Goal: Task Accomplishment & Management: Use online tool/utility

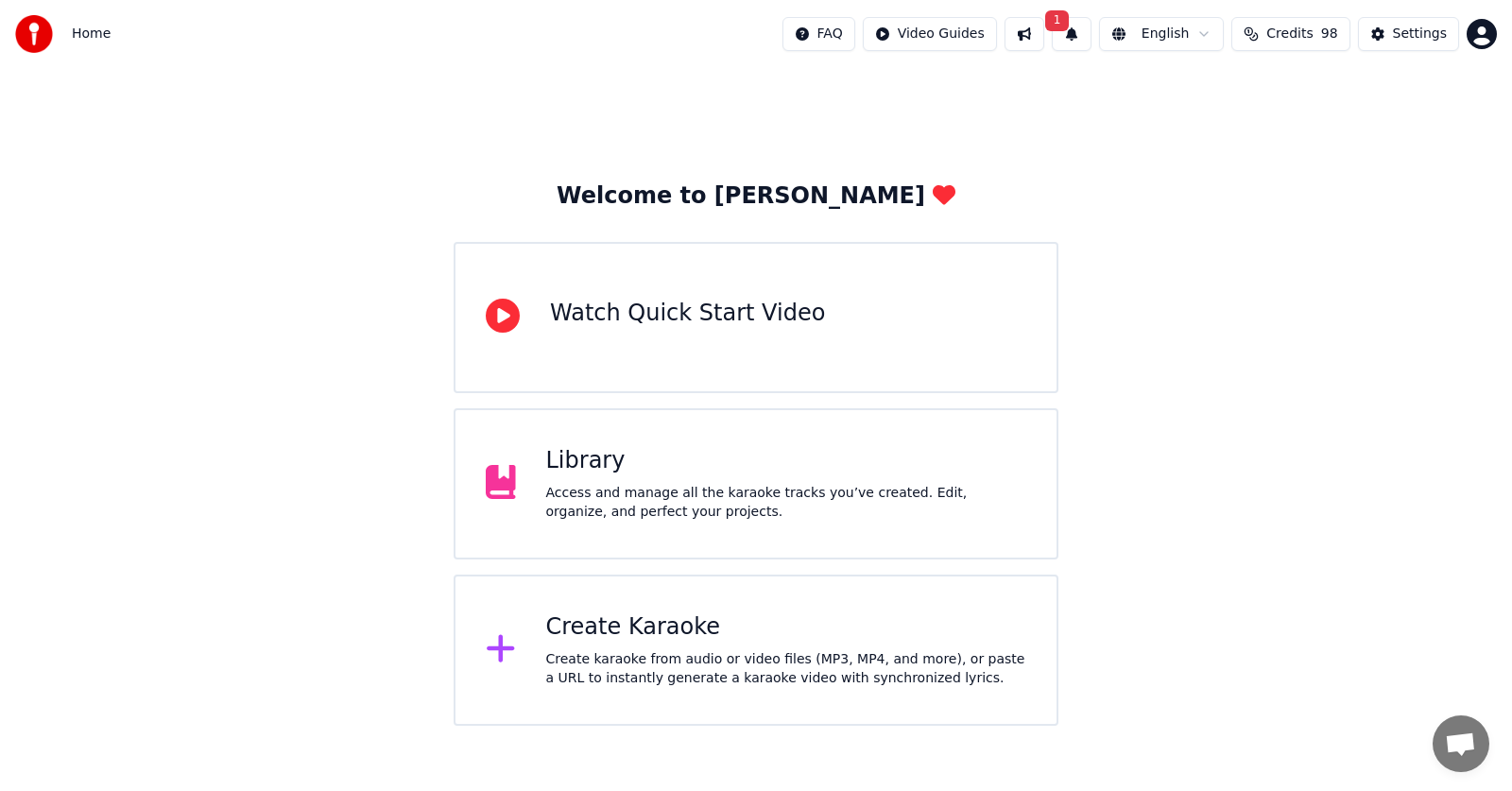
click at [576, 465] on div "Library" at bounding box center [787, 461] width 481 height 31
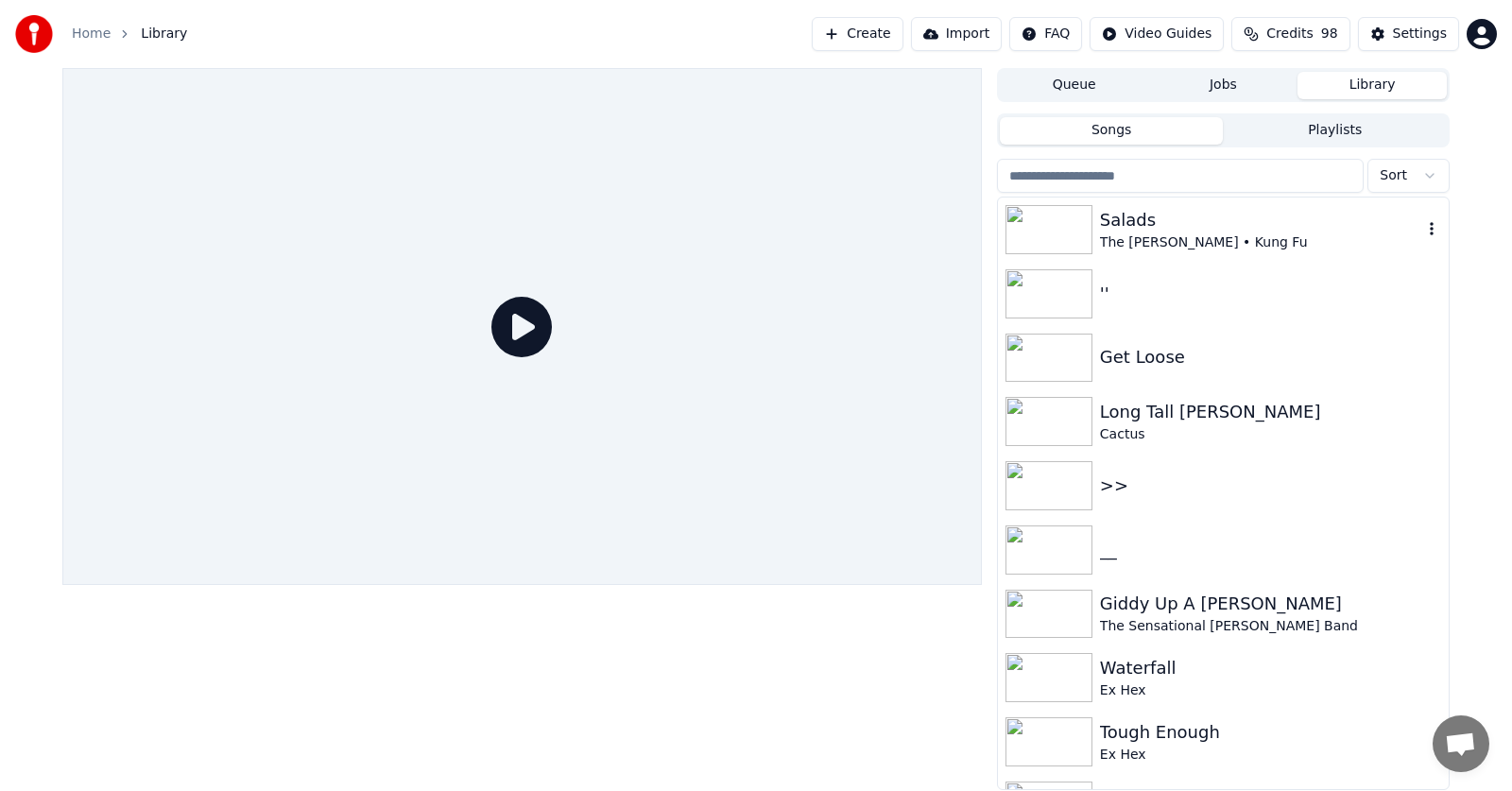
click at [1123, 230] on div "Salads" at bounding box center [1261, 220] width 322 height 27
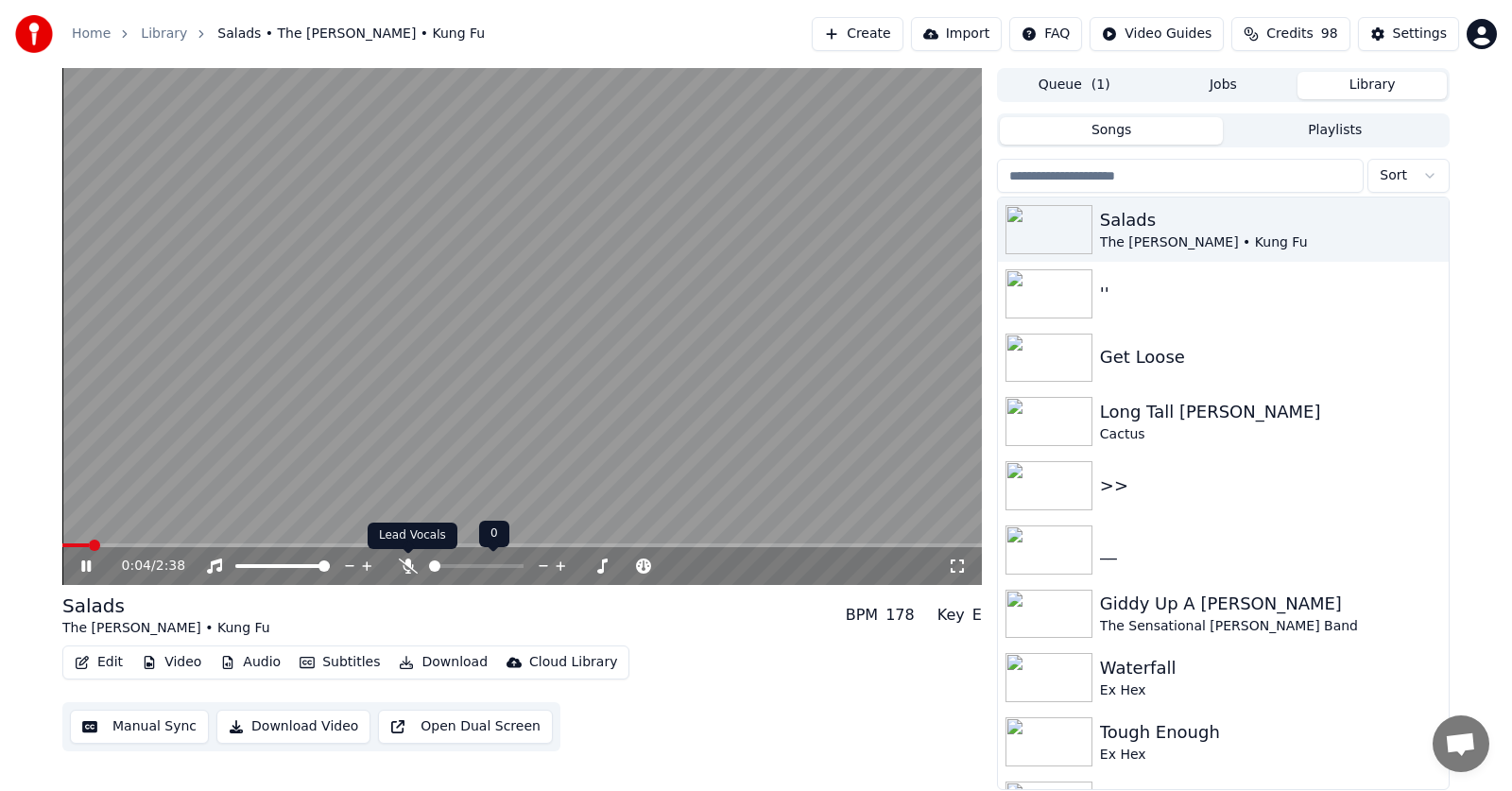
click at [409, 565] on icon at bounding box center [408, 565] width 19 height 15
click at [84, 565] on icon at bounding box center [86, 566] width 10 height 12
click at [84, 565] on icon at bounding box center [86, 565] width 12 height 13
click at [84, 565] on icon at bounding box center [86, 566] width 10 height 12
click at [84, 565] on icon at bounding box center [86, 565] width 12 height 13
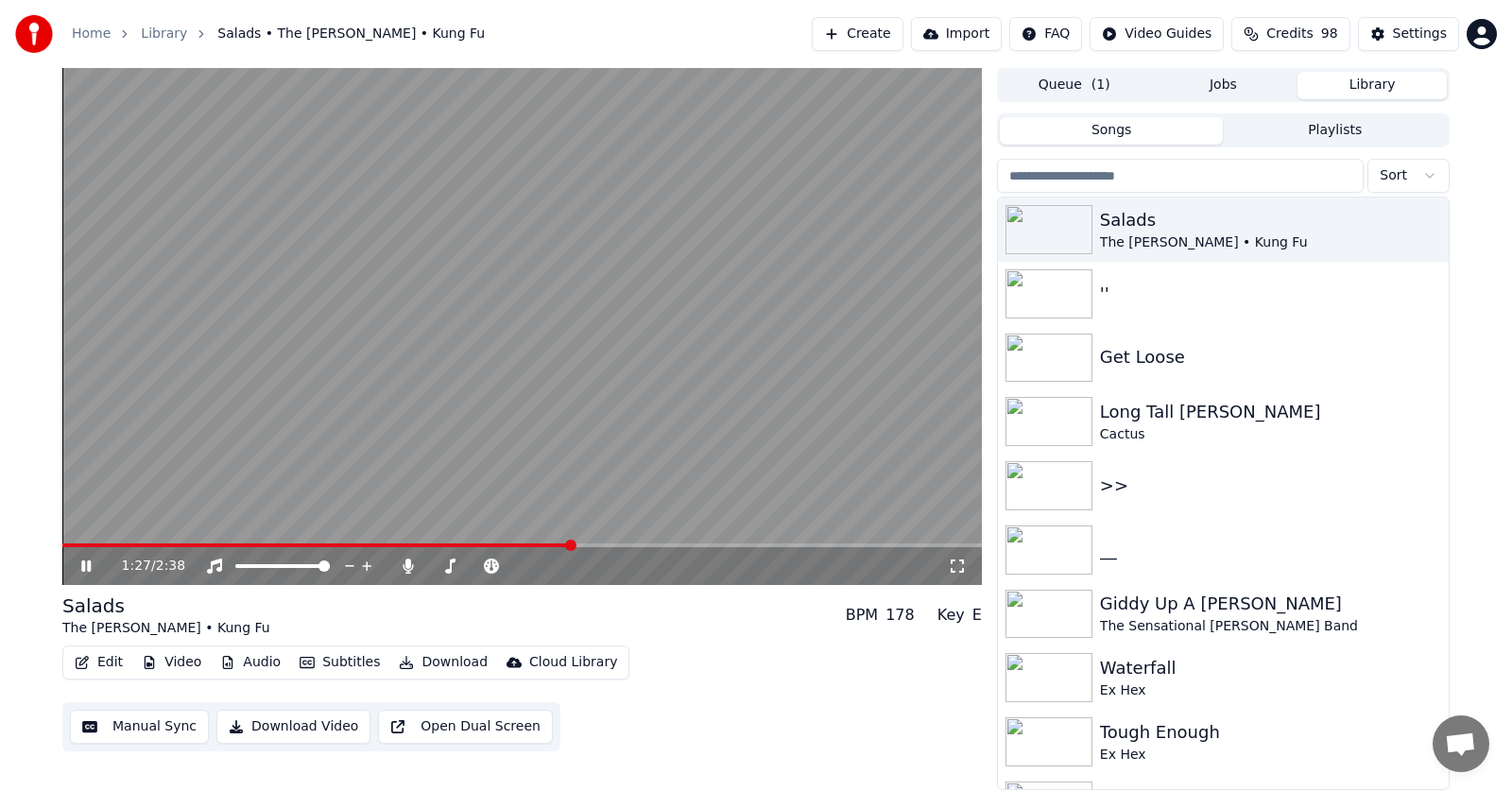
click at [246, 657] on button "Audio" at bounding box center [250, 662] width 76 height 27
click at [731, 307] on video at bounding box center [521, 326] width 920 height 516
click at [754, 543] on span at bounding box center [521, 545] width 920 height 4
click at [776, 542] on span at bounding box center [775, 545] width 12 height 12
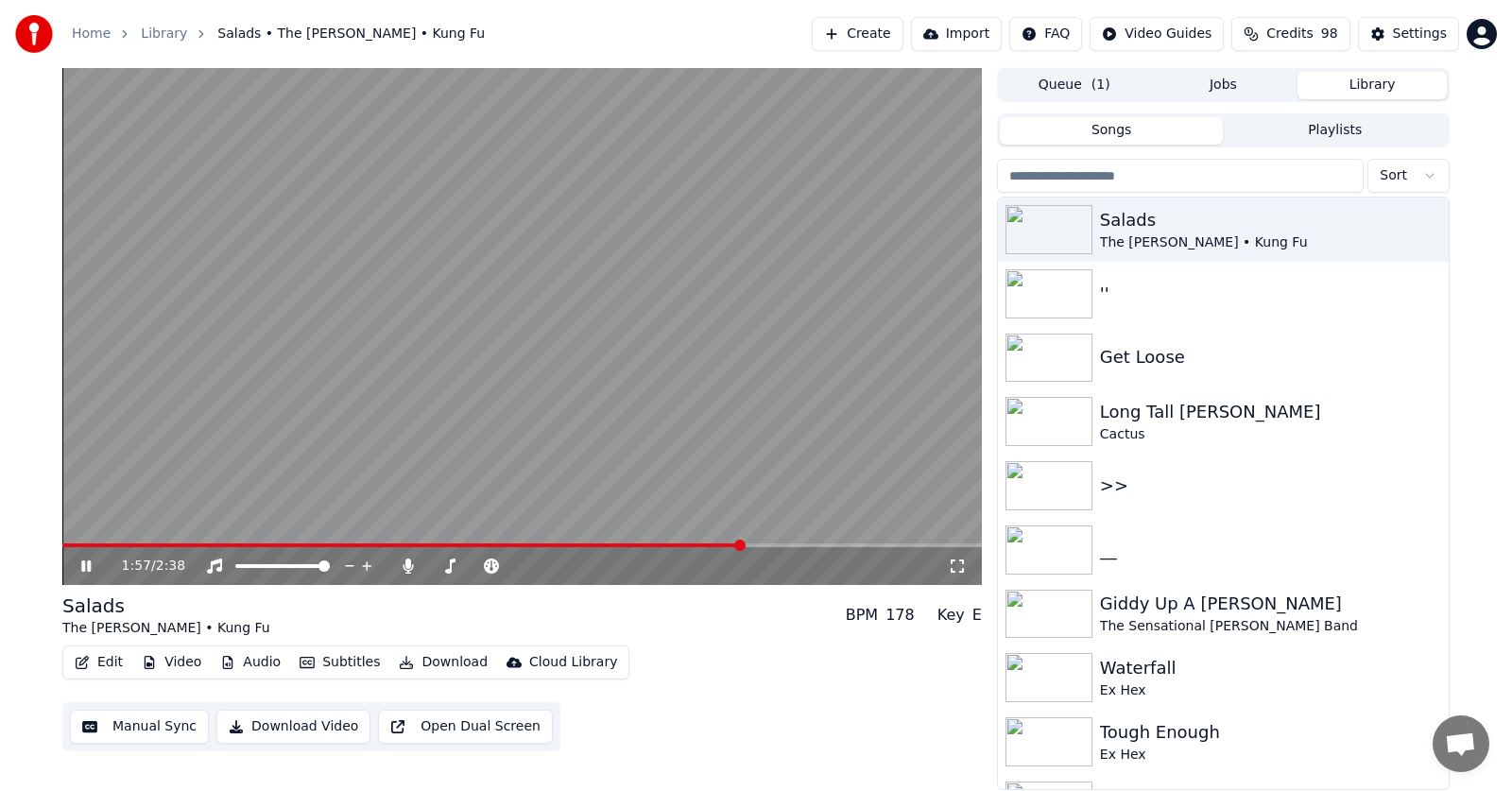
click at [741, 546] on span at bounding box center [740, 545] width 12 height 12
click at [88, 563] on icon at bounding box center [86, 566] width 10 height 12
click at [88, 562] on icon at bounding box center [86, 565] width 12 height 13
click at [88, 562] on icon at bounding box center [86, 566] width 10 height 12
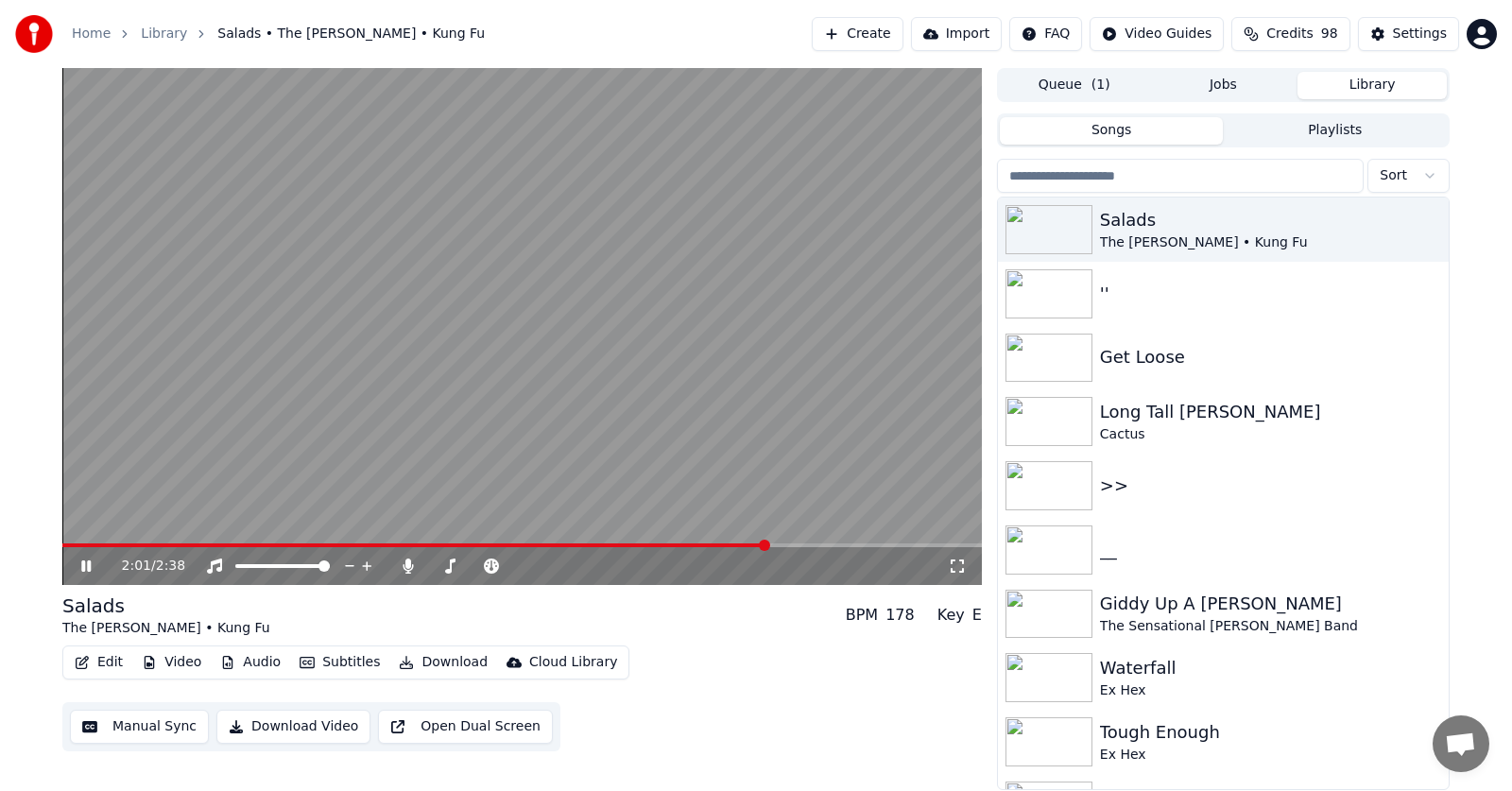
click at [85, 561] on icon at bounding box center [86, 566] width 10 height 12
click at [85, 561] on icon at bounding box center [86, 565] width 12 height 13
click at [85, 561] on icon at bounding box center [86, 566] width 10 height 12
click at [85, 561] on icon at bounding box center [86, 565] width 12 height 13
click at [82, 561] on icon at bounding box center [86, 566] width 10 height 12
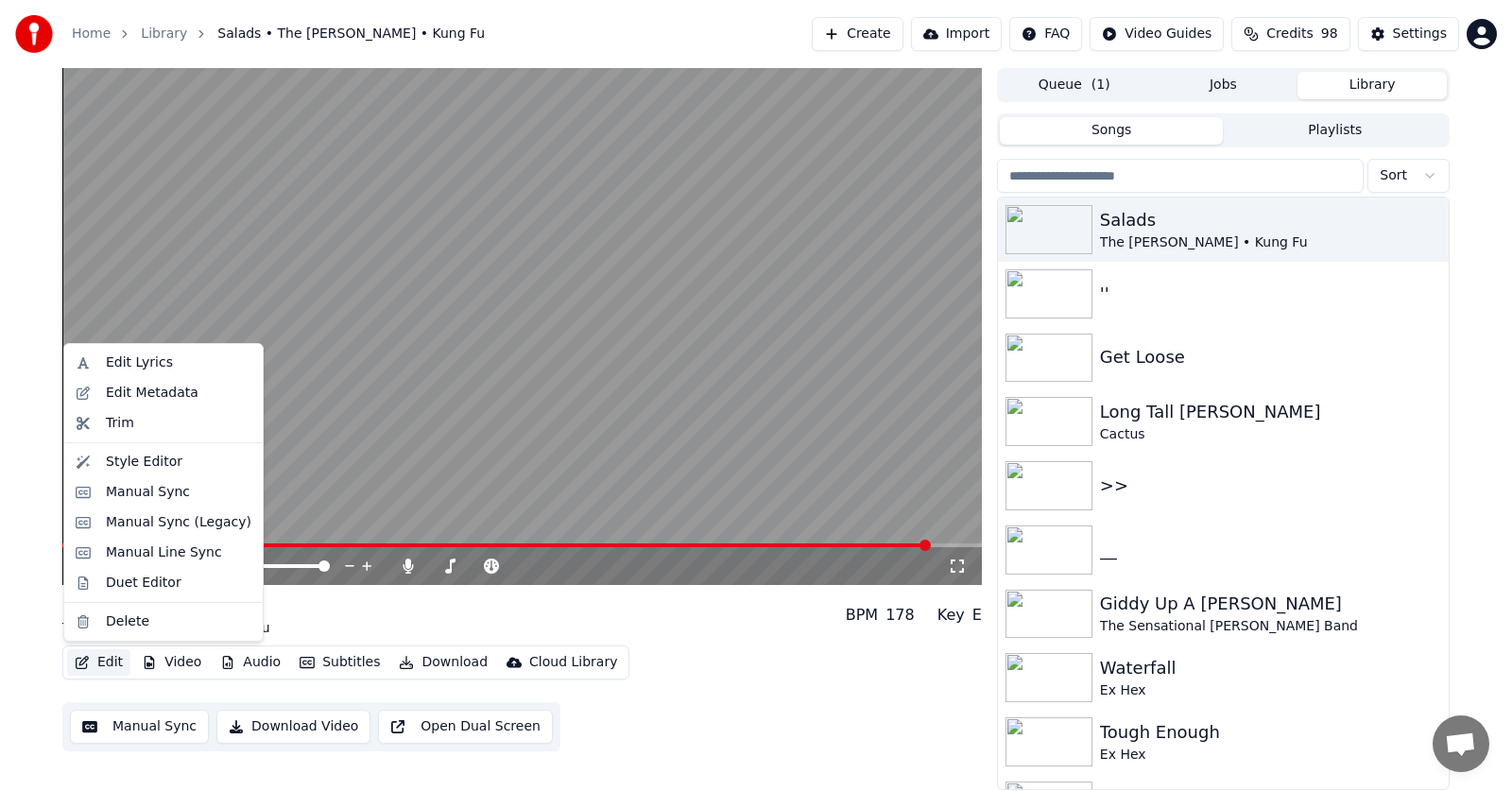
click at [100, 659] on button "Edit" at bounding box center [99, 662] width 63 height 27
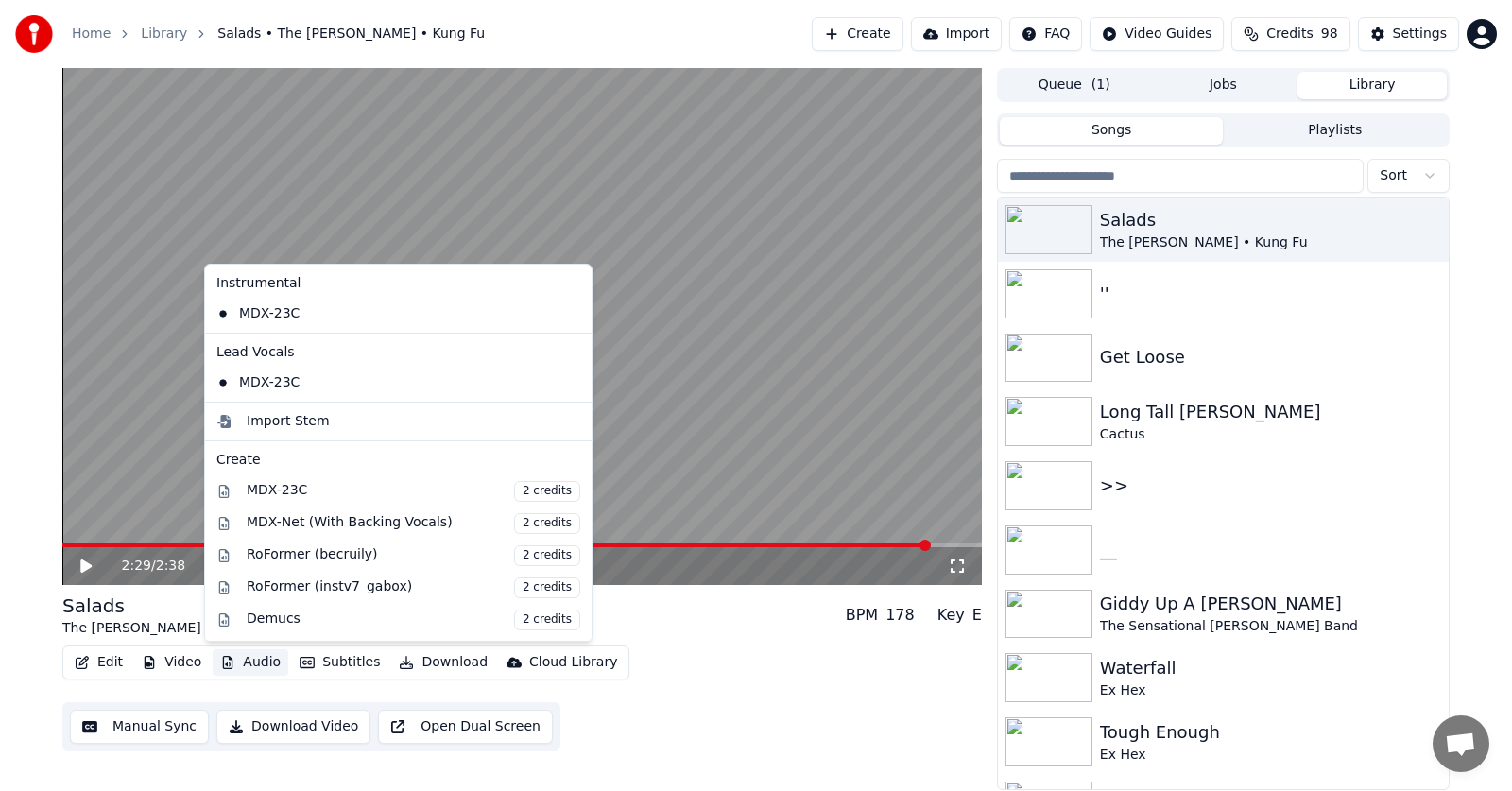
click at [233, 658] on button "Audio" at bounding box center [250, 662] width 76 height 27
click at [252, 662] on button "Audio" at bounding box center [250, 662] width 76 height 27
click at [316, 522] on div "MDX-Net (With Backing Vocals) 2 credits" at bounding box center [413, 523] width 333 height 21
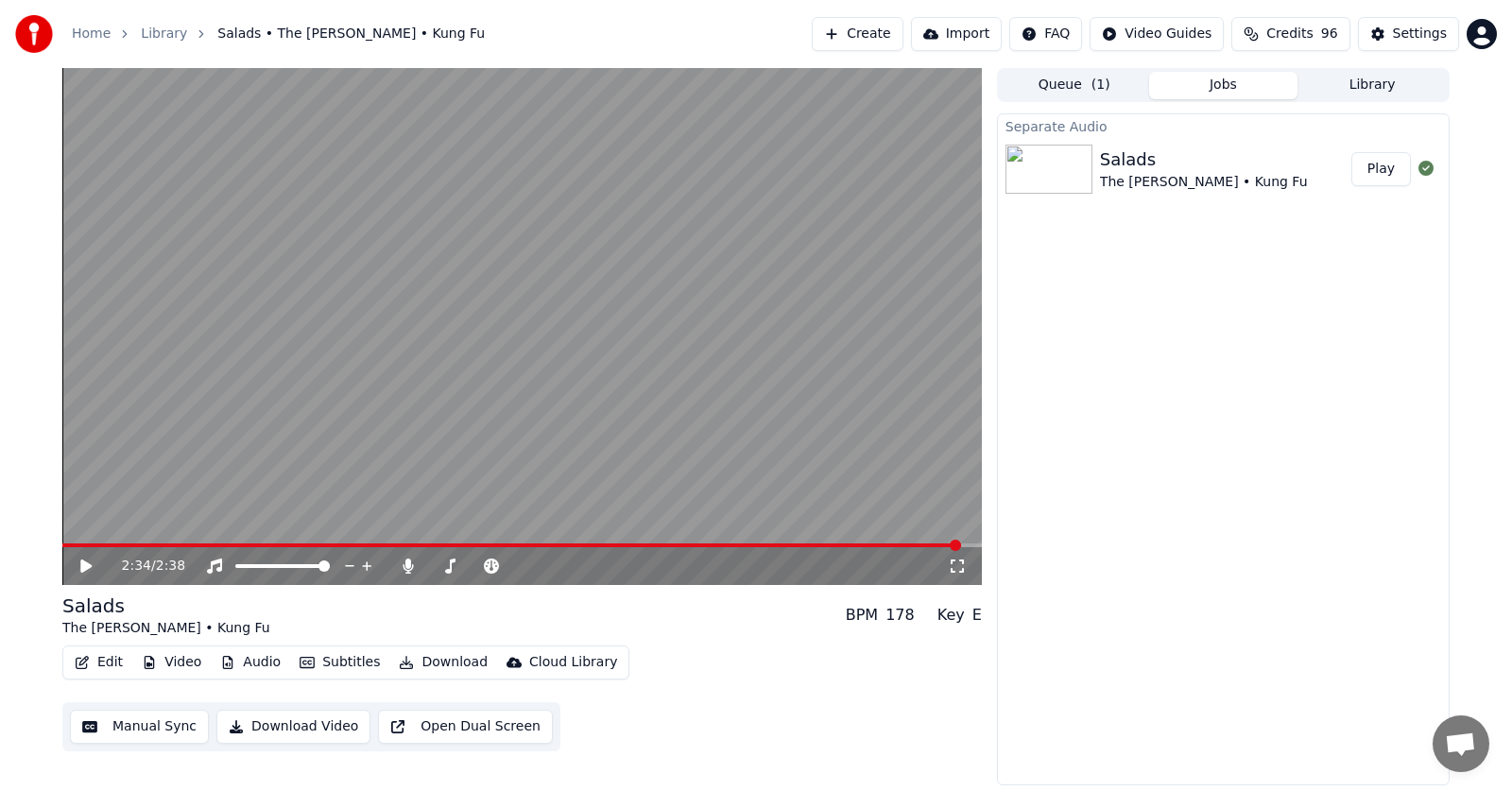
click at [90, 662] on button "Edit" at bounding box center [99, 662] width 63 height 27
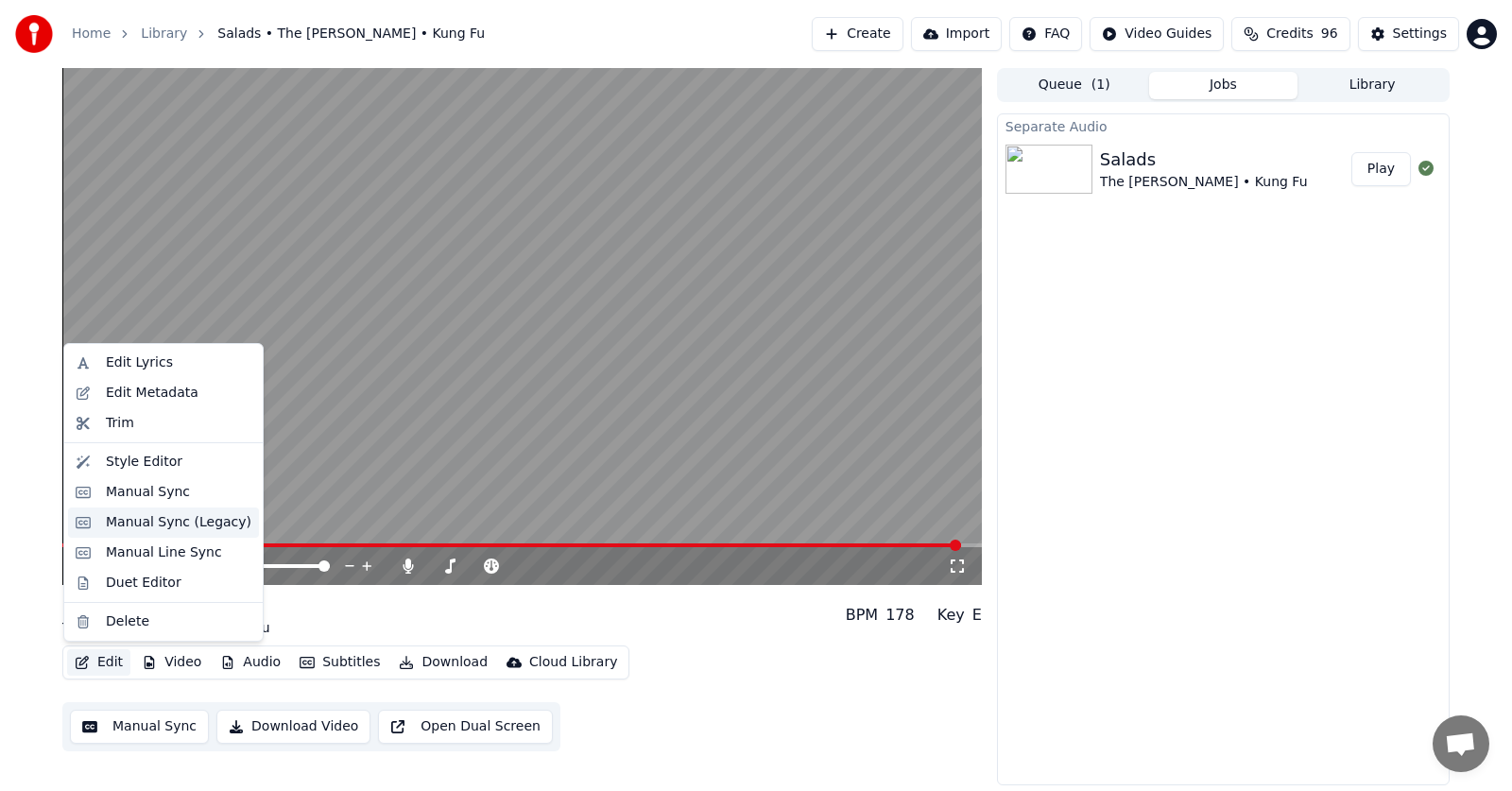
click at [130, 526] on div "Manual Sync (Legacy)" at bounding box center [178, 522] width 146 height 19
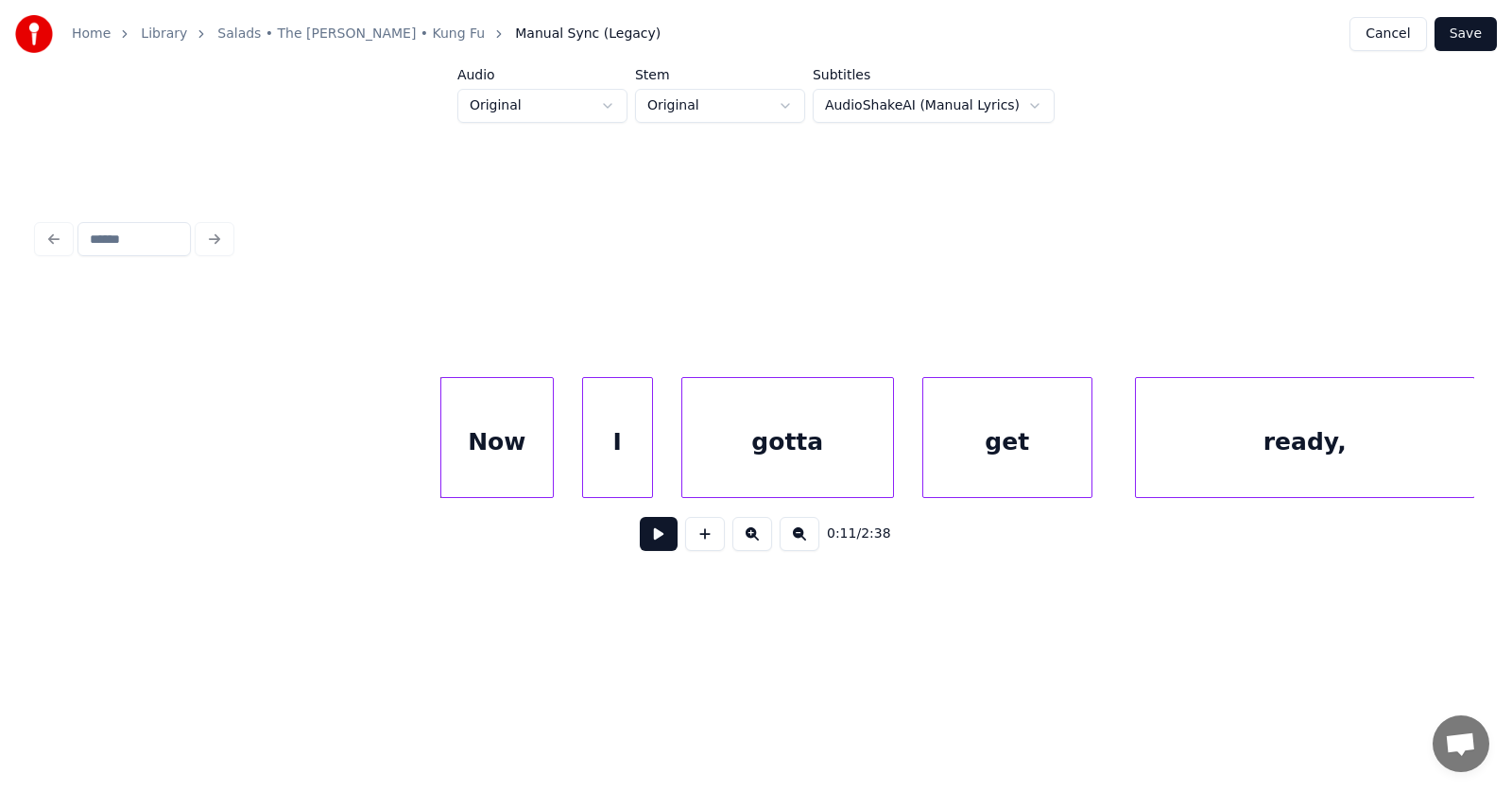
scroll to position [0, 7687]
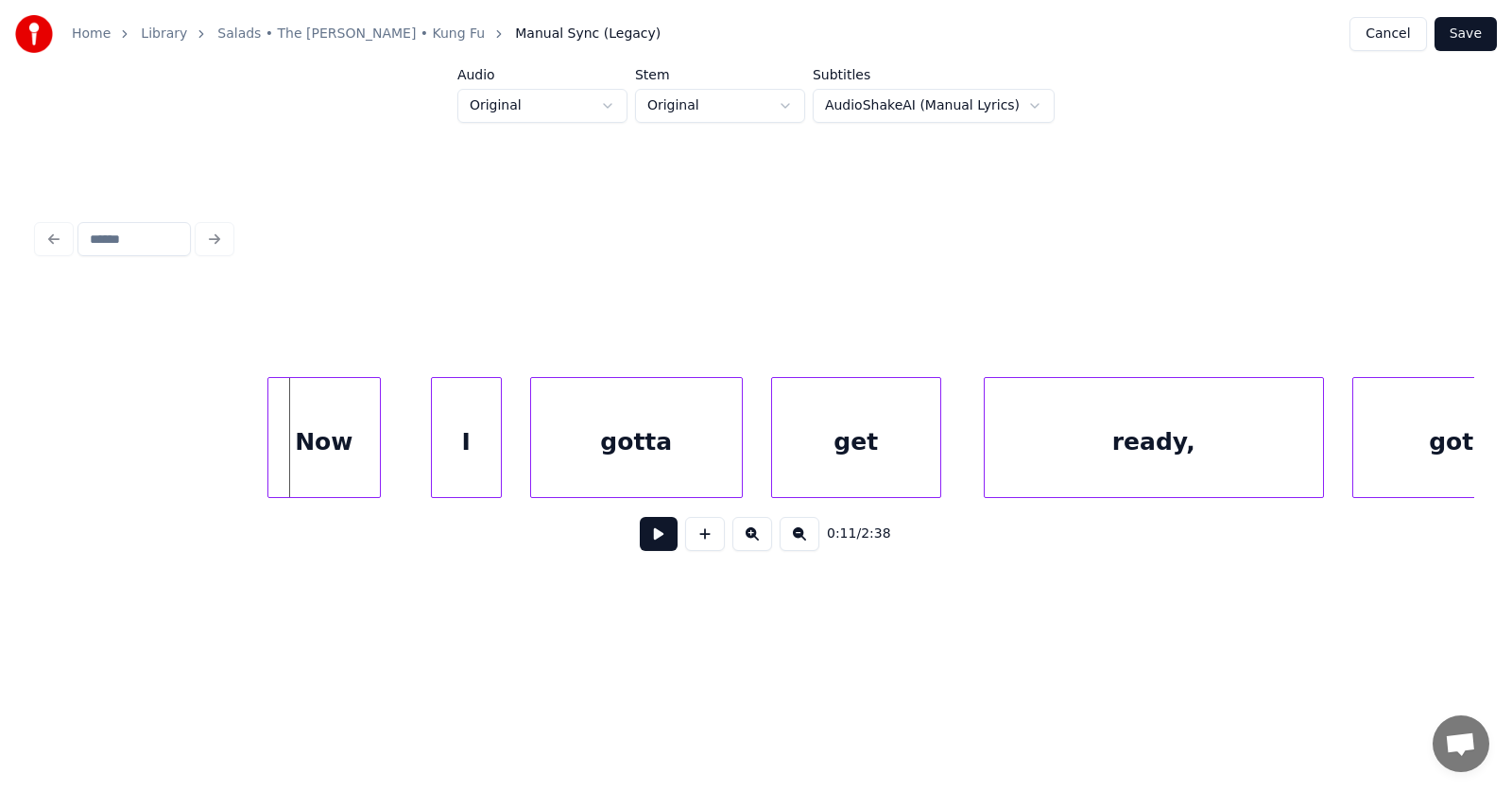
click at [321, 445] on div "Now" at bounding box center [323, 442] width 111 height 128
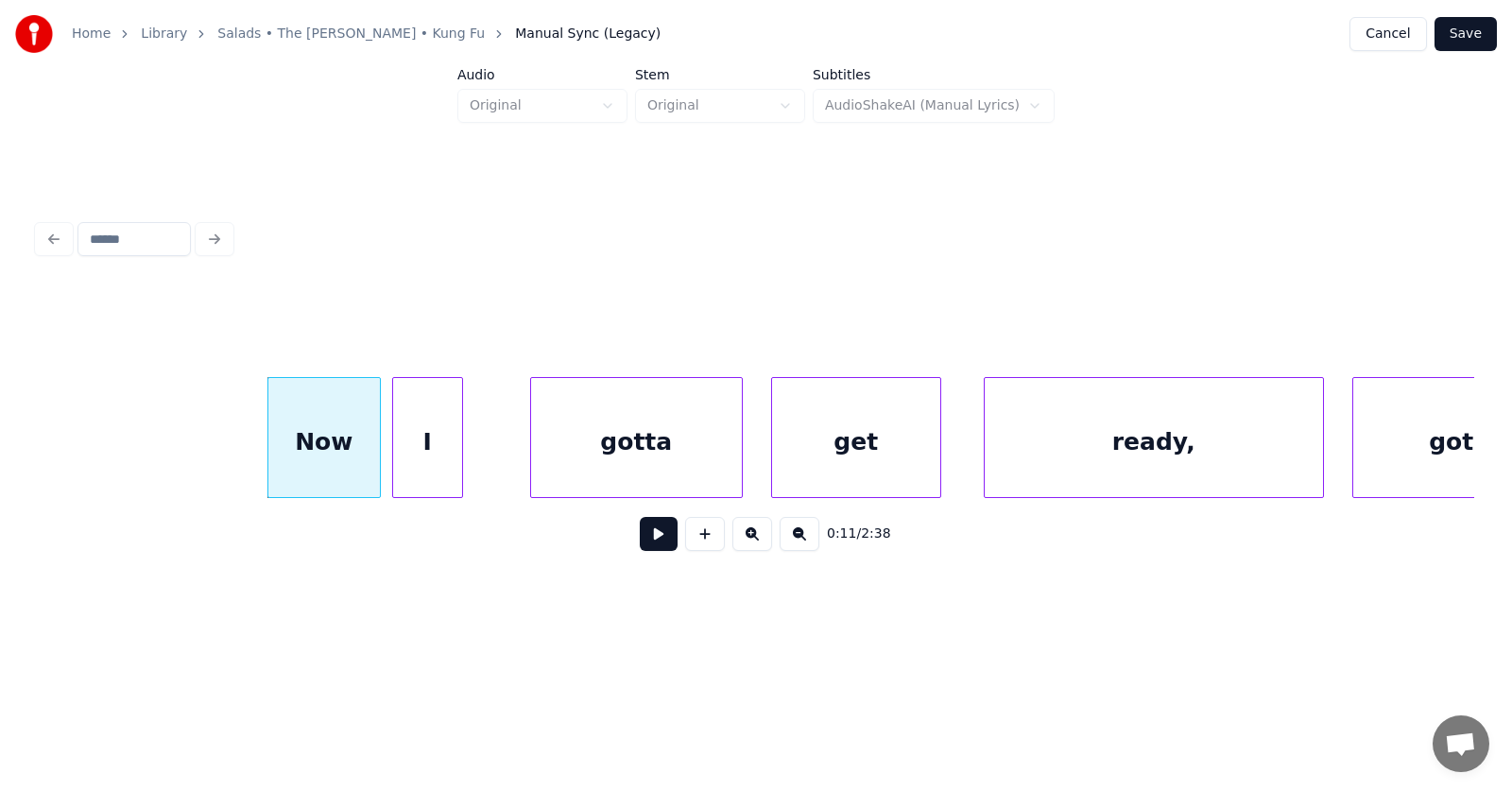
click at [419, 454] on div "I" at bounding box center [428, 442] width 69 height 128
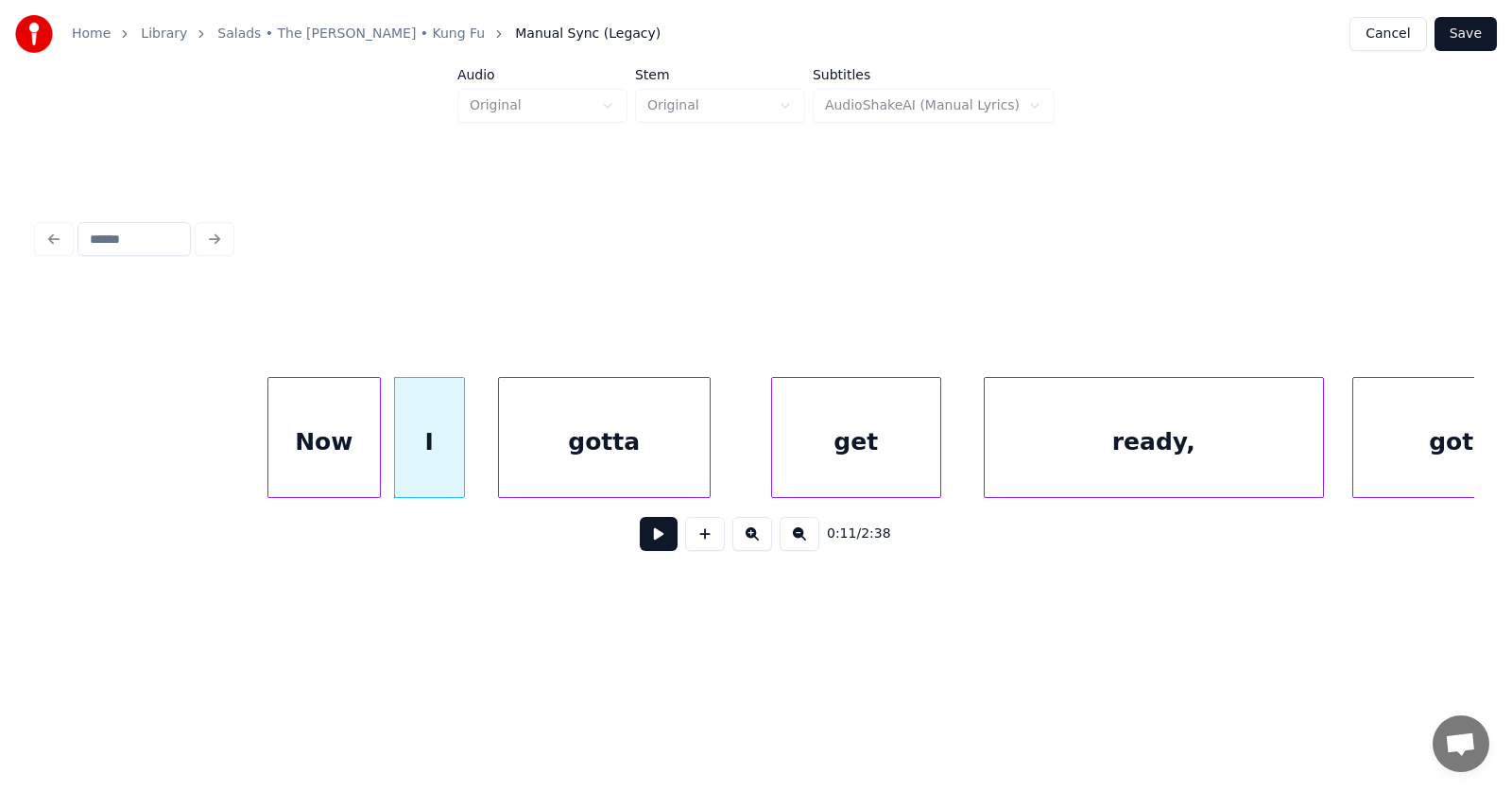
click at [561, 454] on div "gotta" at bounding box center [604, 442] width 211 height 128
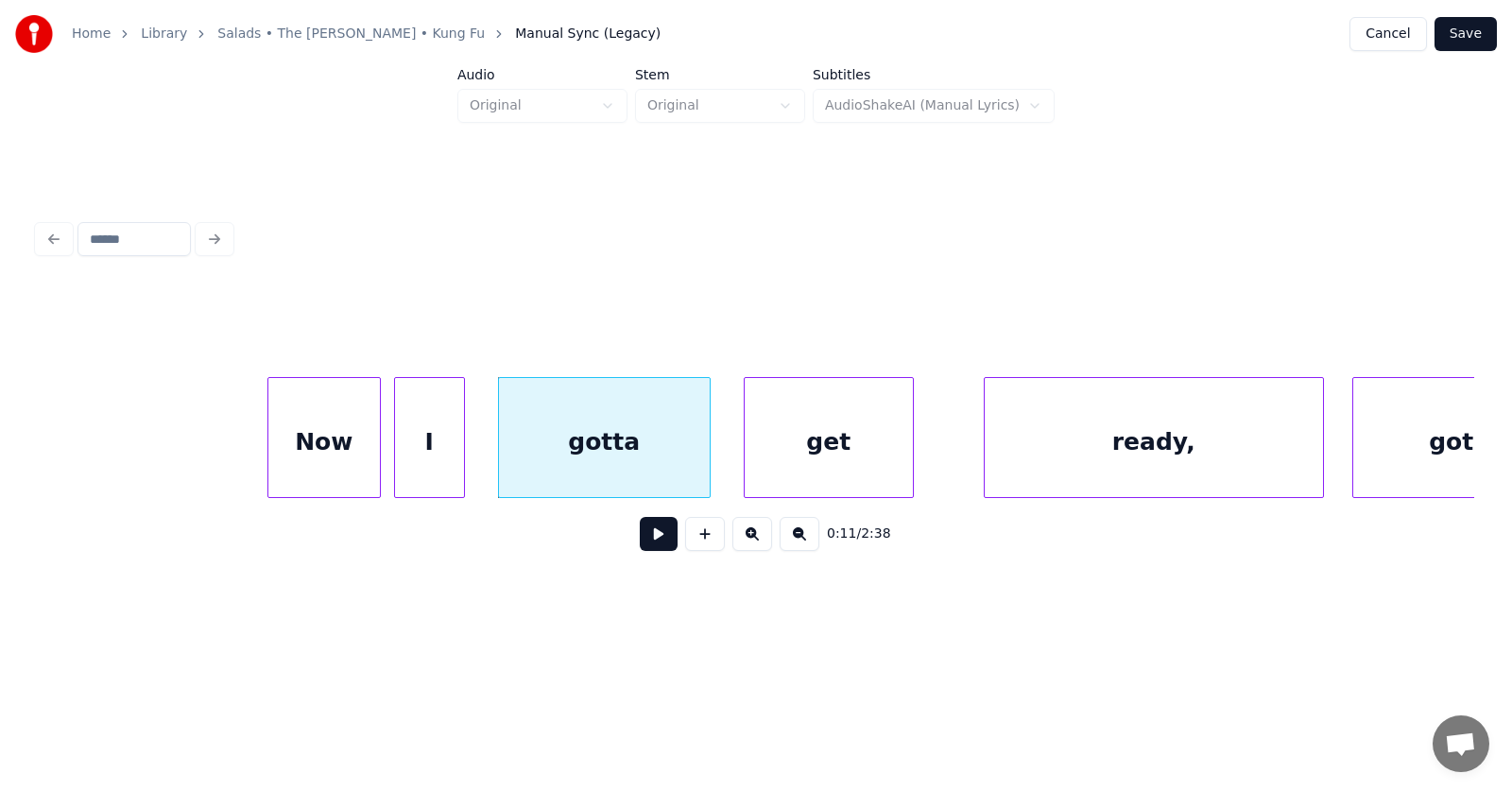
click at [791, 467] on div "get" at bounding box center [829, 442] width 169 height 128
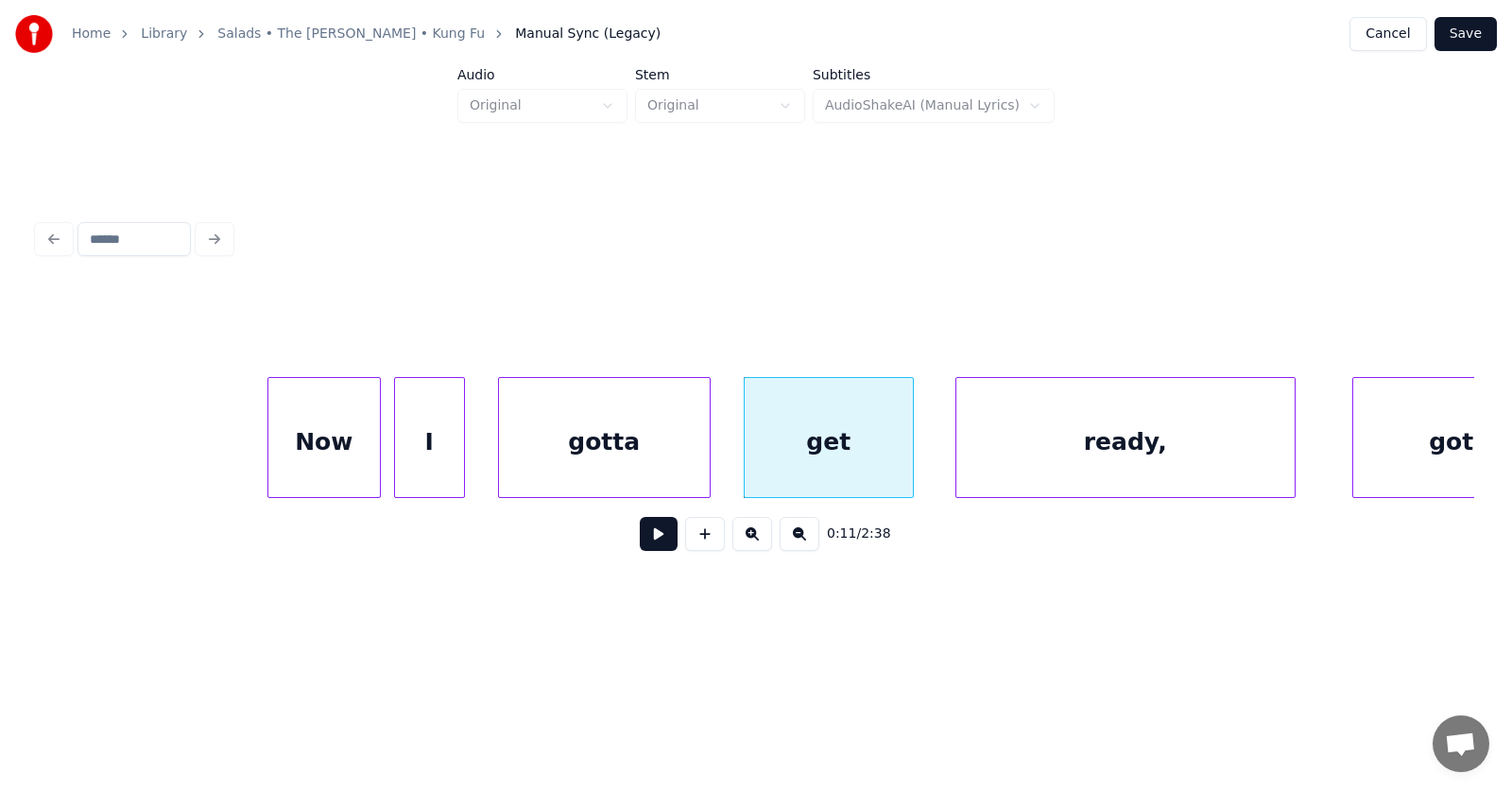
click at [1087, 464] on div "ready," at bounding box center [1125, 442] width 338 height 128
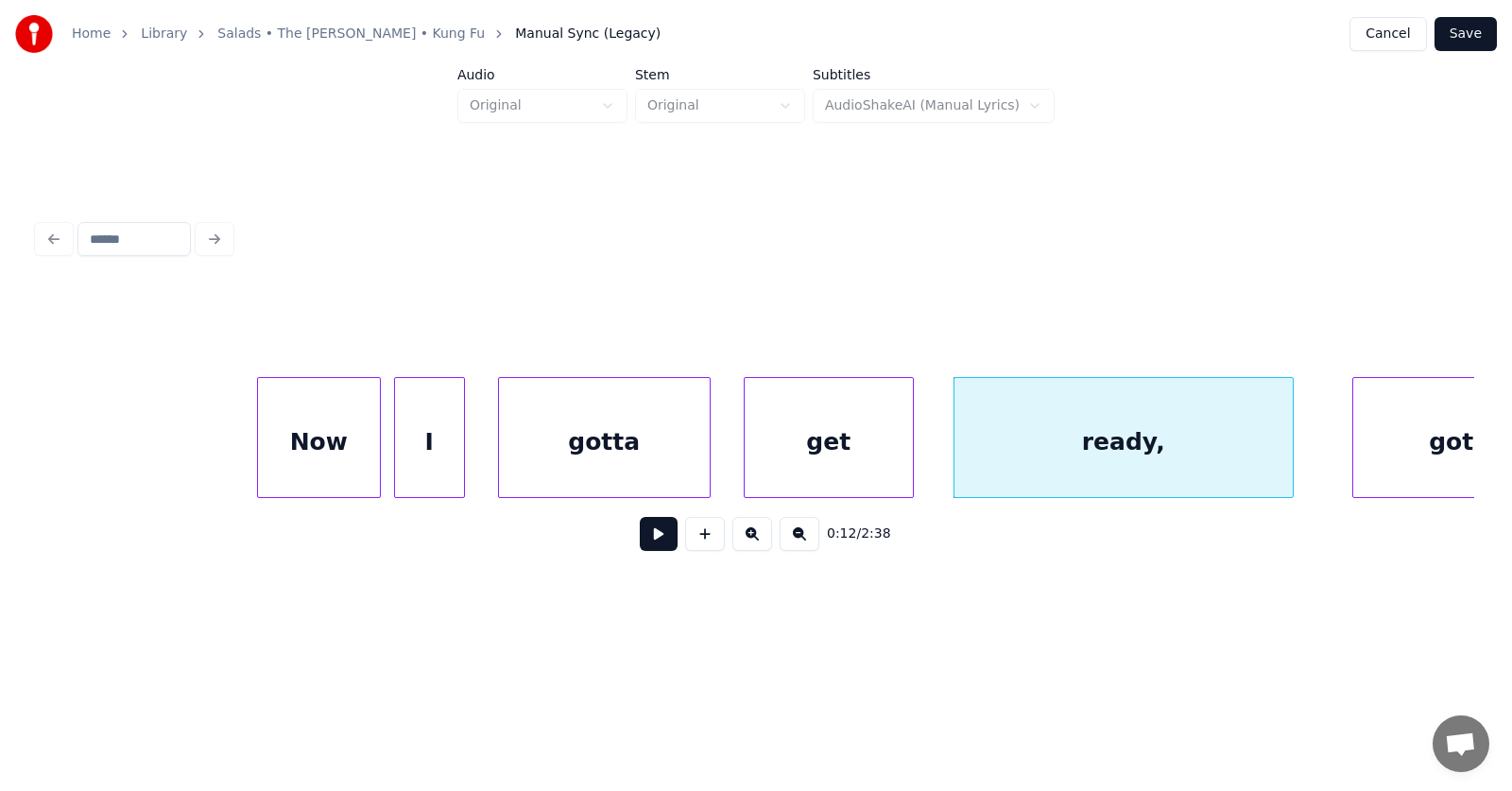
click at [258, 447] on div at bounding box center [261, 437] width 6 height 119
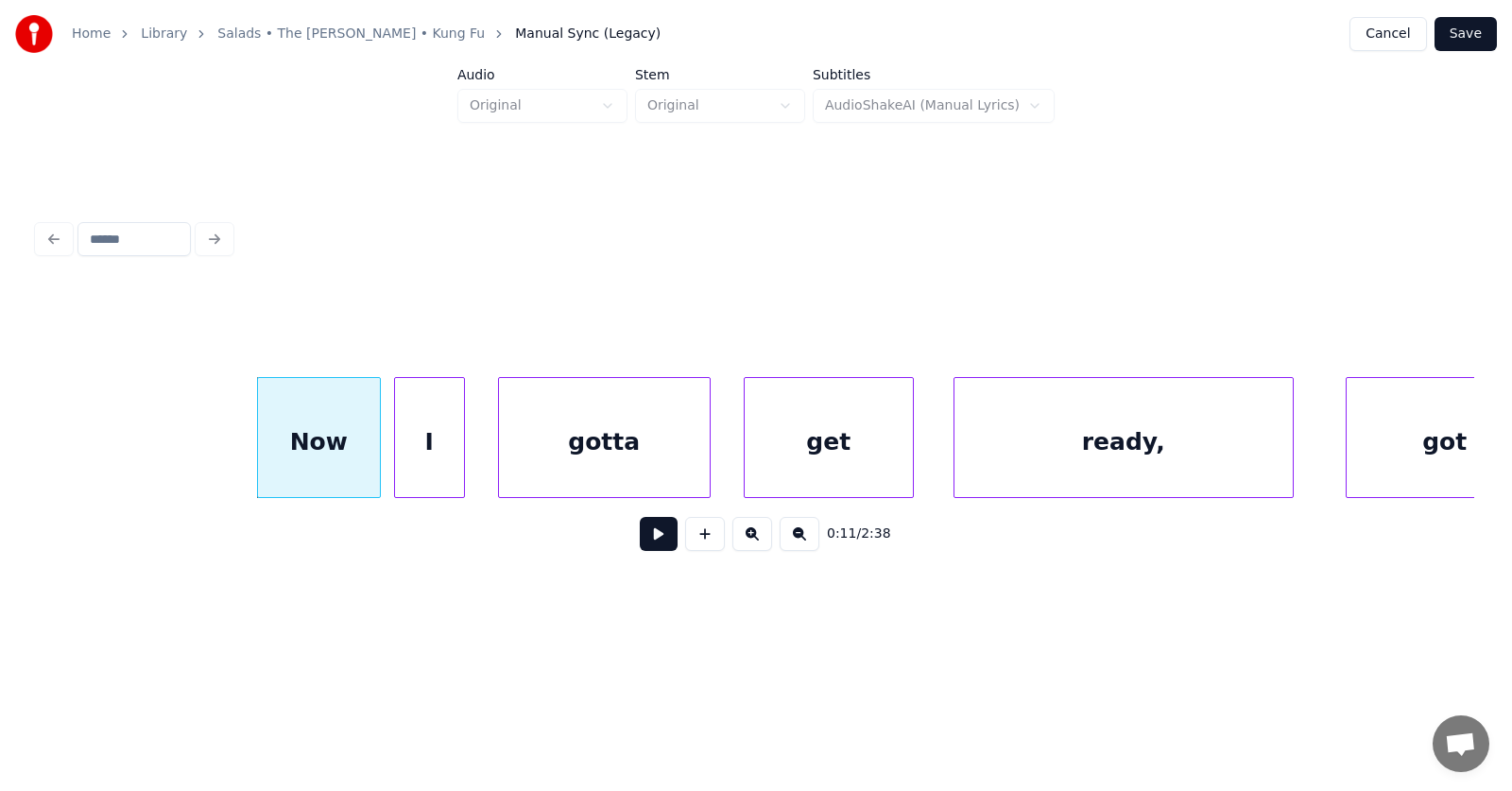
scroll to position [0, 7758]
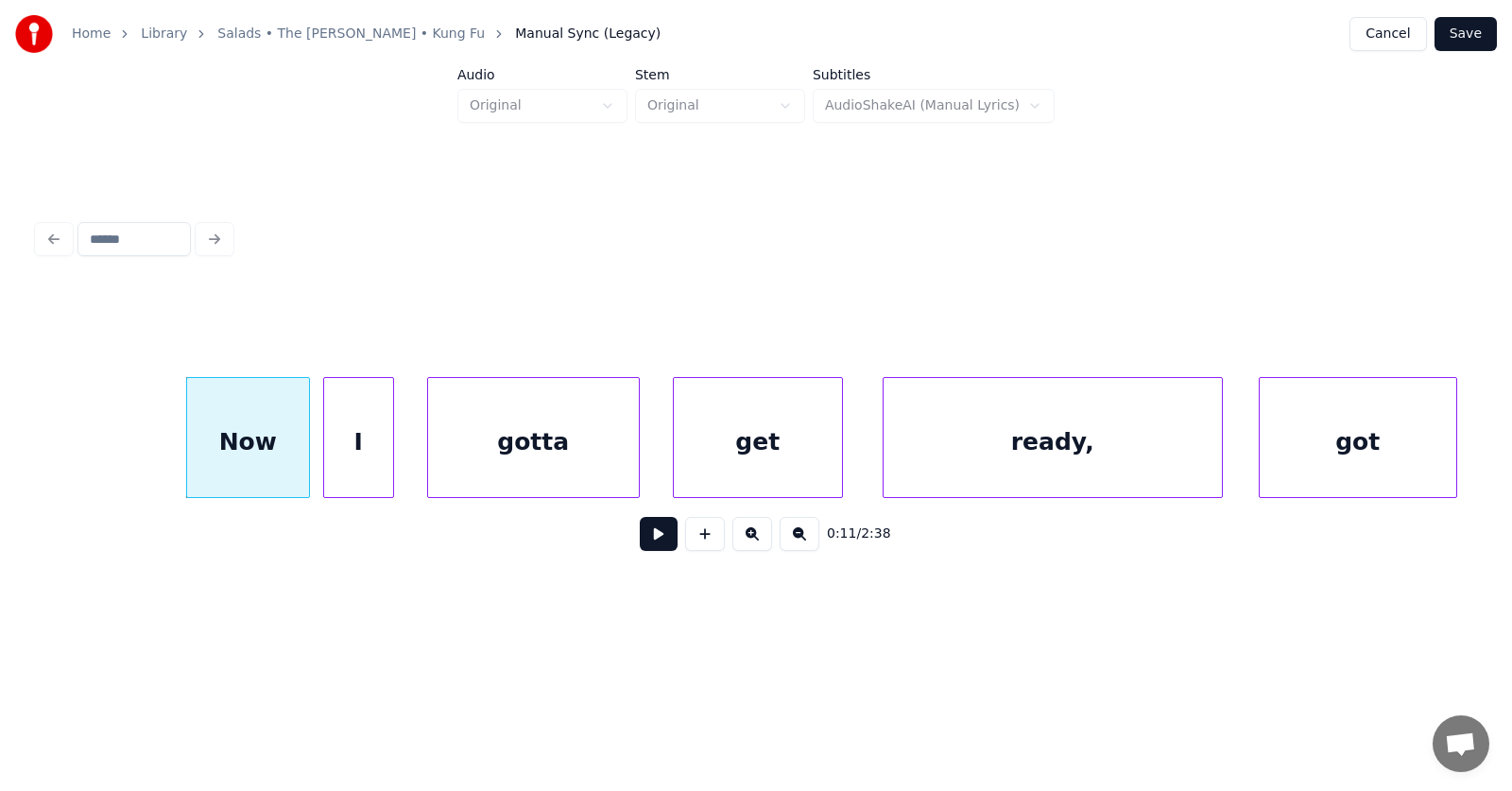
click at [1361, 448] on div "got" at bounding box center [1357, 442] width 196 height 128
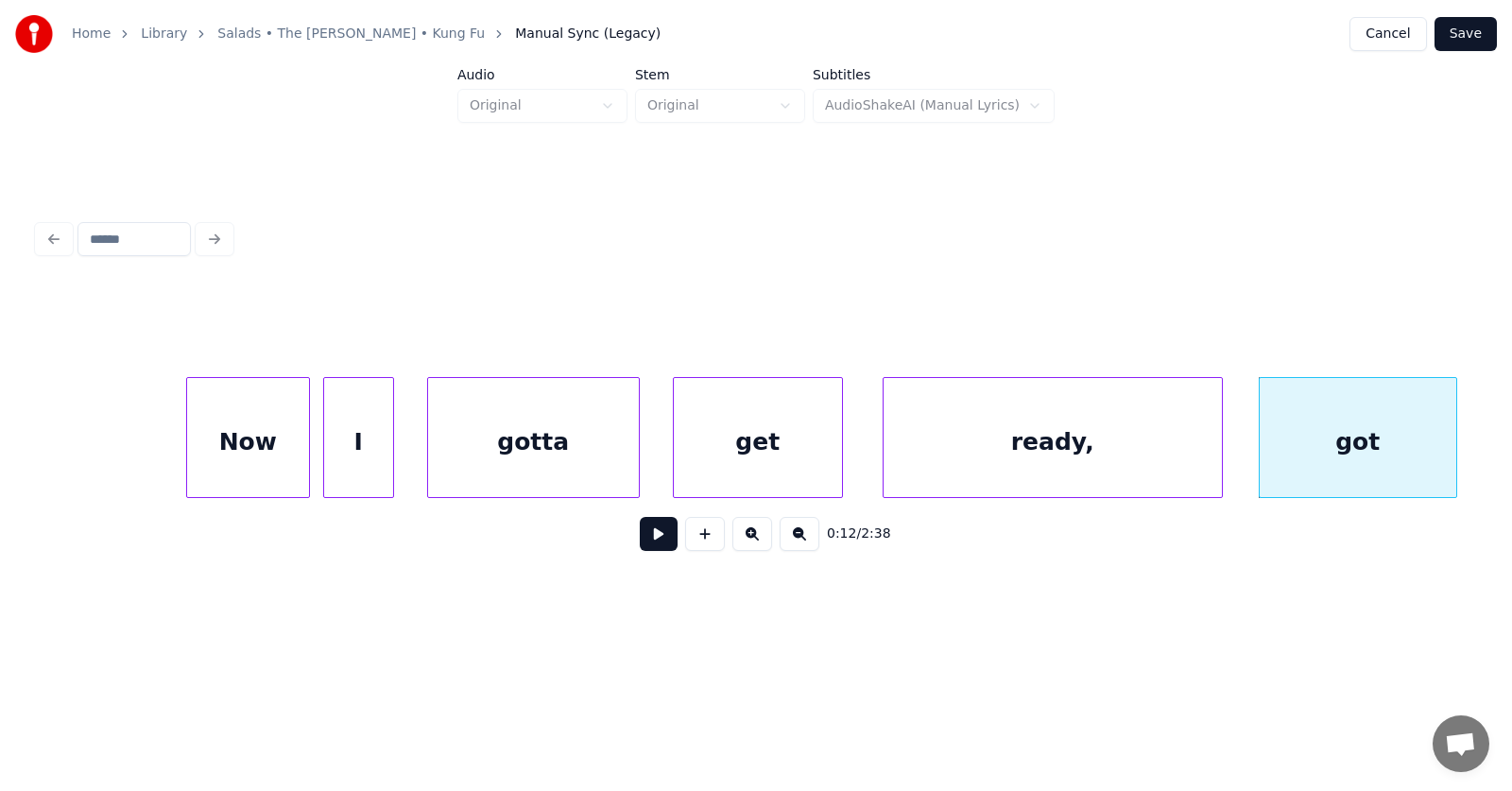
click at [1114, 453] on div "ready," at bounding box center [1052, 442] width 338 height 128
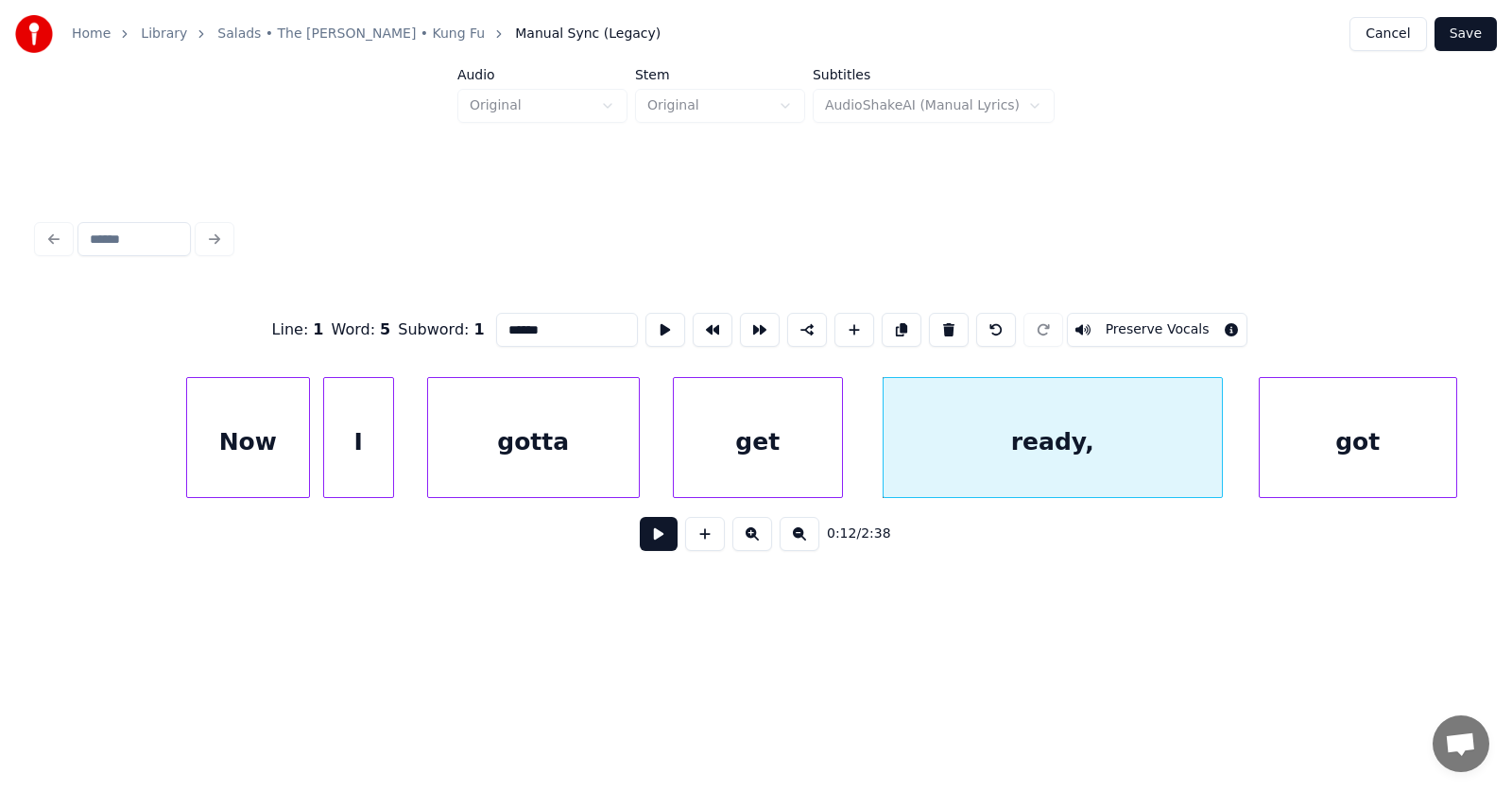
click at [648, 545] on button at bounding box center [658, 533] width 37 height 34
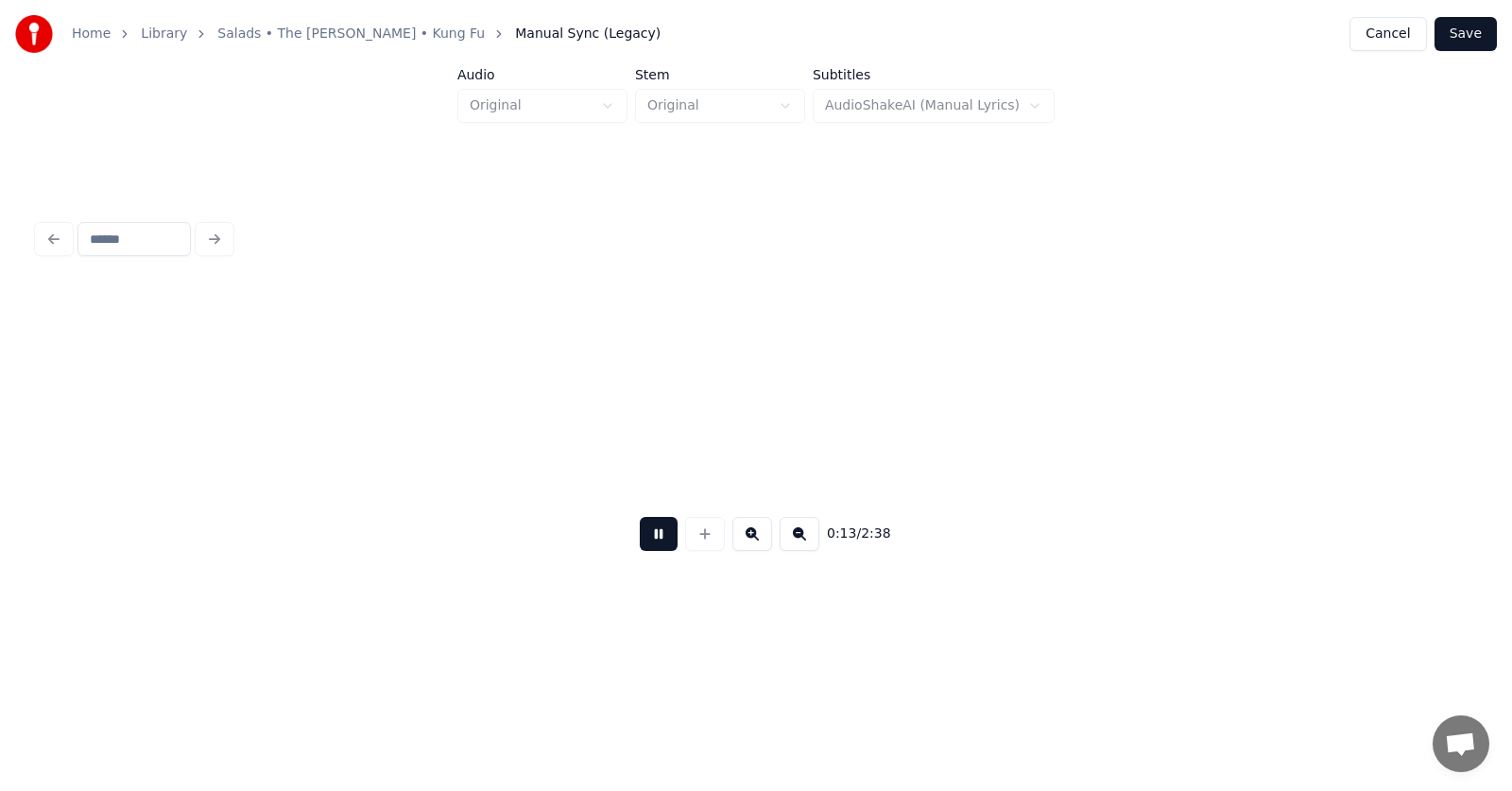
scroll to position [0, 9196]
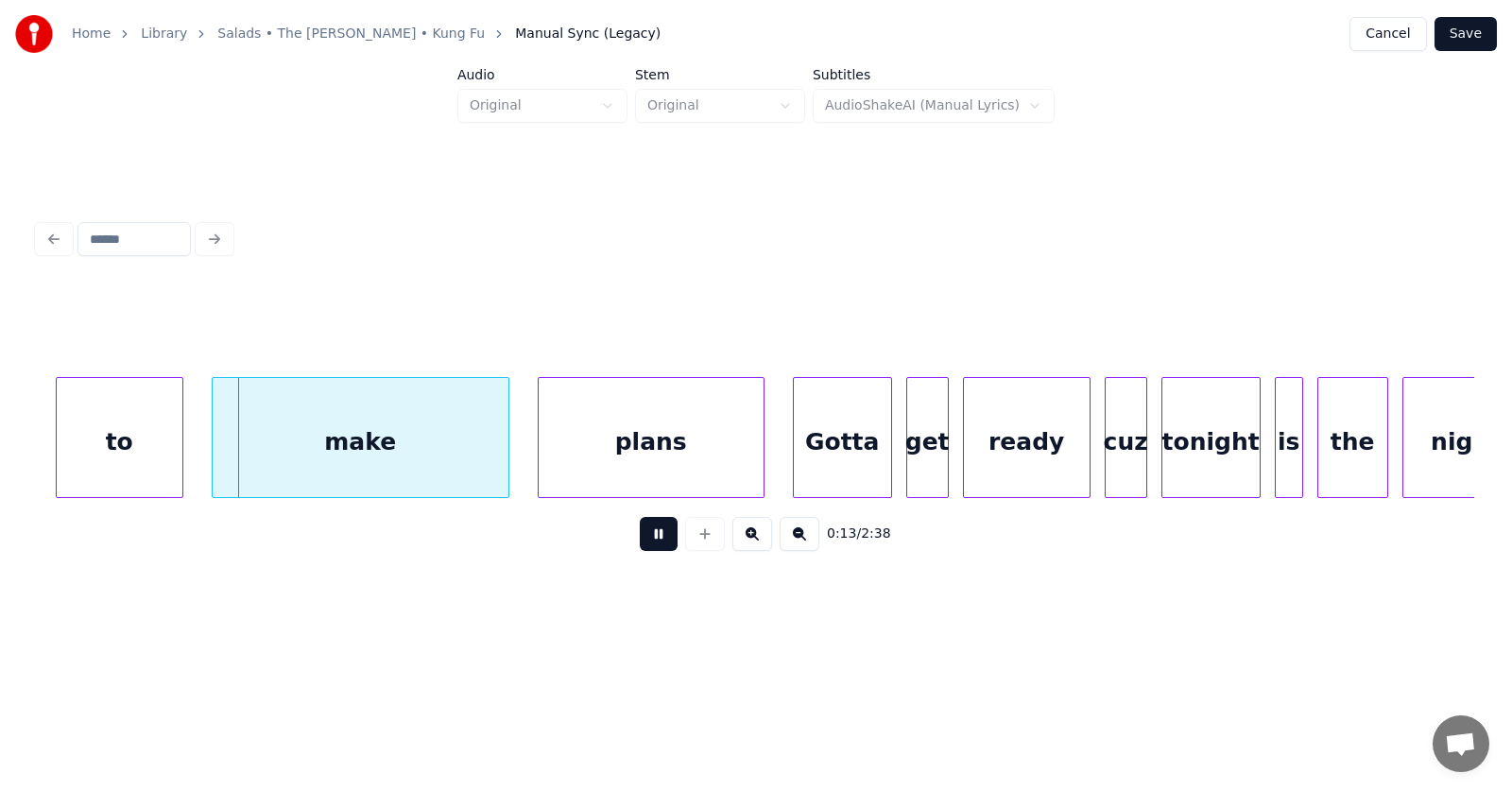
click at [648, 545] on button at bounding box center [658, 533] width 37 height 34
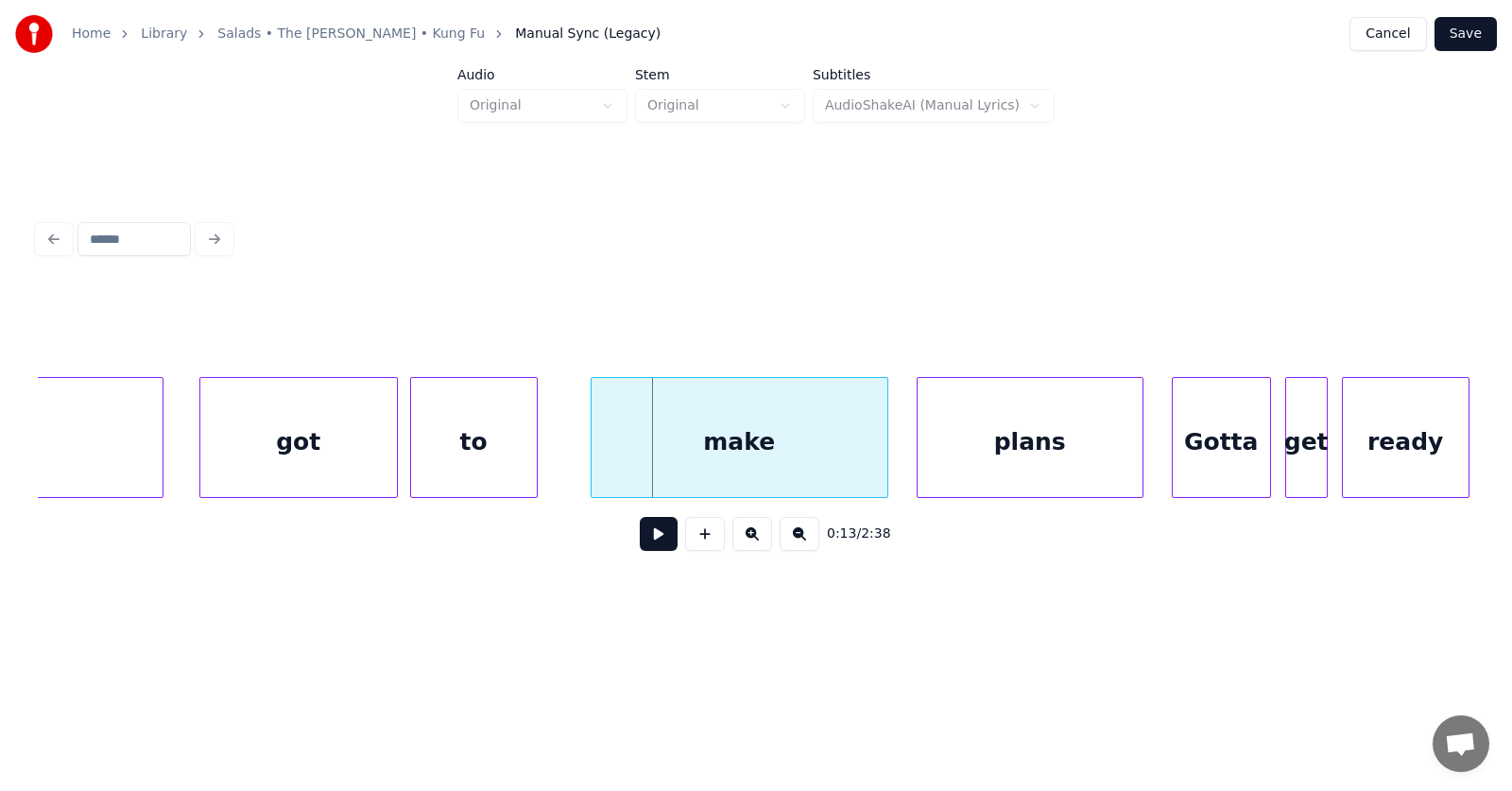
click at [438, 456] on div "to" at bounding box center [474, 442] width 126 height 128
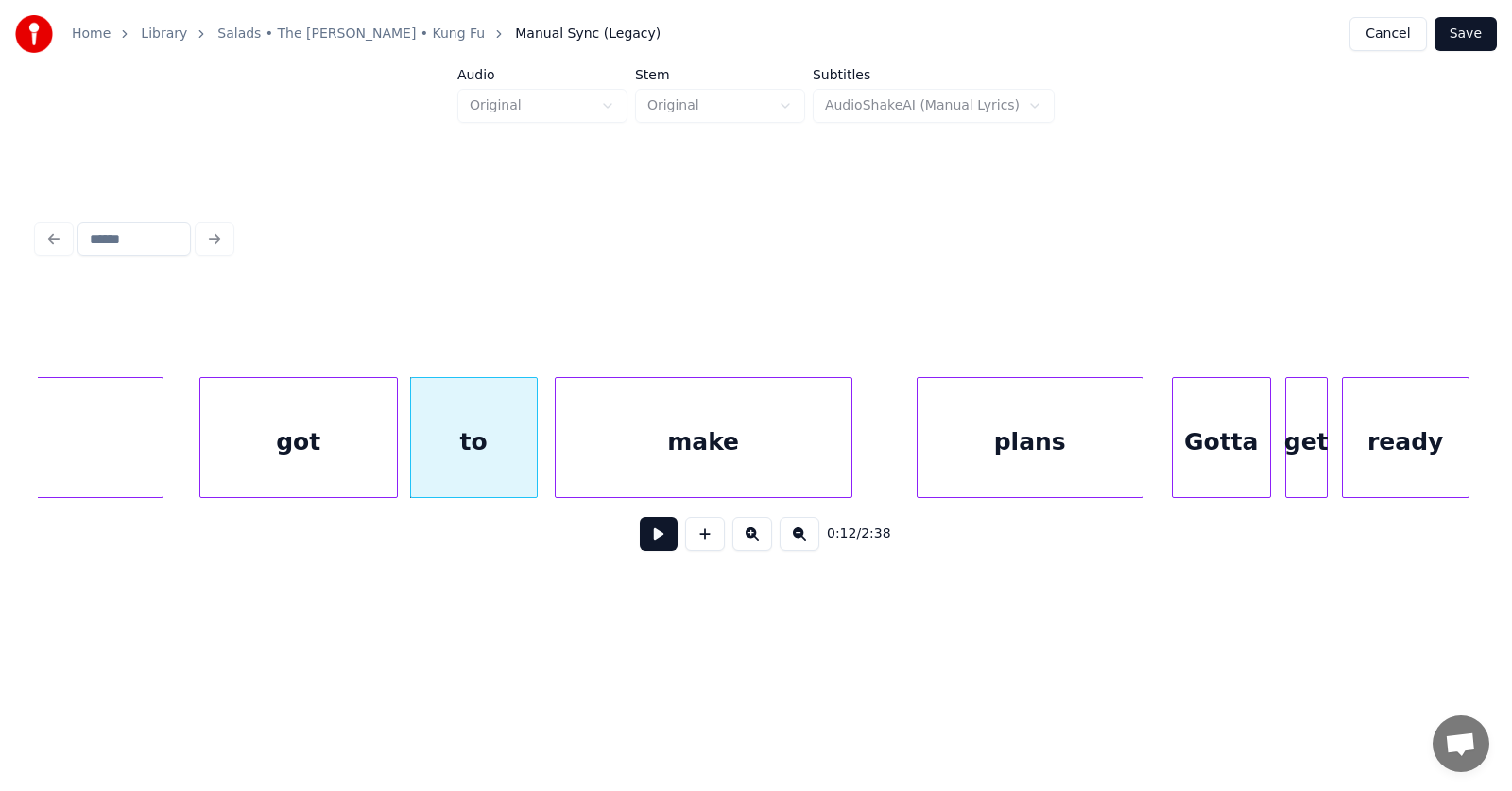
click at [594, 469] on div "make" at bounding box center [704, 442] width 296 height 128
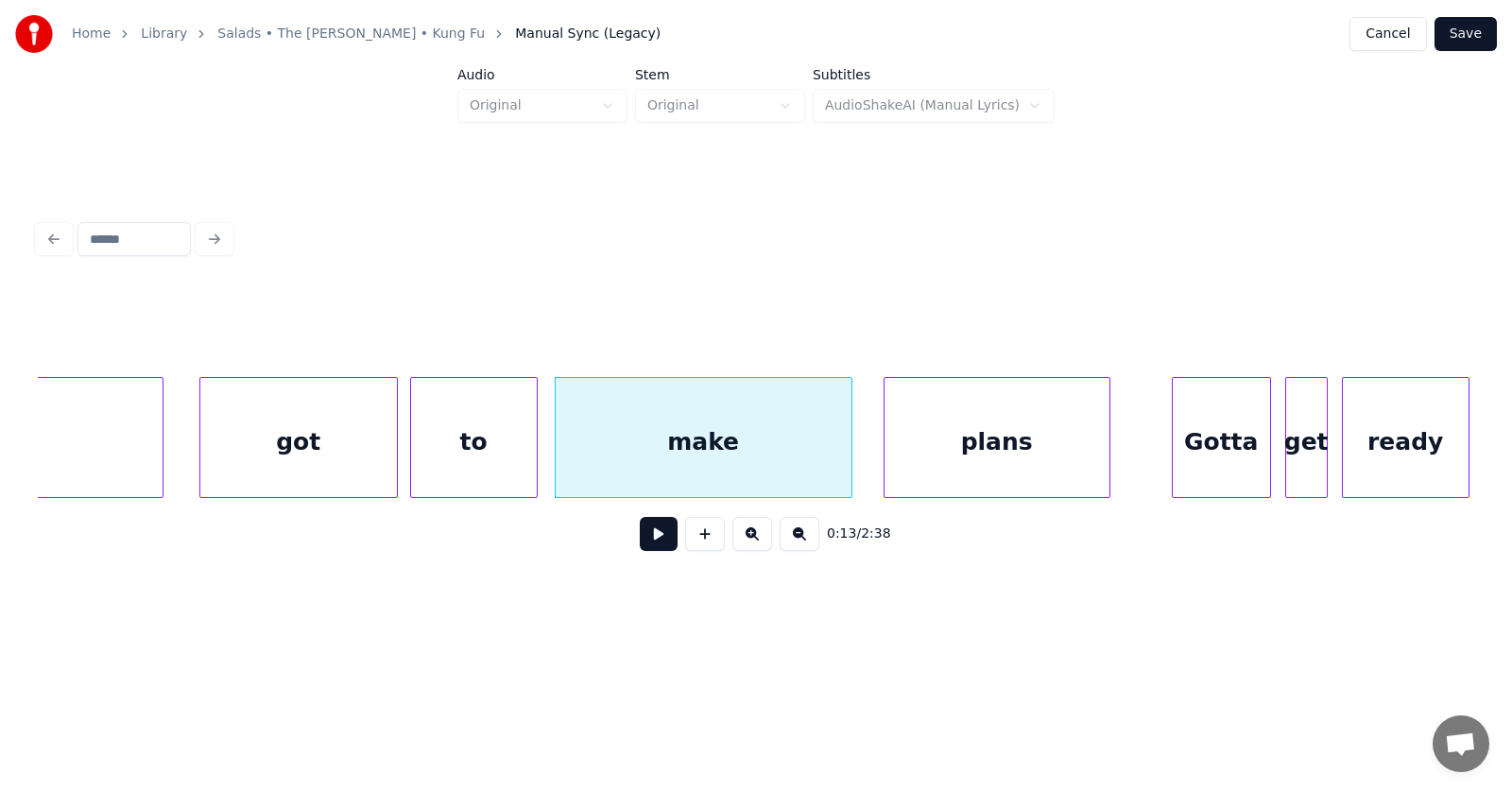
click at [928, 458] on div "plans" at bounding box center [997, 442] width 225 height 128
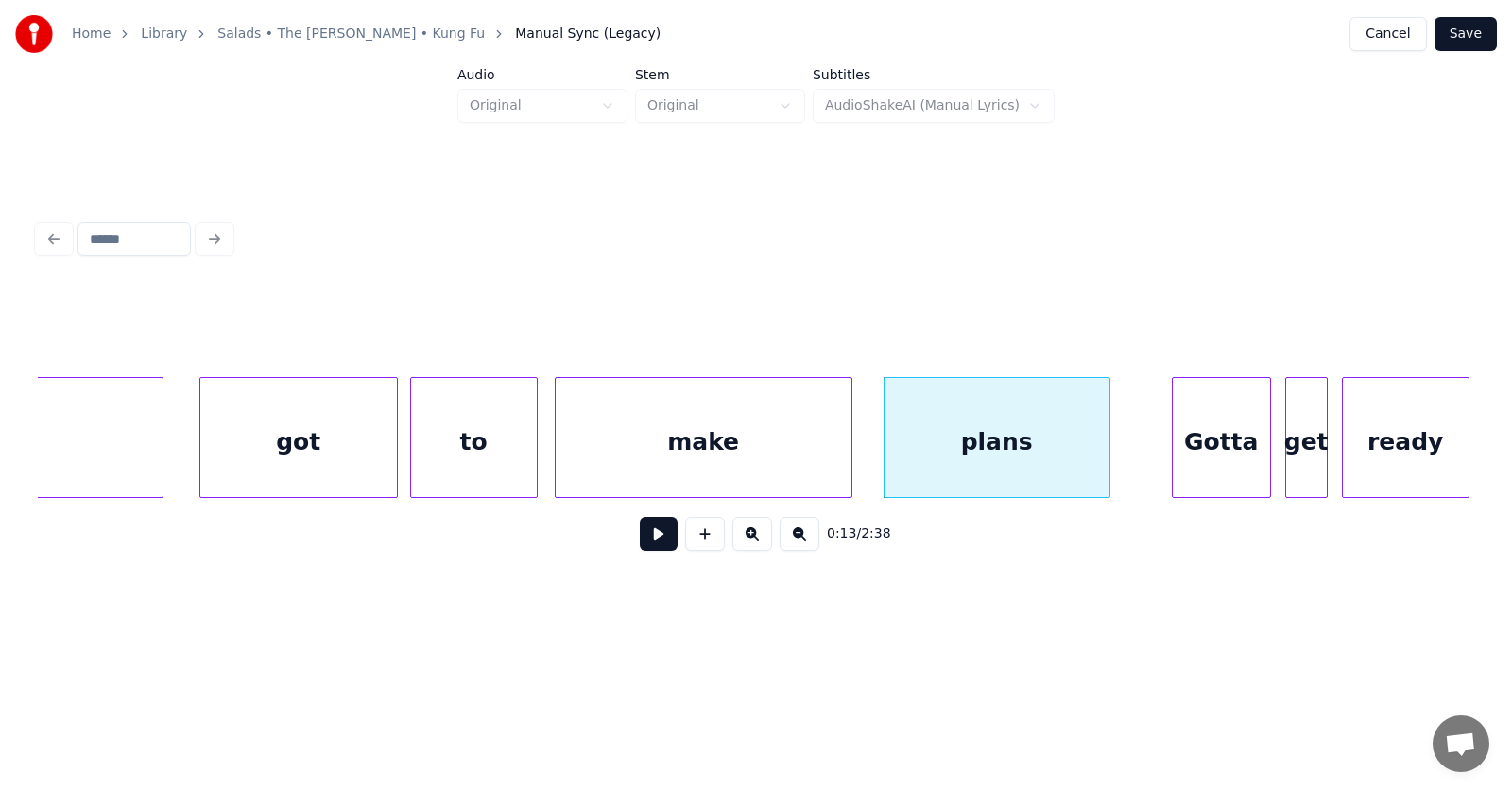
click at [1038, 440] on div "plans" at bounding box center [997, 442] width 225 height 128
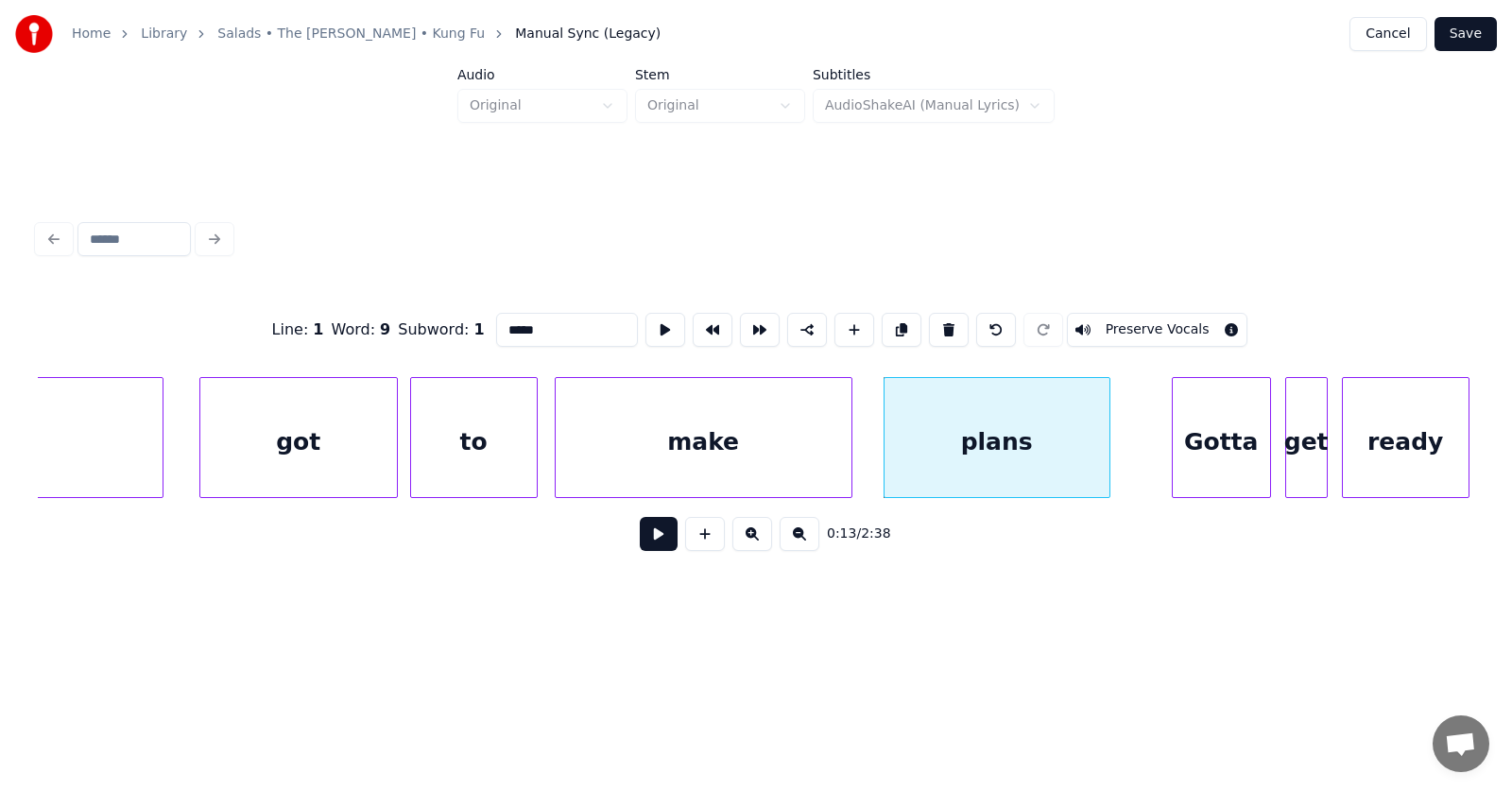
click at [648, 535] on button at bounding box center [658, 533] width 37 height 34
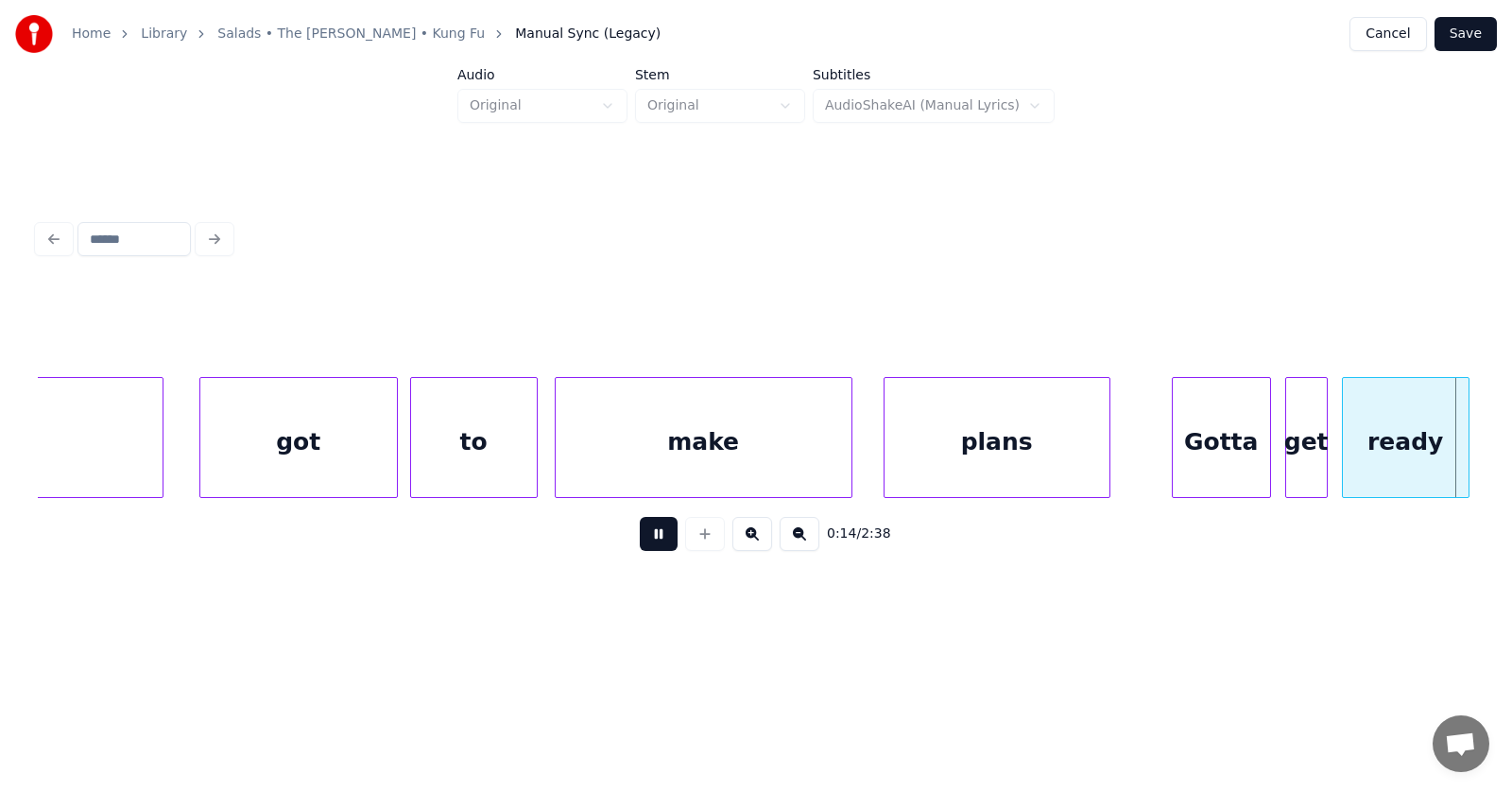
click at [648, 535] on button at bounding box center [658, 533] width 37 height 34
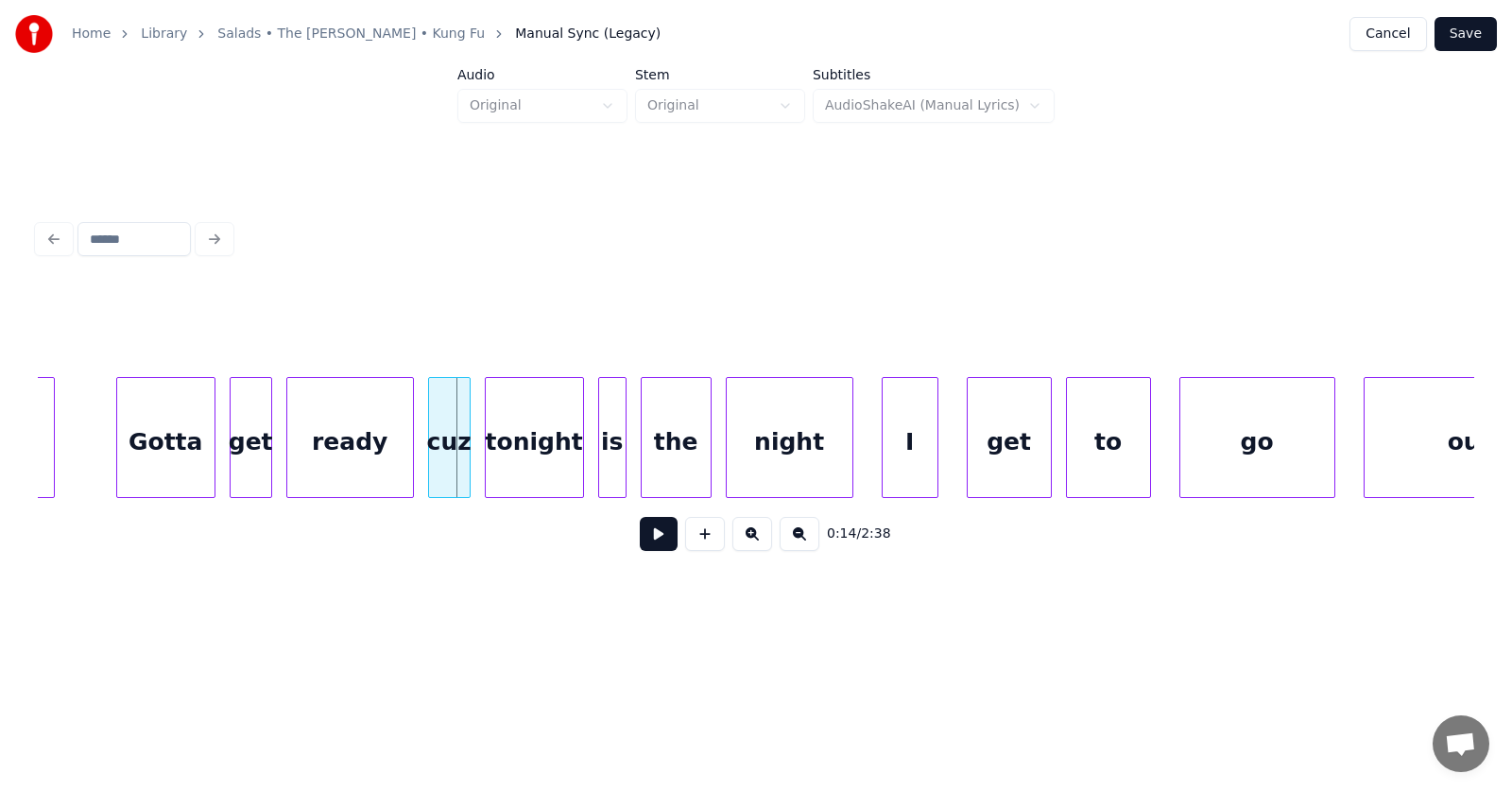
scroll to position [0, 9572]
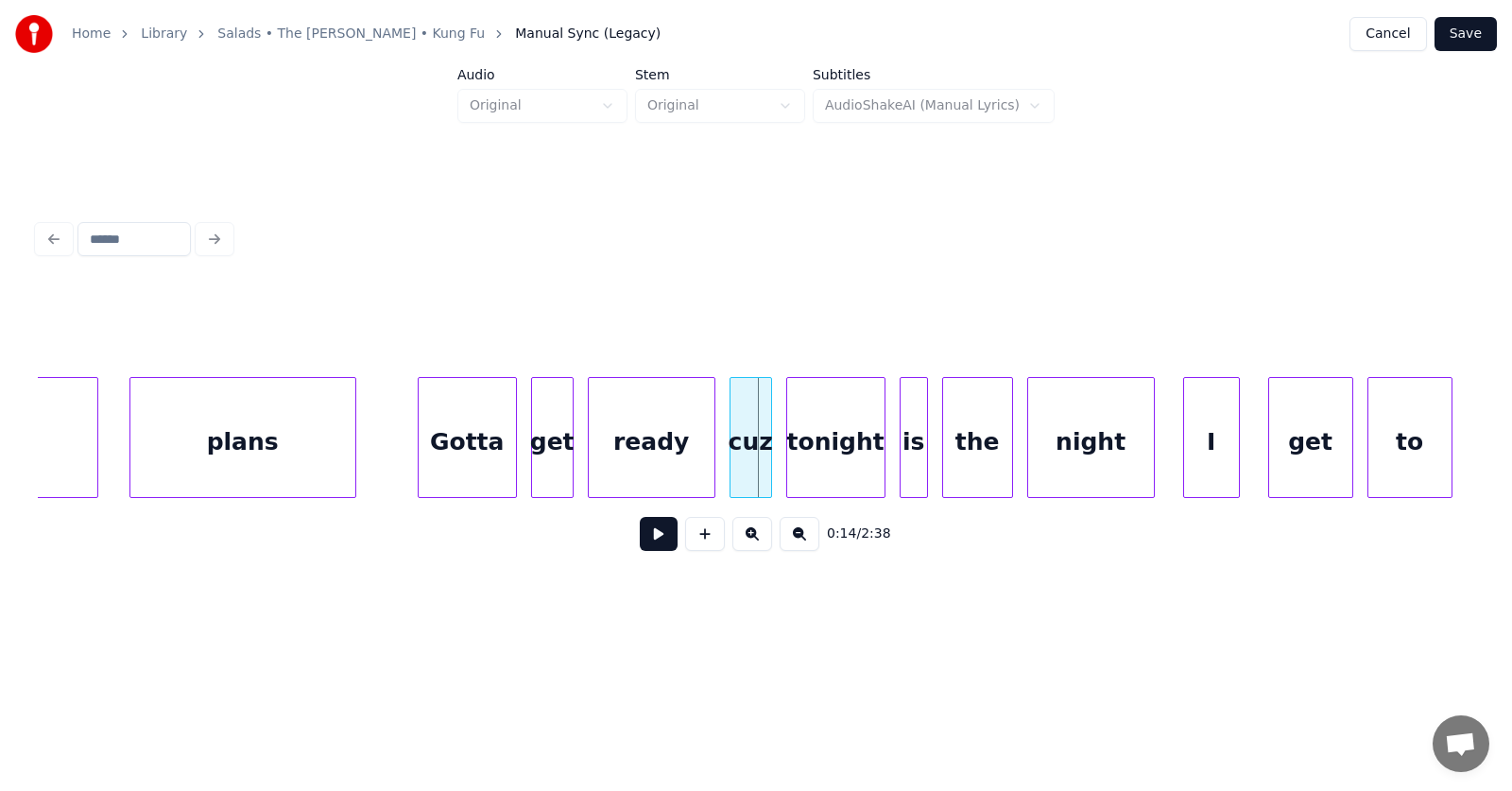
click at [314, 442] on div "plans" at bounding box center [242, 442] width 225 height 128
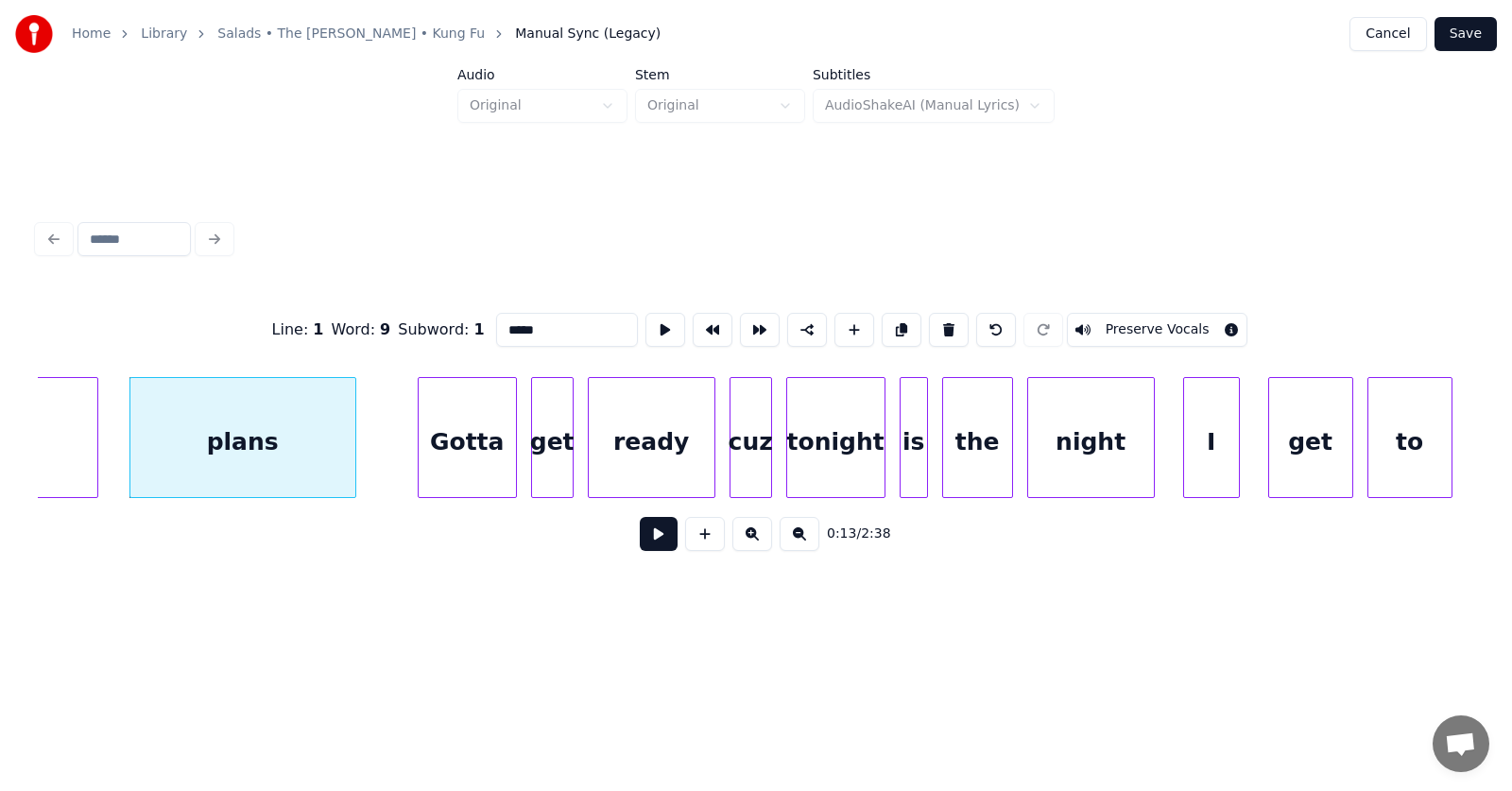
click at [644, 540] on button at bounding box center [658, 533] width 37 height 34
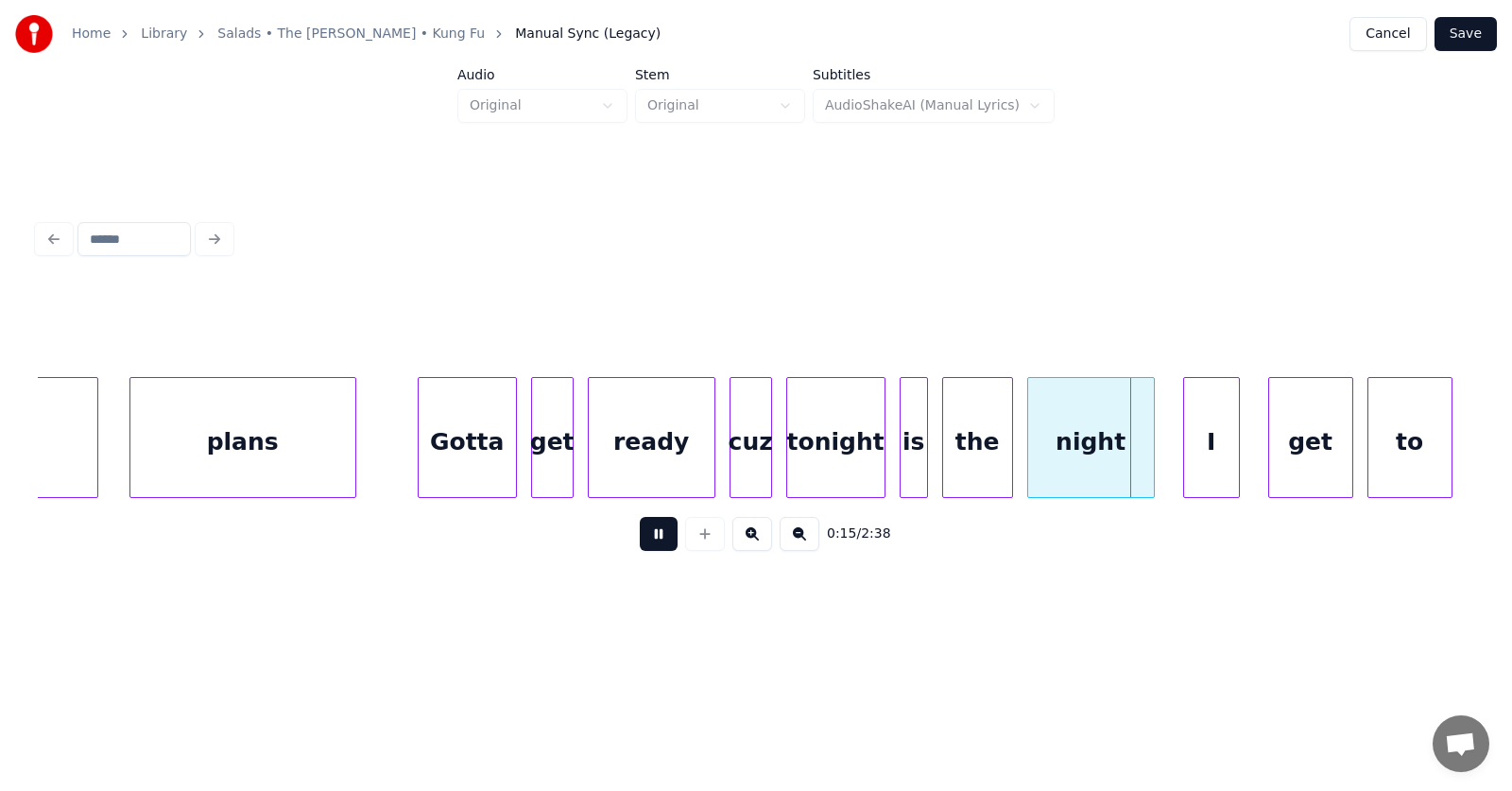
click at [644, 540] on button at bounding box center [658, 533] width 37 height 34
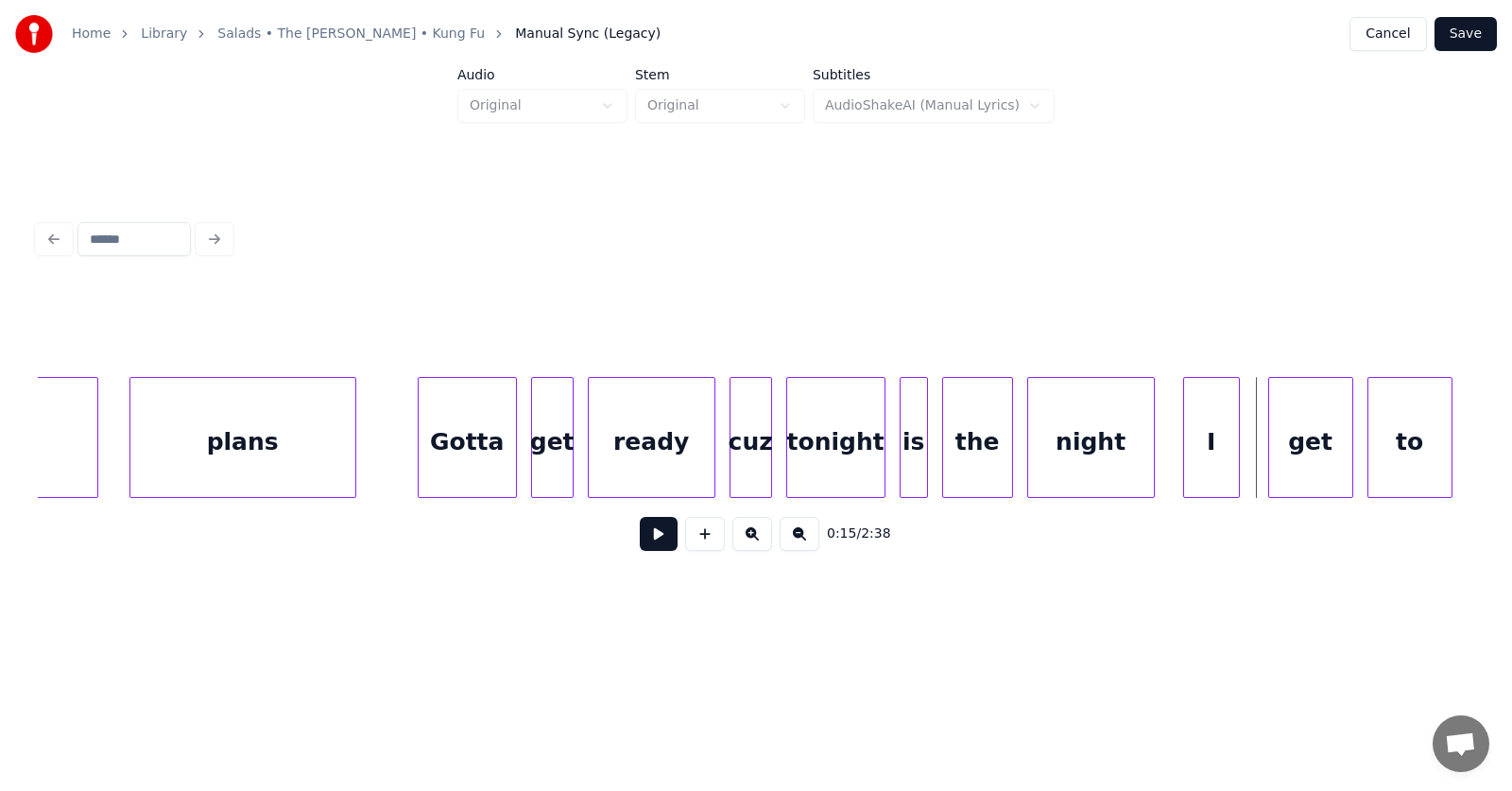
click at [477, 443] on div "Gotta" at bounding box center [467, 442] width 98 height 128
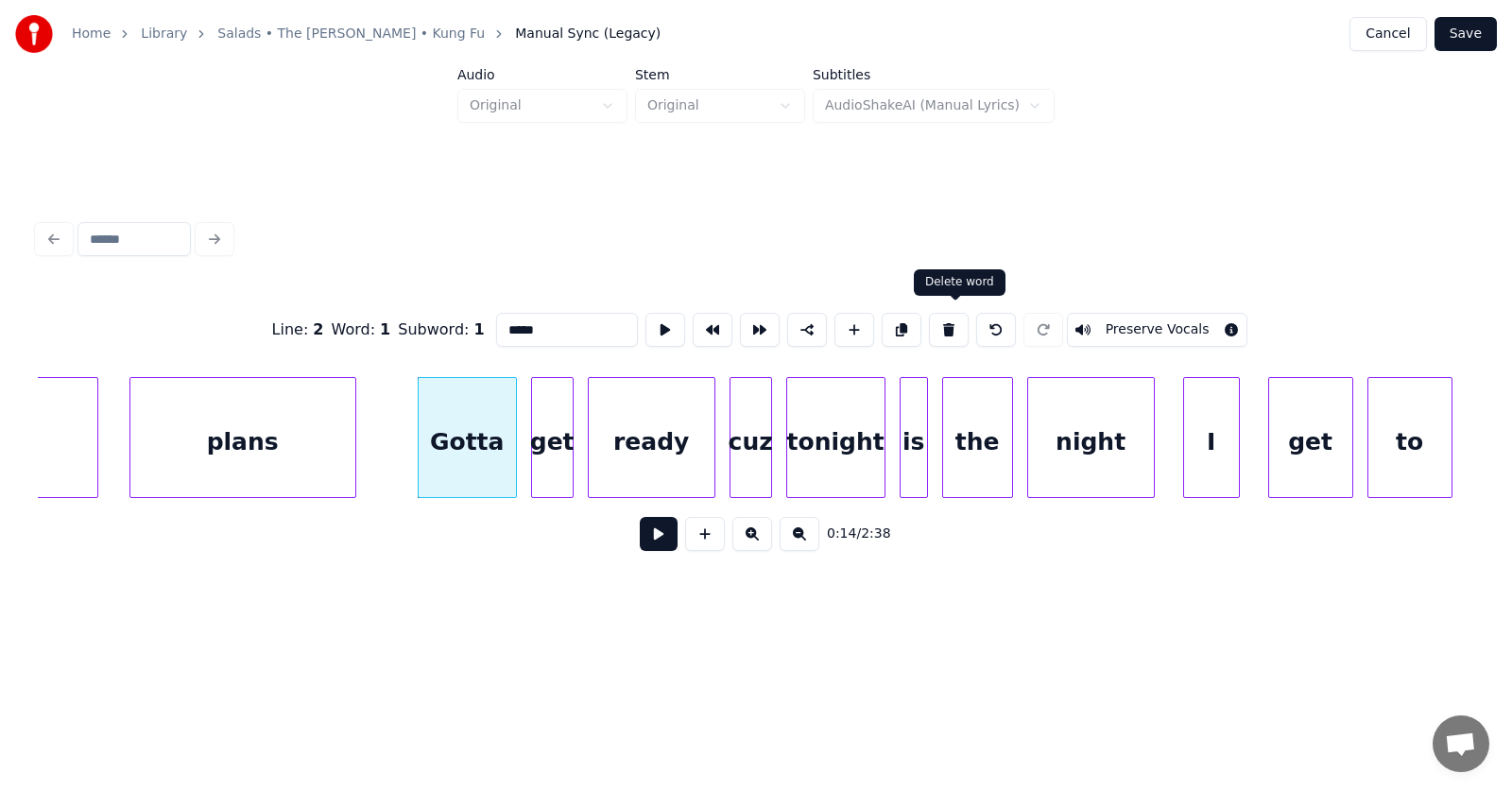
click at [951, 324] on button at bounding box center [948, 329] width 39 height 34
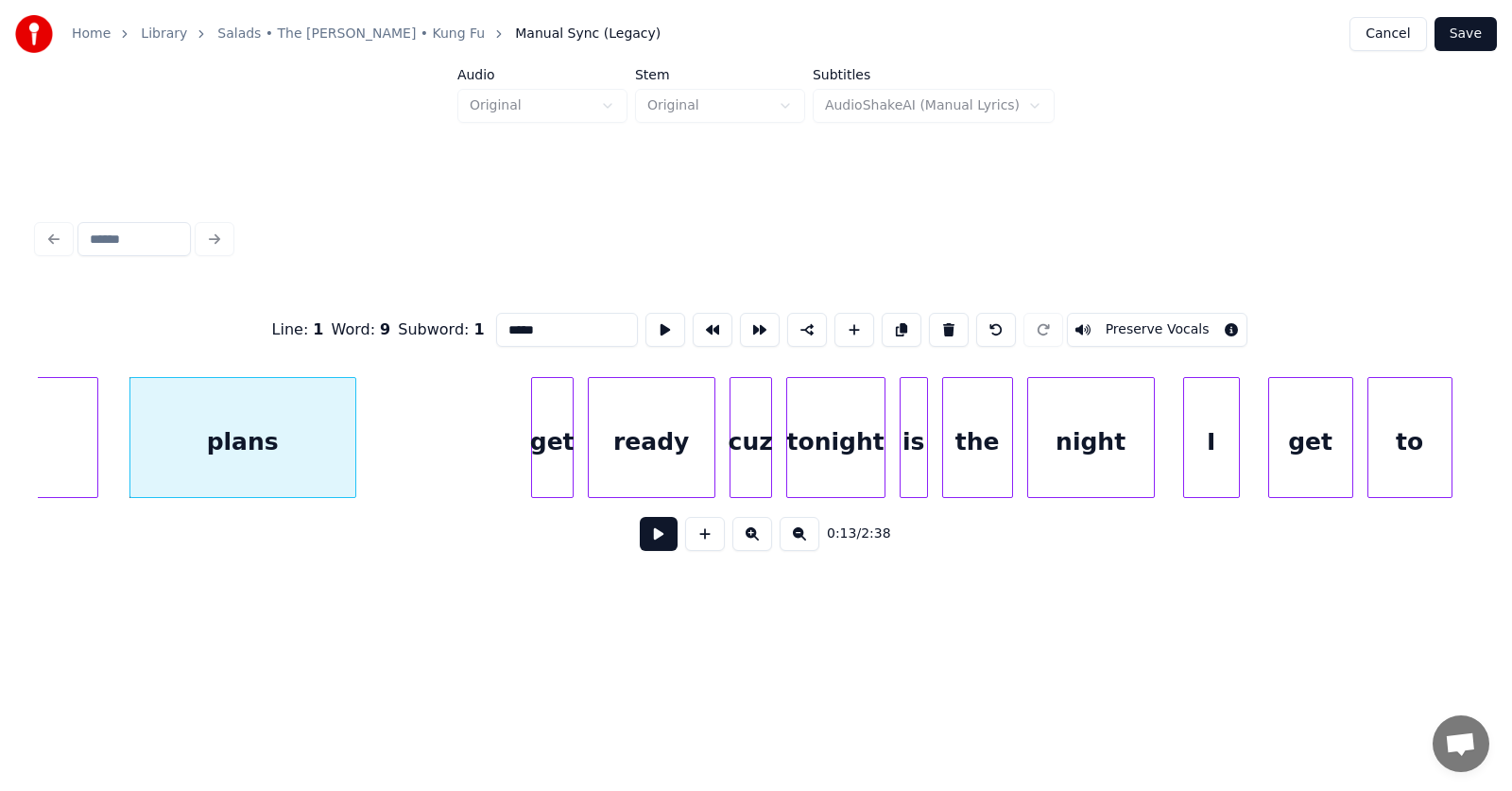
click at [560, 464] on div "get" at bounding box center [552, 442] width 40 height 128
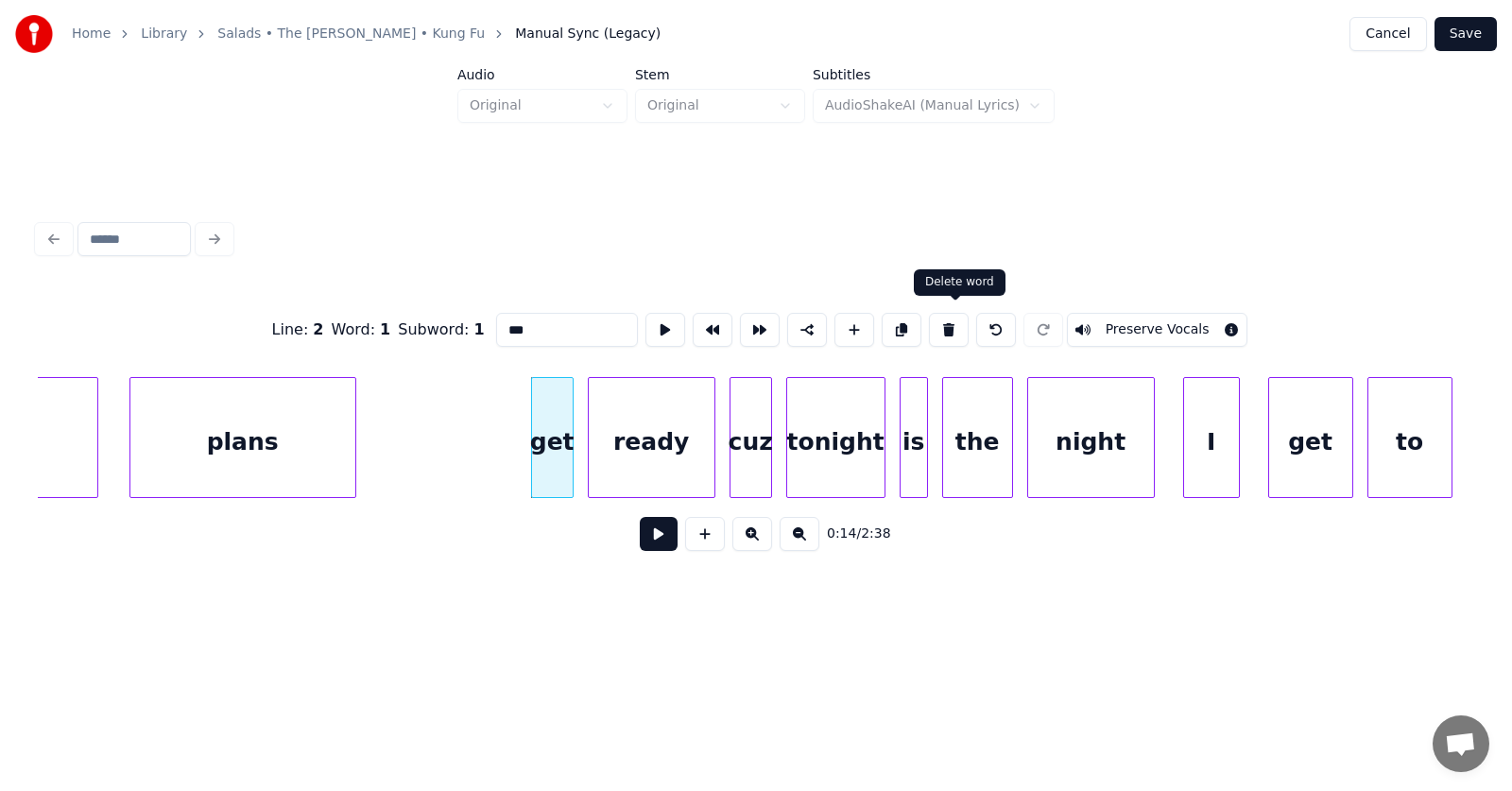
click at [945, 321] on button at bounding box center [948, 329] width 39 height 34
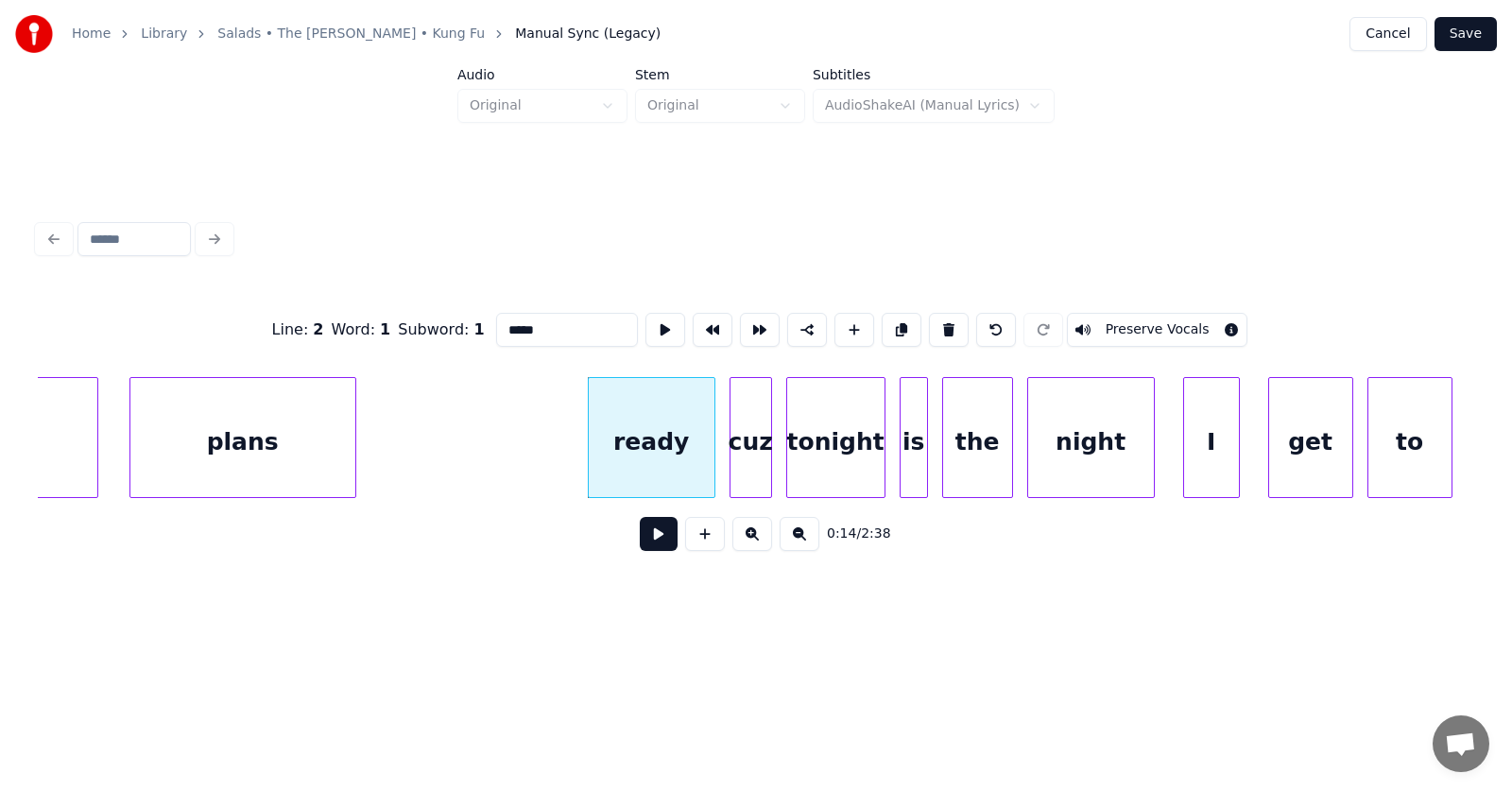
click at [670, 450] on div "ready" at bounding box center [652, 442] width 126 height 128
click at [955, 323] on button at bounding box center [948, 329] width 39 height 34
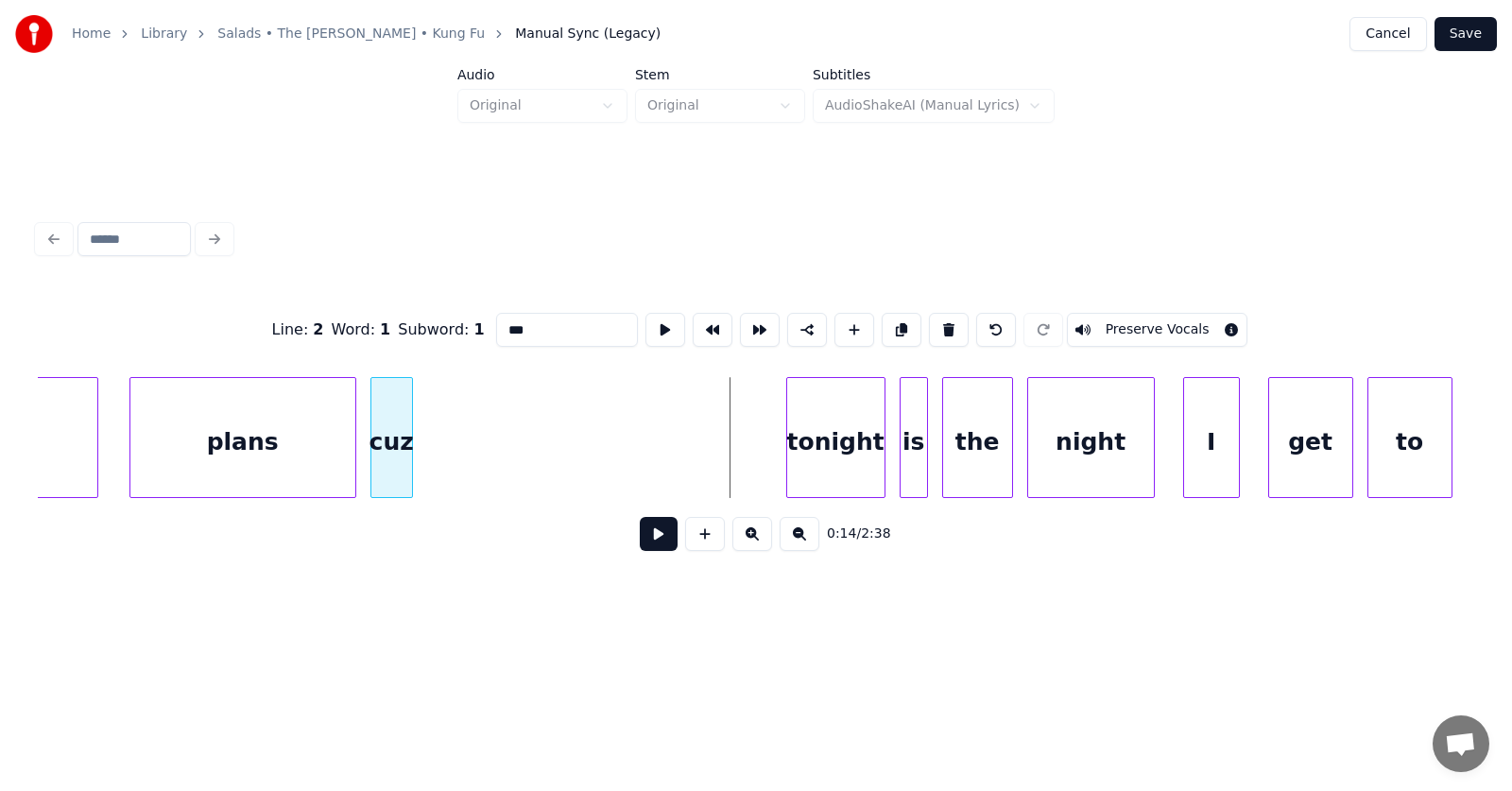
click at [390, 445] on div "cuz" at bounding box center [391, 442] width 40 height 128
click at [502, 459] on div at bounding box center [505, 437] width 6 height 119
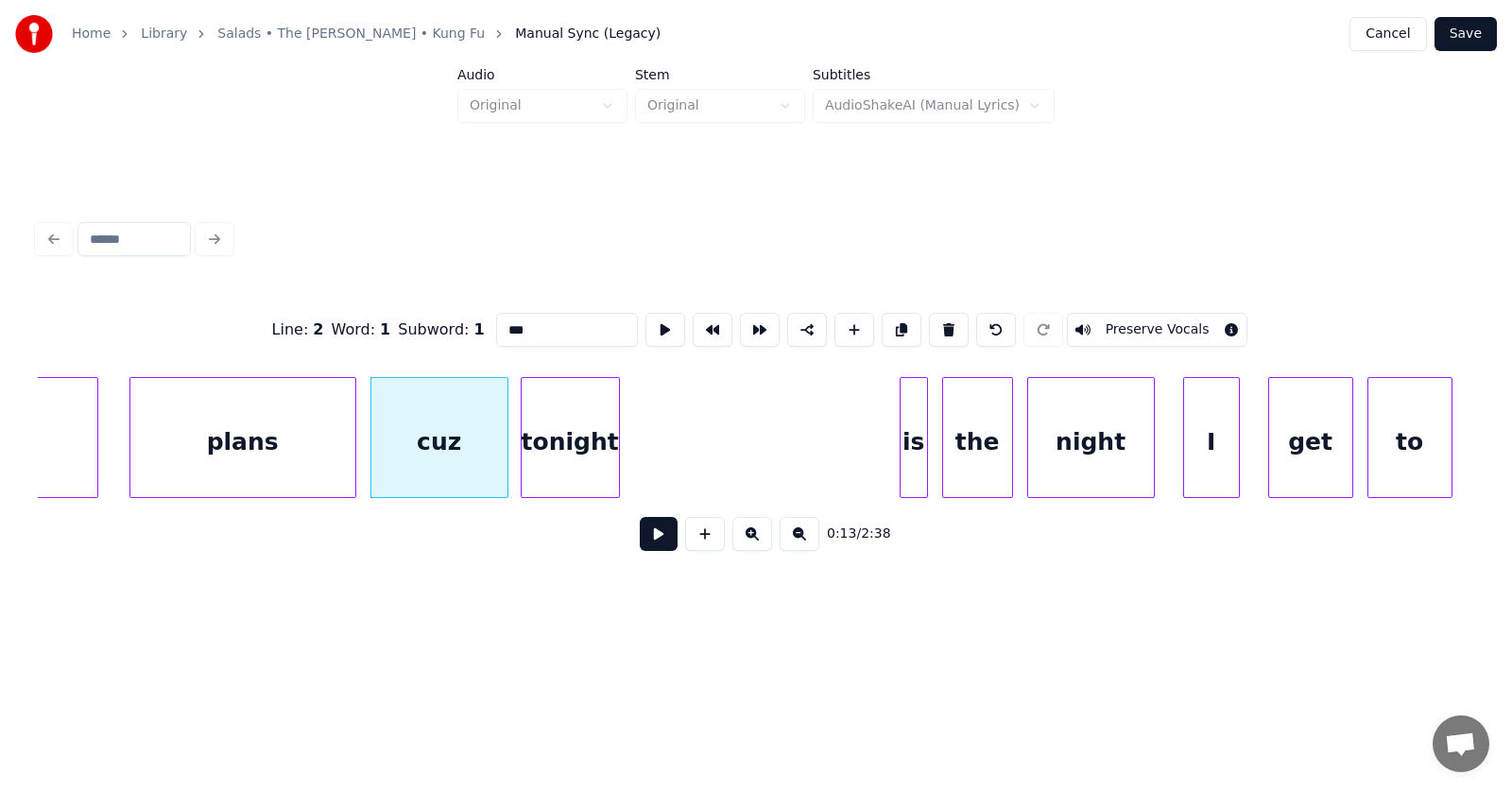
click at [560, 458] on div "tonight" at bounding box center [570, 442] width 98 height 128
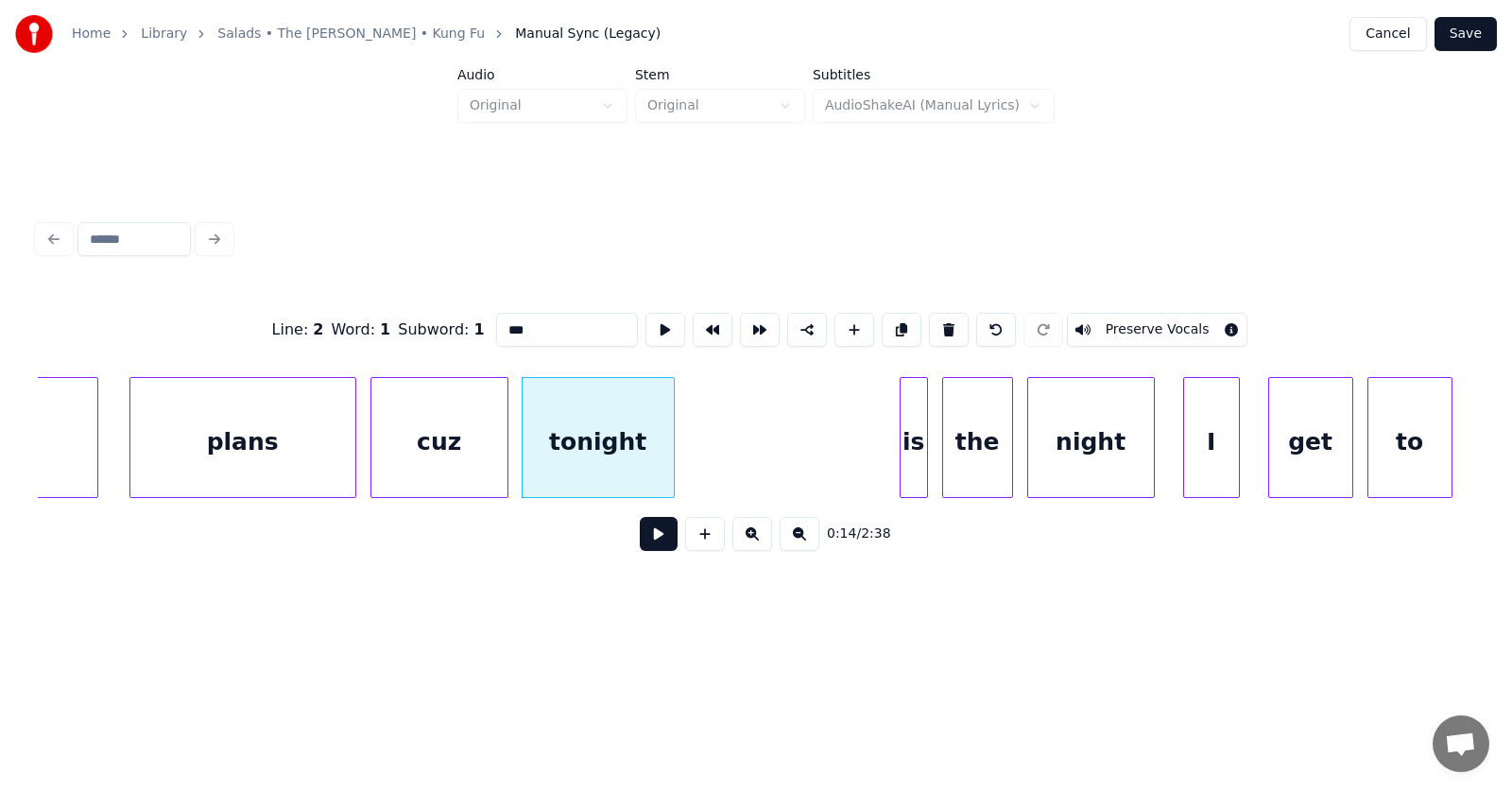
click at [671, 430] on div at bounding box center [671, 437] width 6 height 119
click at [875, 461] on div at bounding box center [877, 437] width 6 height 119
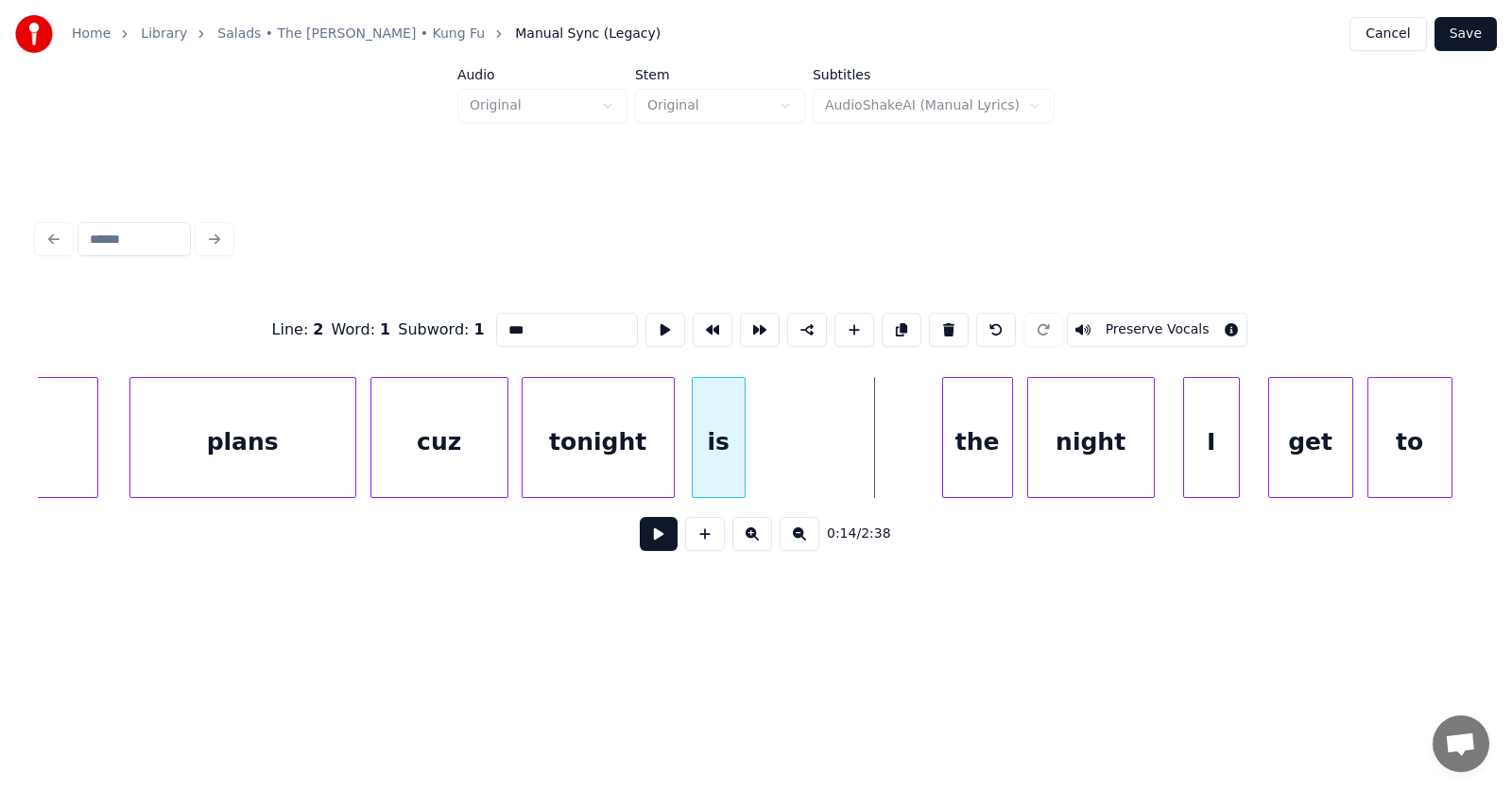
click at [718, 446] on div "is" at bounding box center [719, 442] width 52 height 128
click at [729, 438] on div at bounding box center [732, 437] width 6 height 119
click at [722, 445] on div "is" at bounding box center [714, 442] width 42 height 128
click at [599, 400] on div "tonight" at bounding box center [597, 442] width 151 height 128
type input "*******"
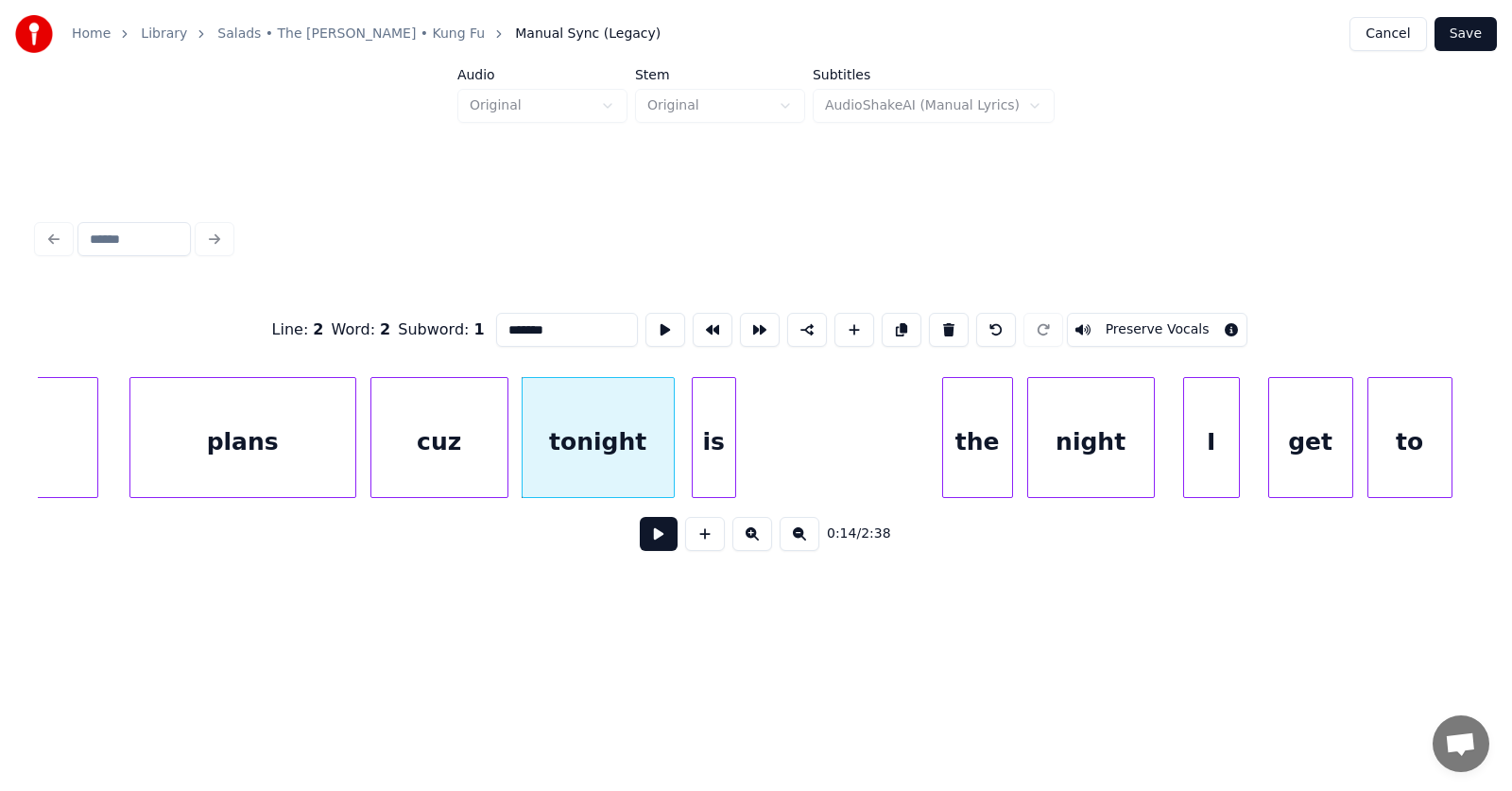
click at [640, 544] on button at bounding box center [658, 533] width 37 height 34
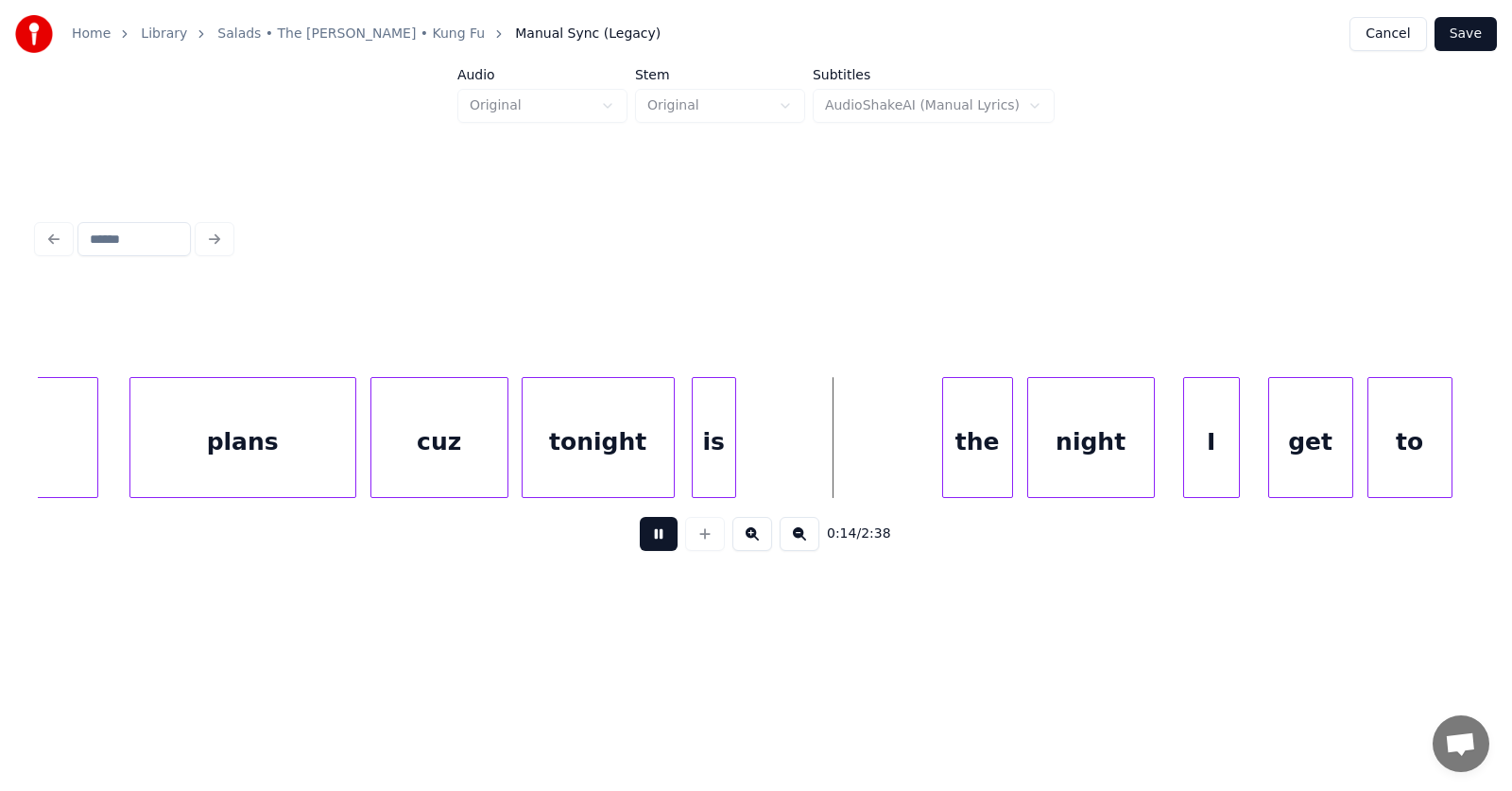
click at [640, 544] on button at bounding box center [658, 533] width 37 height 34
click at [723, 445] on div "is" at bounding box center [714, 442] width 42 height 128
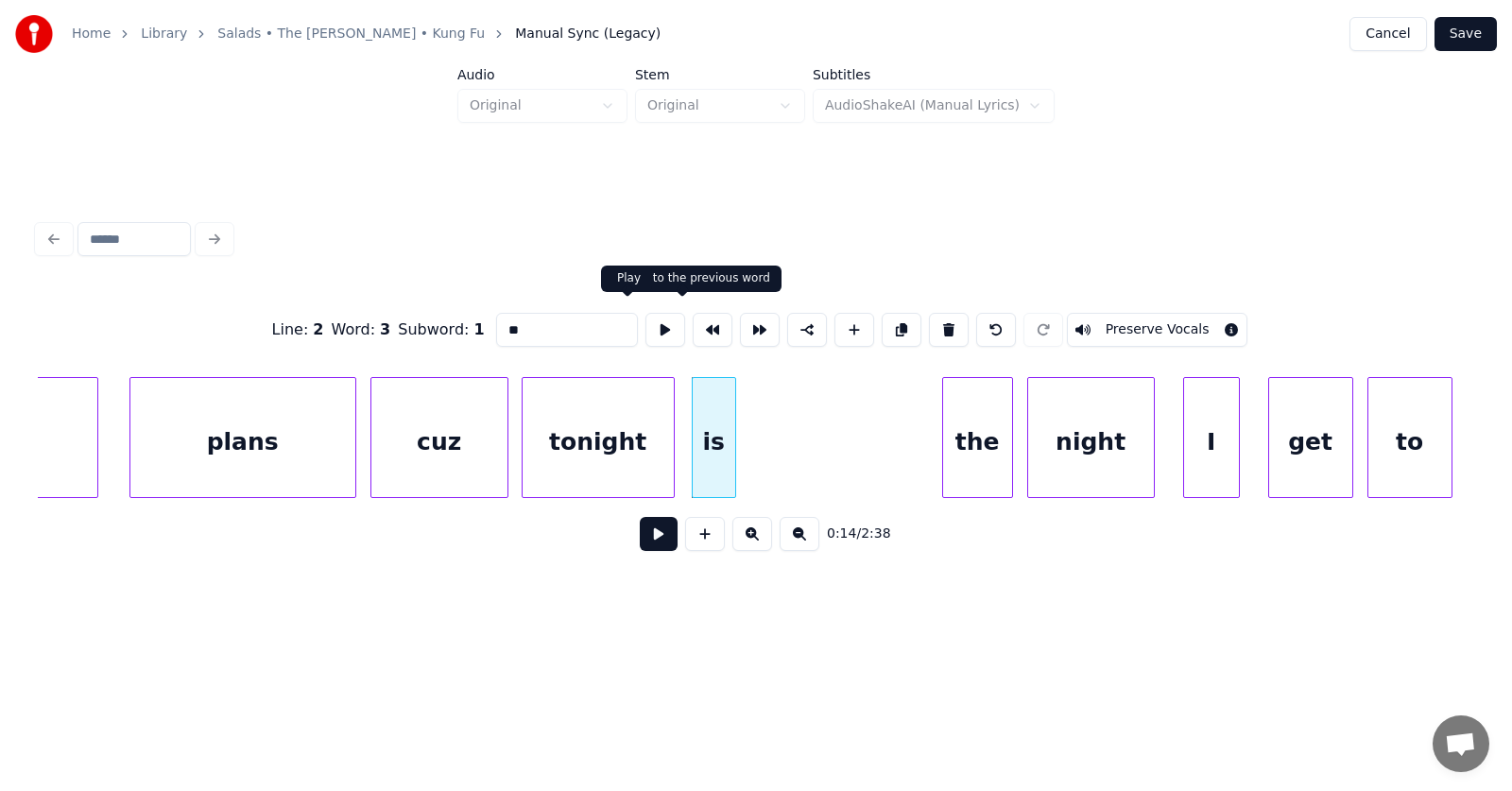
click at [646, 317] on button at bounding box center [665, 329] width 39 height 34
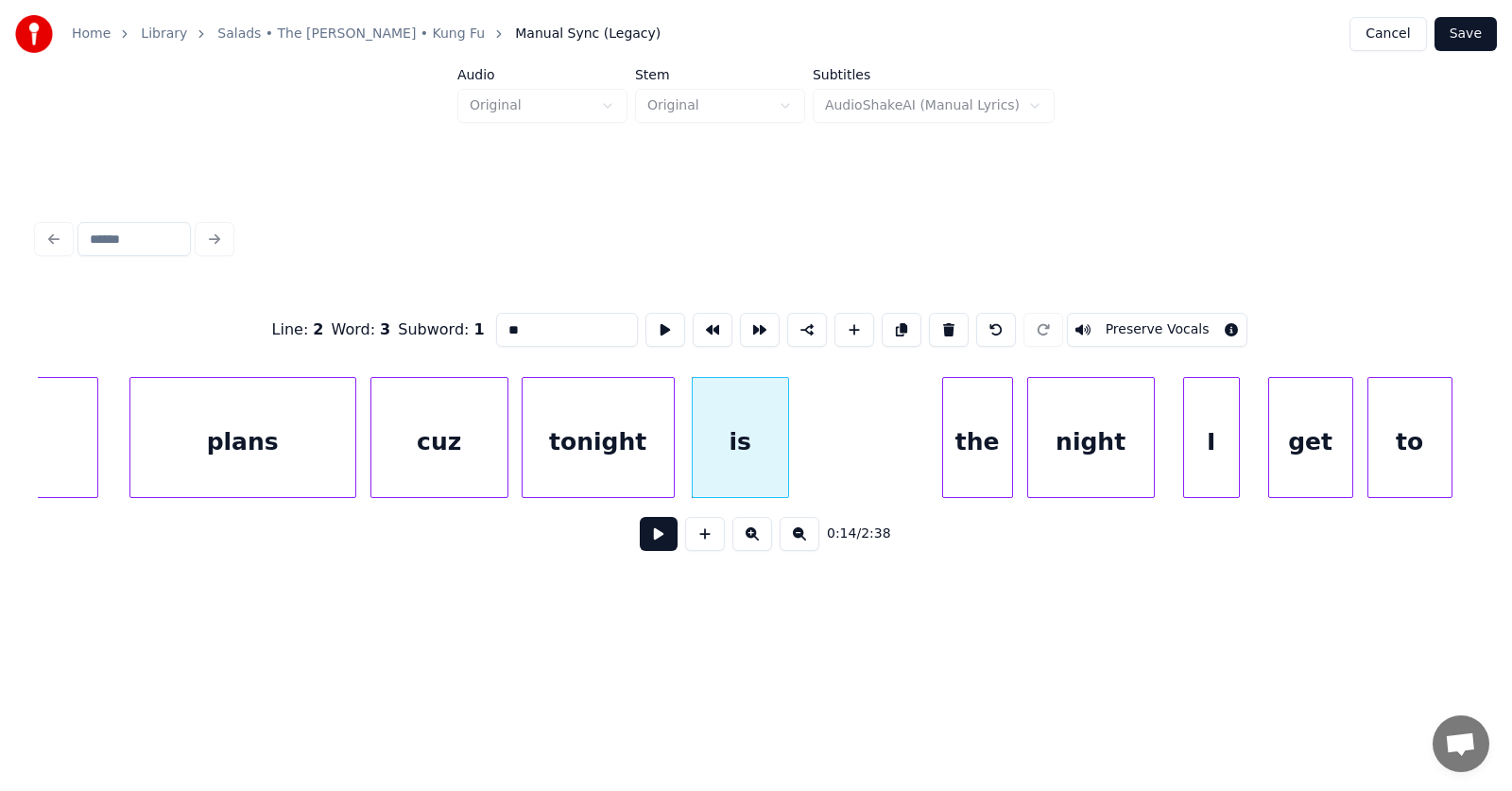
click at [789, 455] on div at bounding box center [786, 437] width 6 height 119
click at [646, 312] on button at bounding box center [665, 329] width 39 height 34
click at [646, 316] on button at bounding box center [665, 329] width 39 height 34
click at [754, 469] on div "is" at bounding box center [774, 442] width 98 height 128
click at [646, 315] on button at bounding box center [665, 329] width 39 height 34
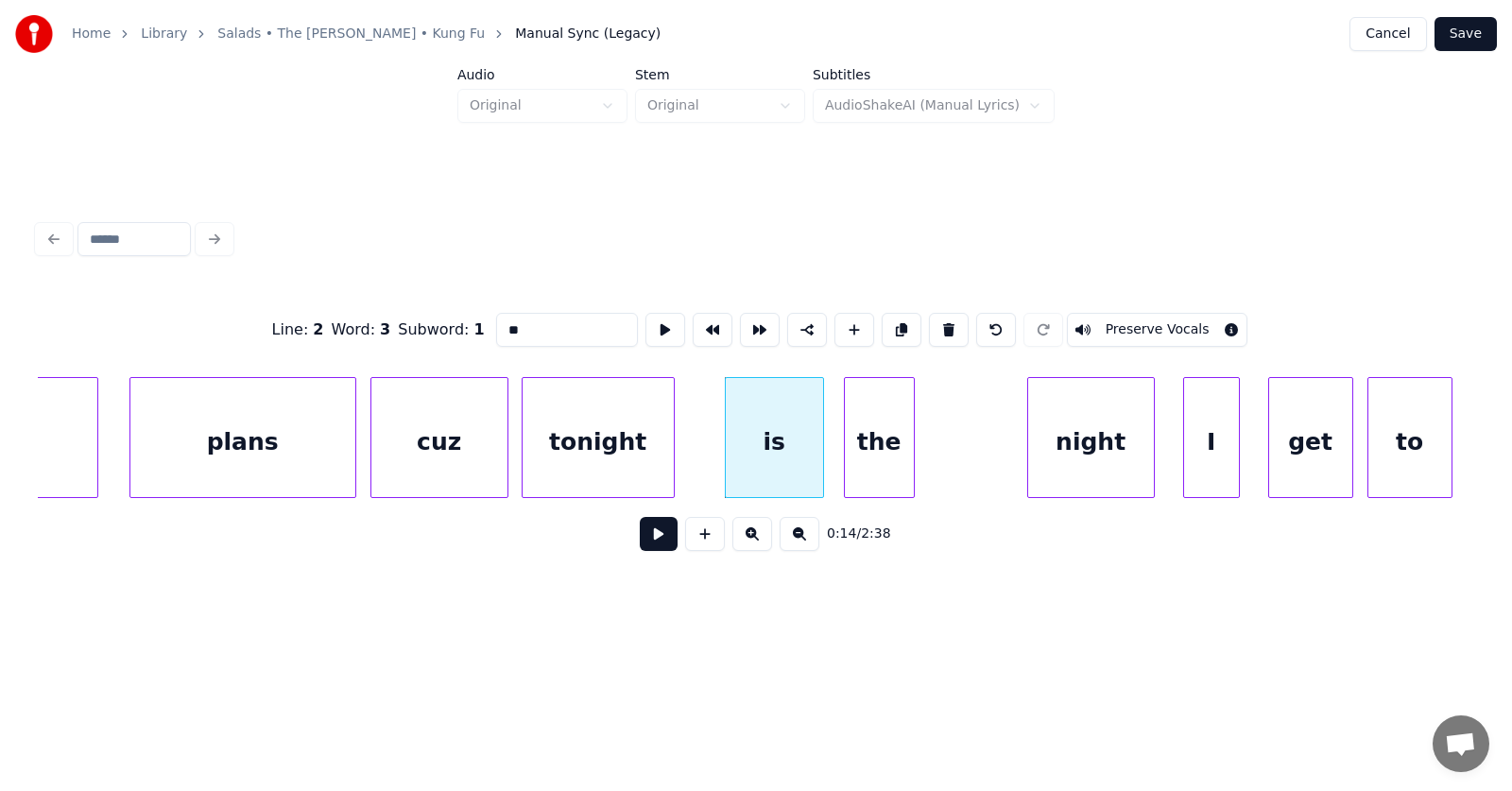
click at [879, 461] on div "the" at bounding box center [879, 442] width 69 height 128
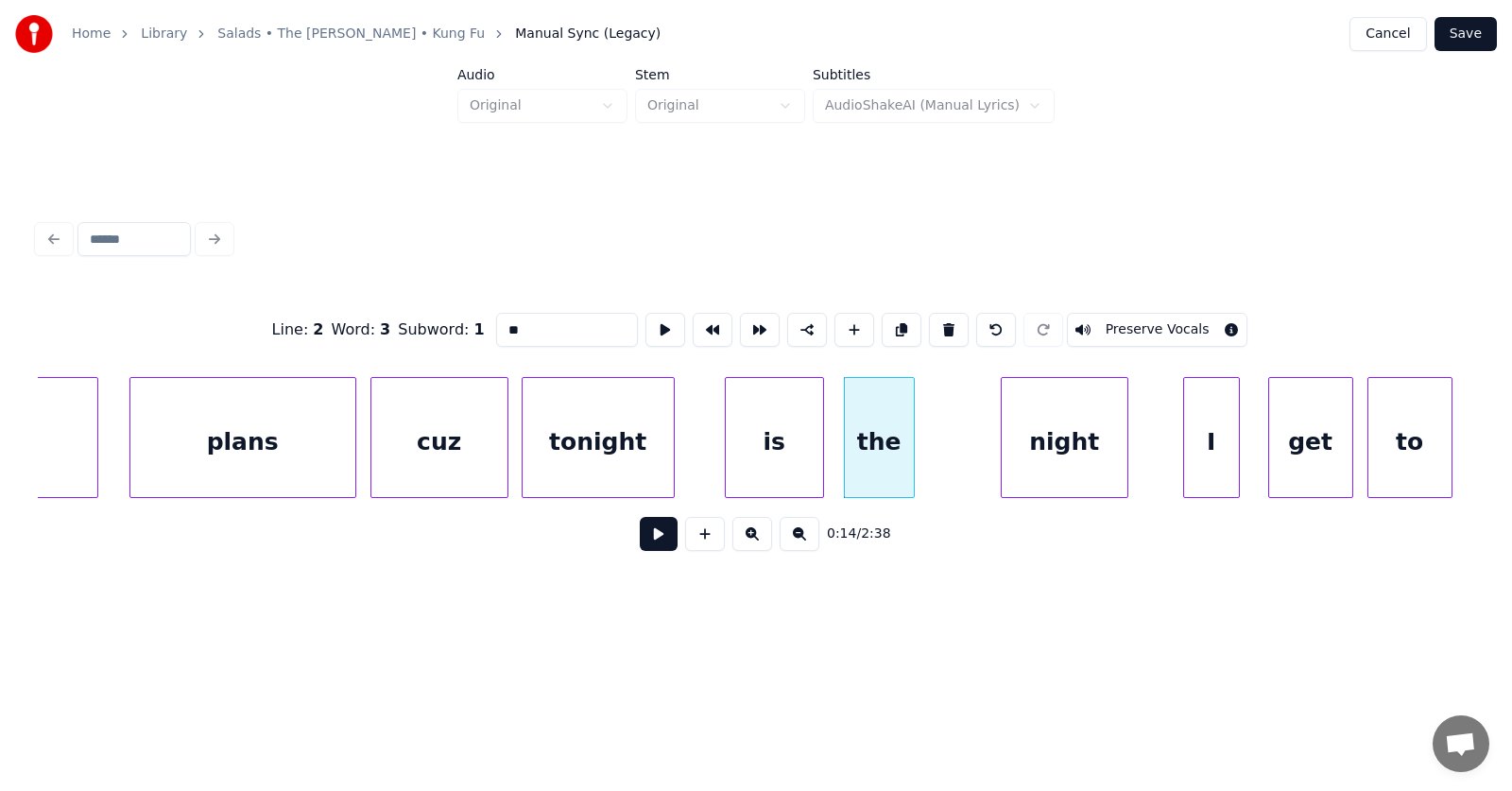
click at [1068, 447] on div "night" at bounding box center [1065, 442] width 126 height 128
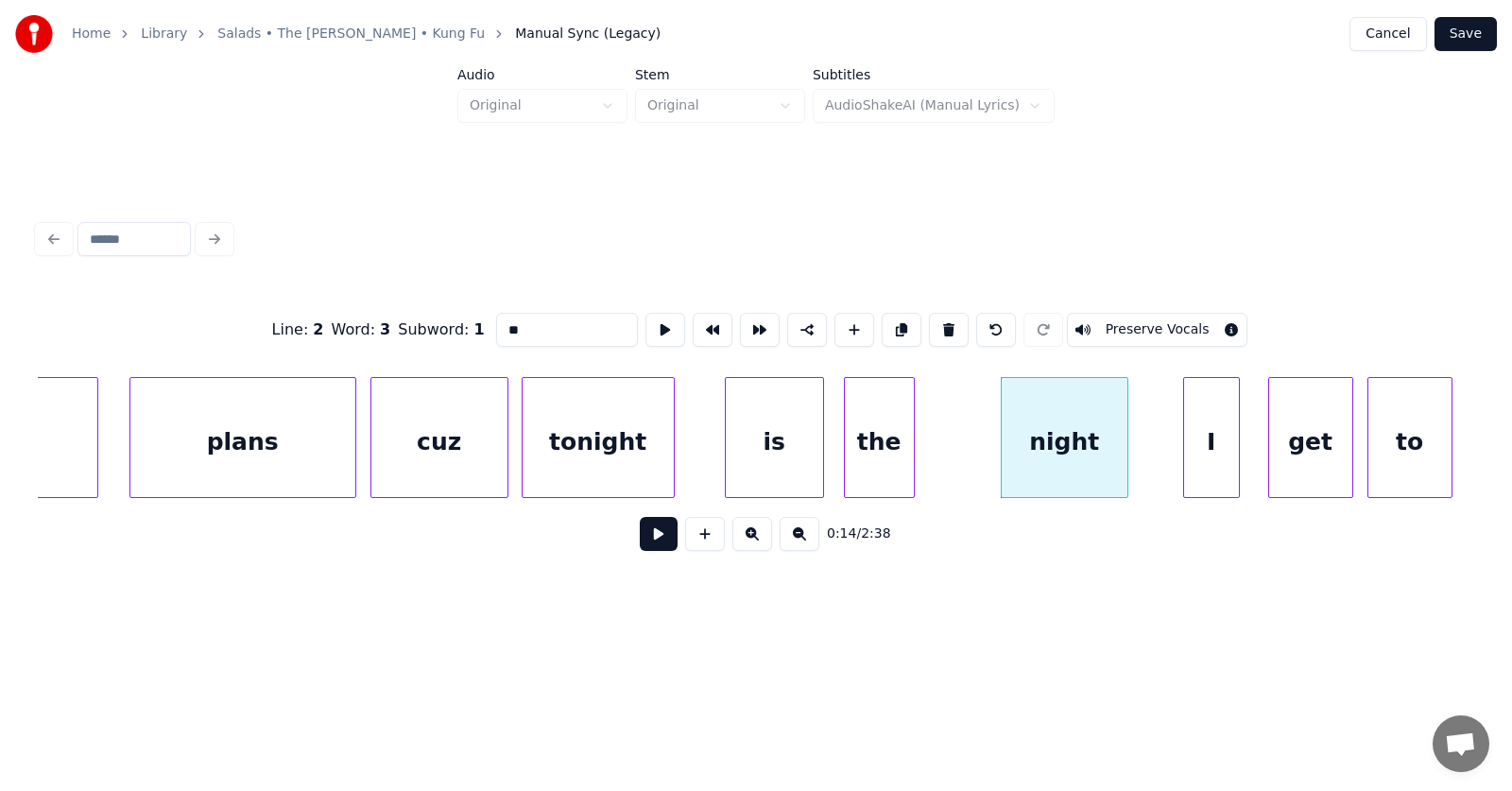
click at [1074, 451] on div "night" at bounding box center [1065, 442] width 126 height 128
click at [646, 321] on button at bounding box center [665, 329] width 39 height 34
click at [954, 453] on div "the" at bounding box center [943, 442] width 69 height 128
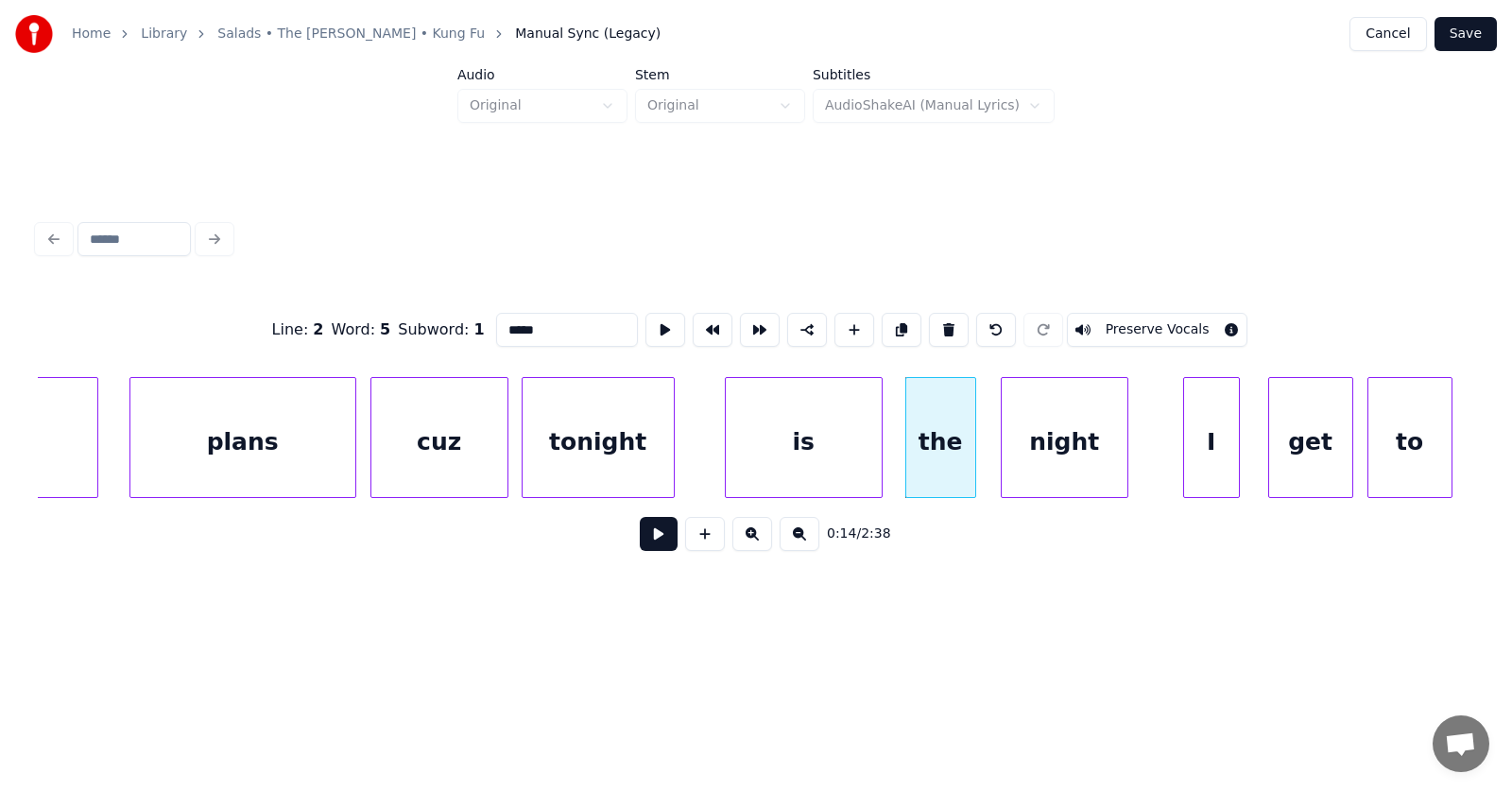
click at [882, 448] on div at bounding box center [879, 437] width 6 height 119
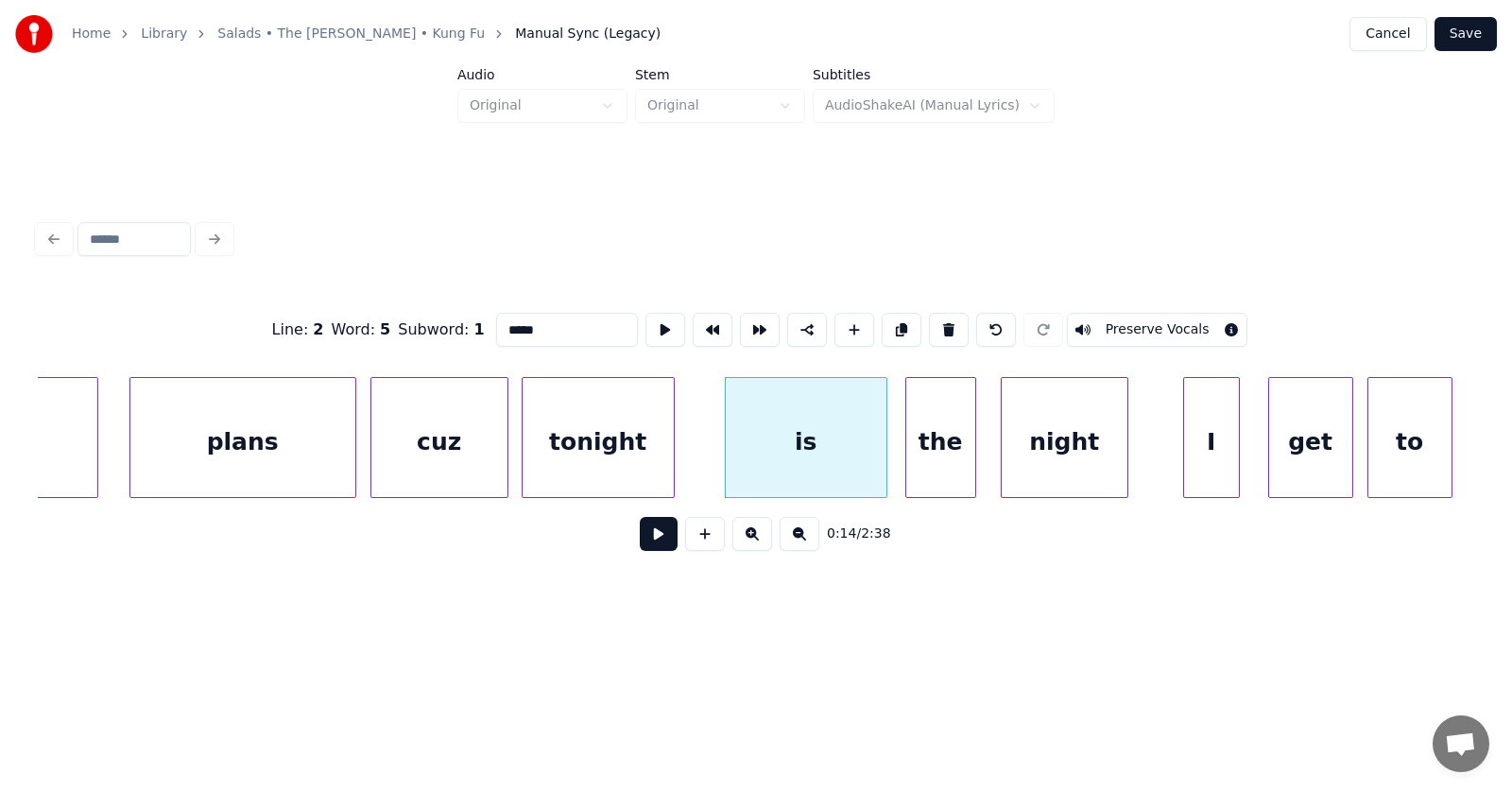
click at [674, 443] on div "tonight" at bounding box center [597, 437] width 153 height 121
type input "*******"
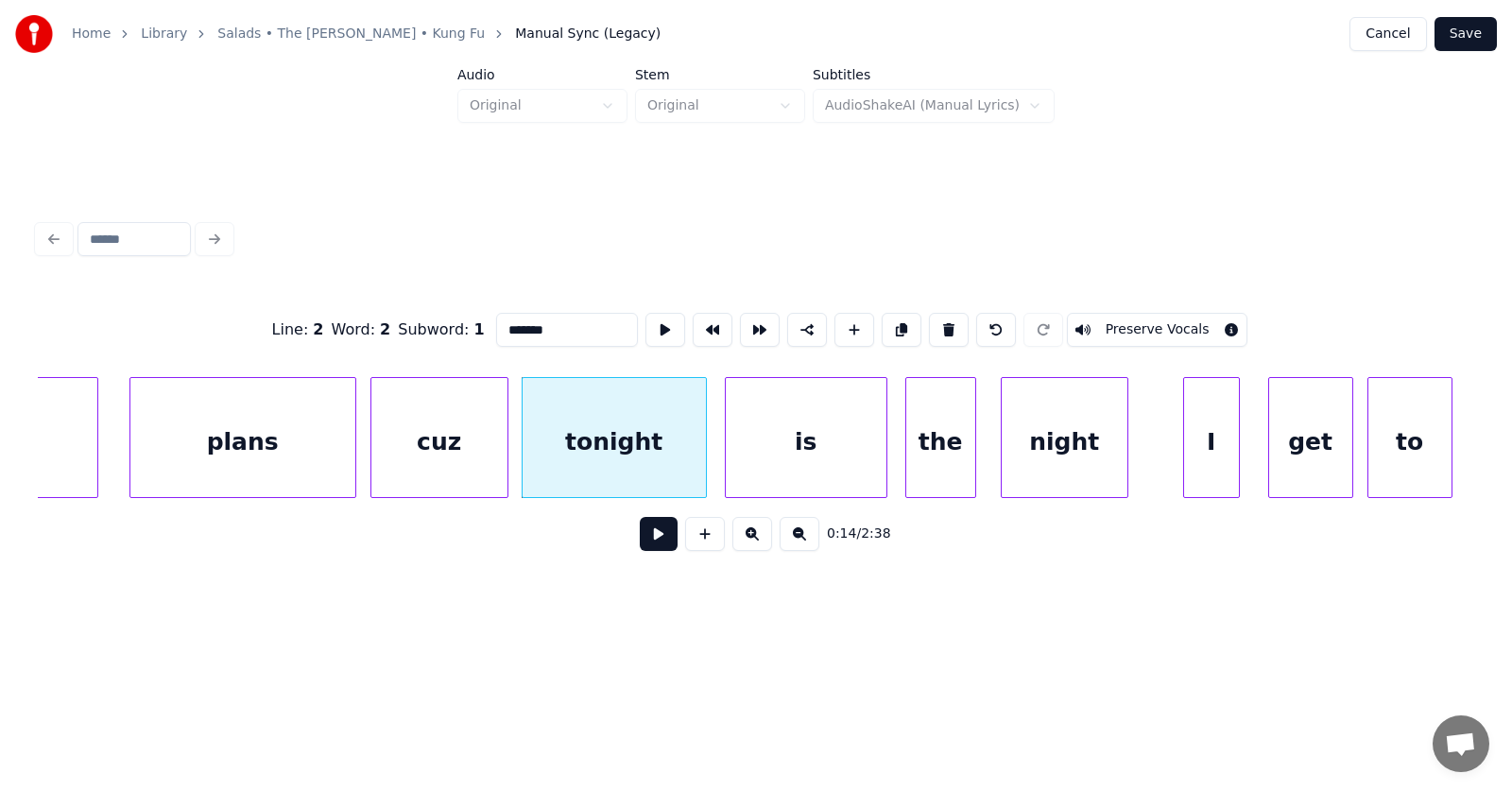
click at [705, 440] on div at bounding box center [703, 437] width 6 height 119
click at [624, 426] on div "tonight" at bounding box center [615, 442] width 185 height 128
click at [646, 326] on button at bounding box center [665, 329] width 39 height 34
click at [644, 536] on button at bounding box center [658, 533] width 37 height 34
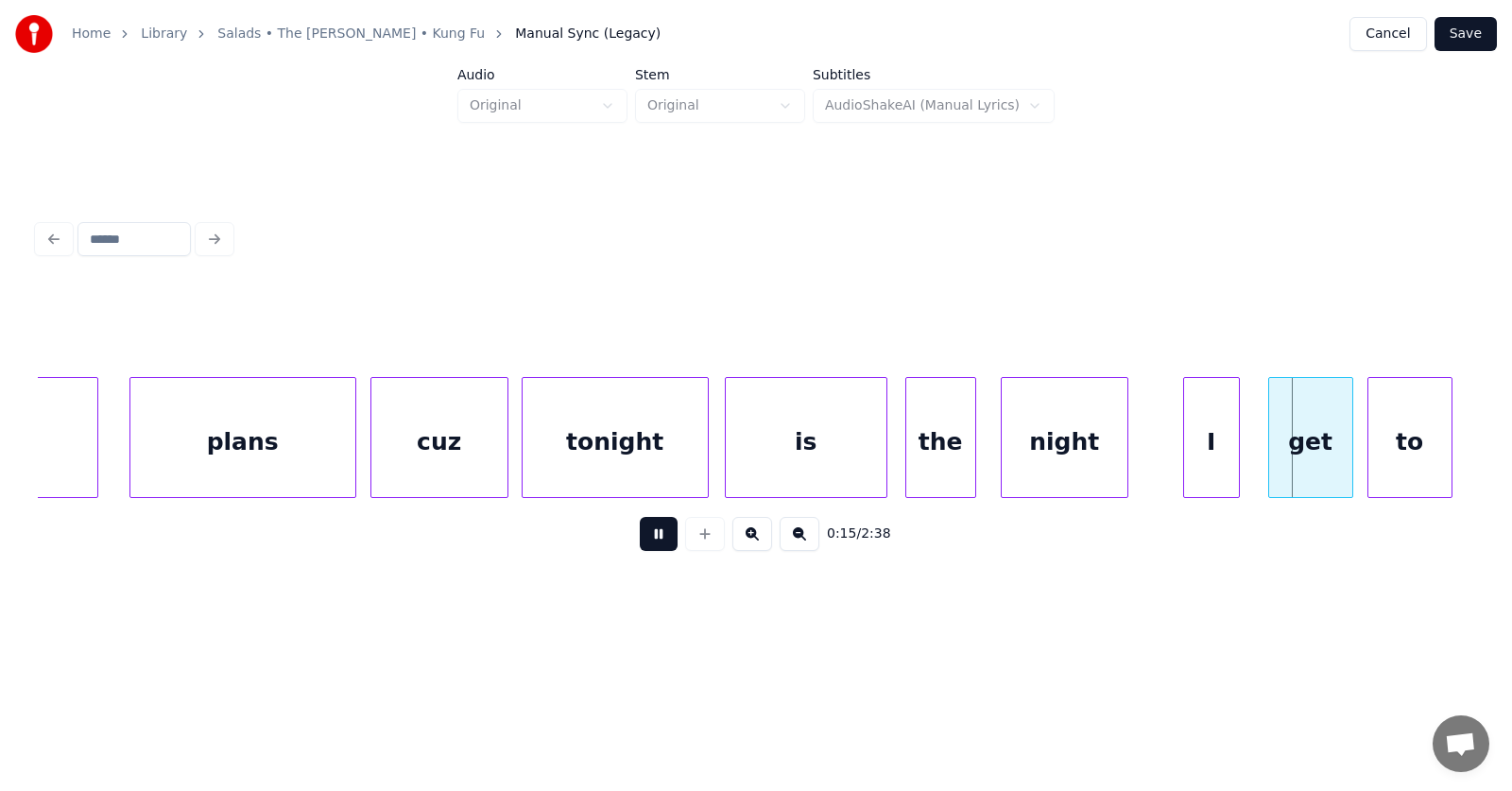
click at [644, 536] on button at bounding box center [658, 533] width 37 height 34
click at [1167, 450] on div "I" at bounding box center [1175, 442] width 55 height 128
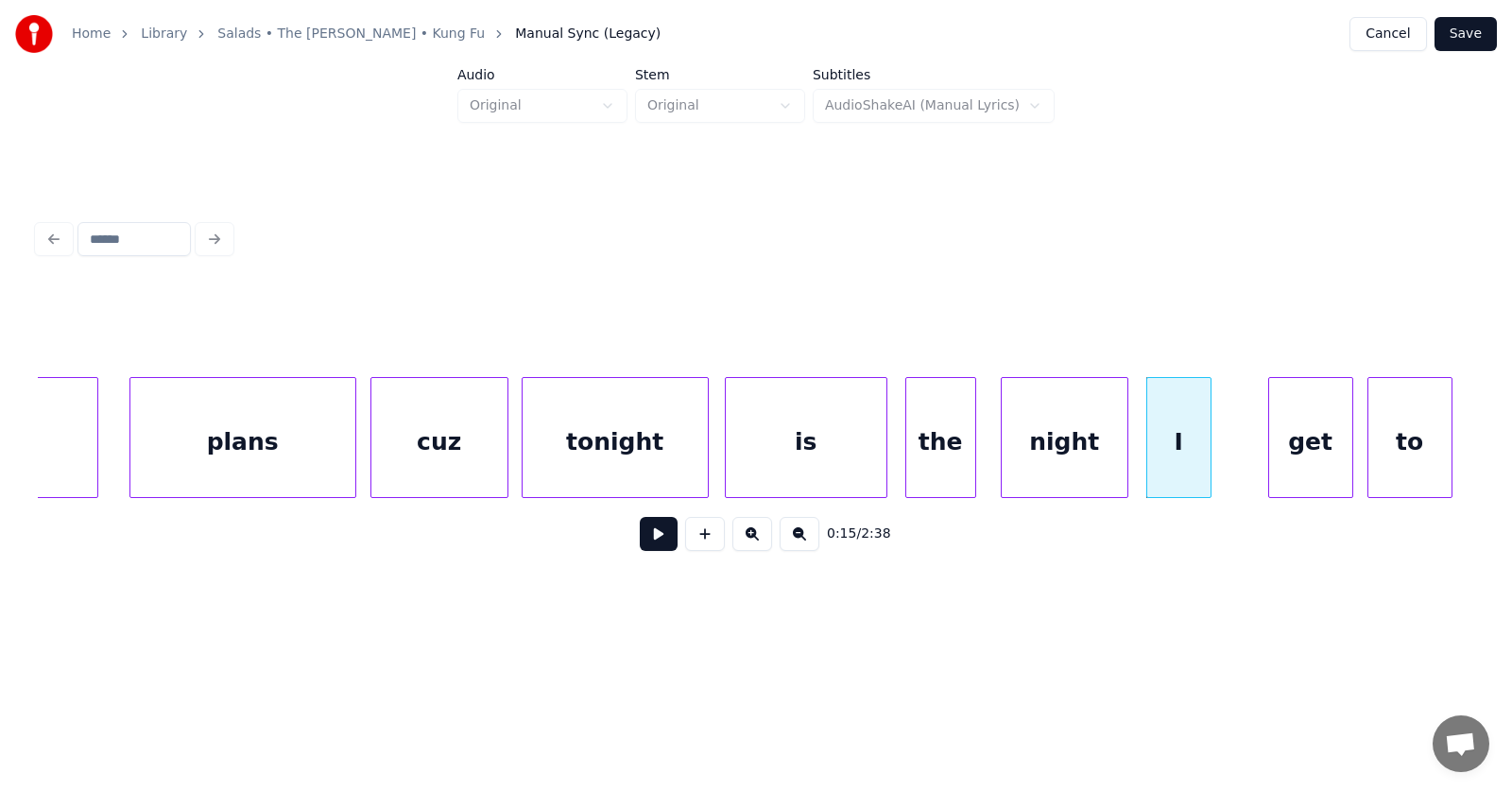
click at [1207, 450] on div at bounding box center [1207, 437] width 6 height 119
click at [1250, 456] on div "get" at bounding box center [1280, 442] width 83 height 128
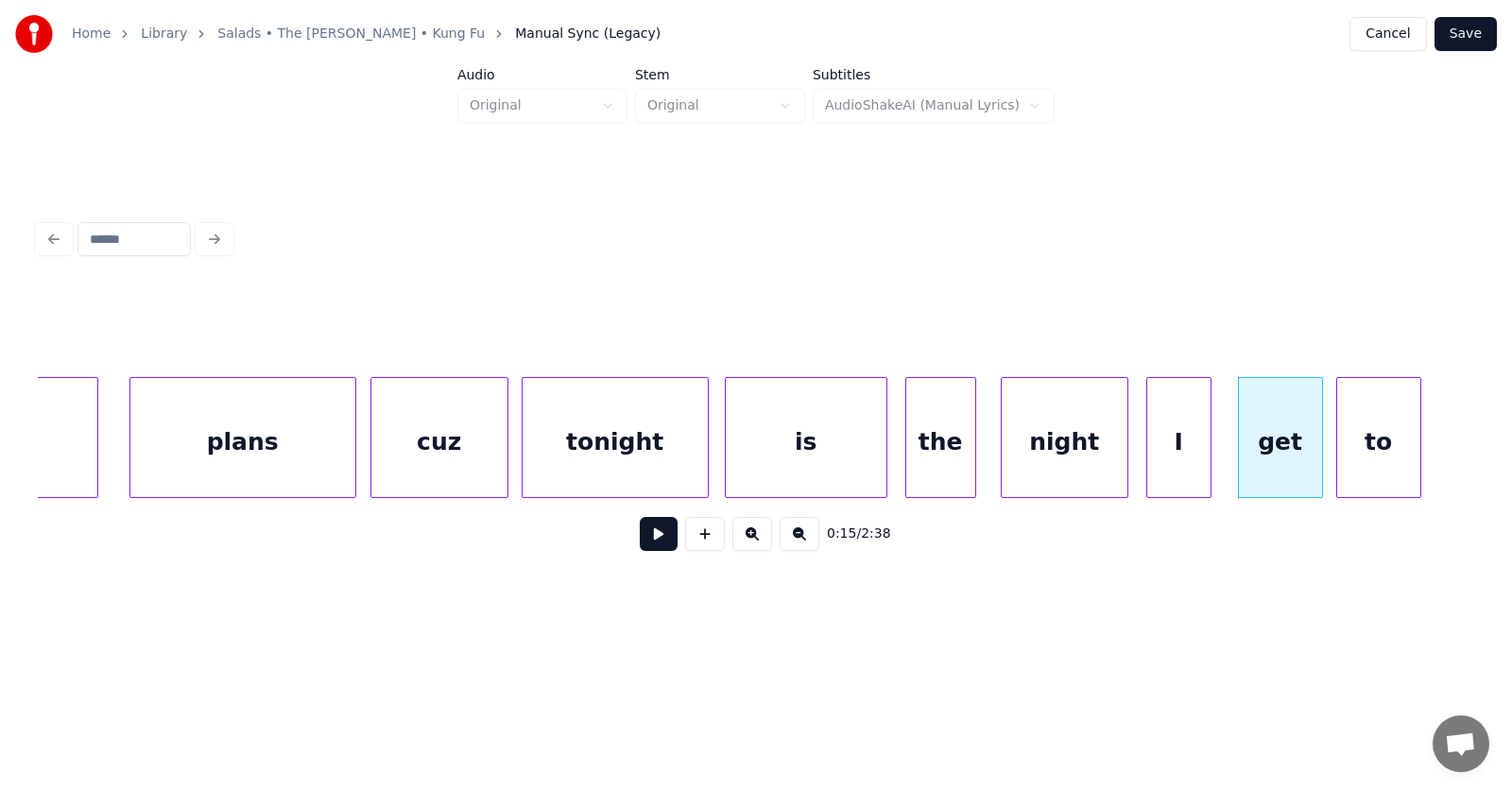
click at [1360, 455] on div "to" at bounding box center [1379, 442] width 83 height 128
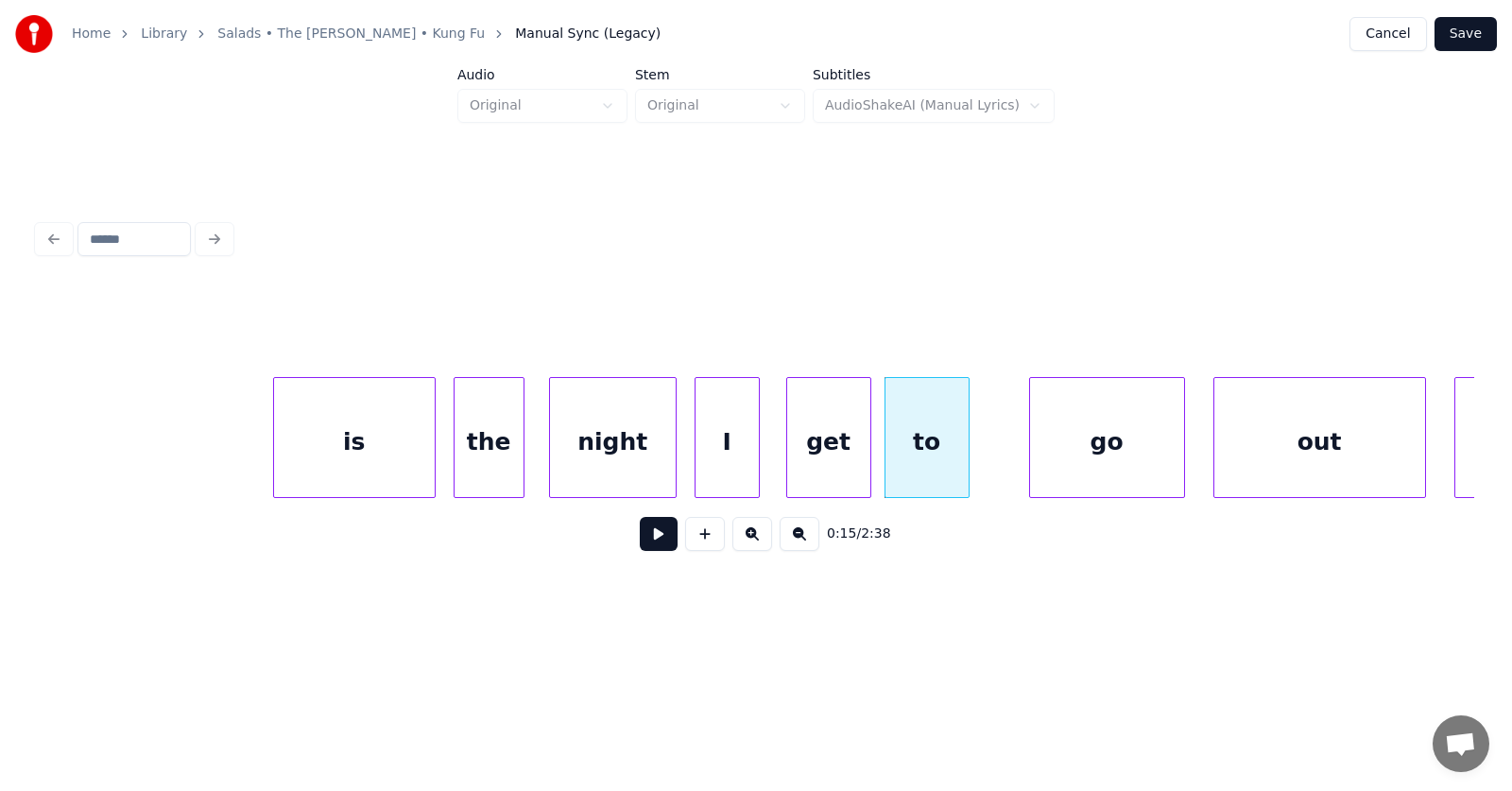
scroll to position [0, 10249]
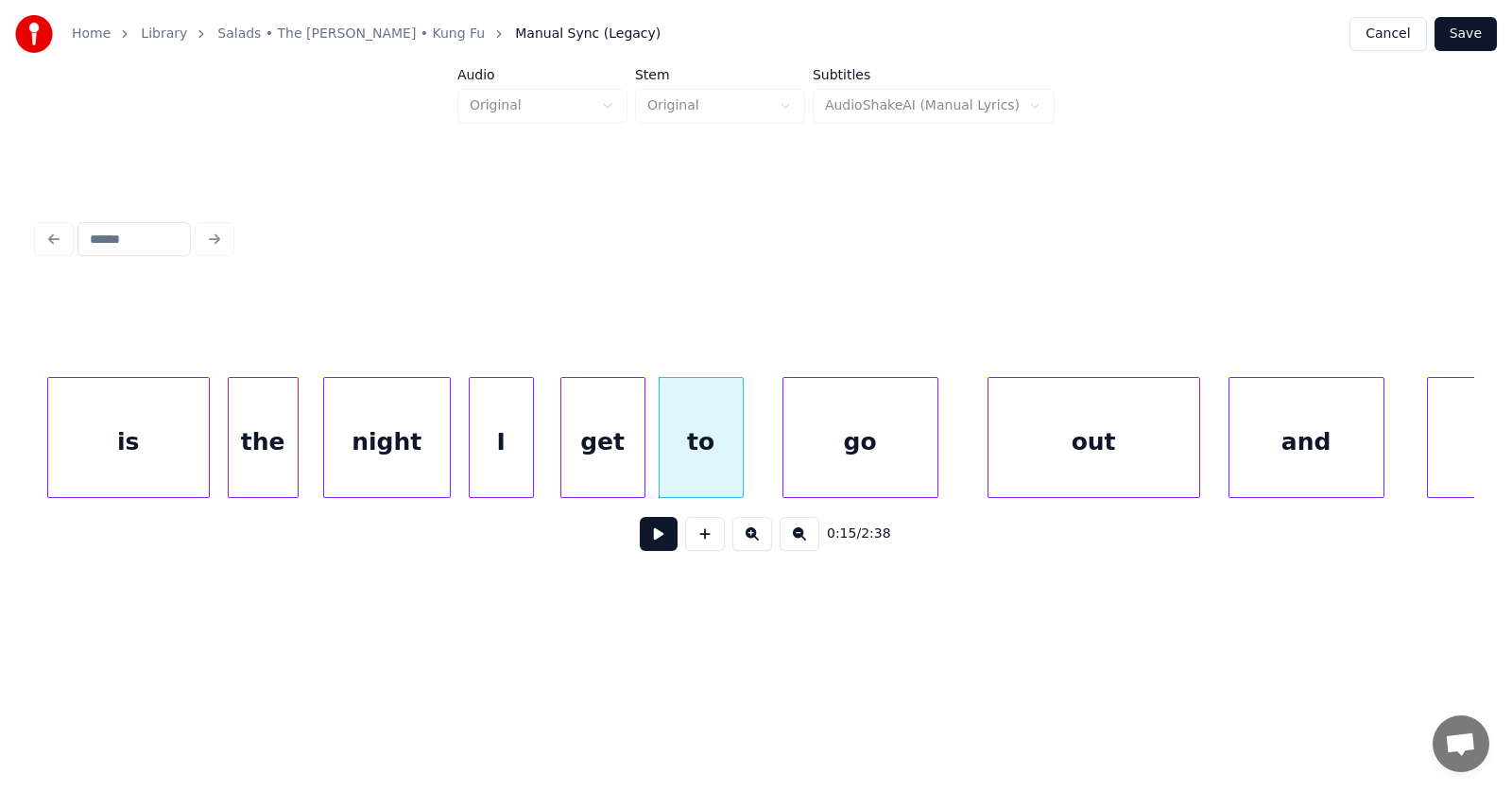
click at [820, 458] on div "go" at bounding box center [860, 442] width 154 height 128
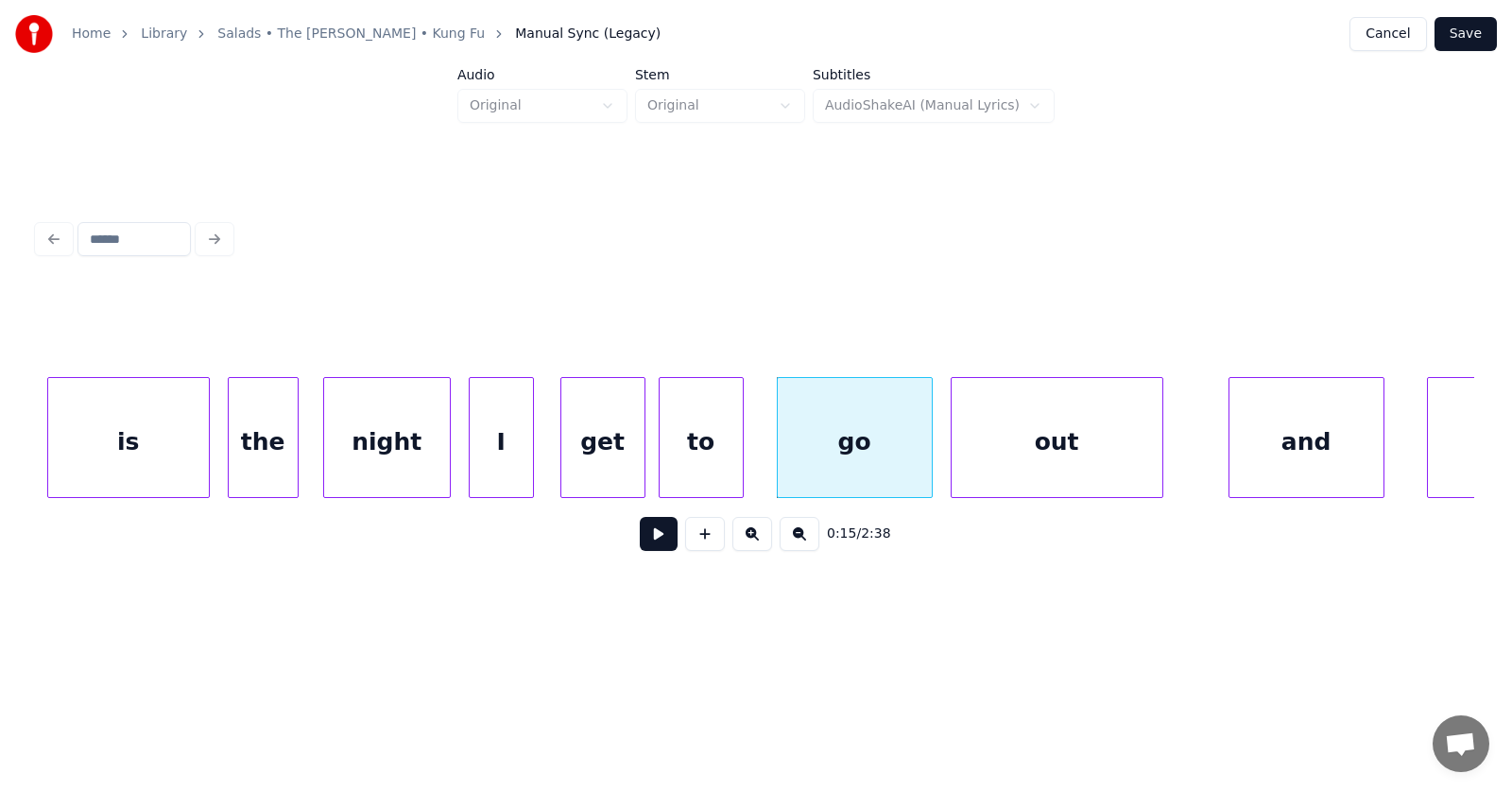
click at [1039, 454] on div "out" at bounding box center [1057, 442] width 211 height 128
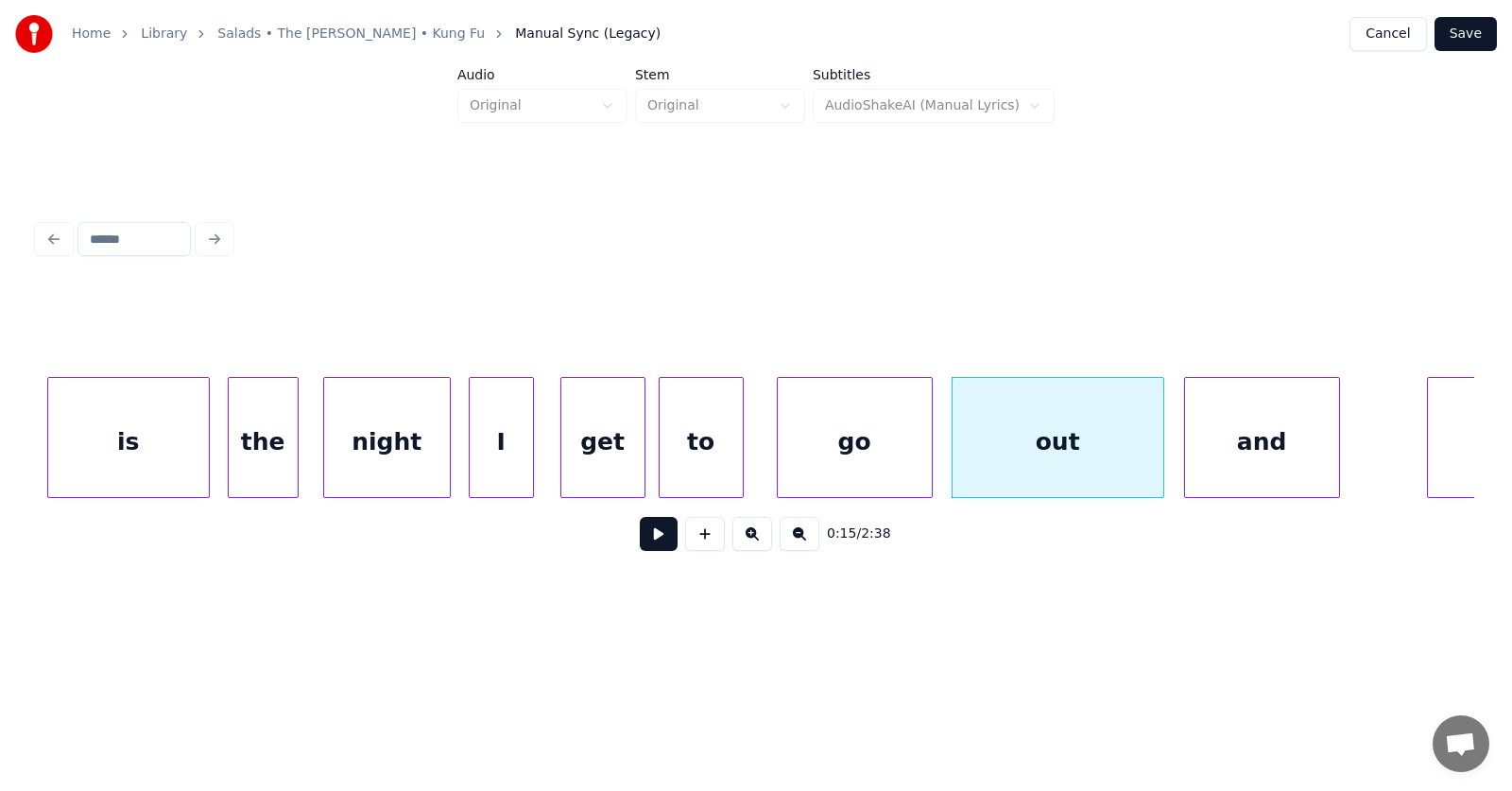
click at [1210, 456] on div "and" at bounding box center [1262, 442] width 154 height 128
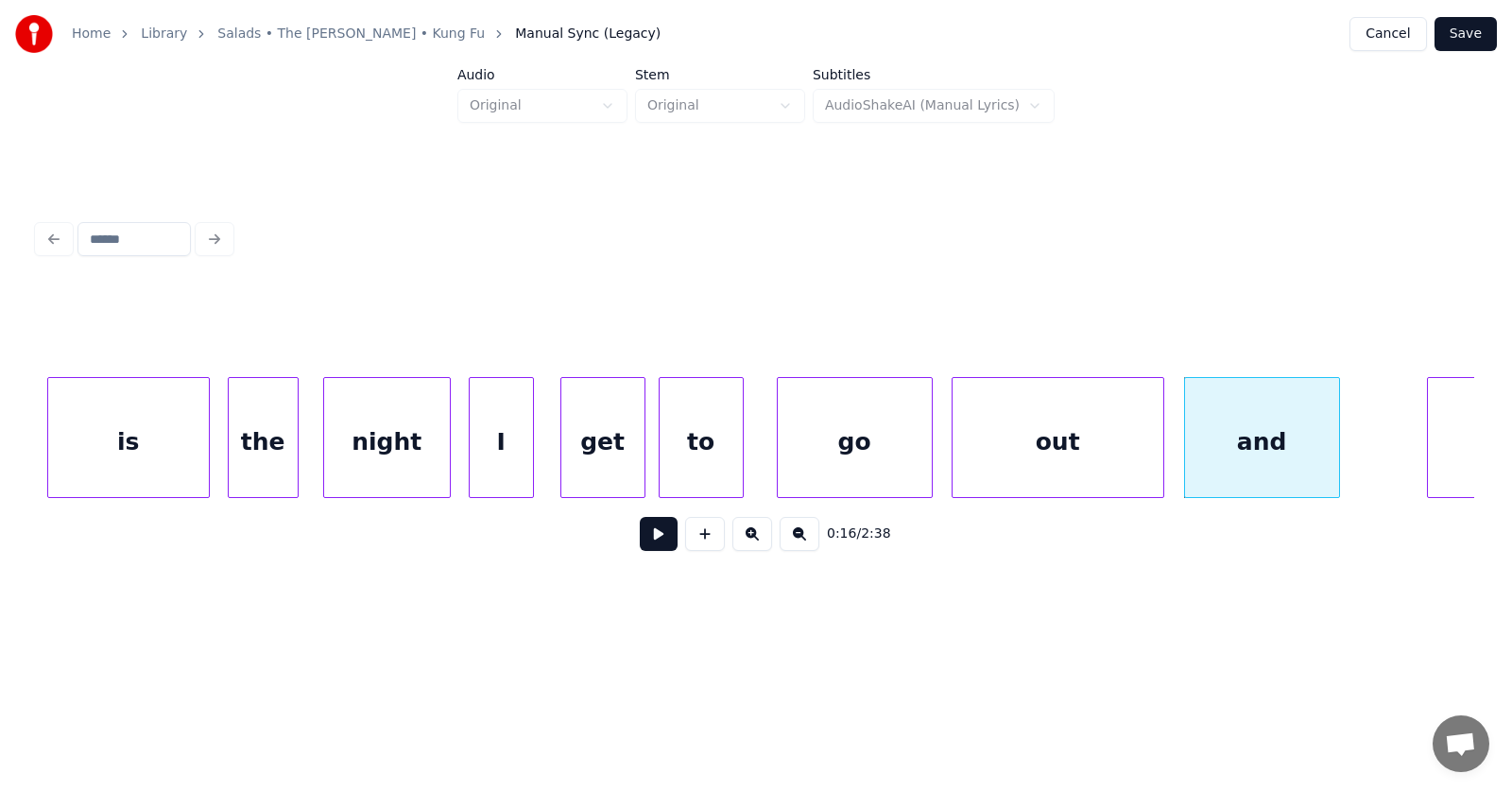
scroll to position [0, 10409]
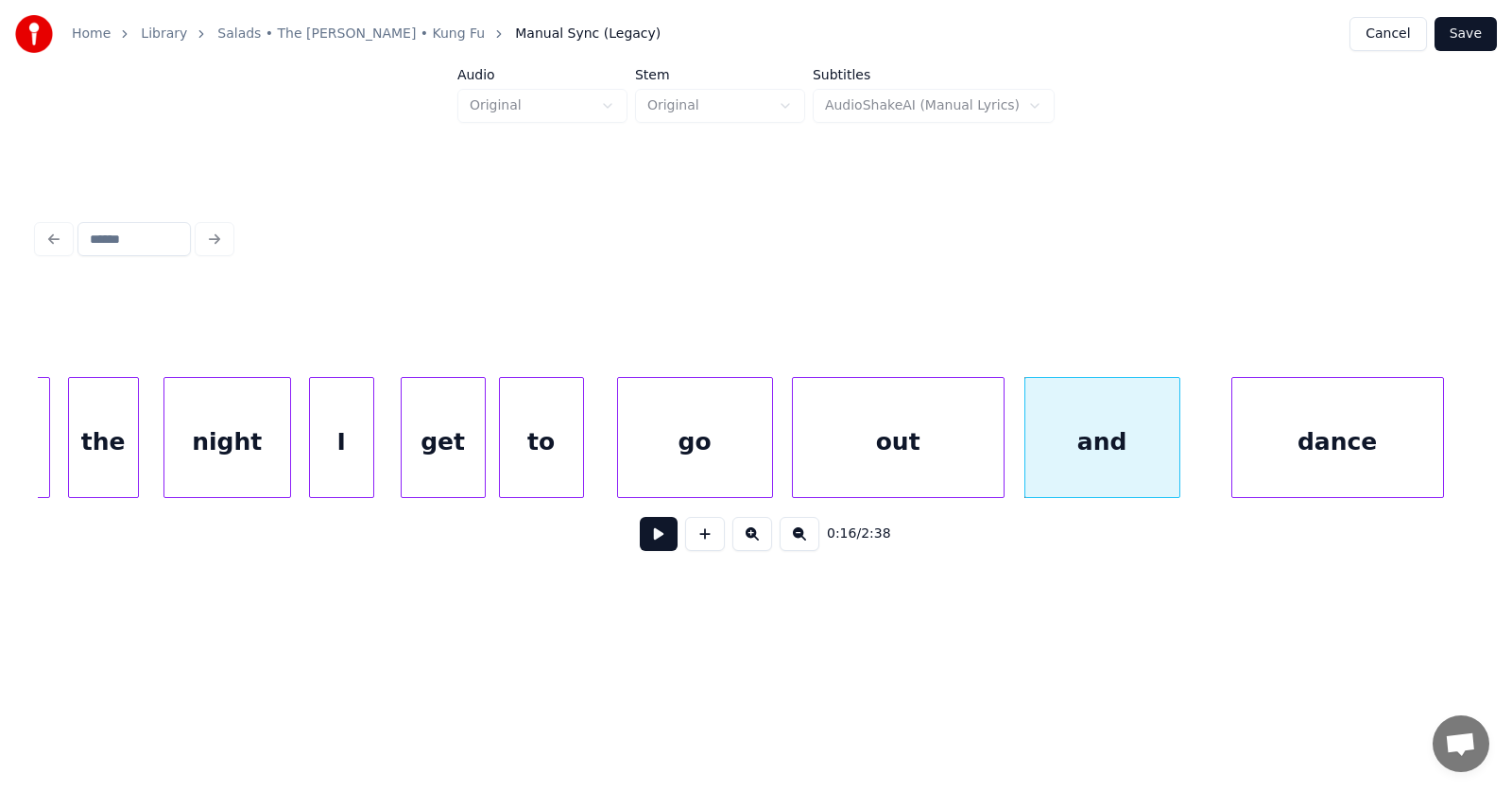
click at [1402, 415] on div "dance" at bounding box center [1338, 442] width 211 height 128
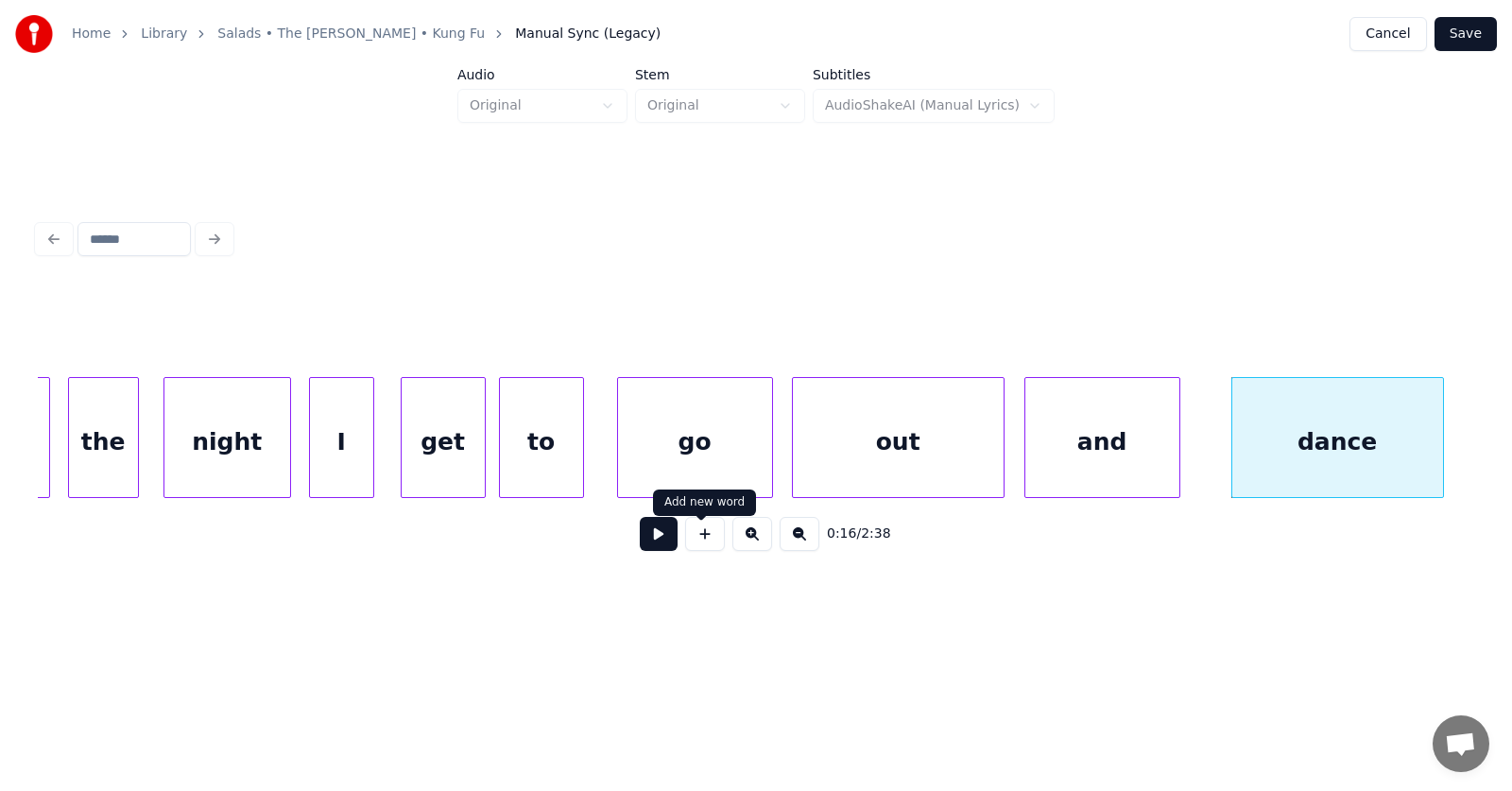
click at [653, 549] on button at bounding box center [658, 533] width 37 height 34
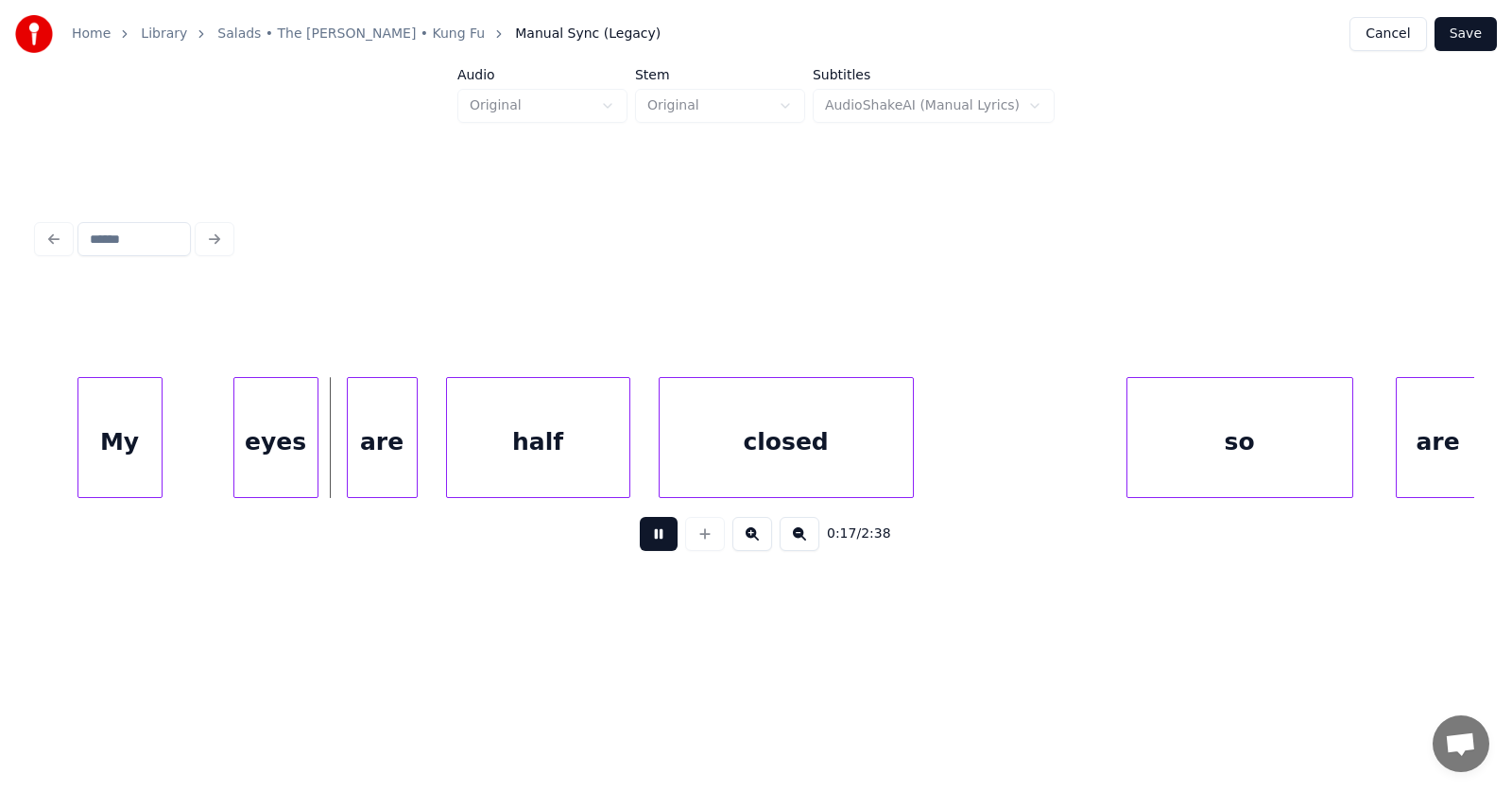
click at [653, 549] on button at bounding box center [658, 533] width 37 height 34
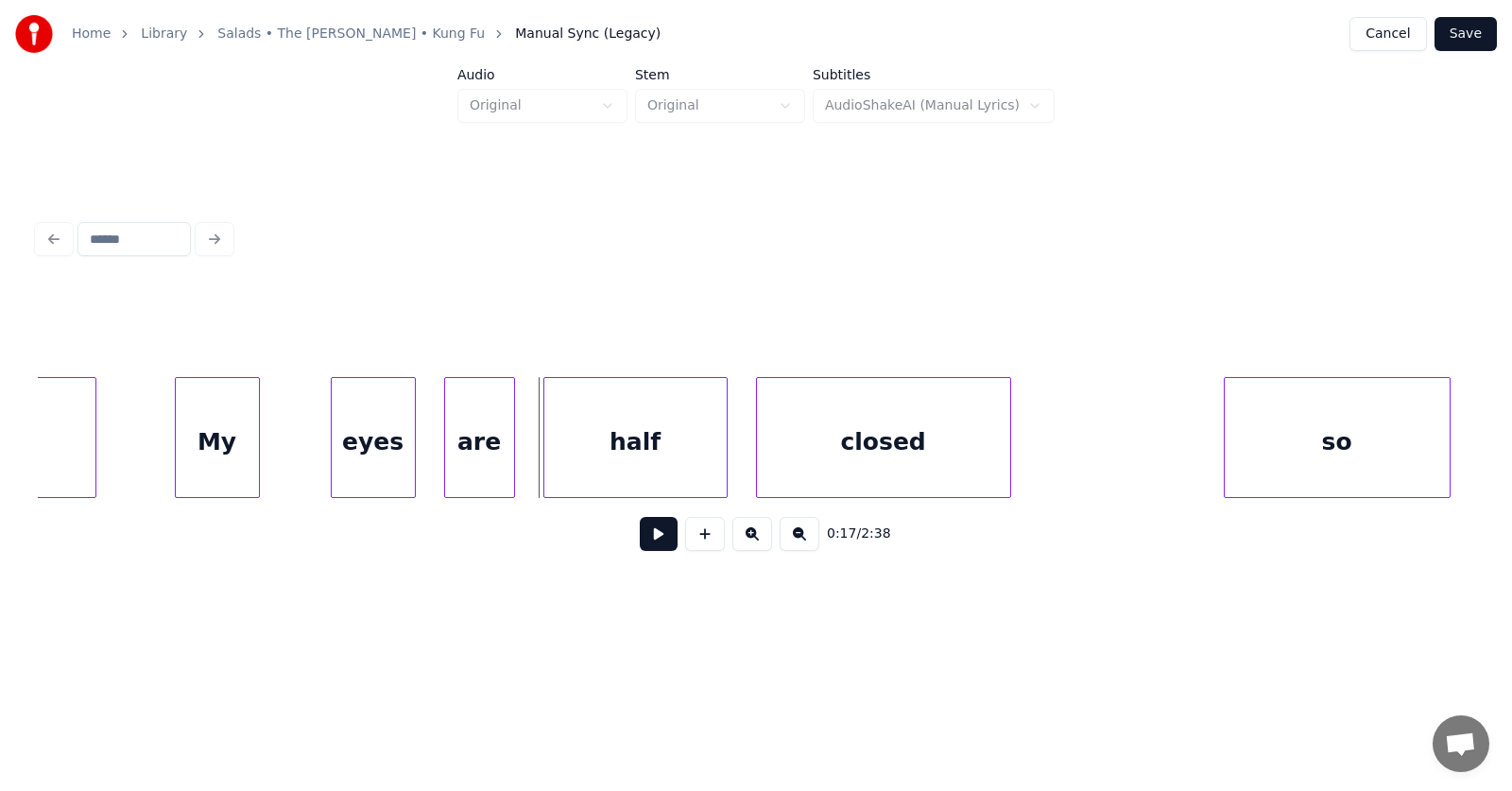
scroll to position [0, 11606]
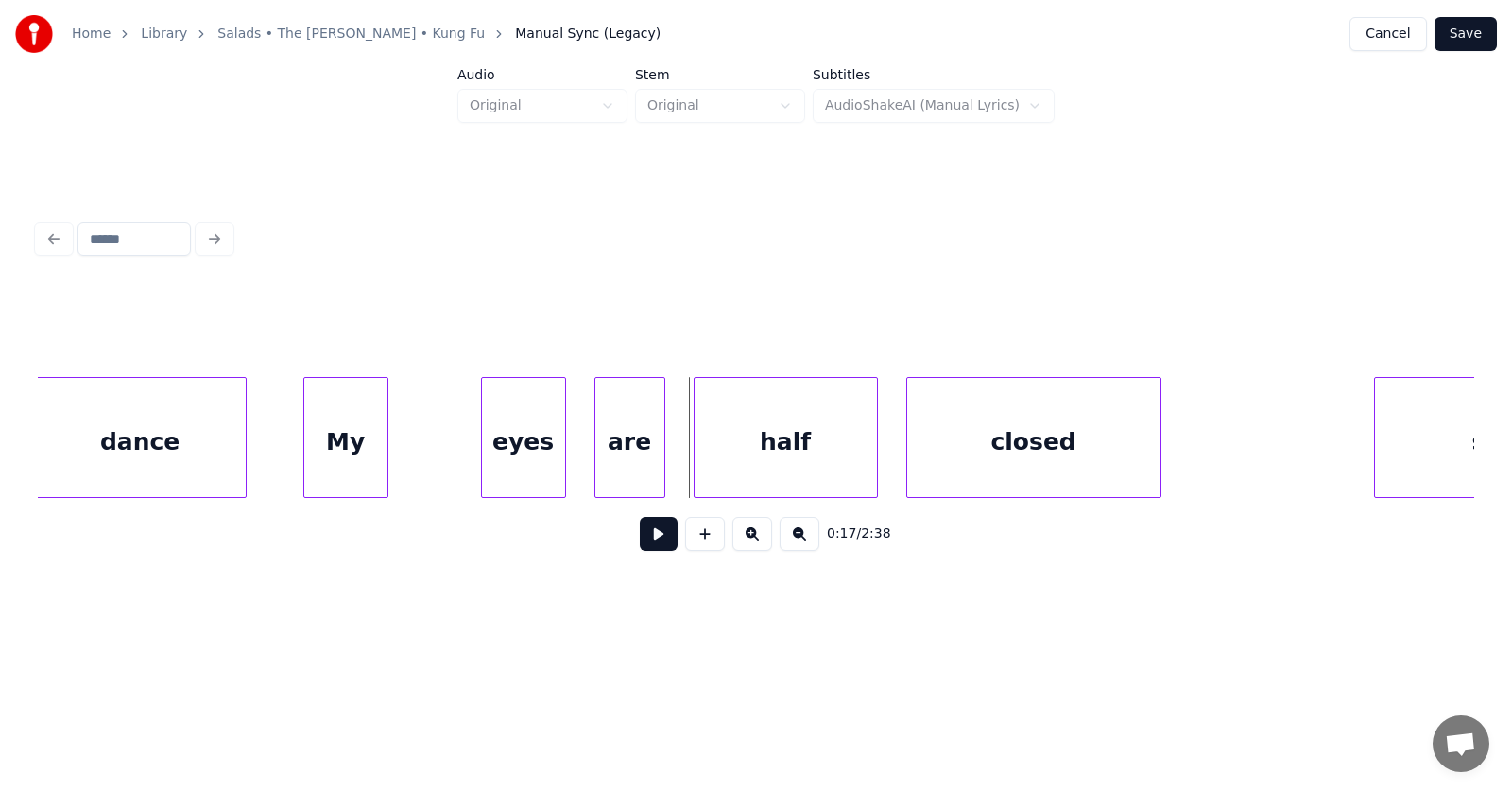
click at [320, 448] on div "My" at bounding box center [346, 442] width 83 height 128
click at [295, 448] on div at bounding box center [298, 437] width 6 height 119
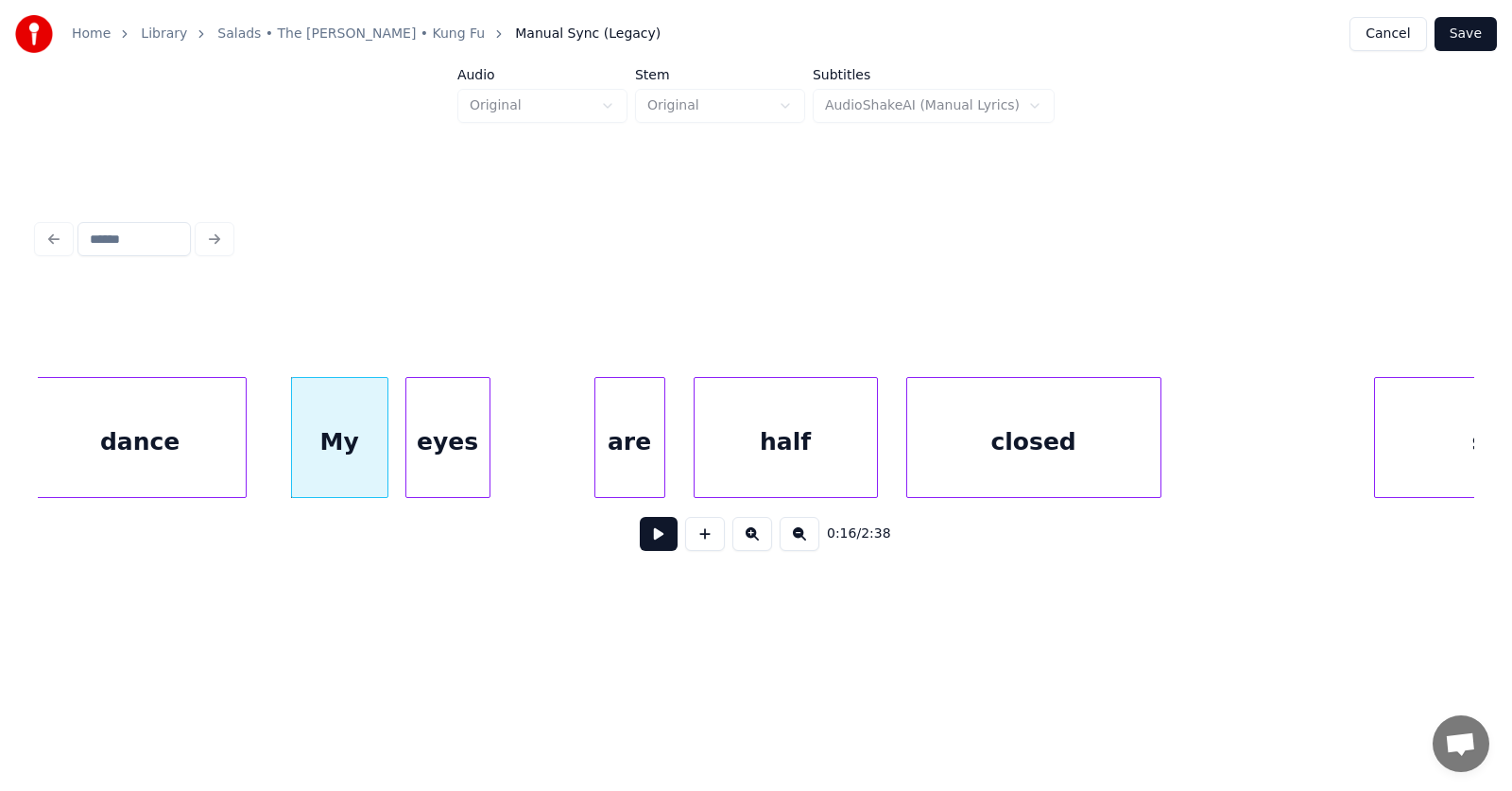
click at [431, 473] on div "eyes" at bounding box center [447, 442] width 83 height 128
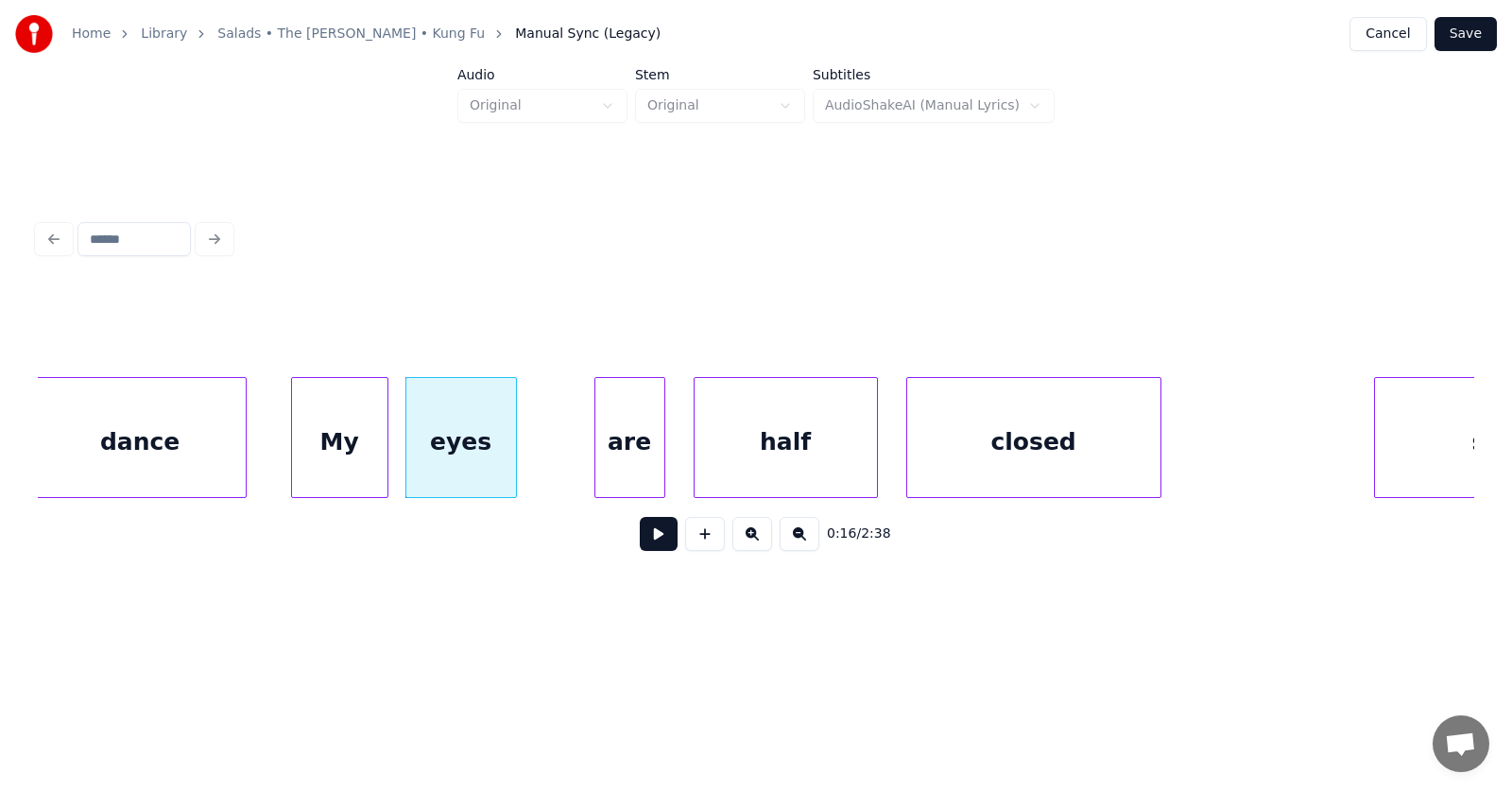
click at [514, 458] on div at bounding box center [514, 437] width 6 height 119
click at [592, 459] on div "are" at bounding box center [582, 442] width 69 height 128
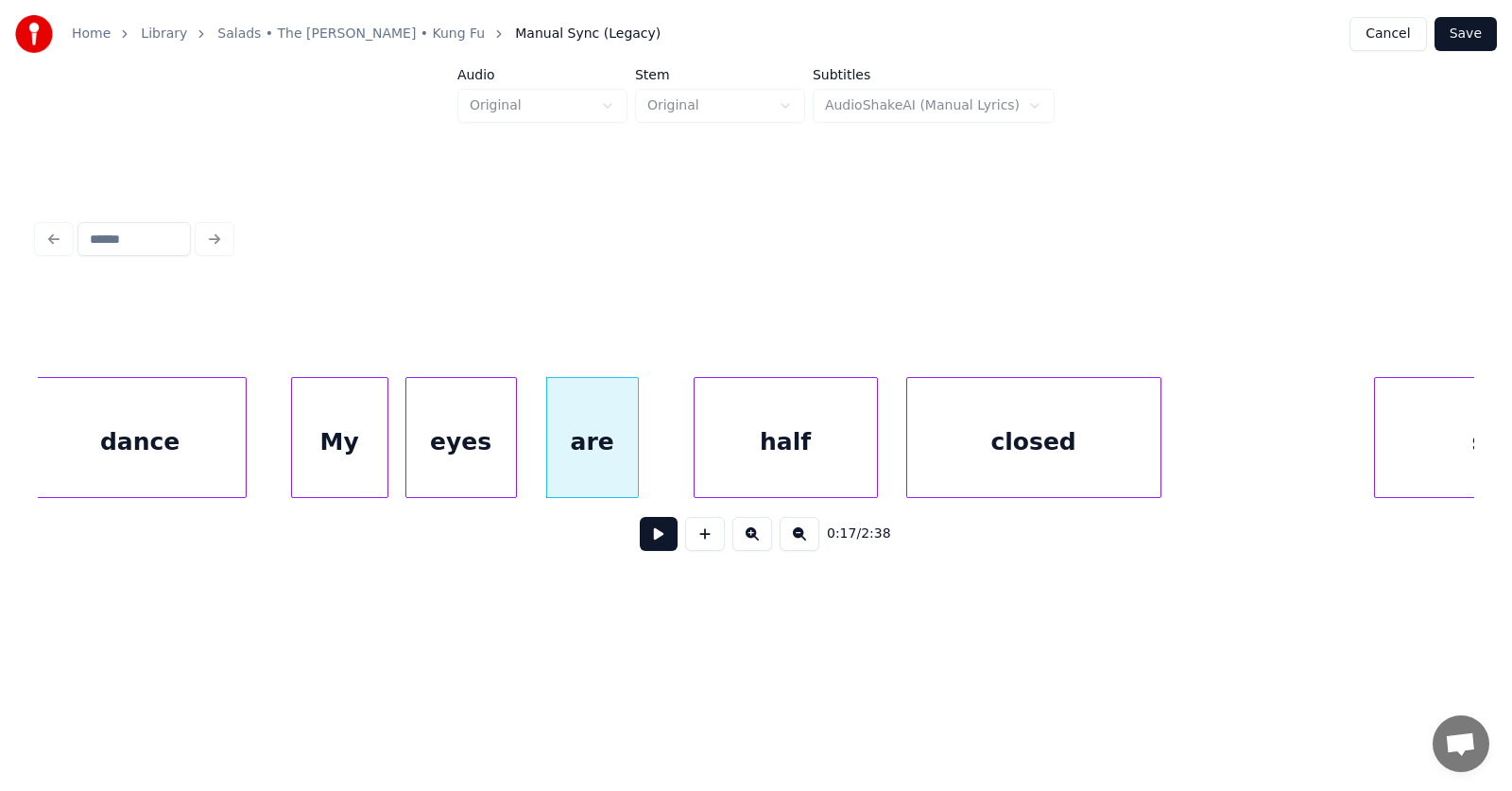
click at [638, 456] on div at bounding box center [635, 437] width 6 height 119
click at [740, 459] on div "half" at bounding box center [753, 442] width 182 height 128
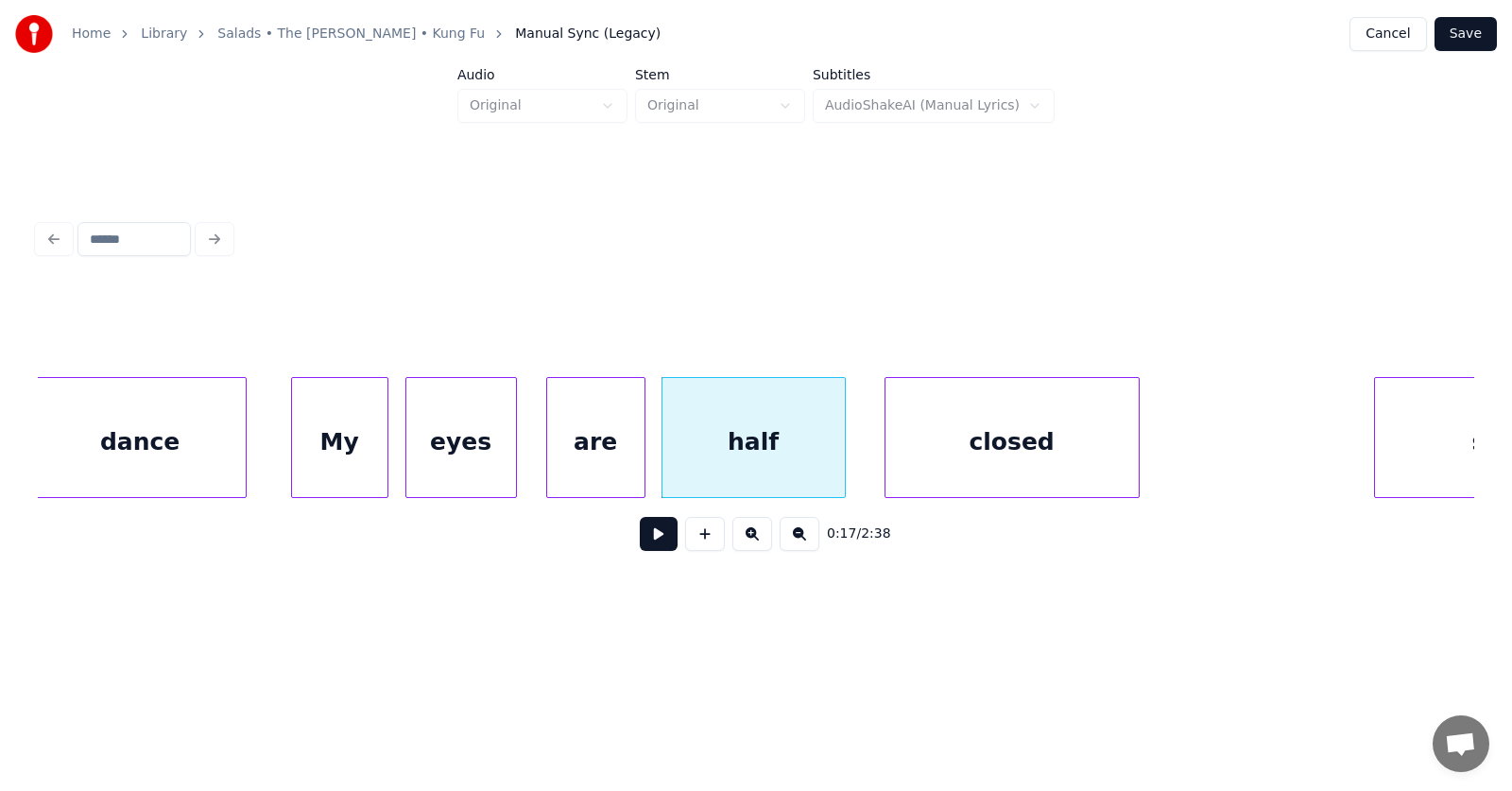
click at [985, 457] on div "closed" at bounding box center [1011, 442] width 253 height 128
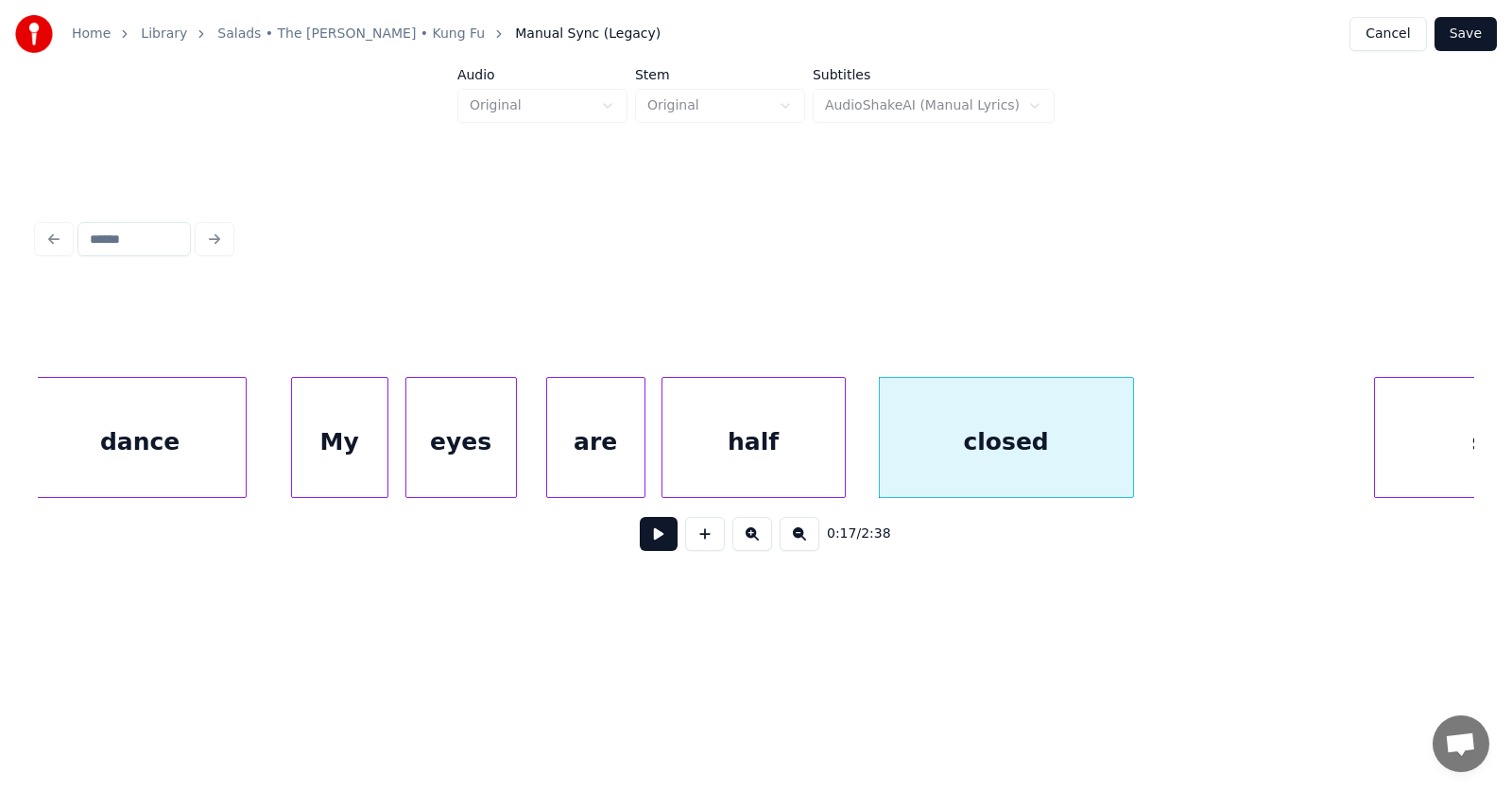
click at [649, 547] on button at bounding box center [658, 533] width 37 height 34
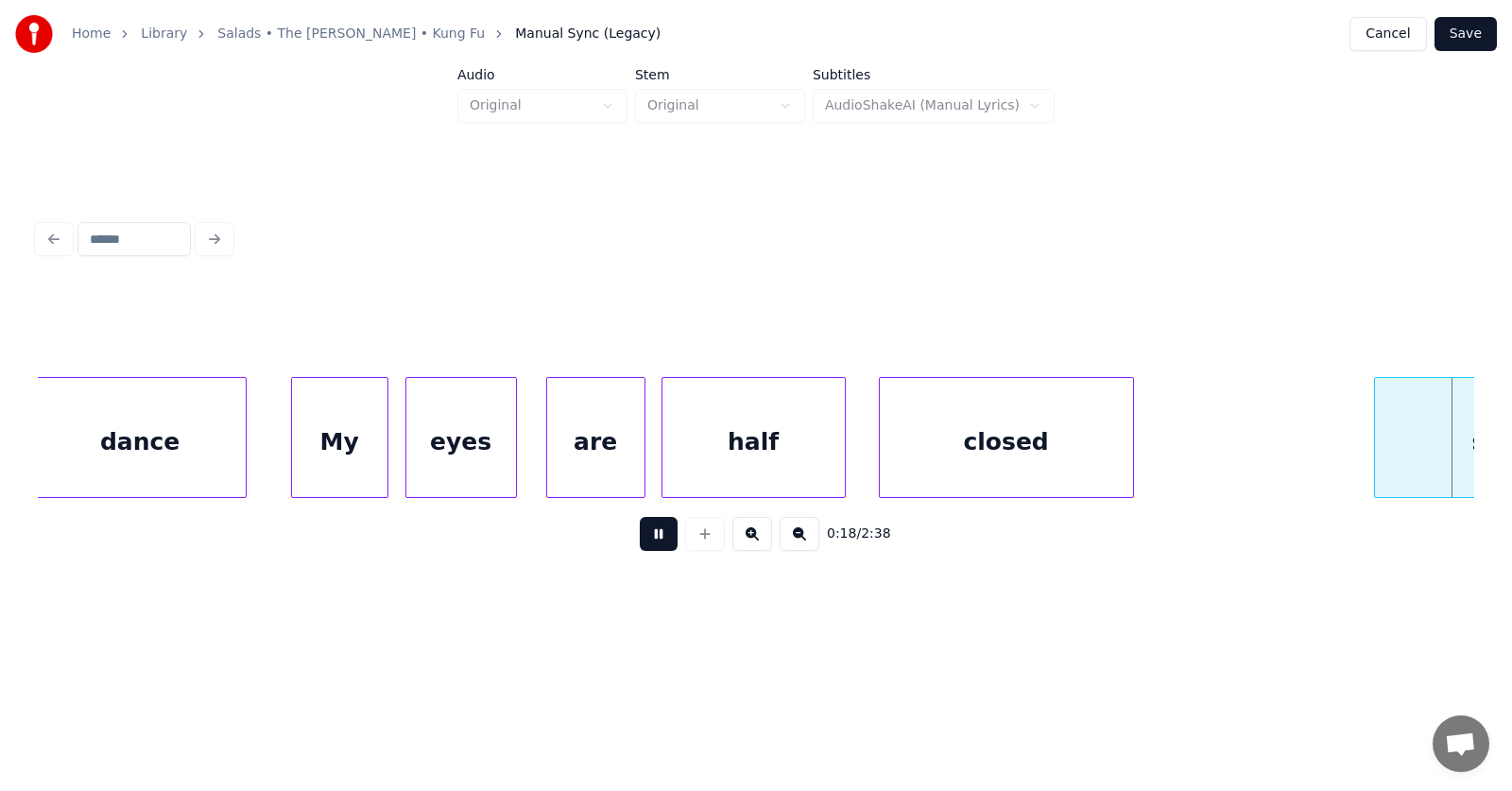
click at [649, 547] on button at bounding box center [658, 533] width 37 height 34
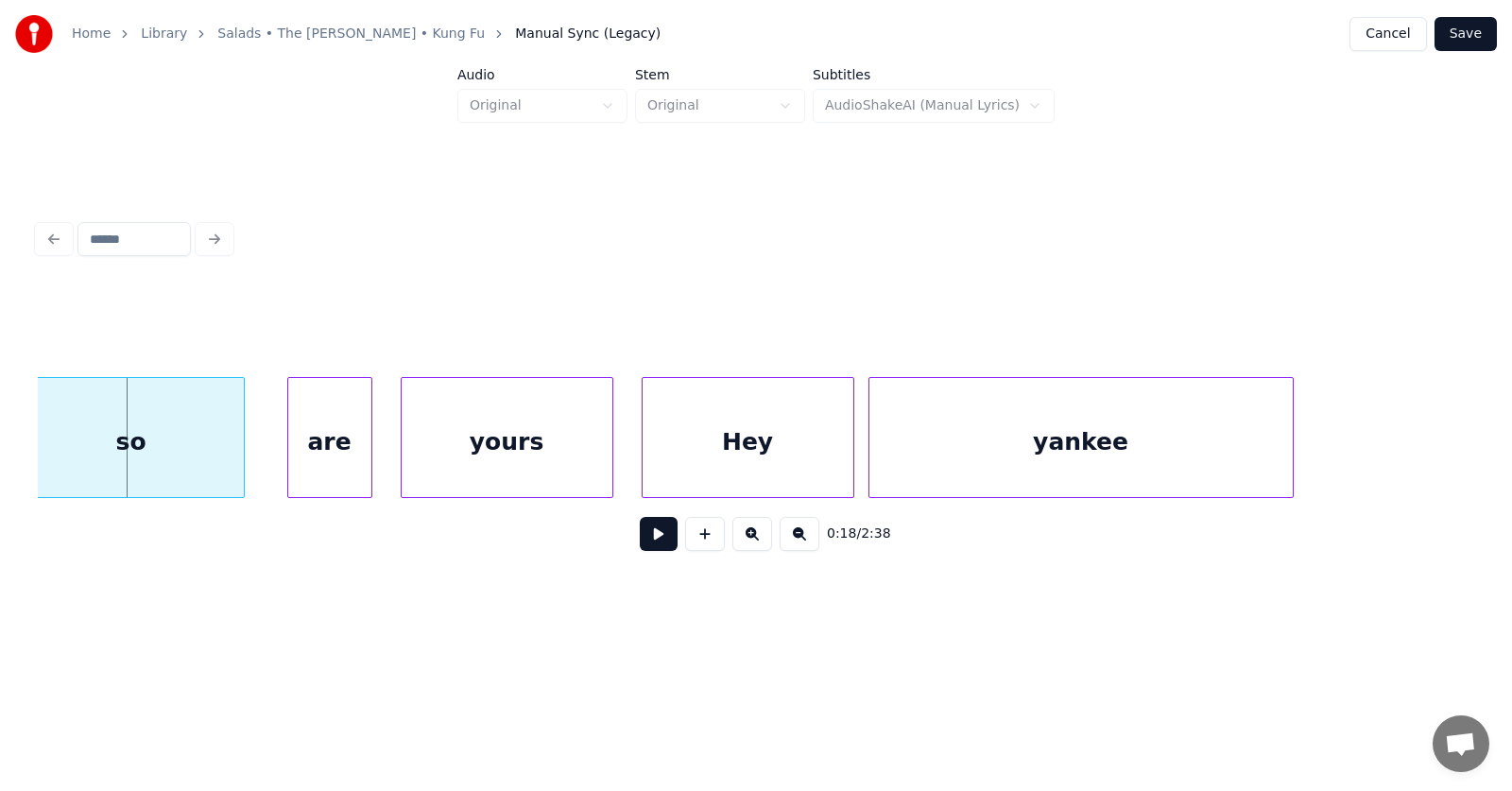
scroll to position [0, 12812]
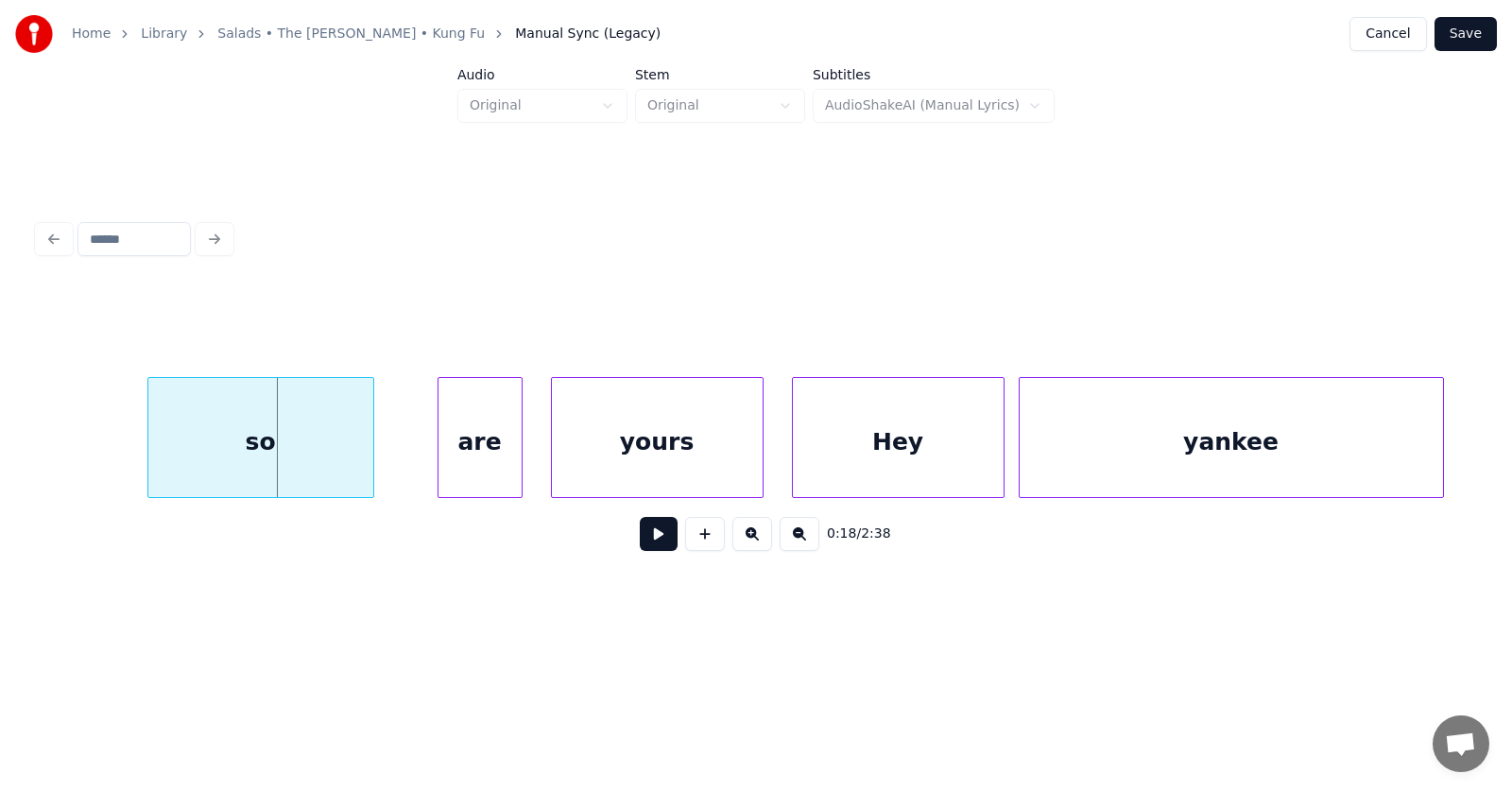
click at [262, 439] on div "so" at bounding box center [261, 442] width 225 height 128
click at [88, 443] on div at bounding box center [88, 437] width 6 height 119
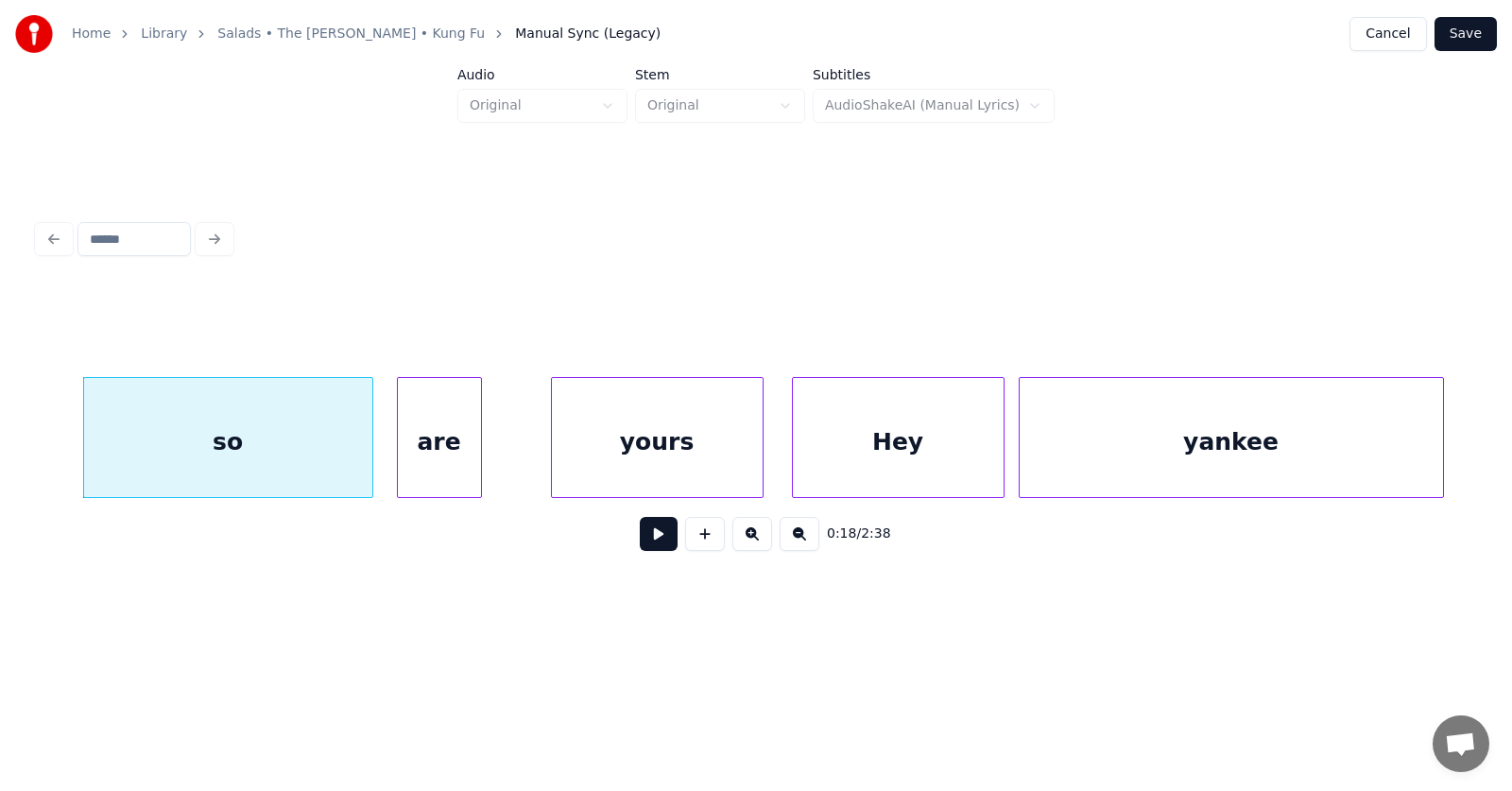
click at [461, 449] on div "are" at bounding box center [440, 442] width 83 height 128
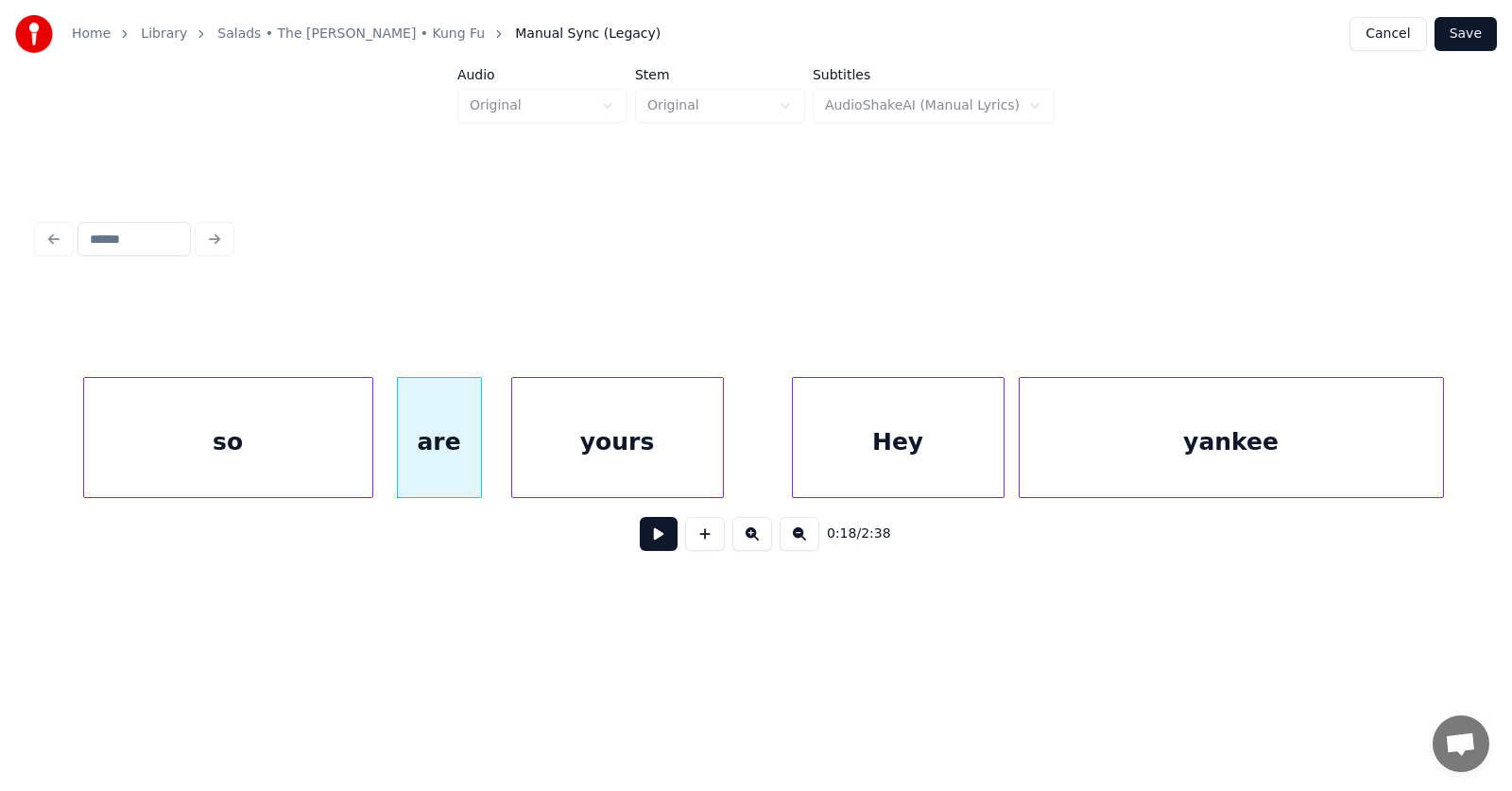
click at [606, 443] on div "yours" at bounding box center [618, 442] width 211 height 128
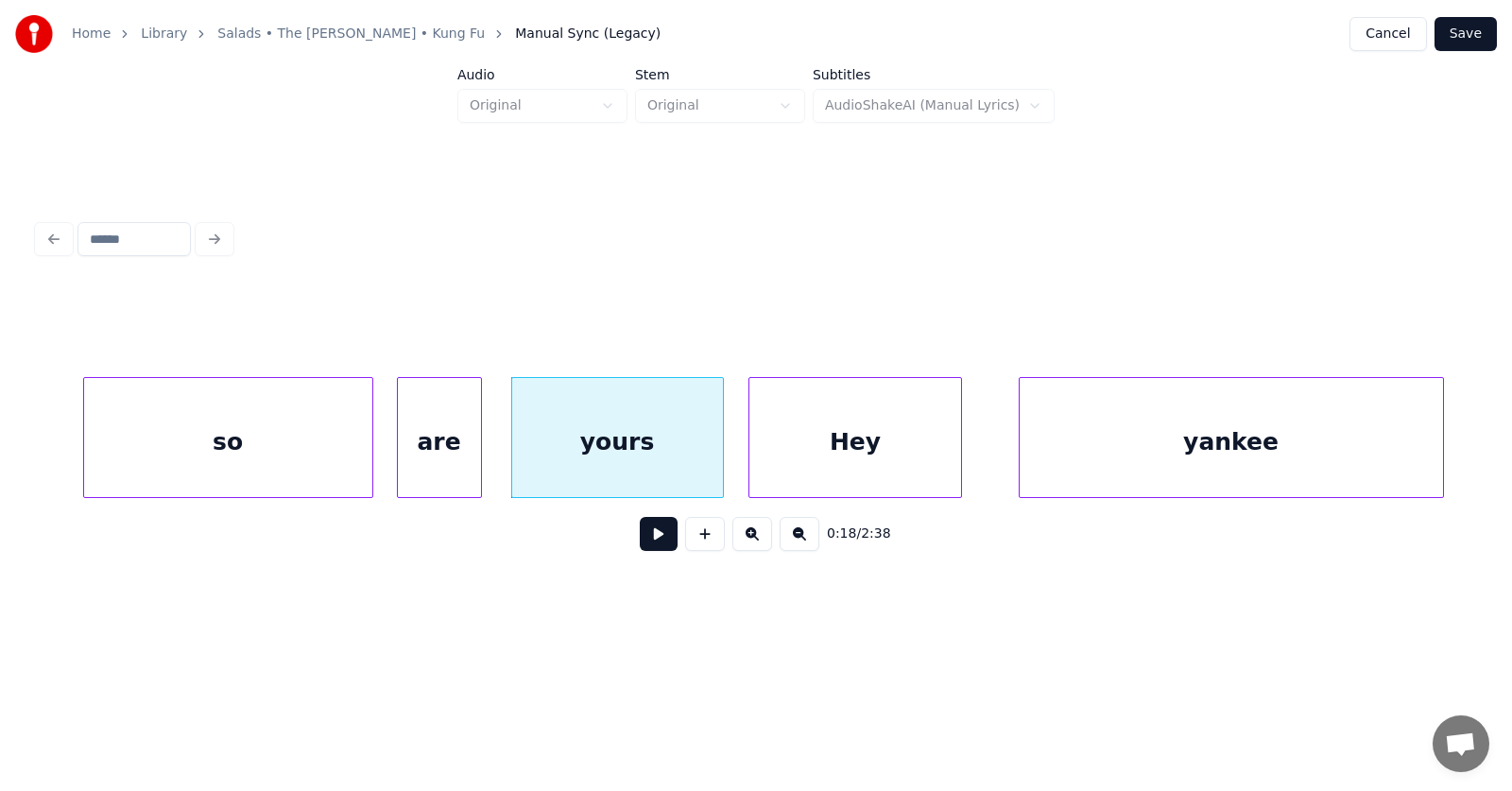
click at [823, 450] on div "Hey" at bounding box center [855, 442] width 211 height 128
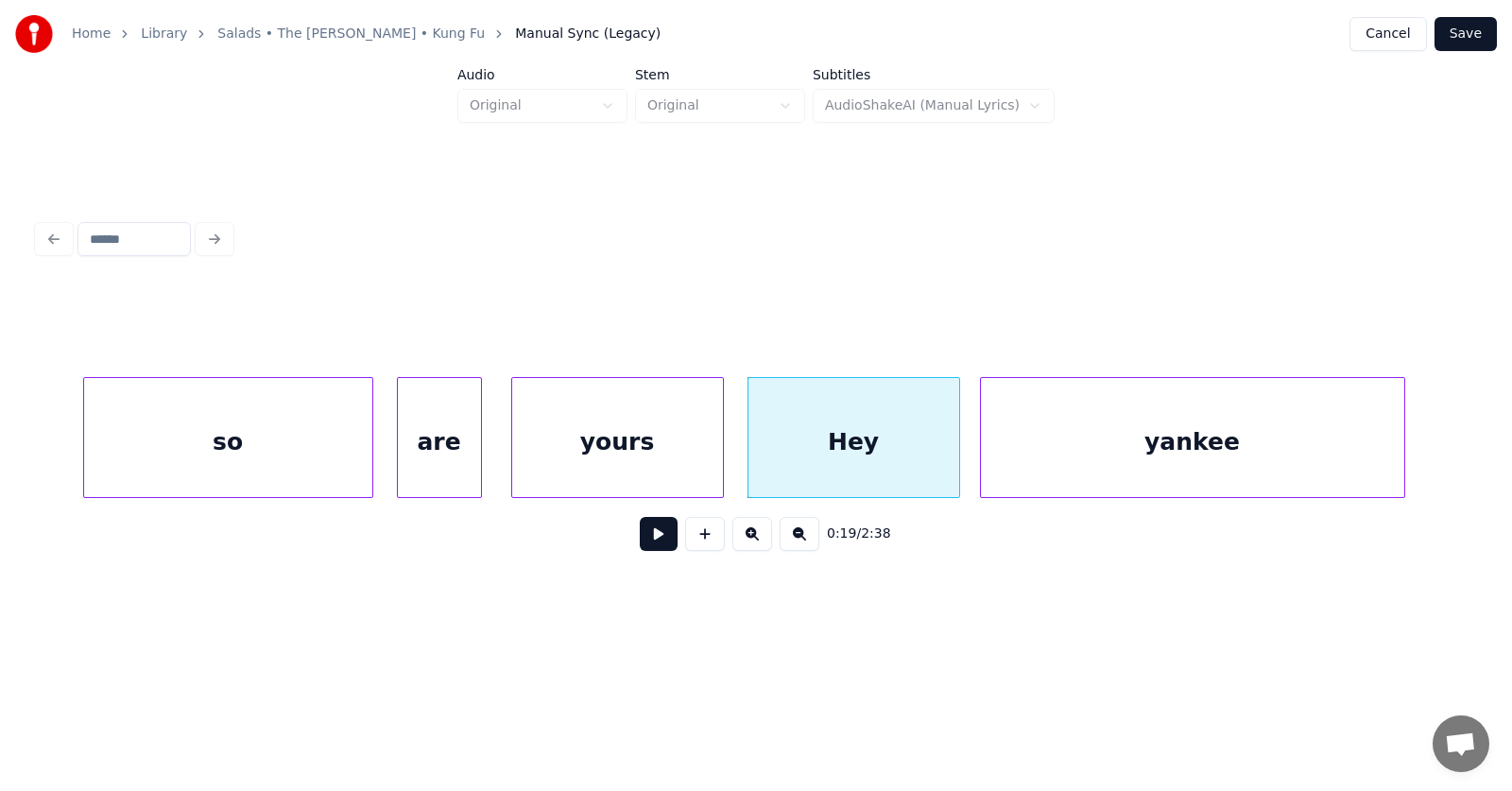
click at [1037, 448] on div "yankee" at bounding box center [1193, 442] width 424 height 128
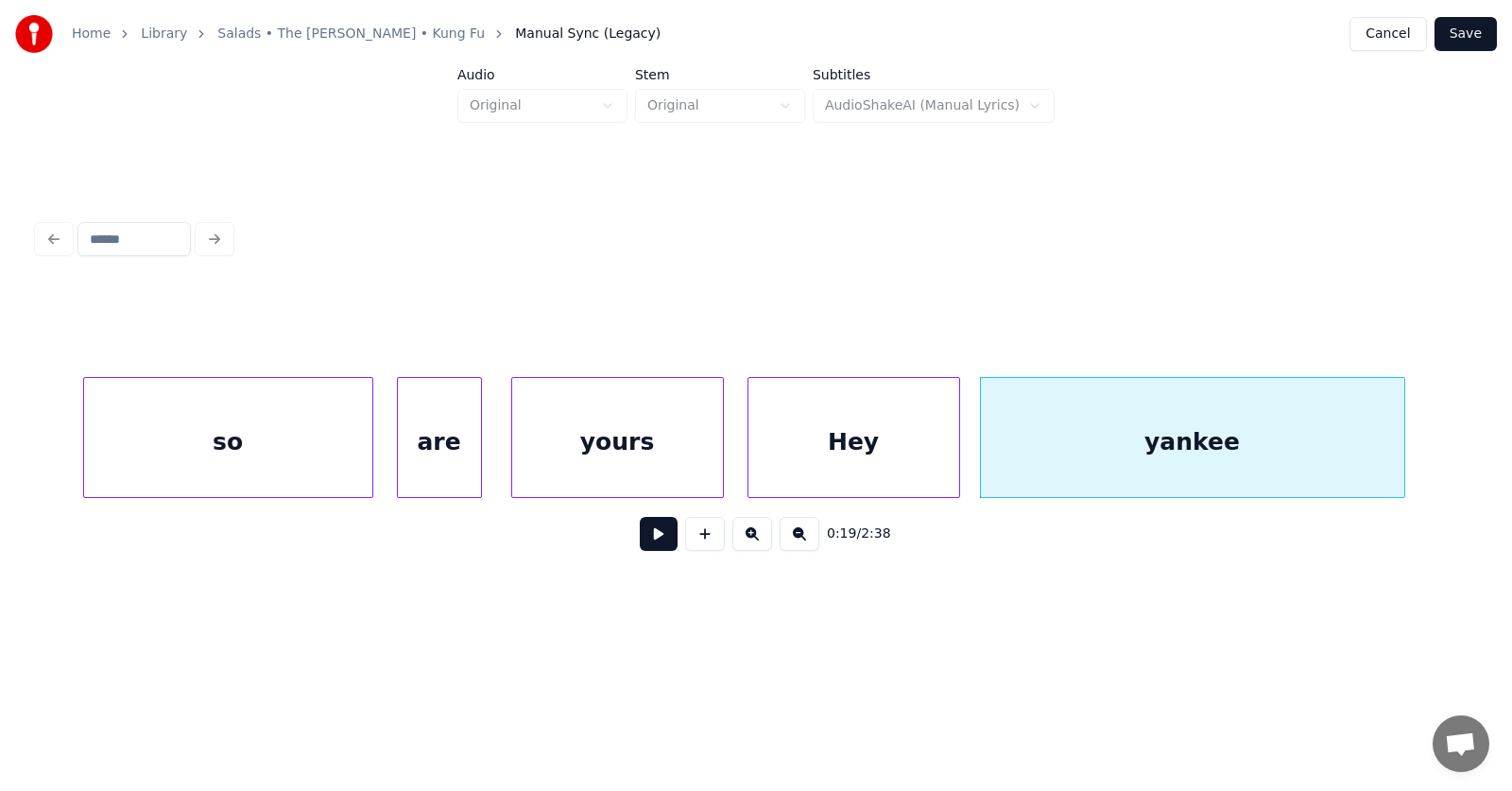
click at [582, 428] on div "yours" at bounding box center [618, 442] width 211 height 128
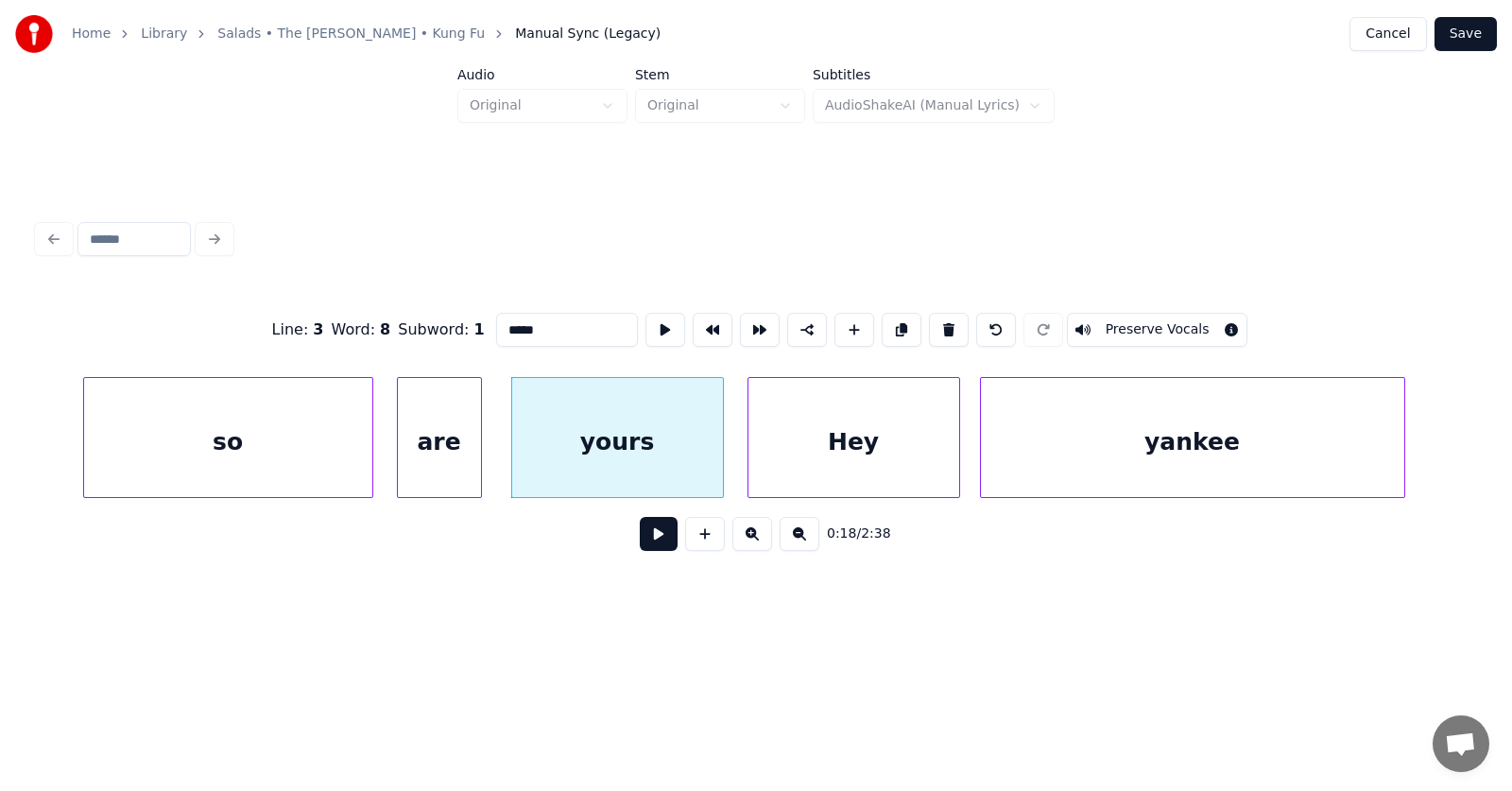
click at [640, 539] on button at bounding box center [658, 533] width 37 height 34
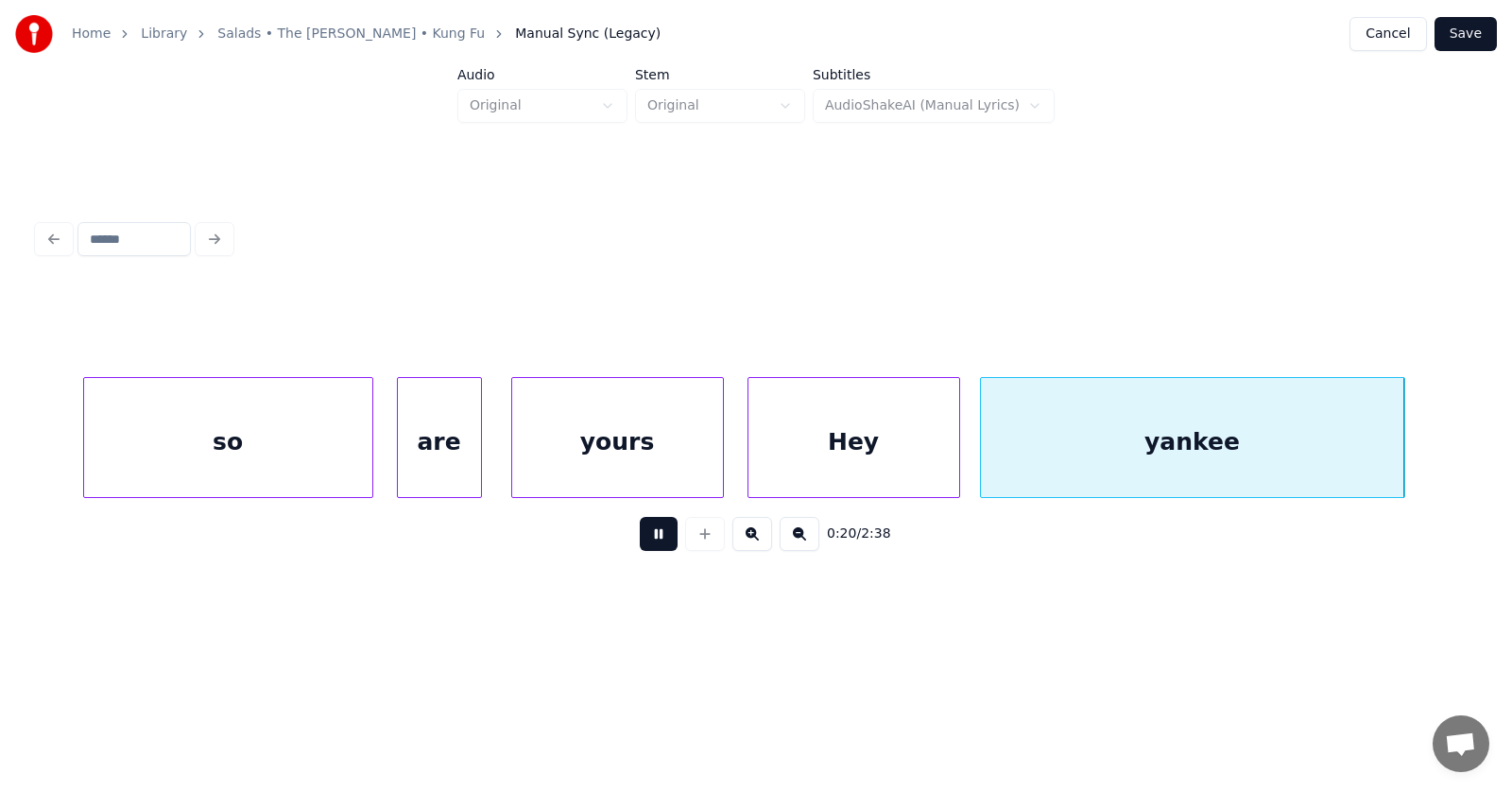
scroll to position [0, 14255]
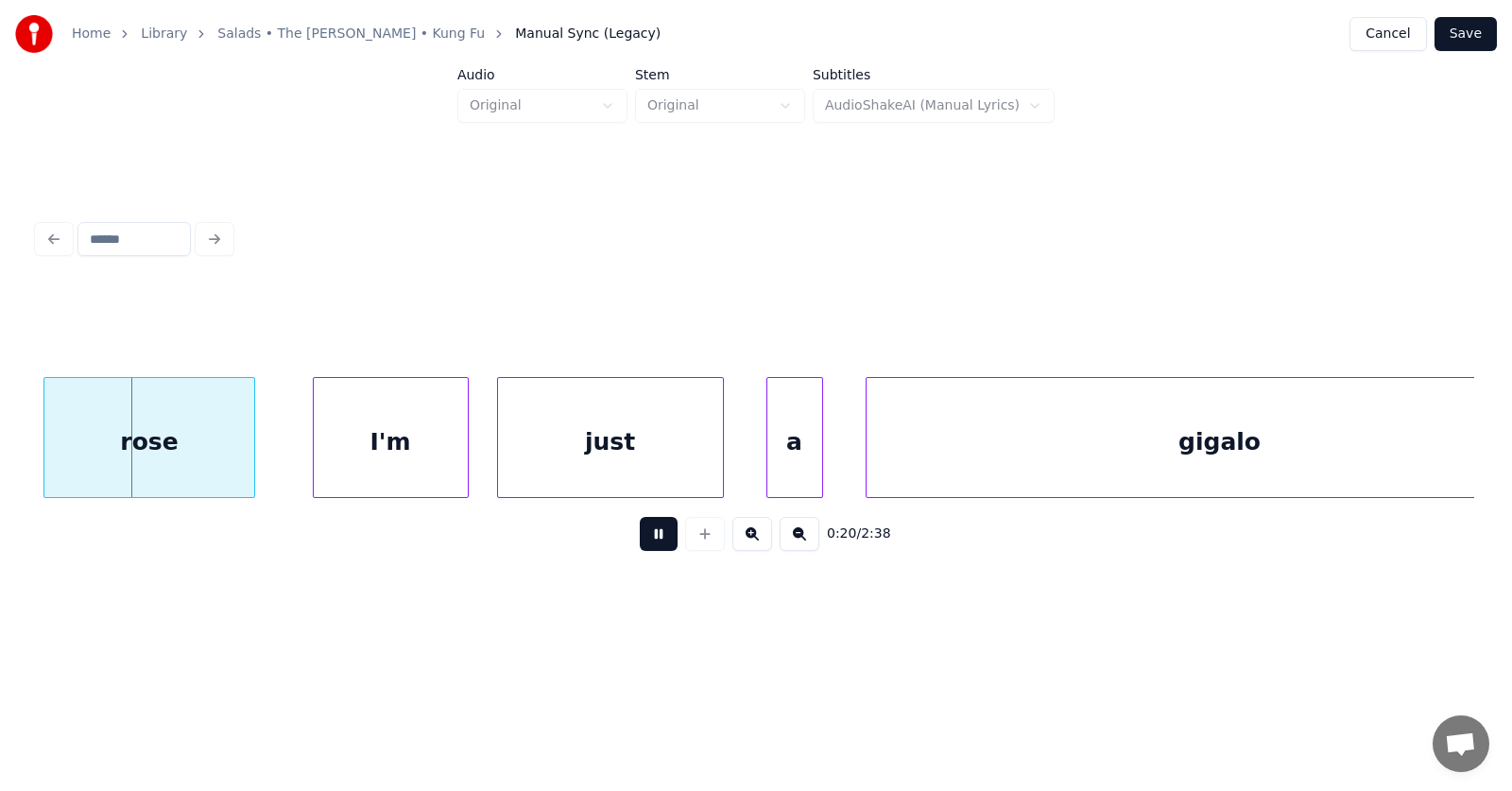
click at [640, 539] on button at bounding box center [658, 533] width 37 height 34
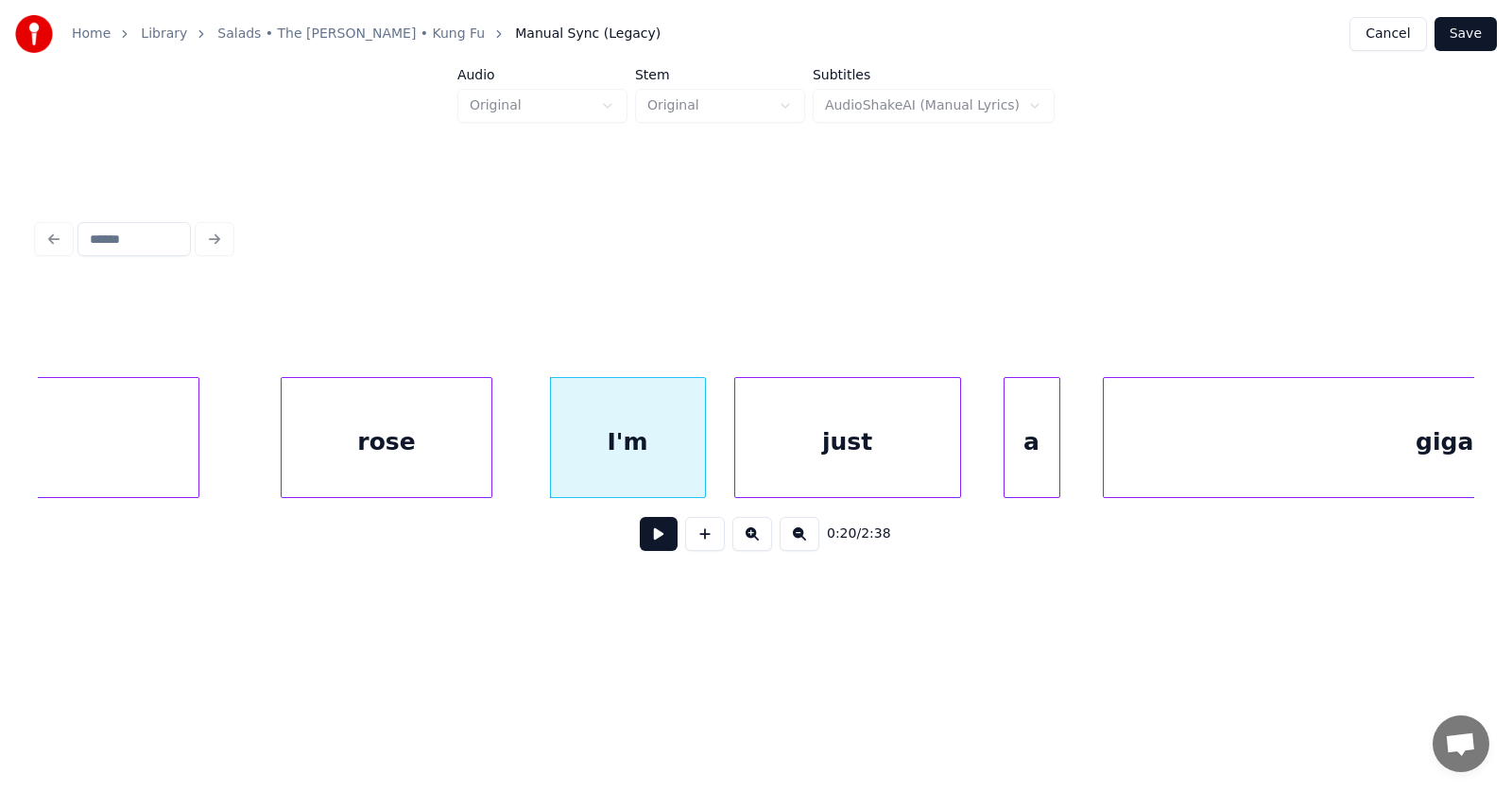
scroll to position [0, 13866]
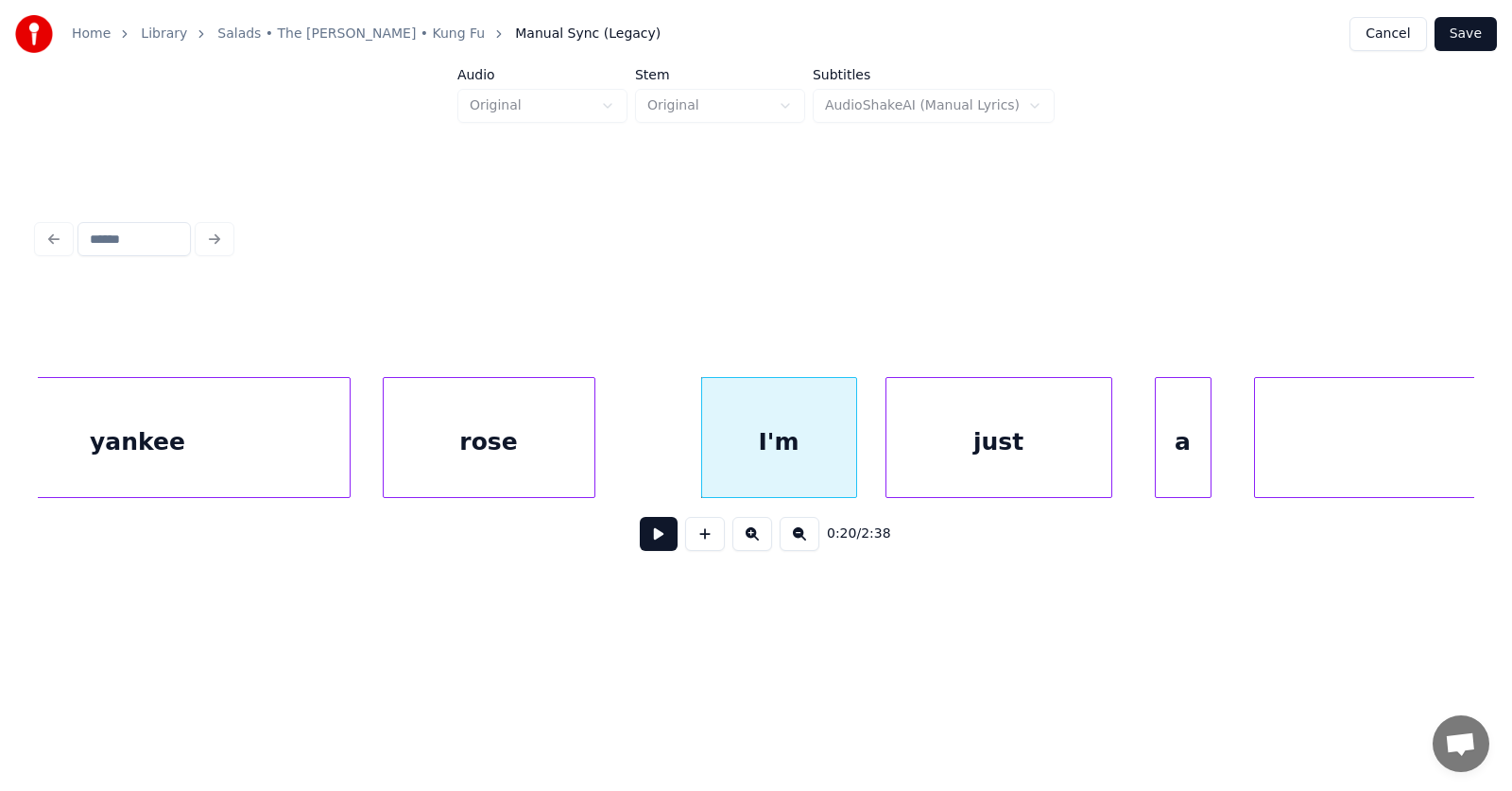
click at [471, 445] on div "rose" at bounding box center [489, 442] width 211 height 128
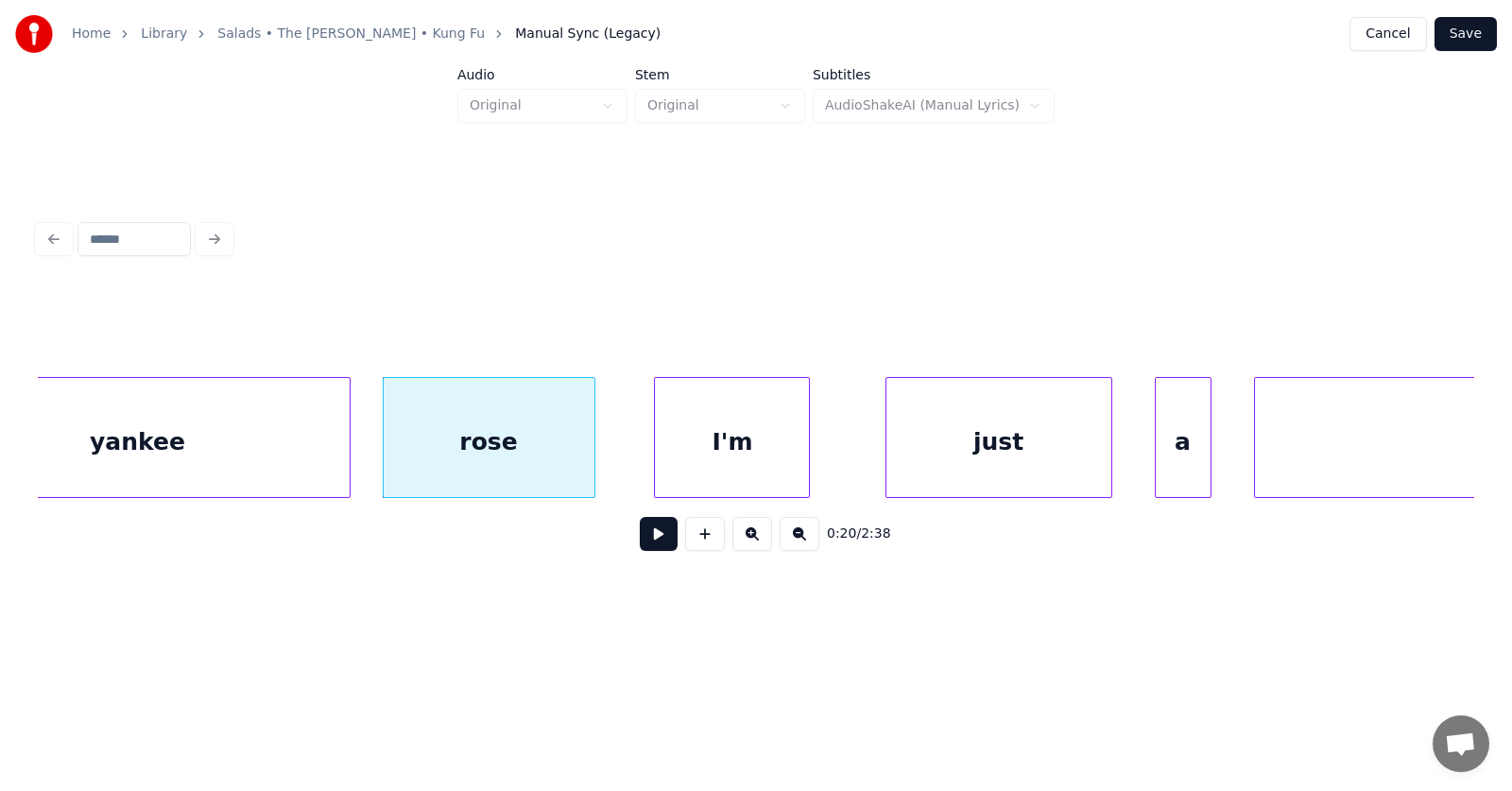
click at [695, 448] on div "I'm" at bounding box center [731, 442] width 154 height 128
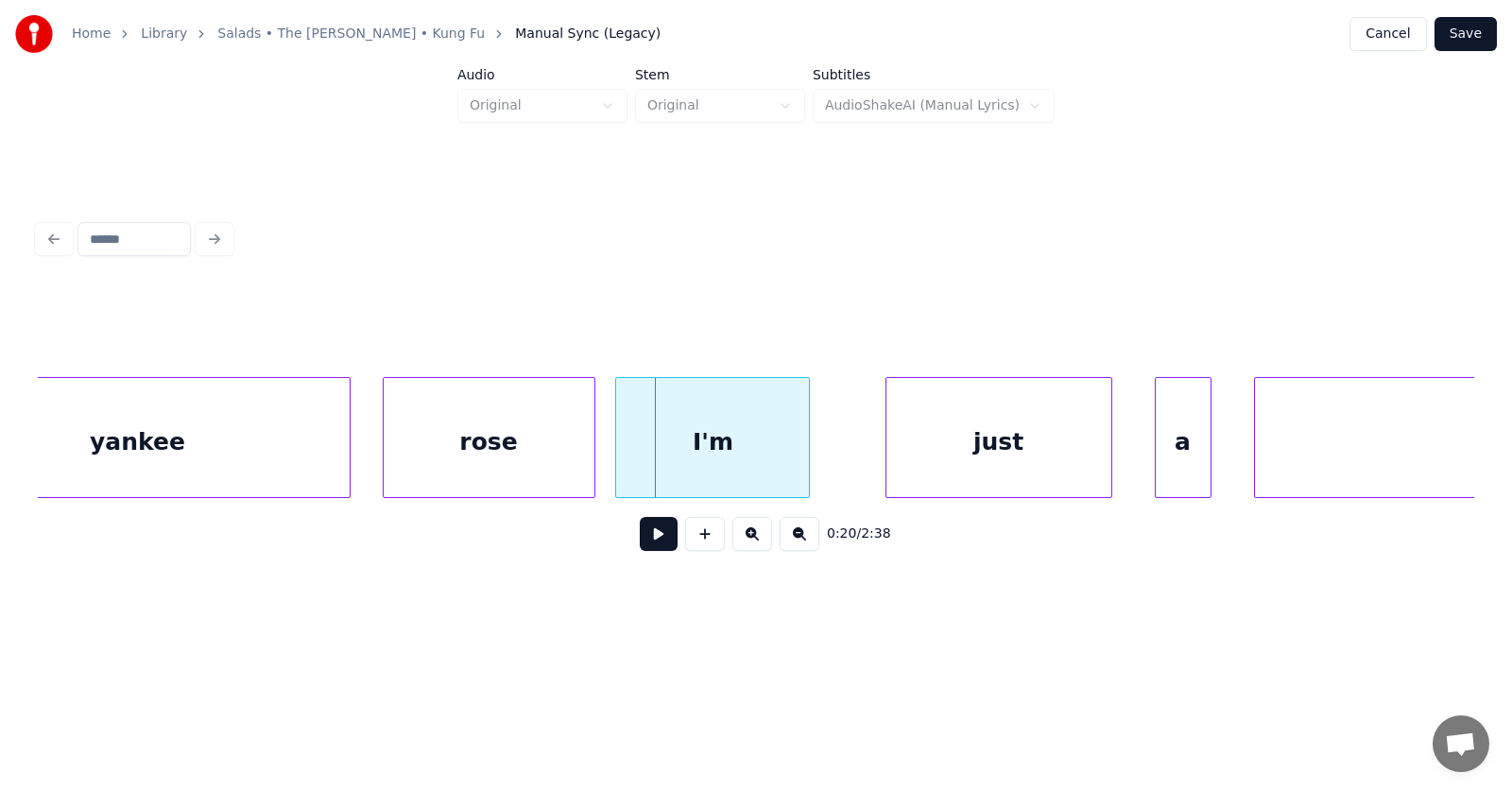
click at [616, 463] on div at bounding box center [619, 437] width 6 height 119
click at [954, 467] on div "just" at bounding box center [962, 442] width 225 height 128
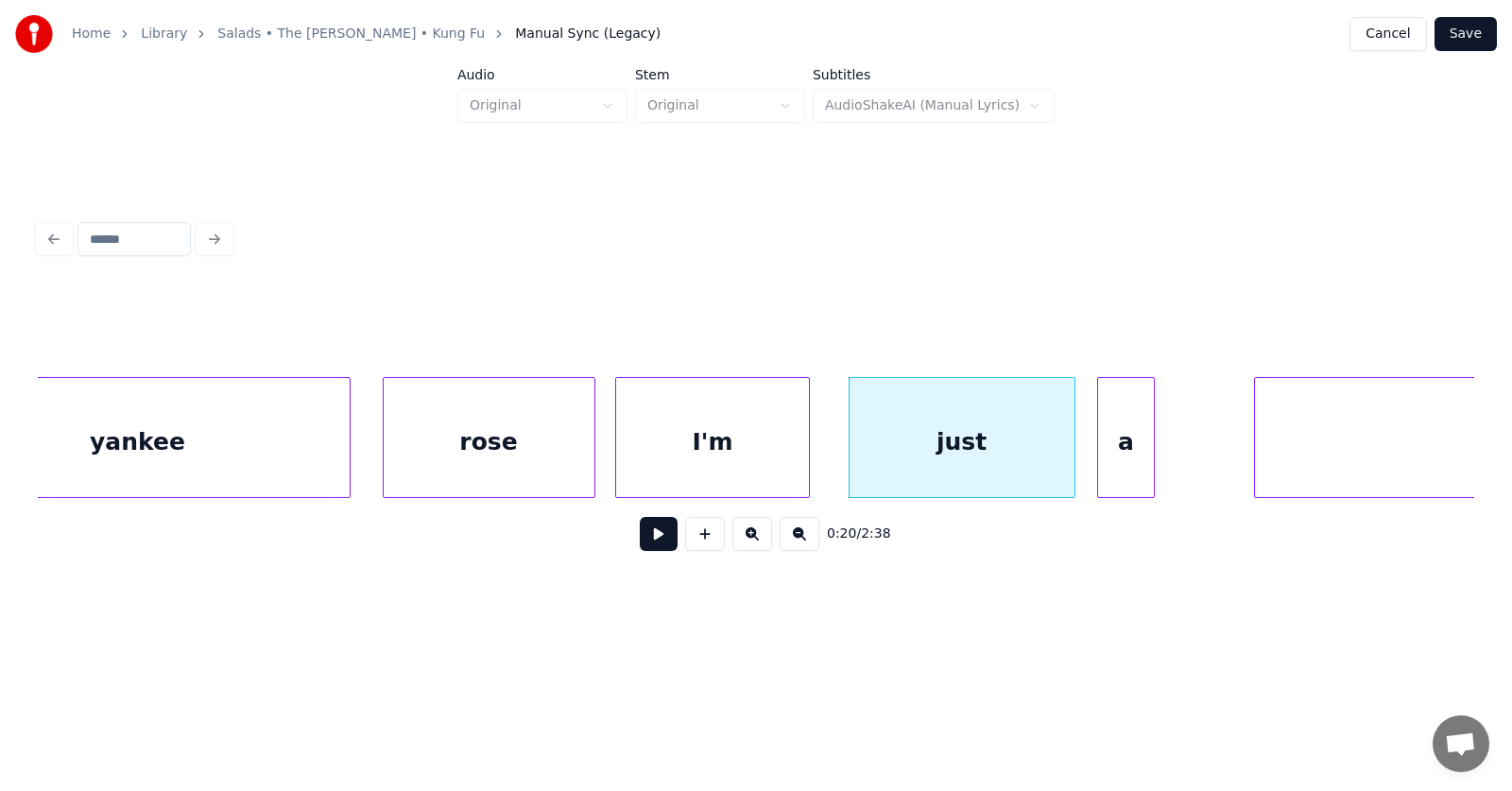
click at [1113, 446] on div "a" at bounding box center [1126, 442] width 55 height 128
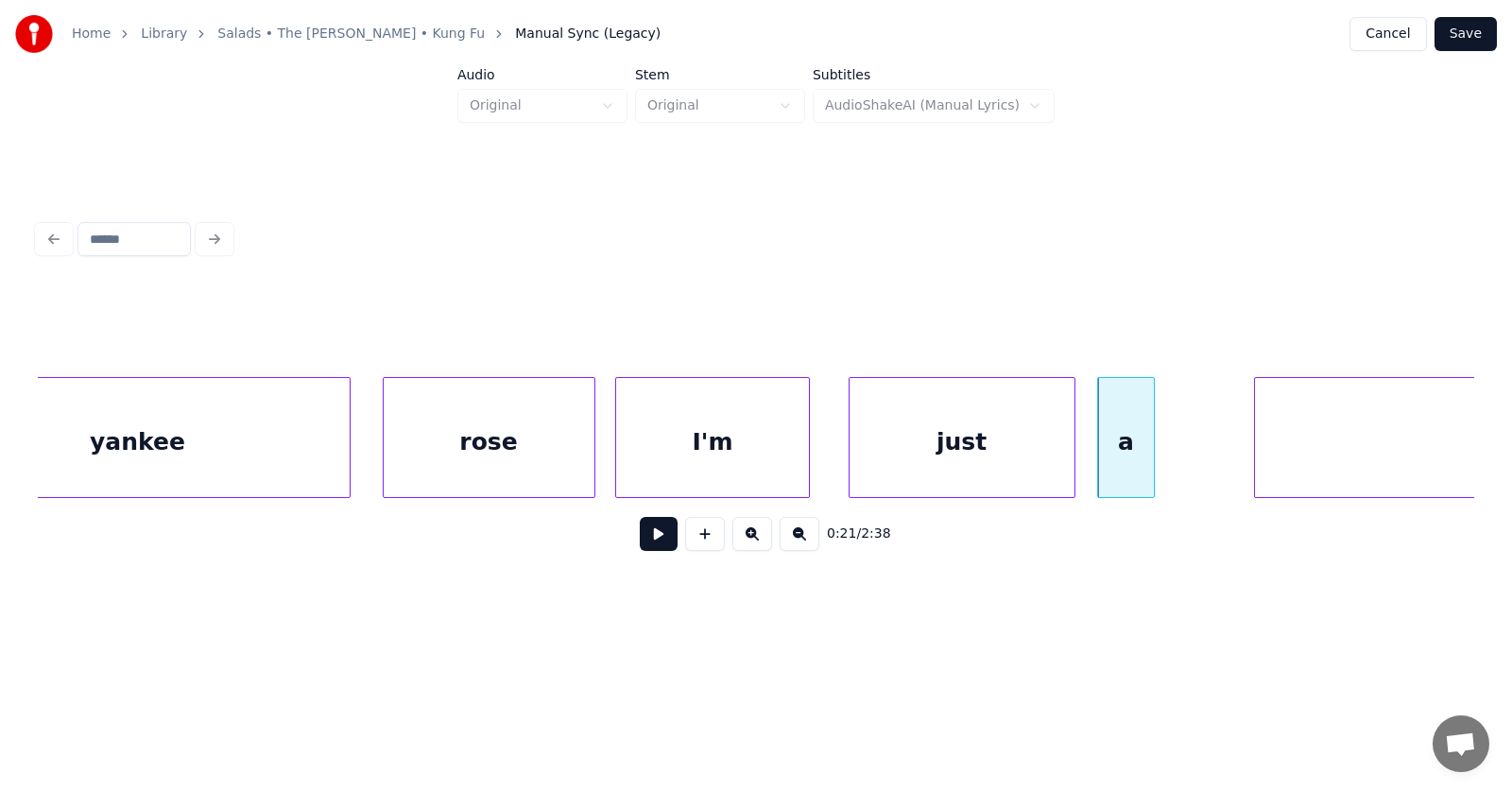
click at [1154, 447] on div "a" at bounding box center [1126, 437] width 57 height 121
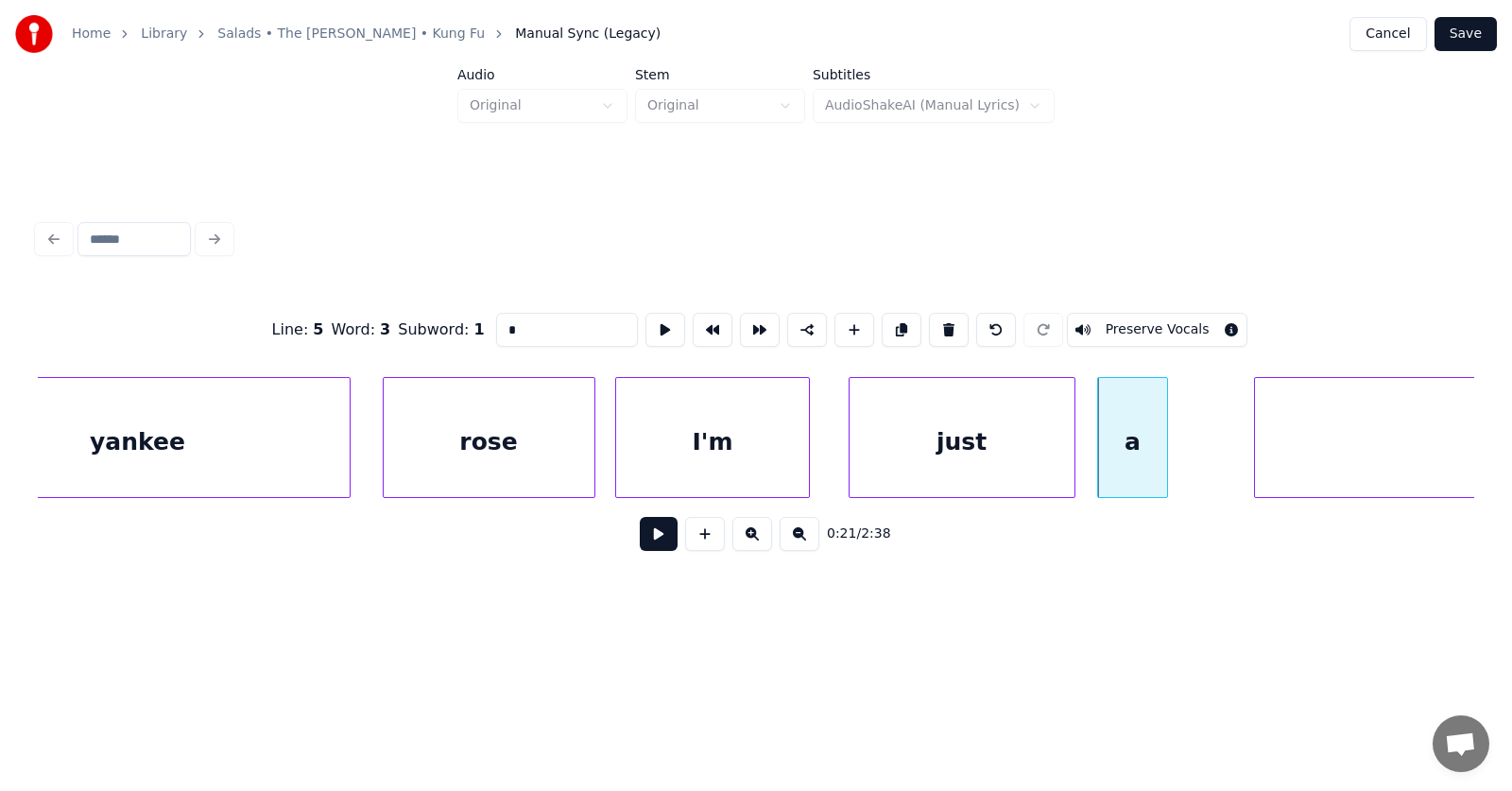
click at [1163, 443] on div at bounding box center [1164, 437] width 6 height 119
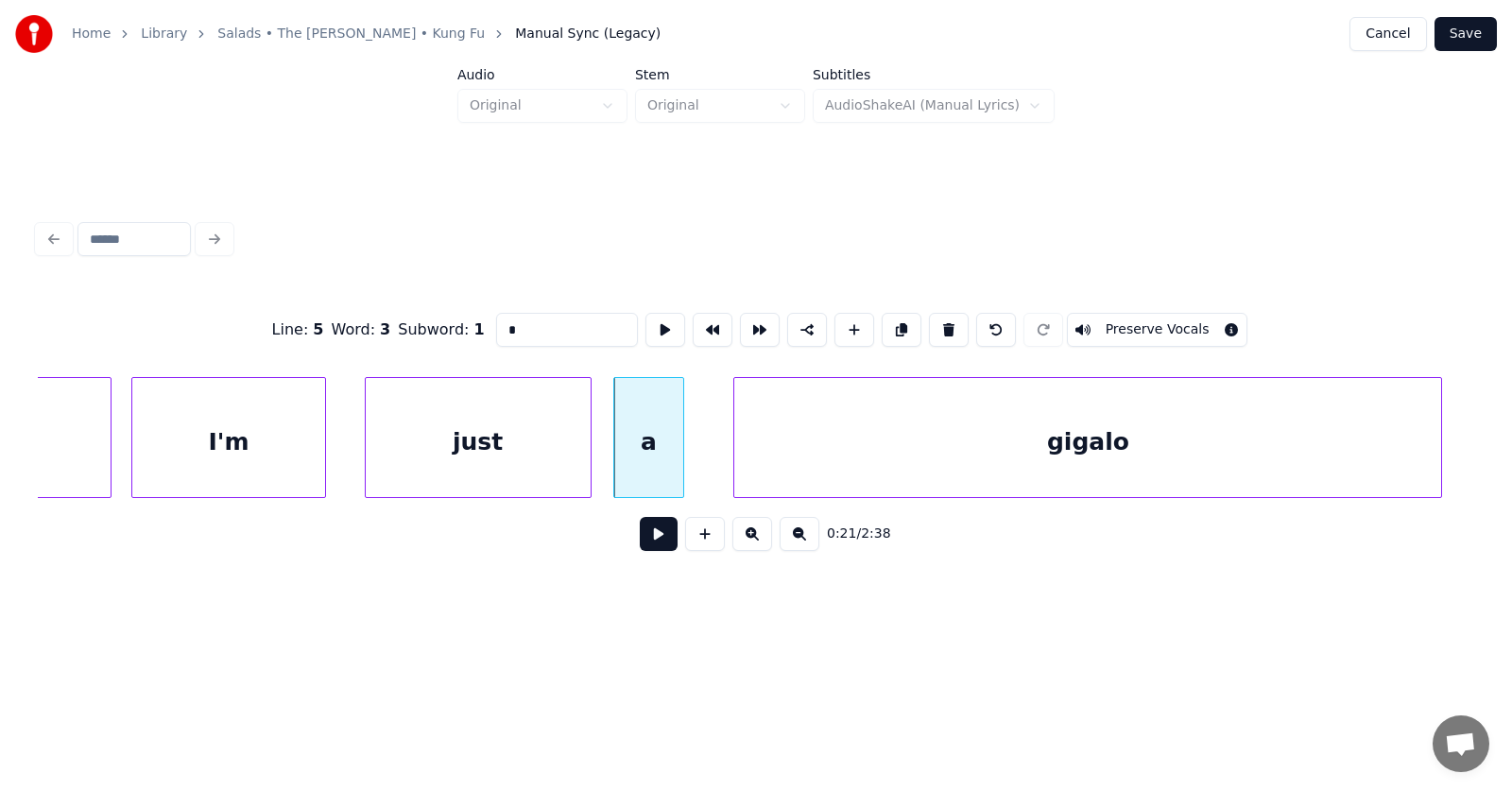
click at [1255, 437] on div "gigalo" at bounding box center [1087, 442] width 707 height 128
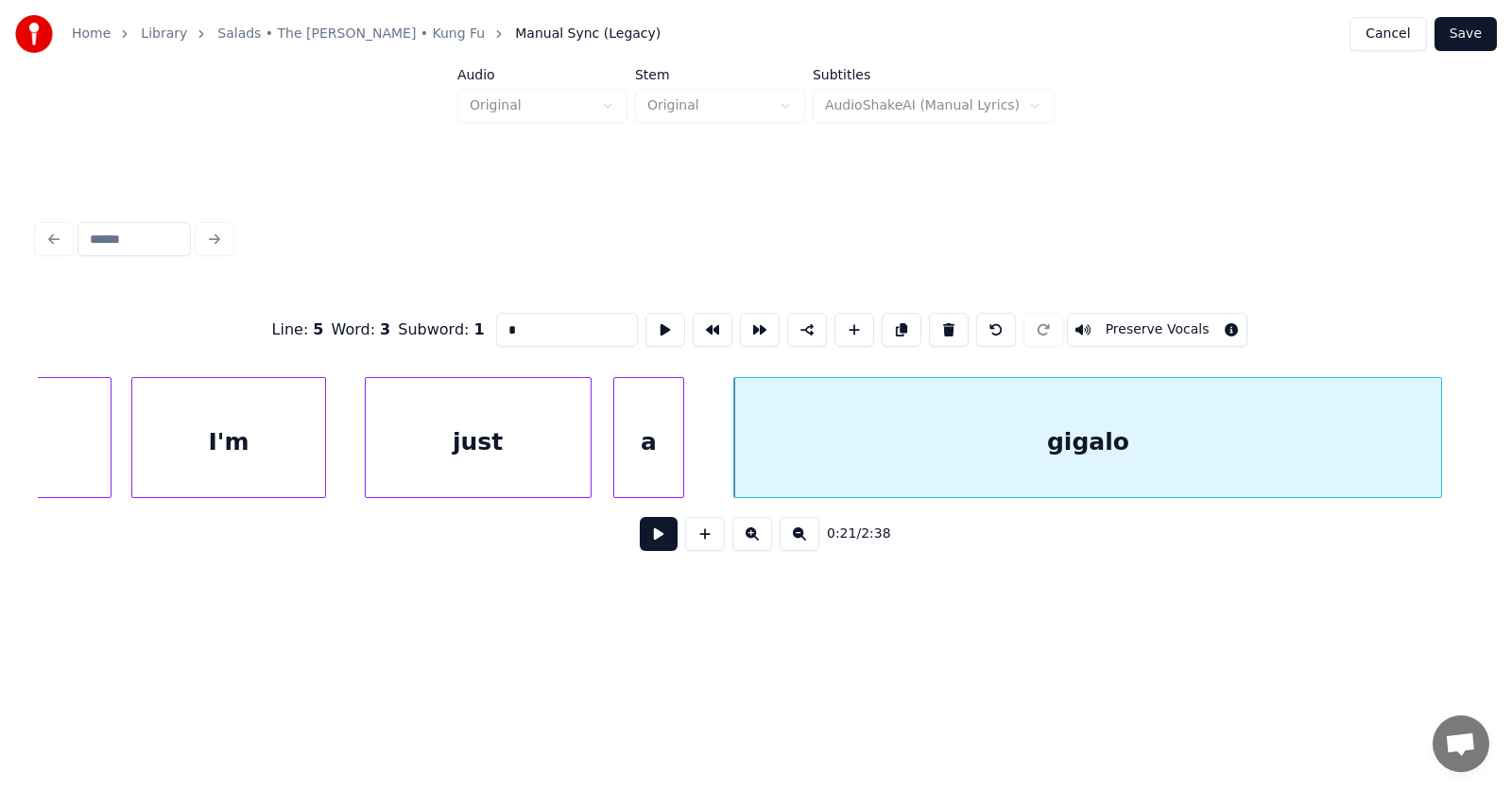
click at [644, 539] on button at bounding box center [658, 533] width 37 height 34
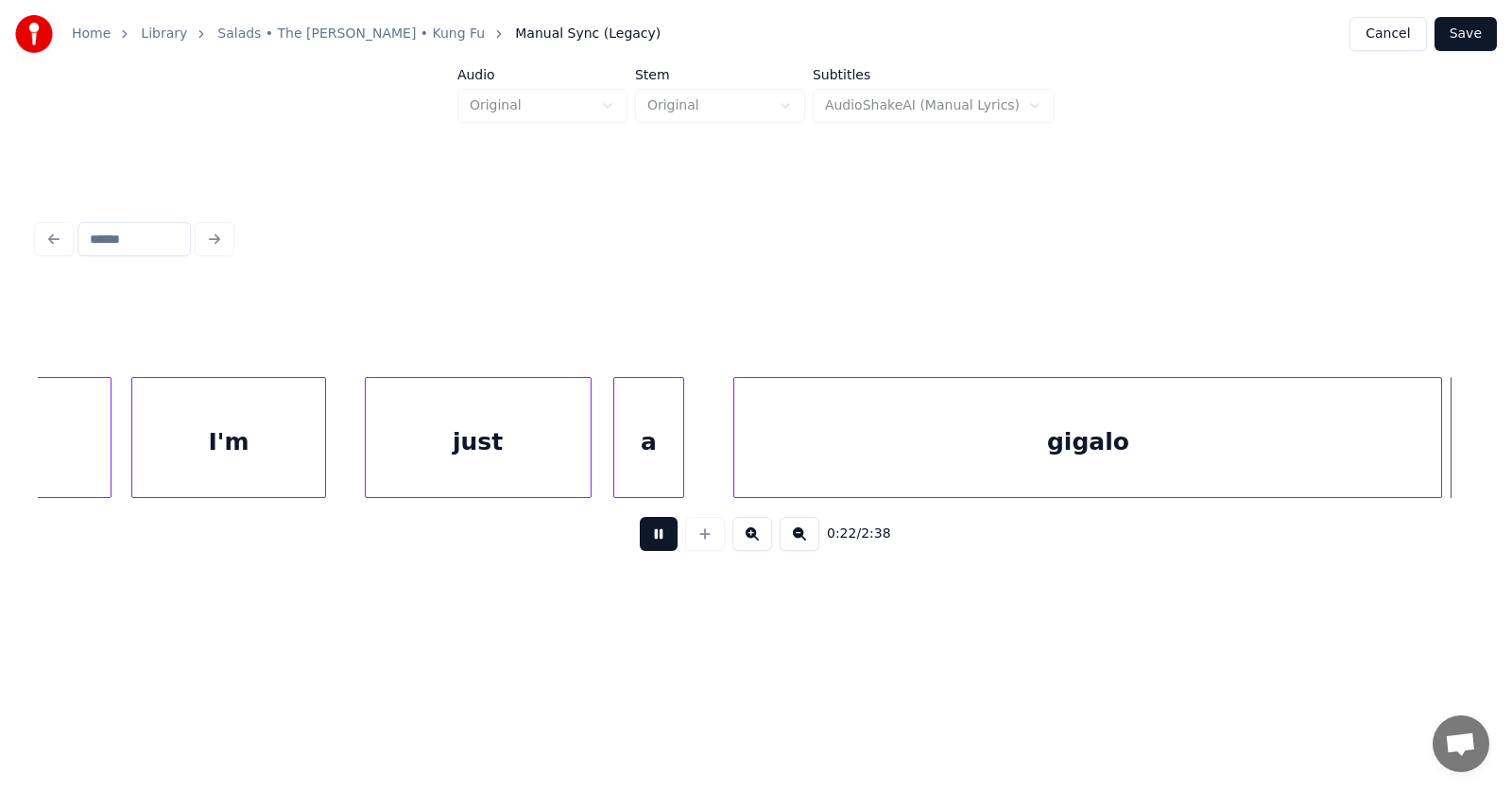
scroll to position [0, 15788]
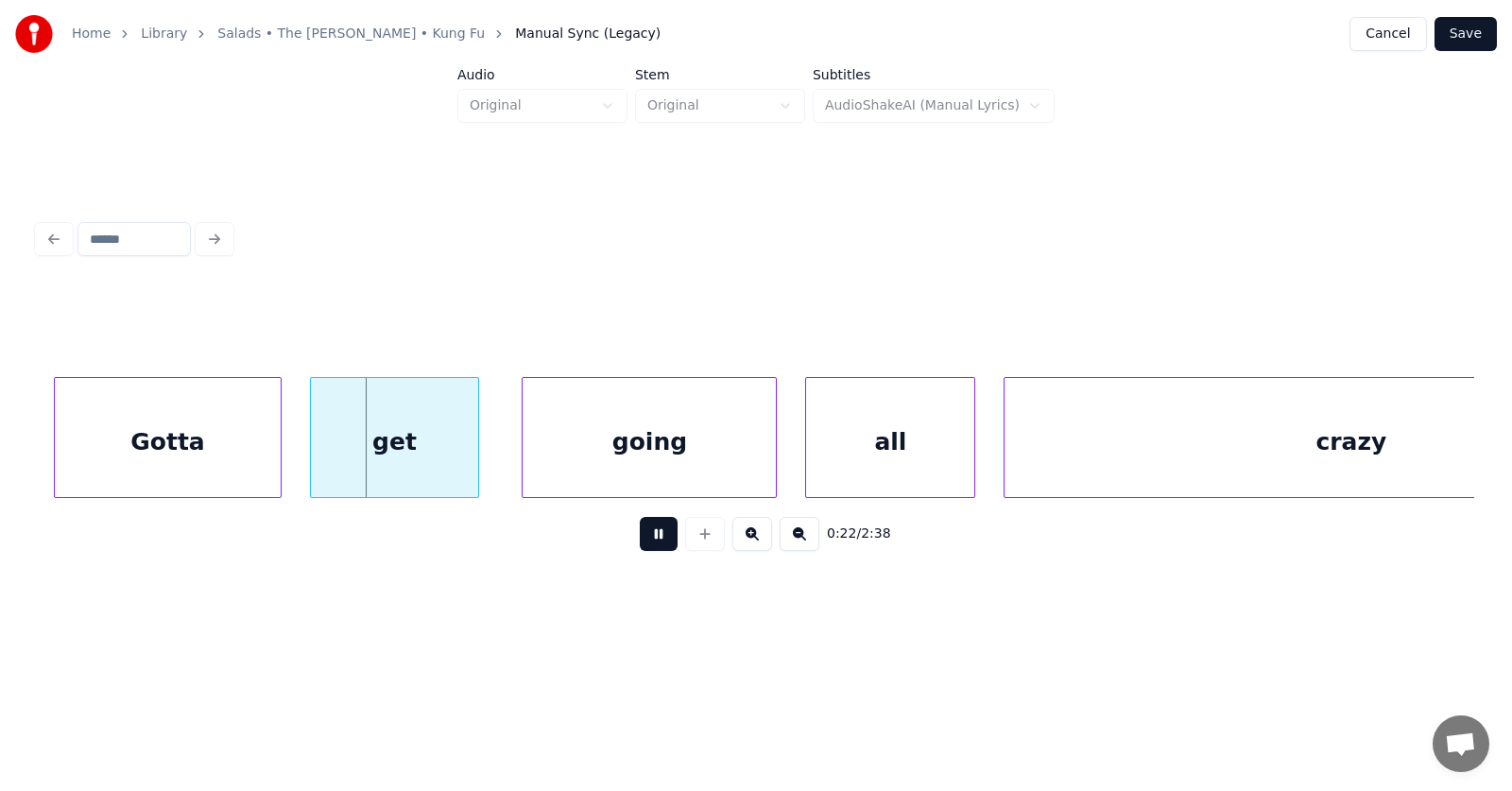
click at [645, 539] on button at bounding box center [658, 533] width 37 height 34
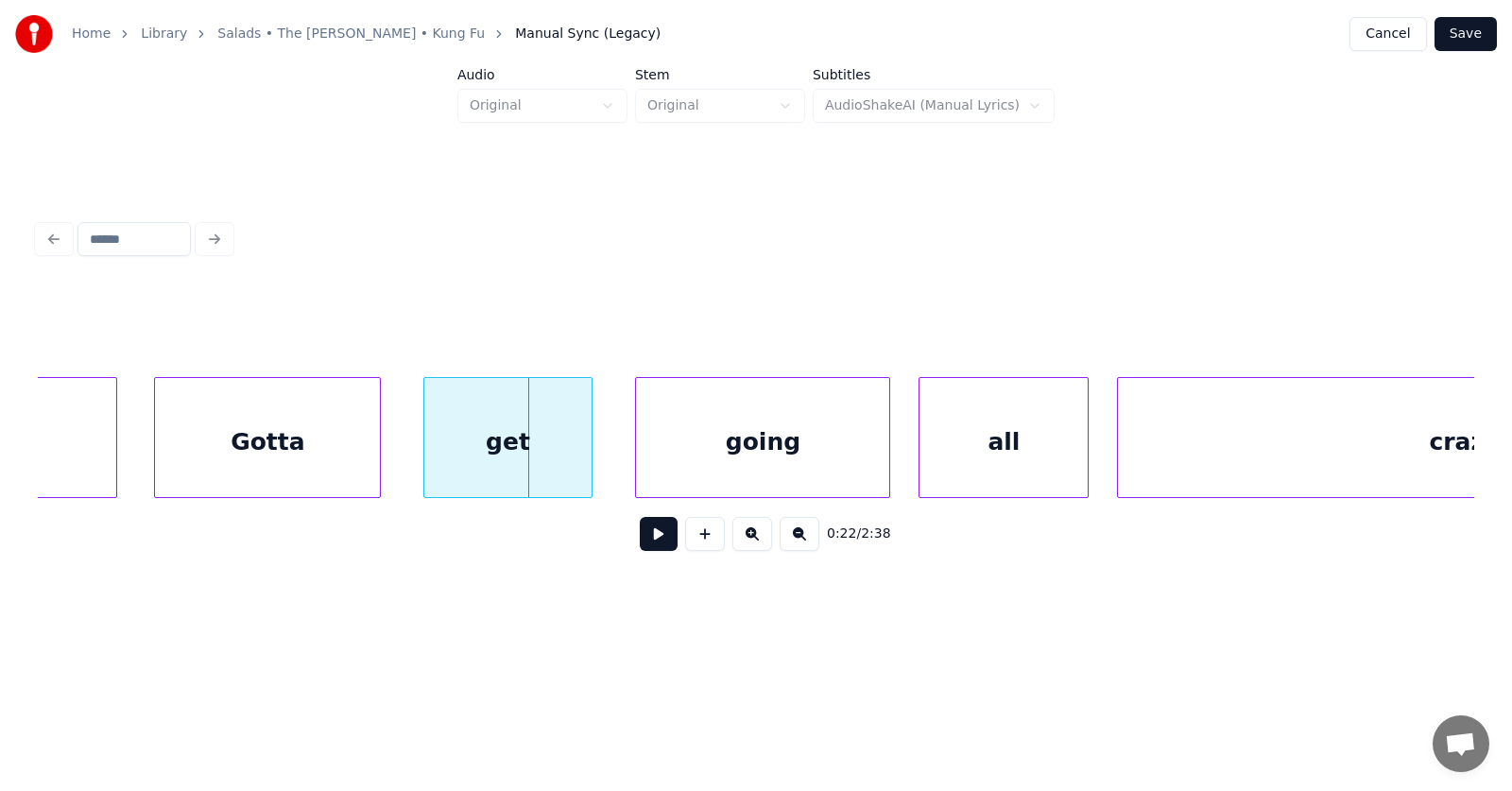
click at [299, 454] on div "Gotta" at bounding box center [267, 442] width 225 height 128
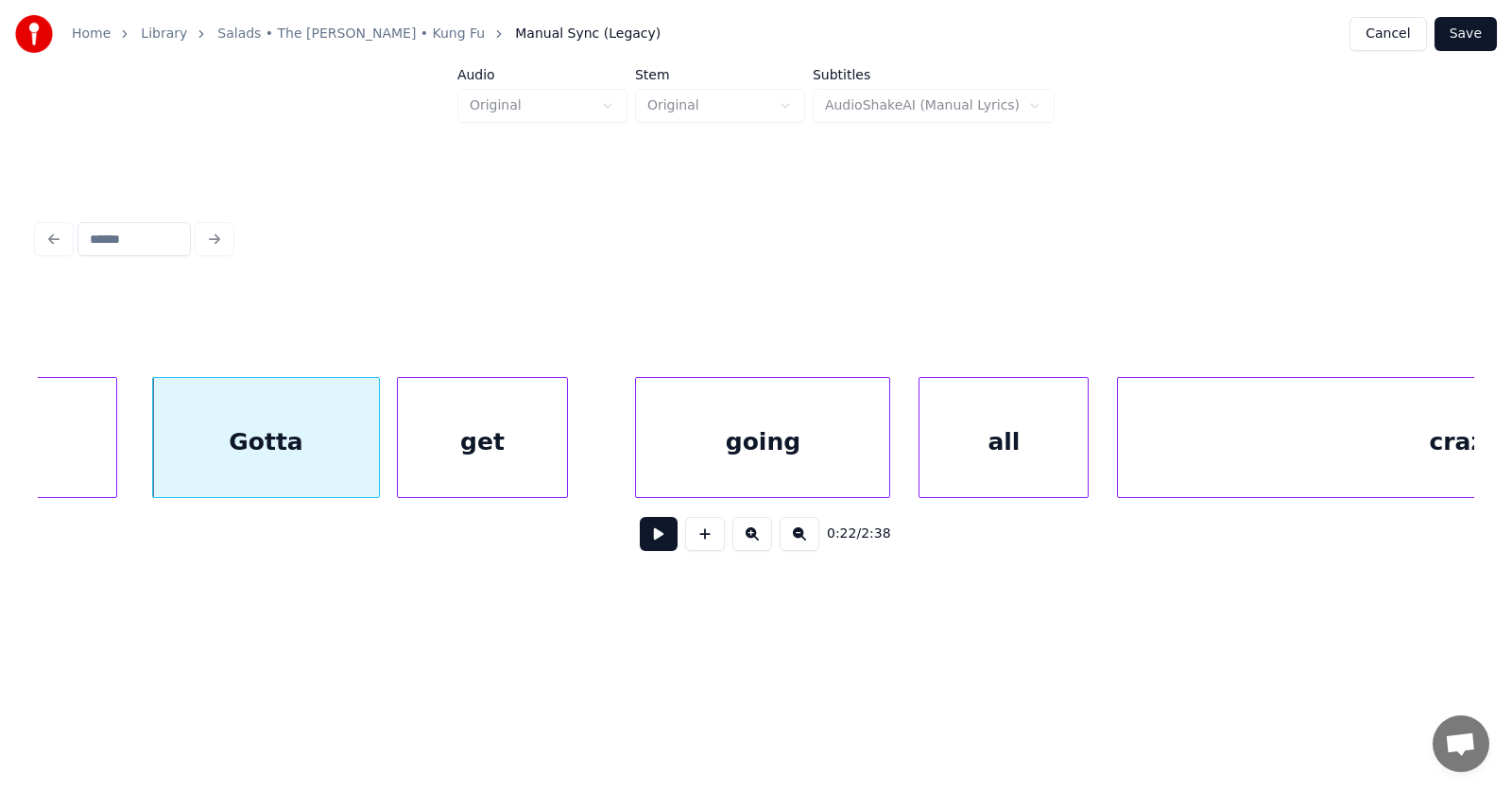
click at [433, 442] on div "get" at bounding box center [482, 442] width 169 height 128
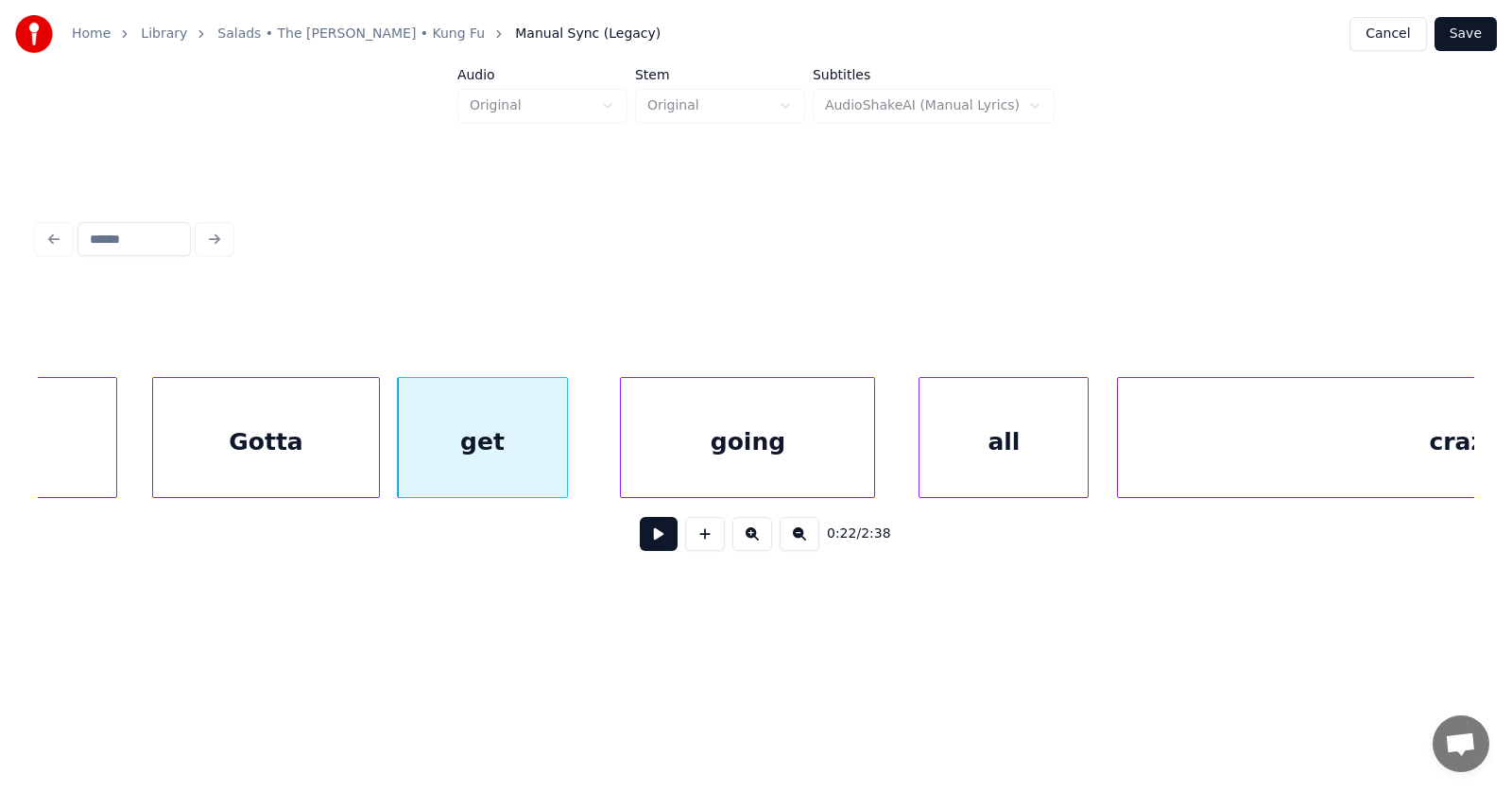
click at [682, 457] on div "going" at bounding box center [747, 442] width 253 height 128
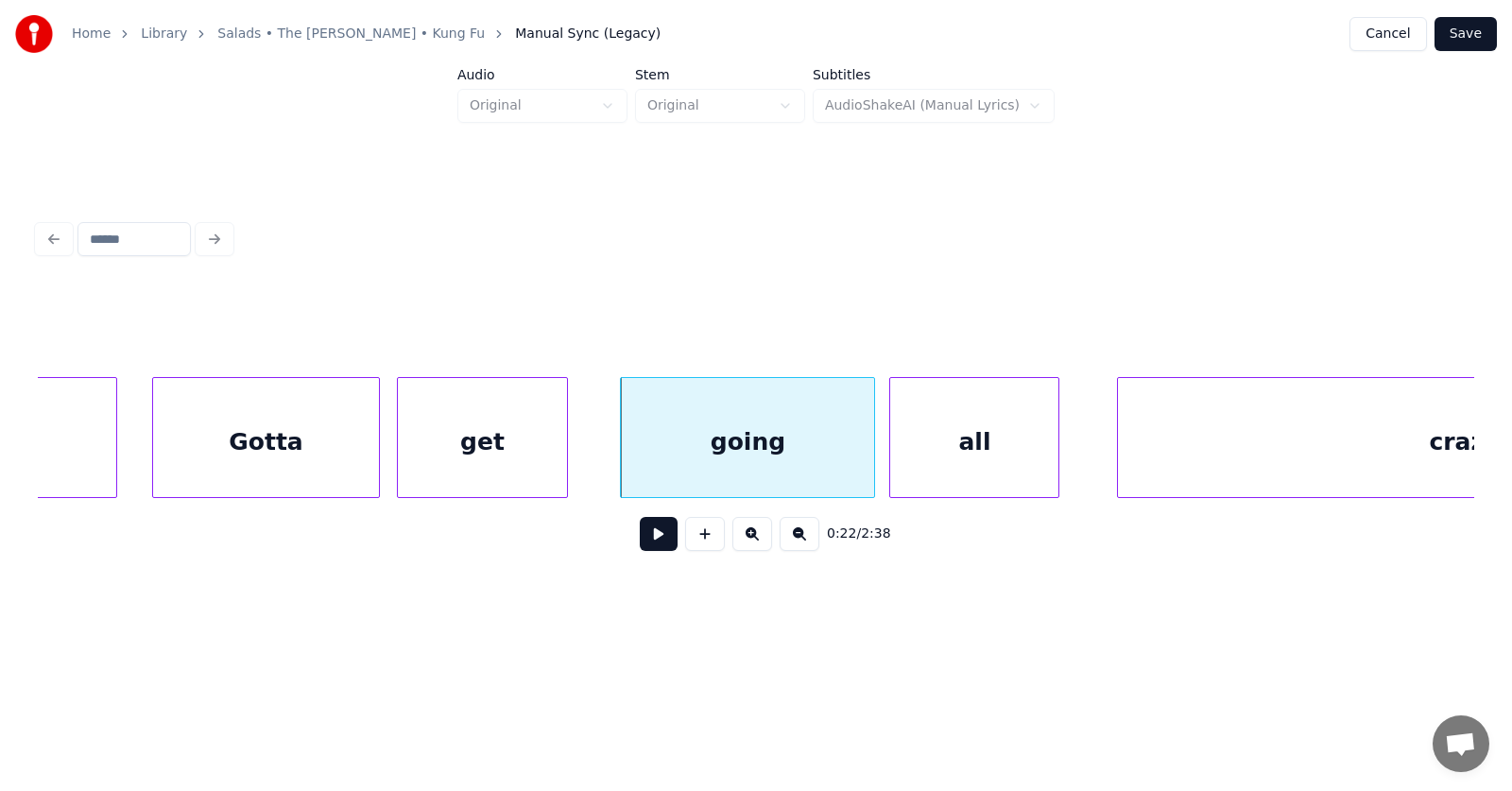
click at [930, 454] on div "all" at bounding box center [974, 442] width 169 height 128
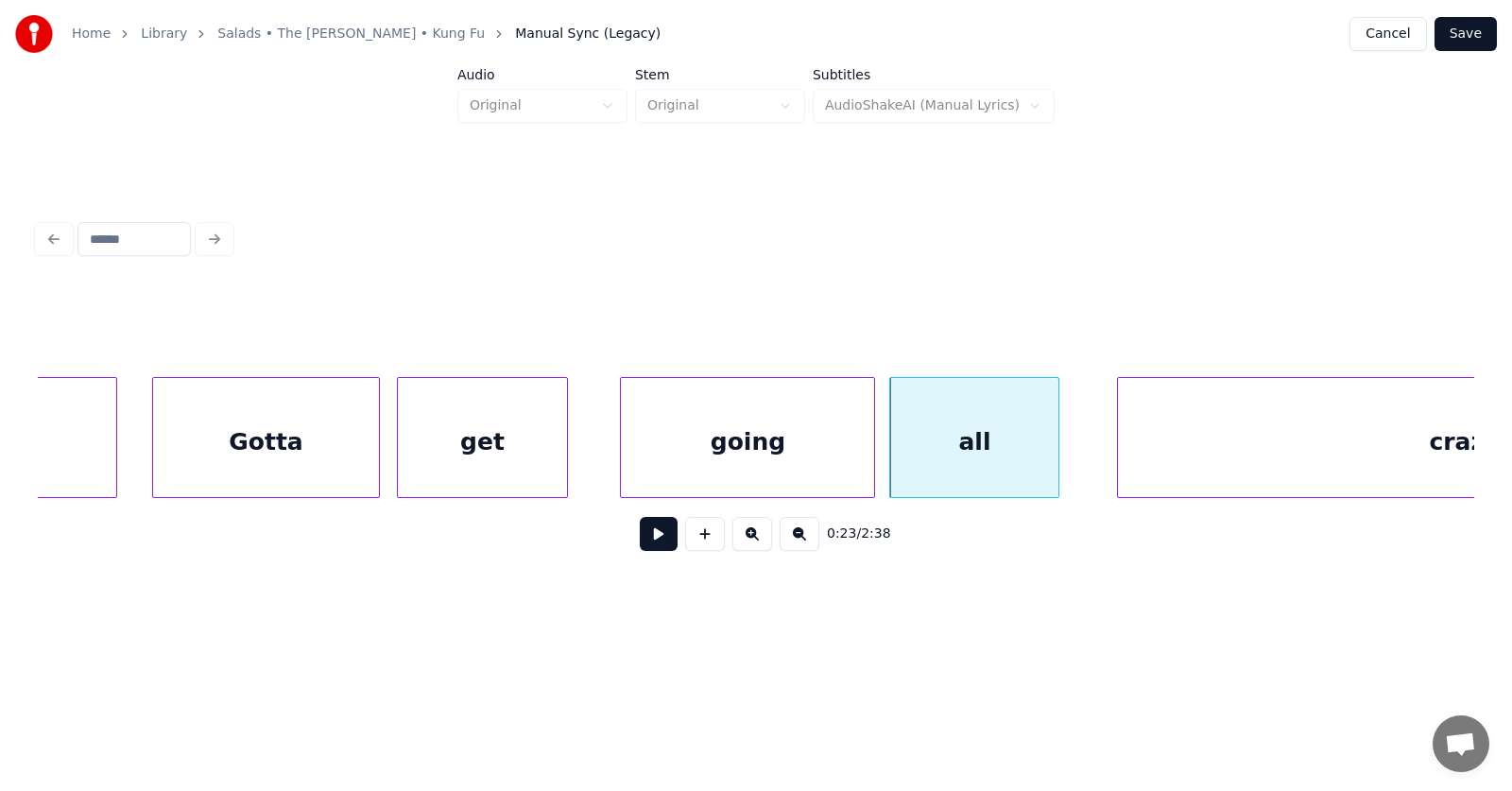
scroll to position [0, 16009]
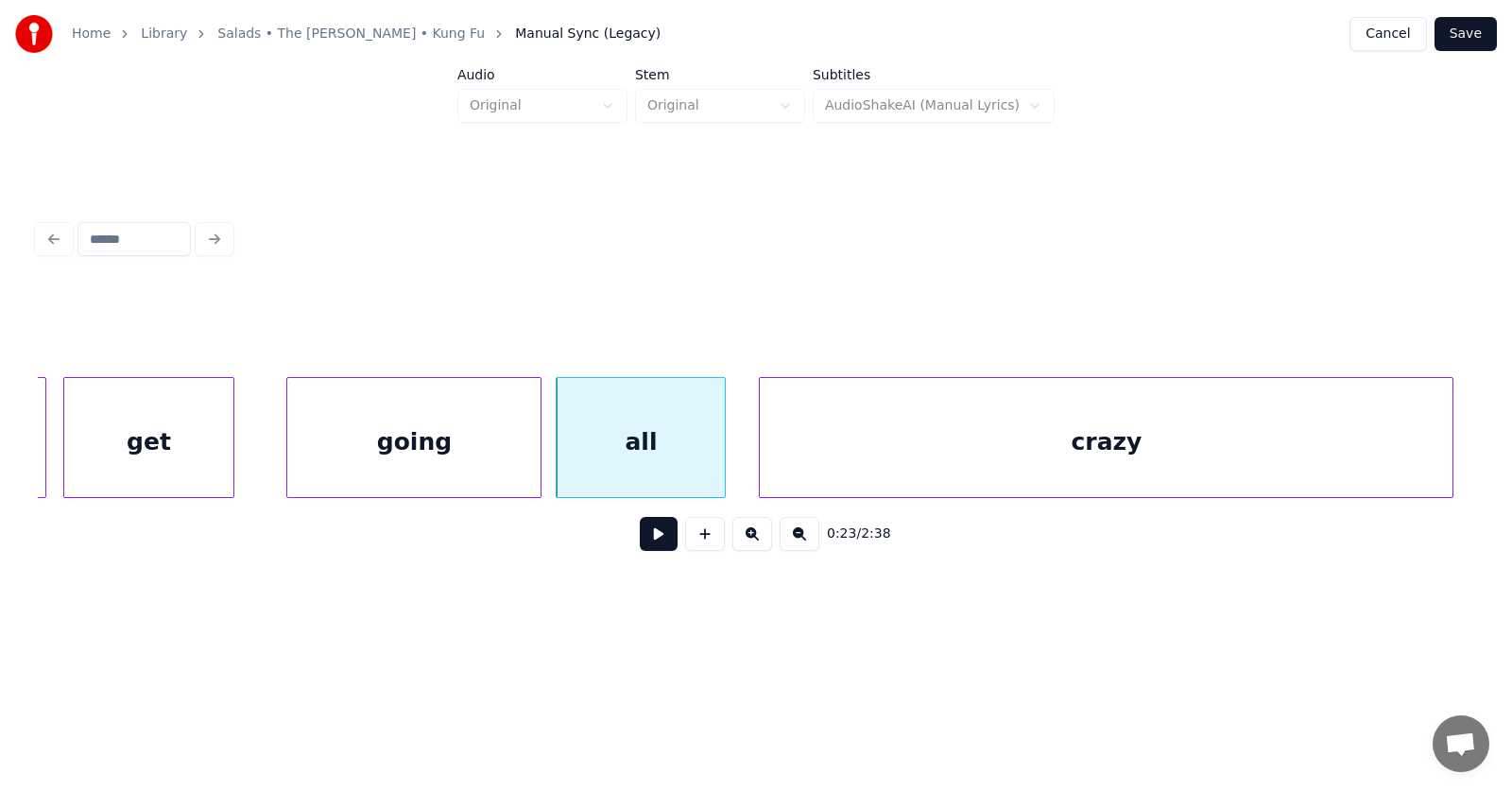
click at [1110, 447] on div "crazy" at bounding box center [1106, 442] width 693 height 128
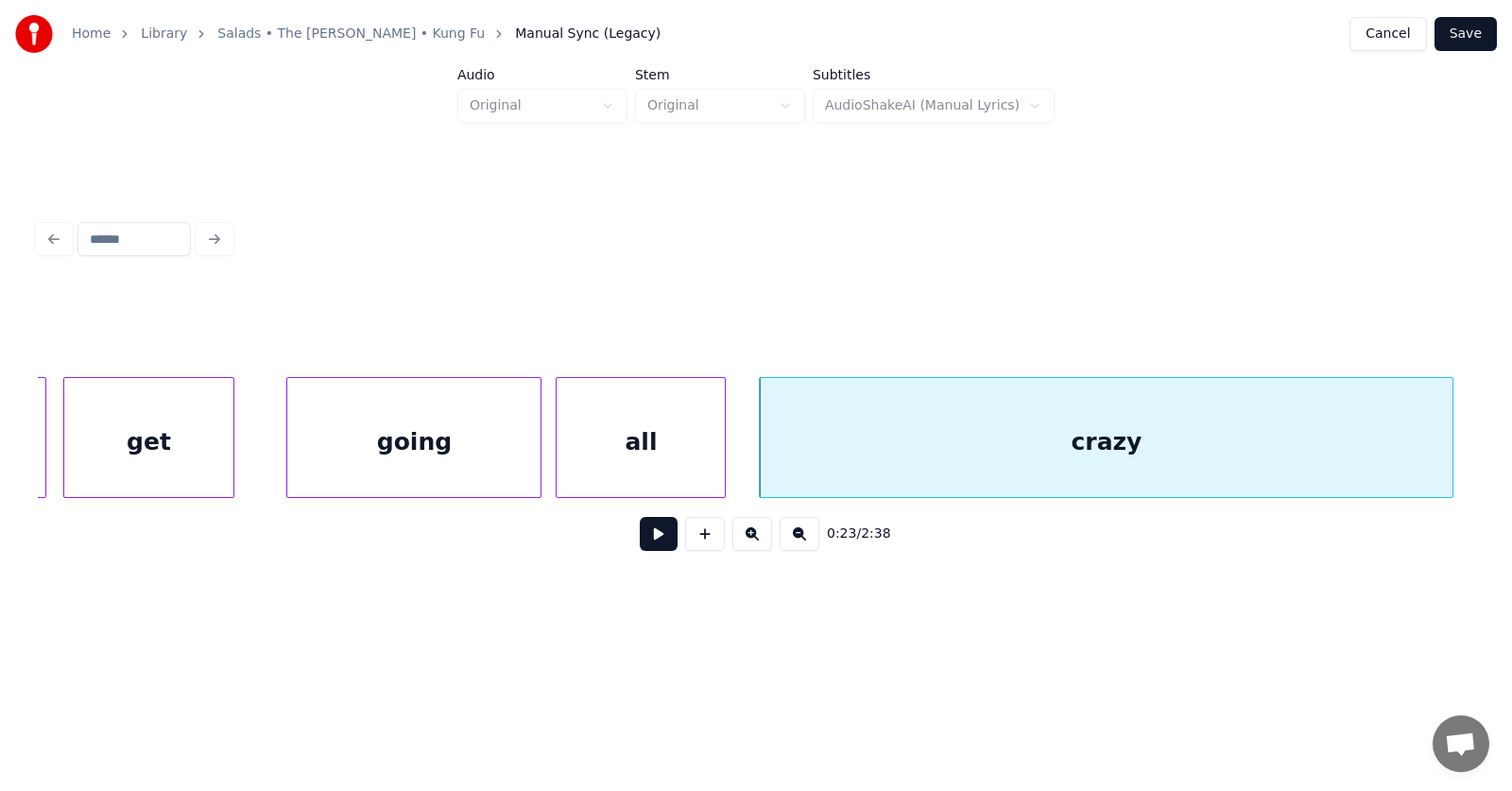
click at [650, 543] on button at bounding box center [658, 533] width 37 height 34
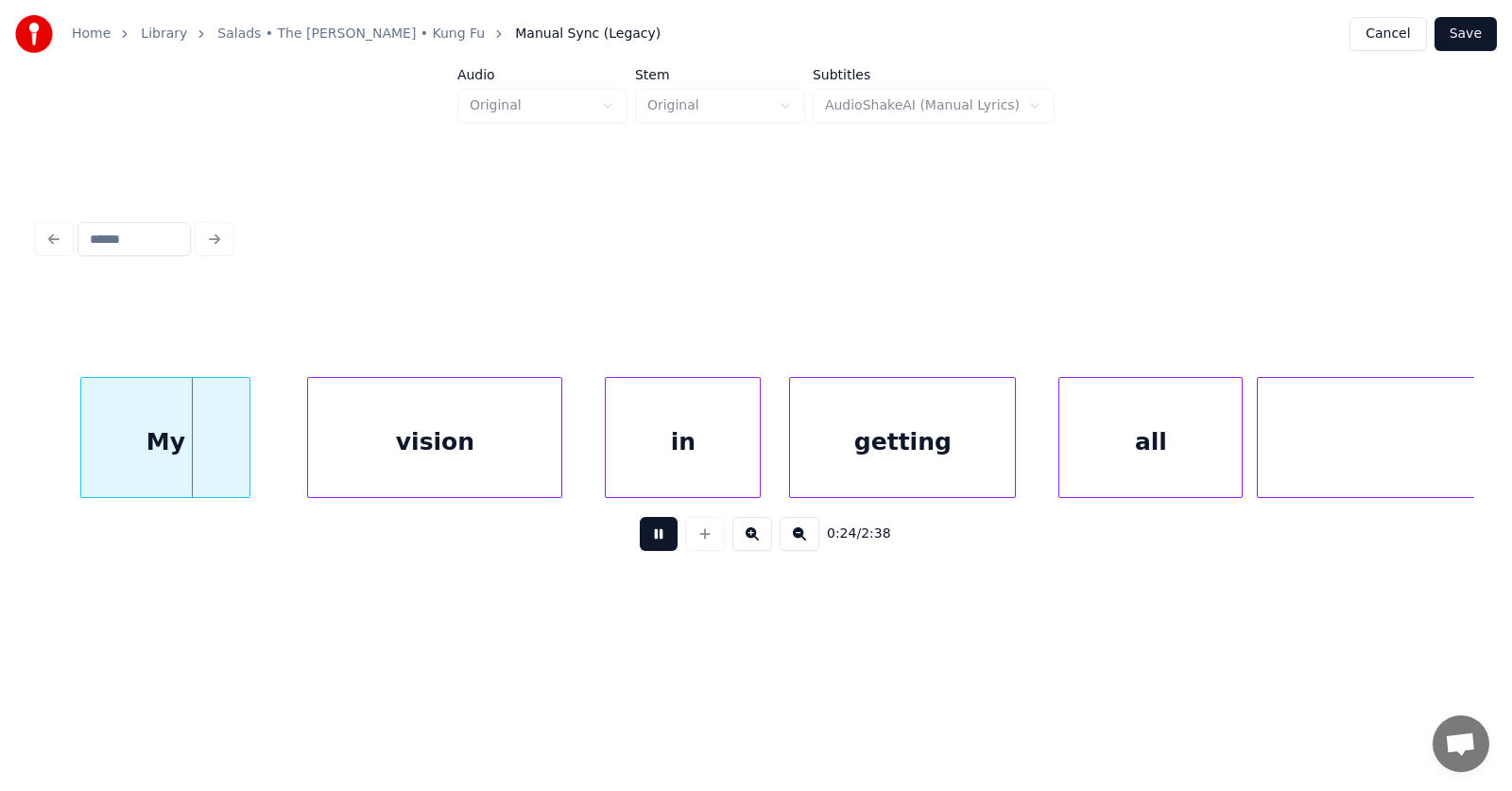
click at [650, 543] on button at bounding box center [658, 533] width 37 height 34
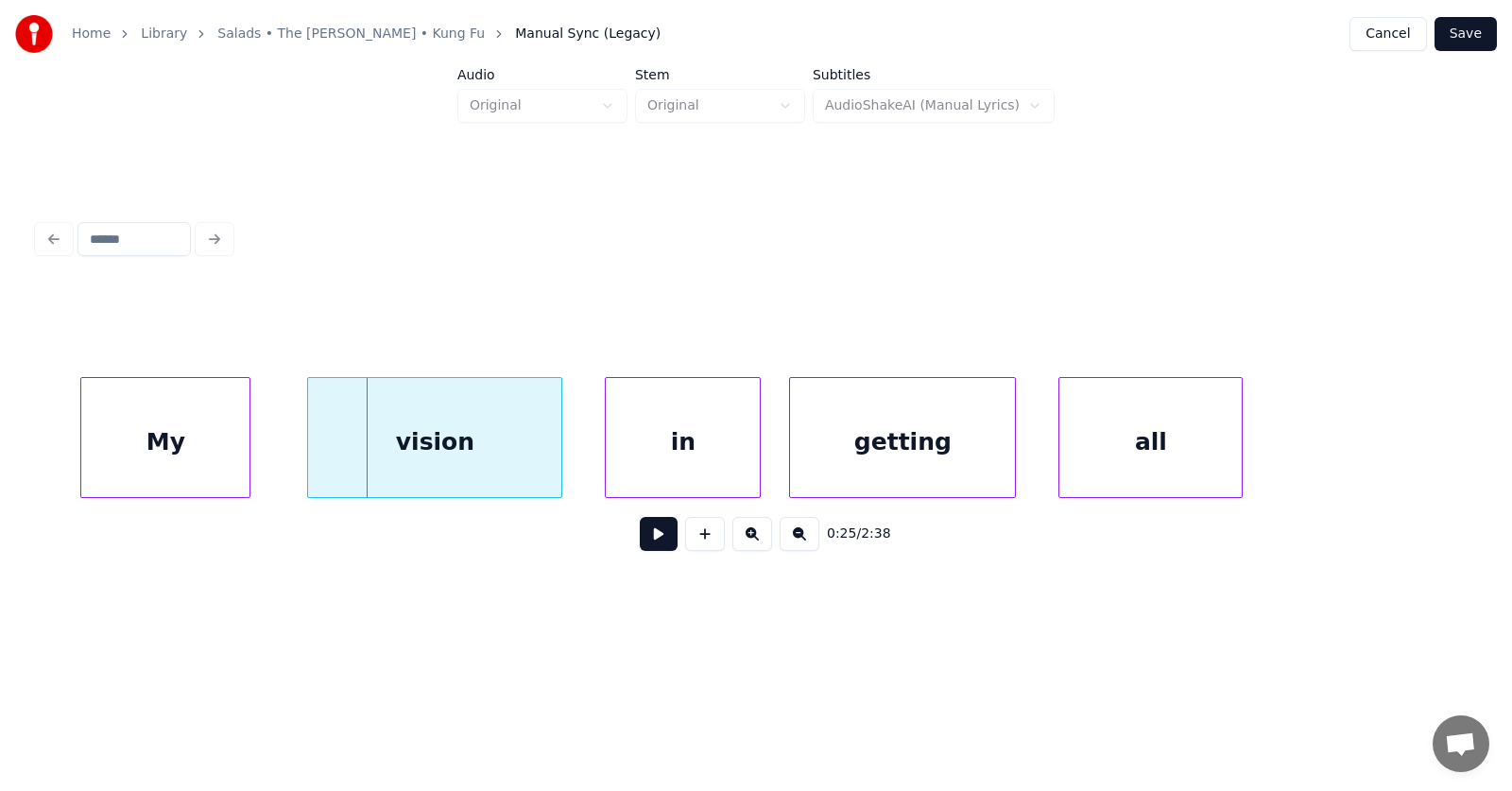
scroll to position [0, 17183]
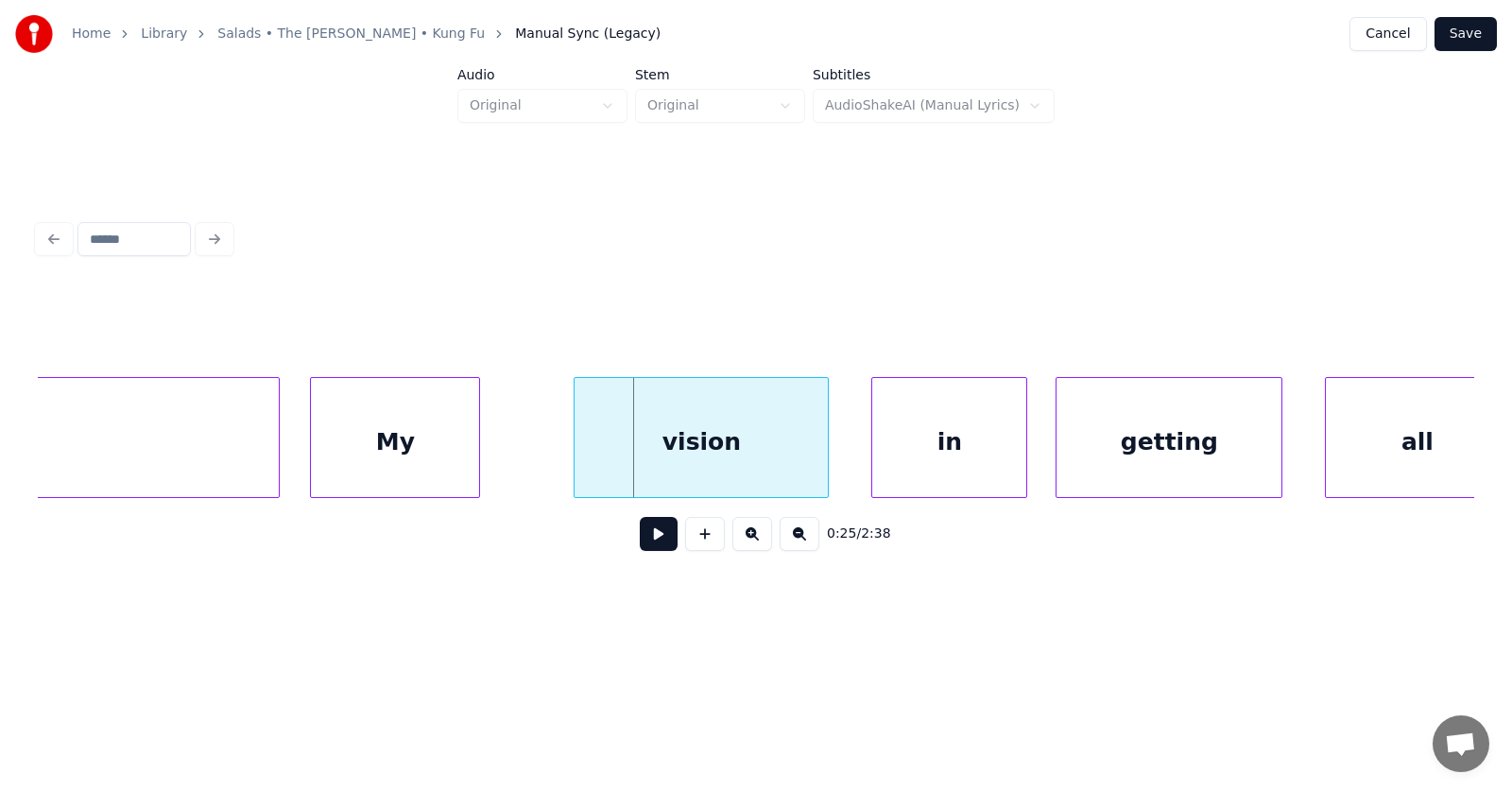
click at [382, 447] on div "My" at bounding box center [394, 442] width 169 height 128
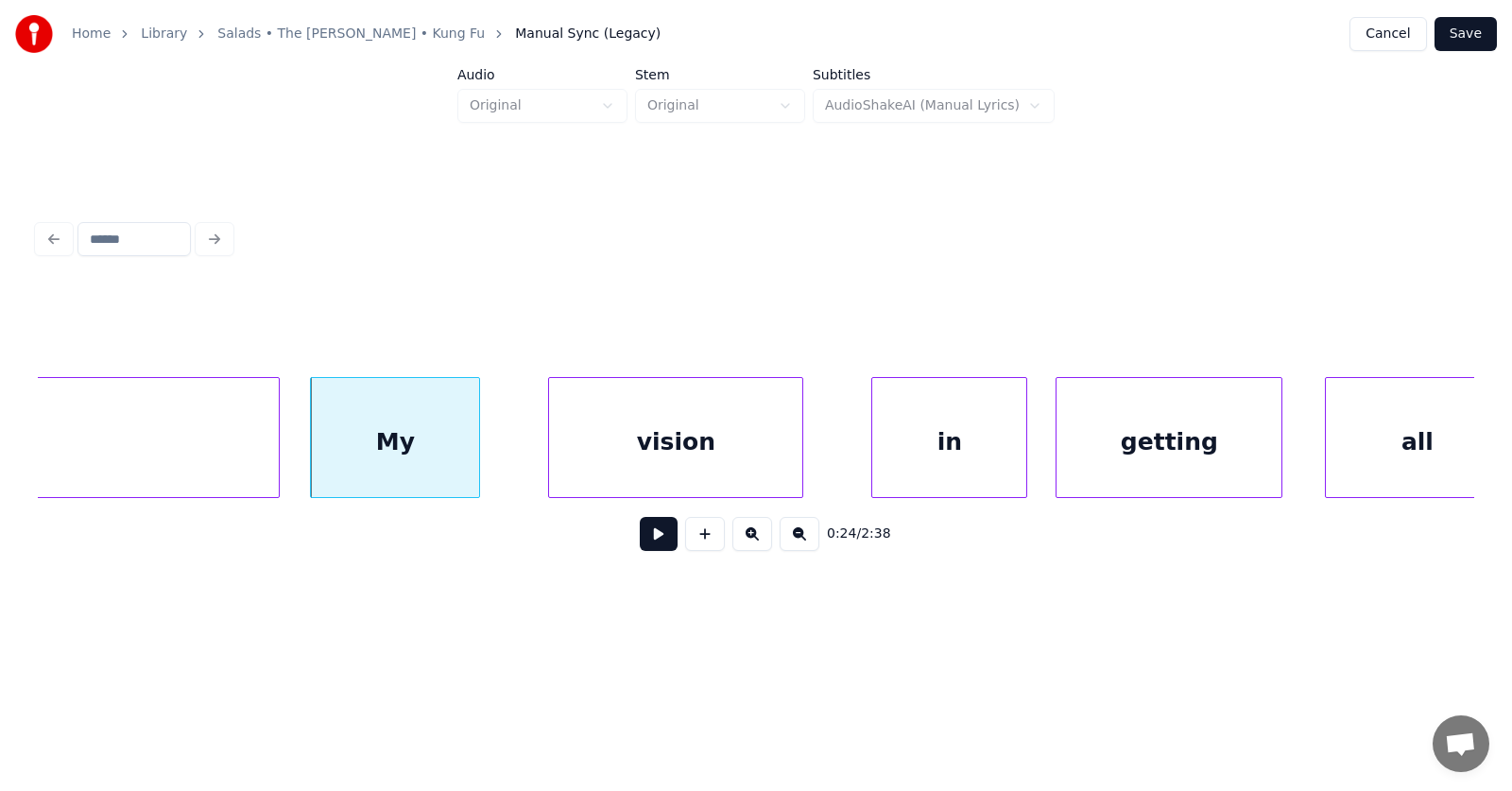
click at [674, 438] on div "vision" at bounding box center [675, 442] width 253 height 128
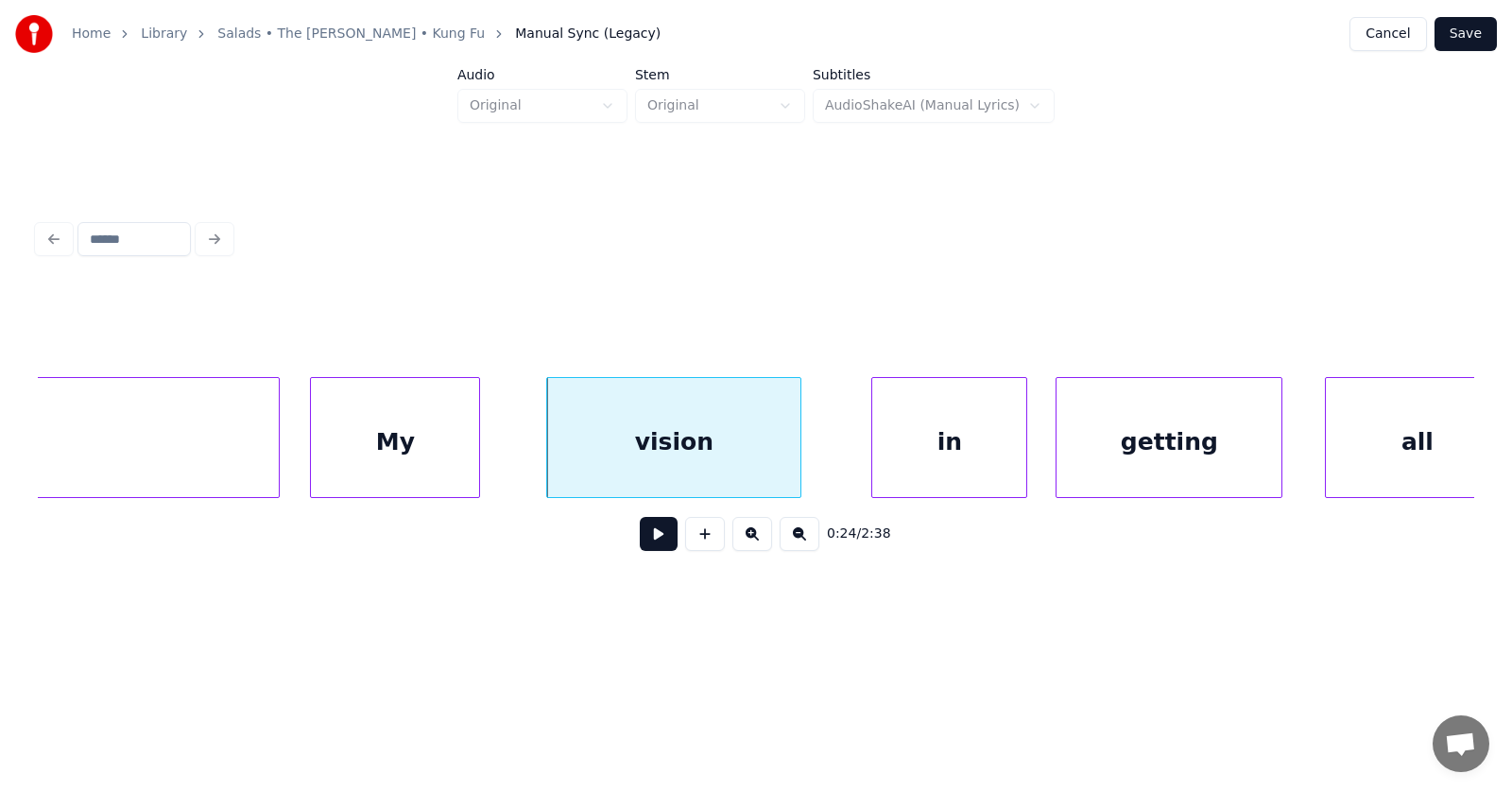
click at [722, 450] on div "vision" at bounding box center [673, 442] width 253 height 128
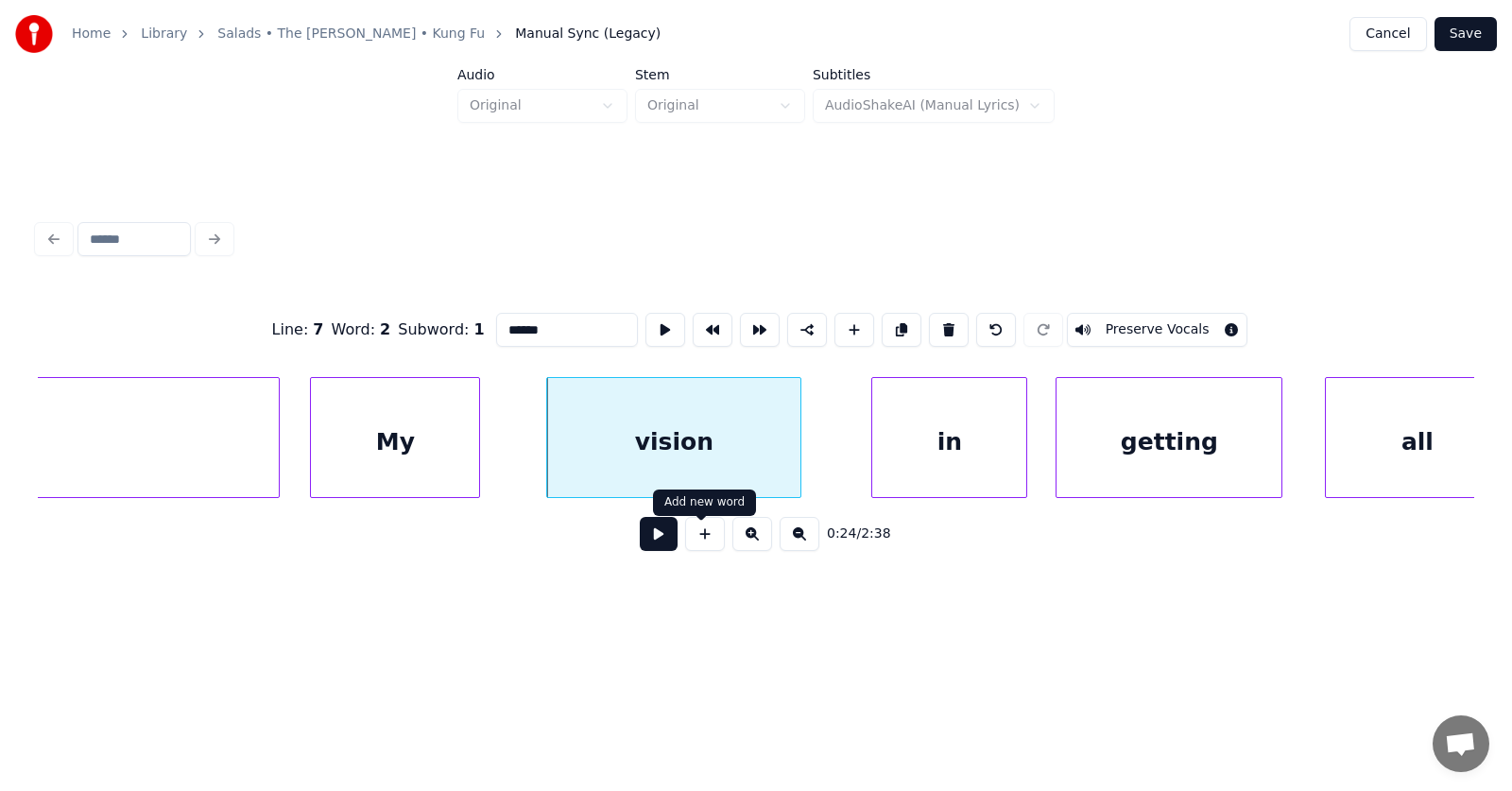
click at [652, 540] on button at bounding box center [658, 533] width 37 height 34
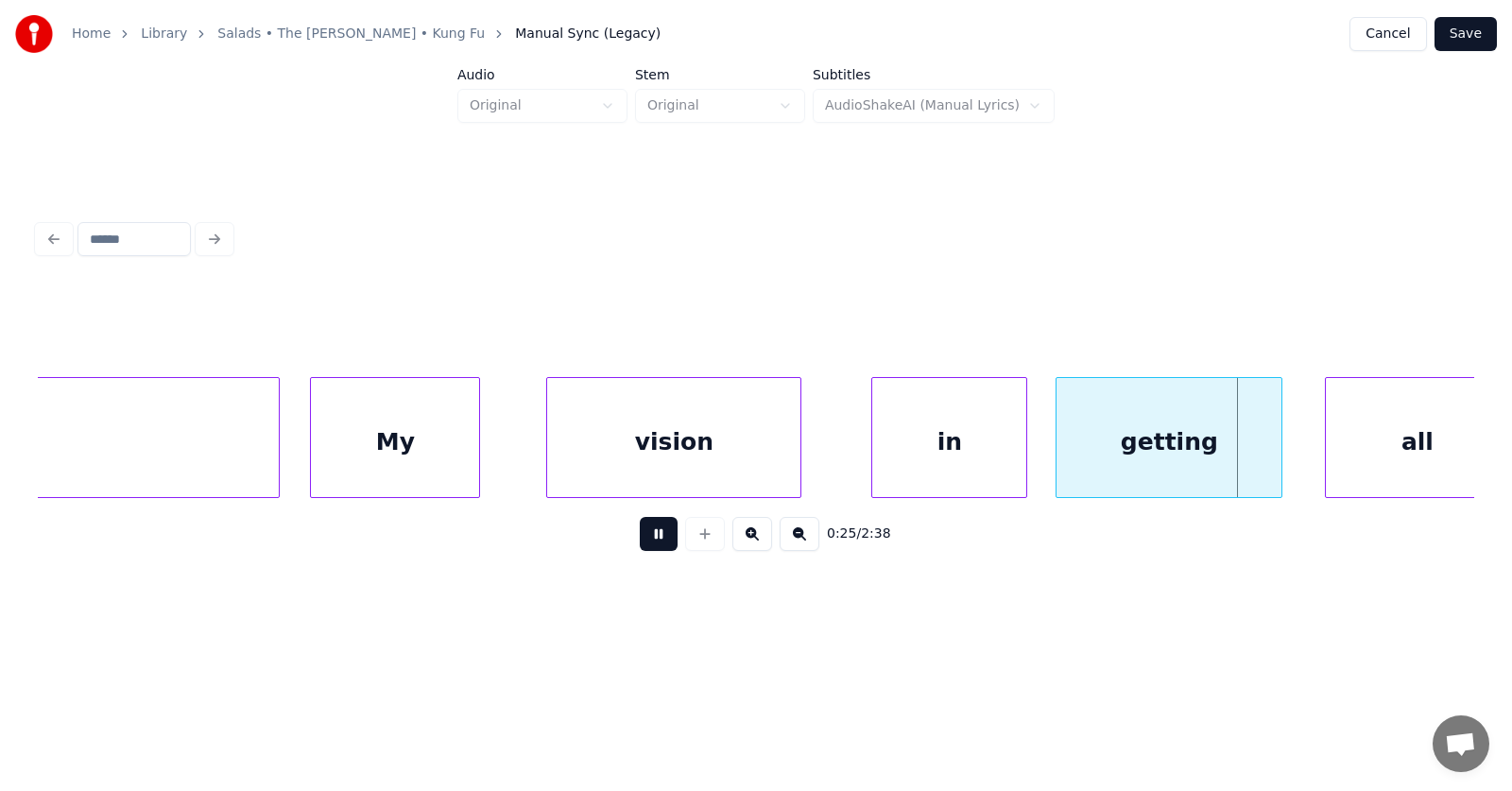
click at [652, 540] on button at bounding box center [658, 533] width 37 height 34
click at [894, 446] on div "in" at bounding box center [910, 442] width 154 height 128
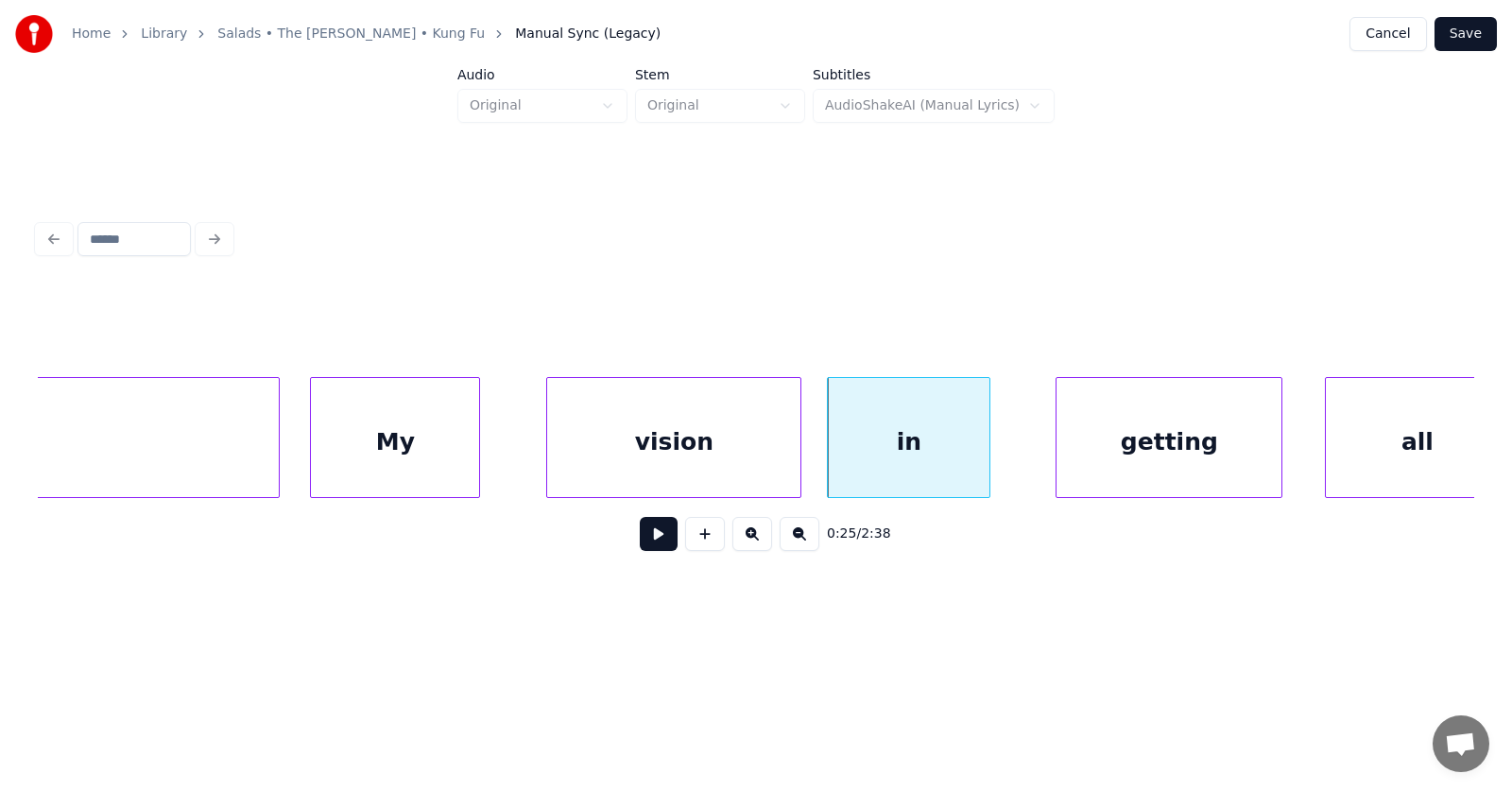
click at [984, 439] on div at bounding box center [987, 437] width 6 height 119
click at [926, 424] on div "in" at bounding box center [909, 442] width 162 height 128
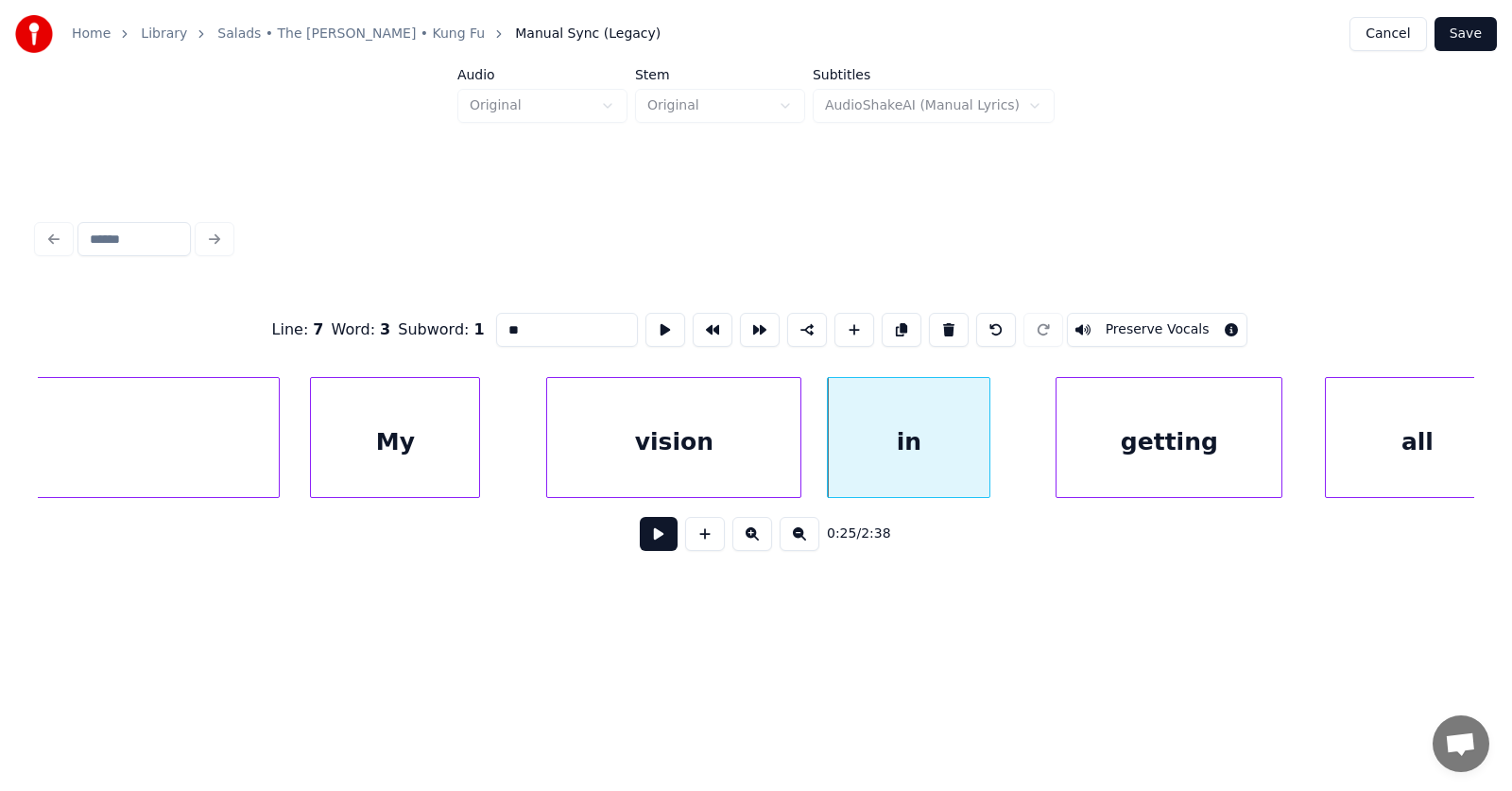
drag, startPoint x: 515, startPoint y: 321, endPoint x: 480, endPoint y: 314, distance: 35.7
click at [496, 323] on input "**" at bounding box center [567, 329] width 142 height 34
click at [1098, 432] on div "getting" at bounding box center [1151, 442] width 225 height 128
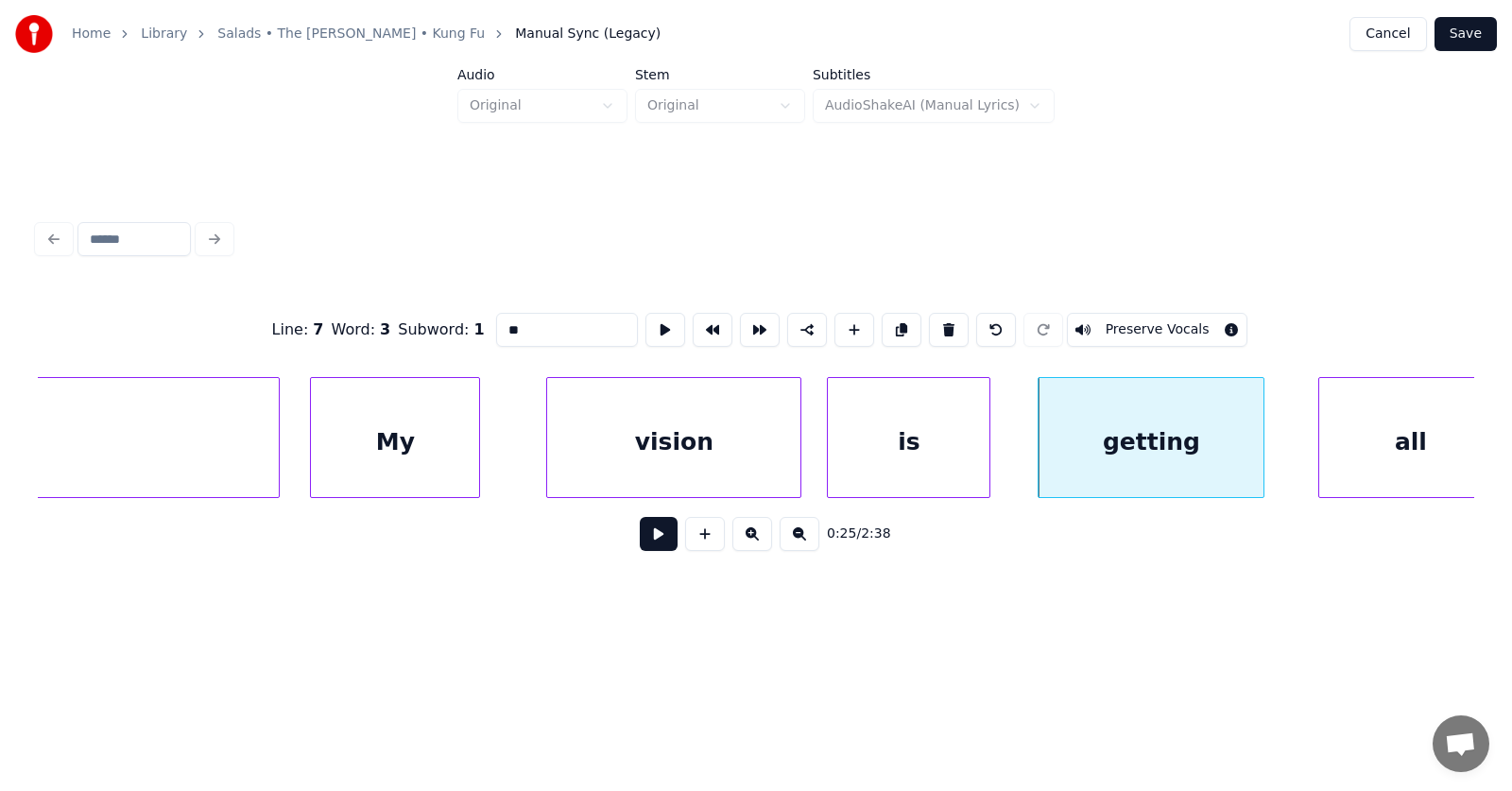
scroll to position [0, 17213]
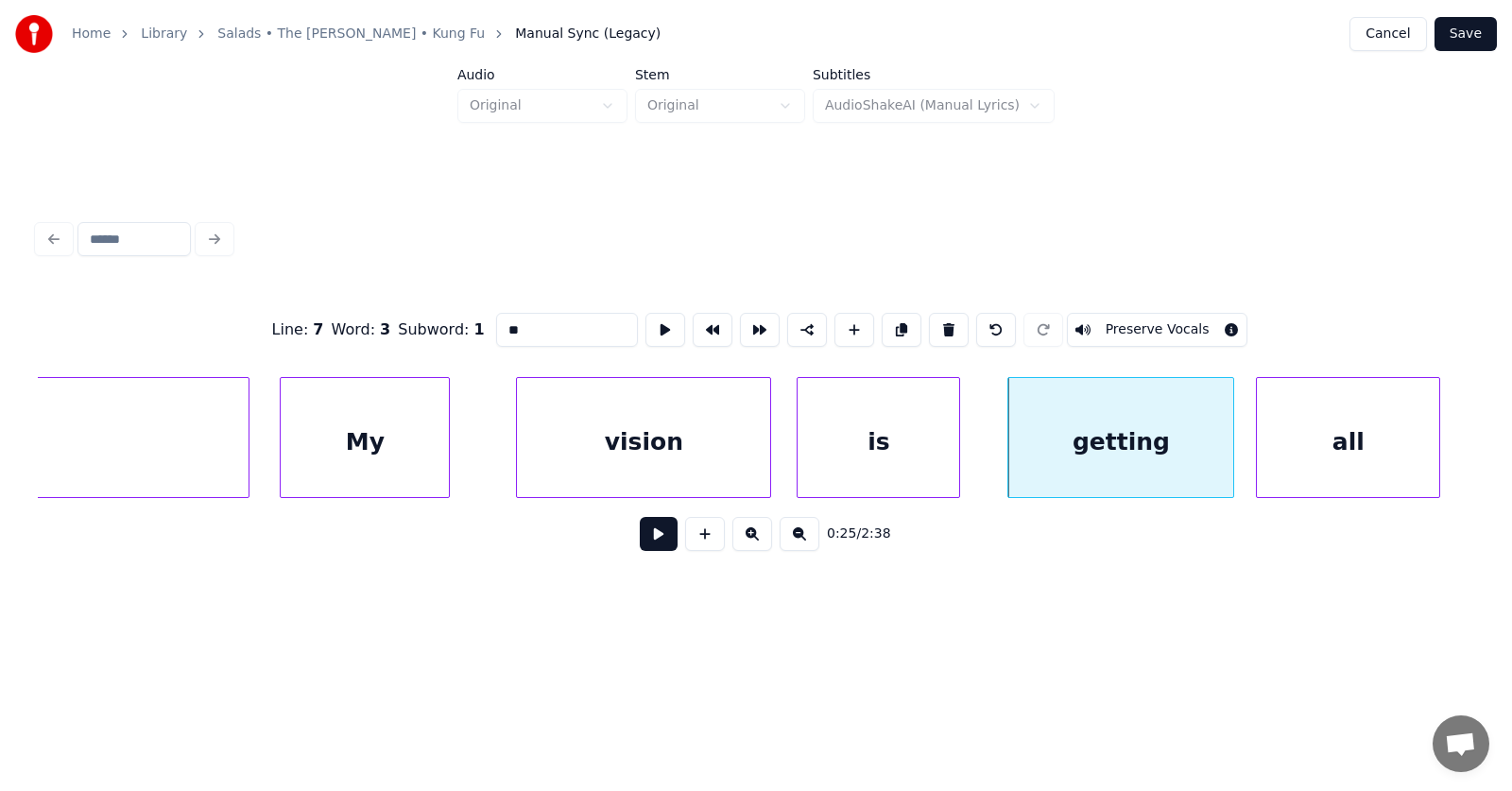
click at [1333, 446] on div "all" at bounding box center [1347, 442] width 182 height 128
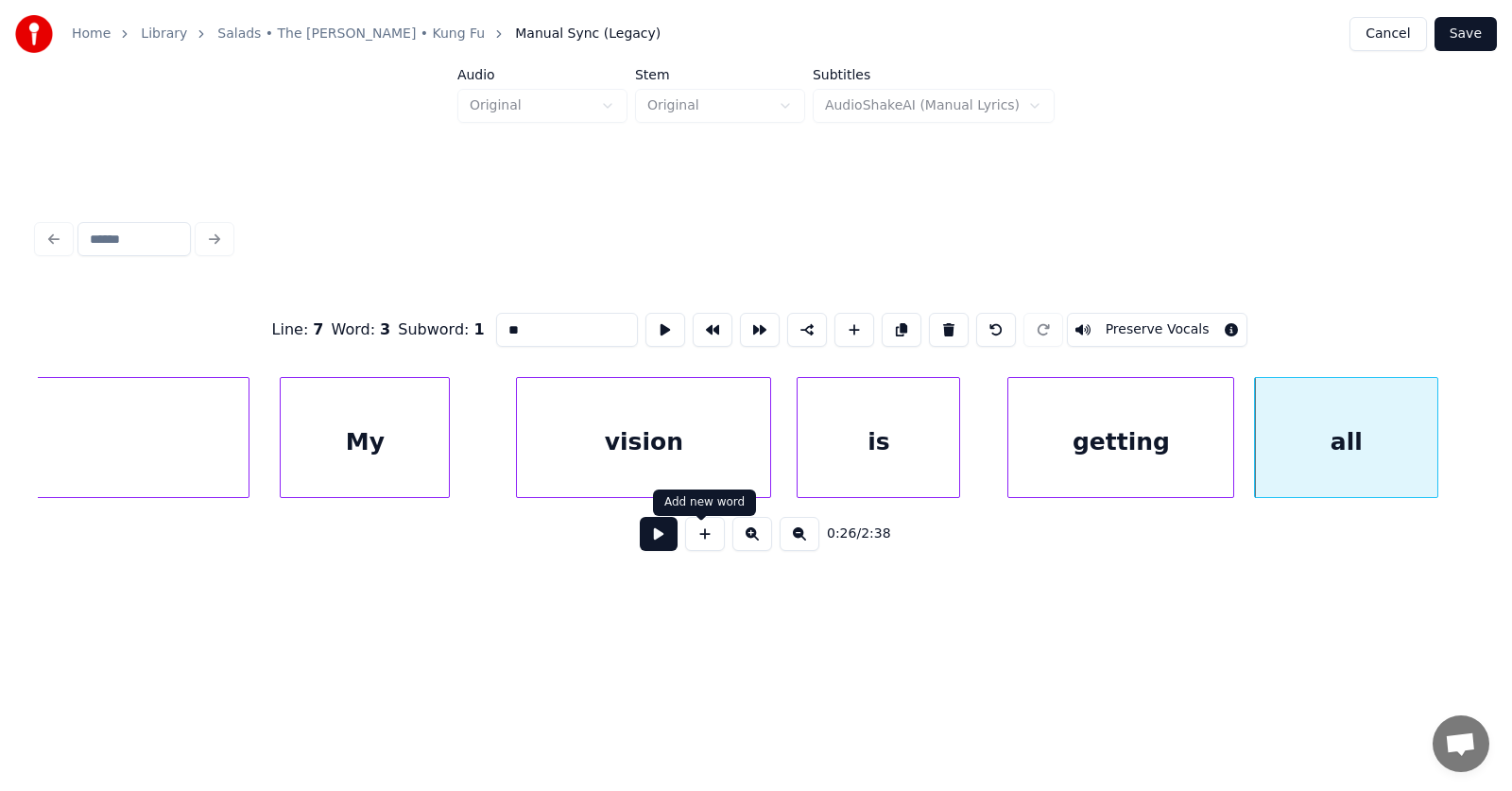
type input "**"
click at [652, 540] on button at bounding box center [658, 533] width 37 height 34
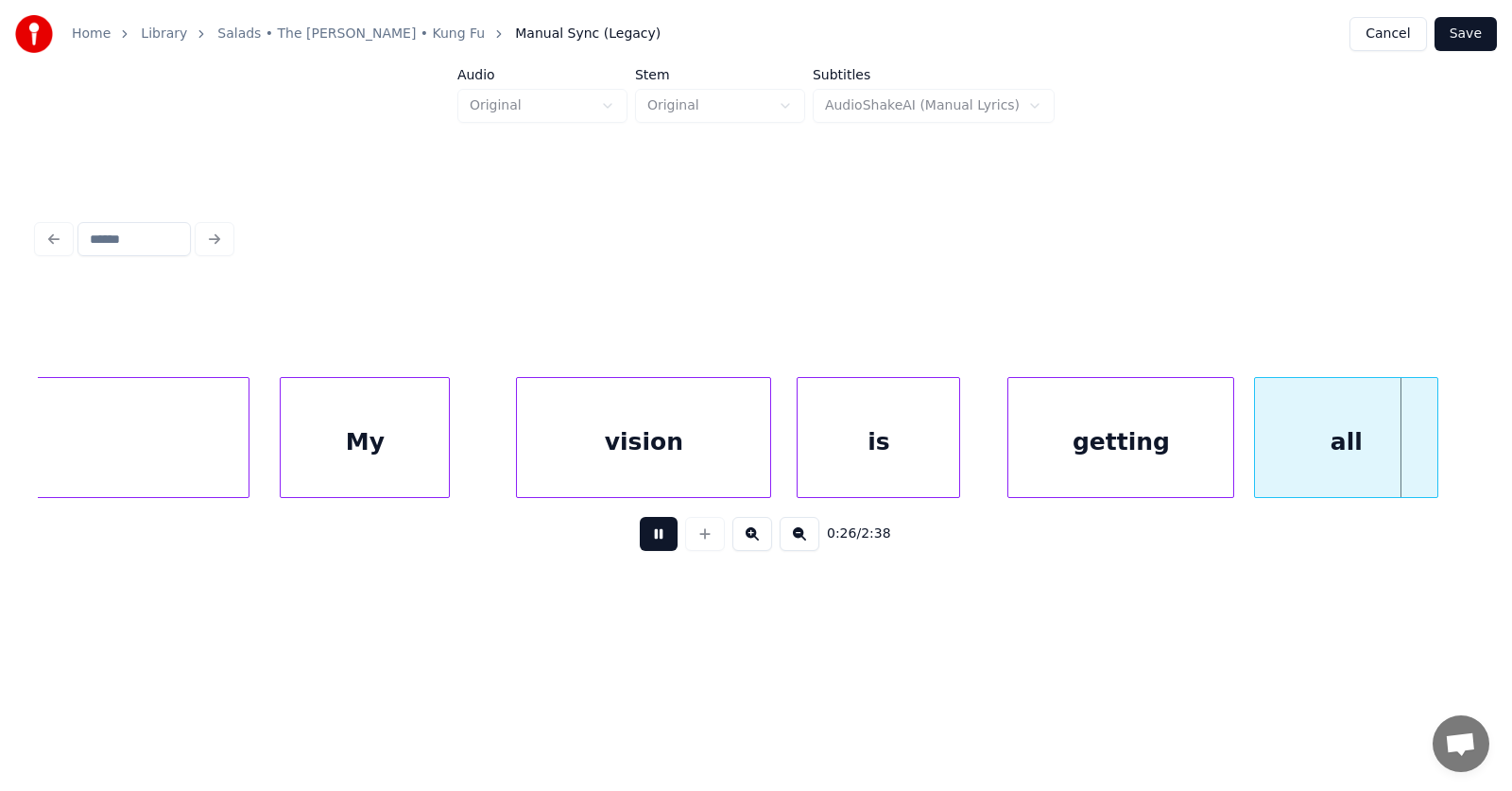
scroll to position [0, 18650]
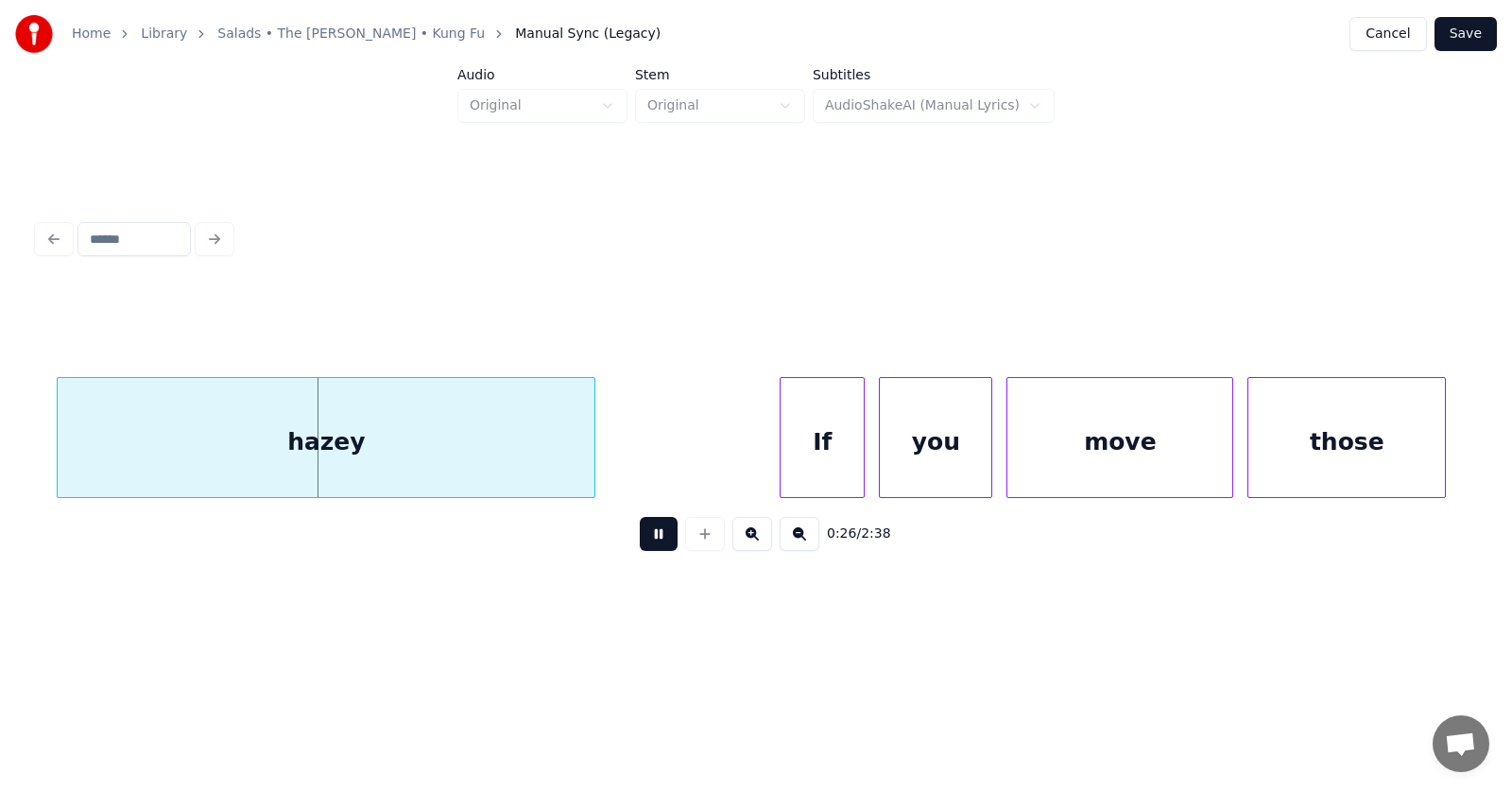
drag, startPoint x: 652, startPoint y: 540, endPoint x: 596, endPoint y: 519, distance: 59.8
click at [652, 539] on button at bounding box center [658, 533] width 37 height 34
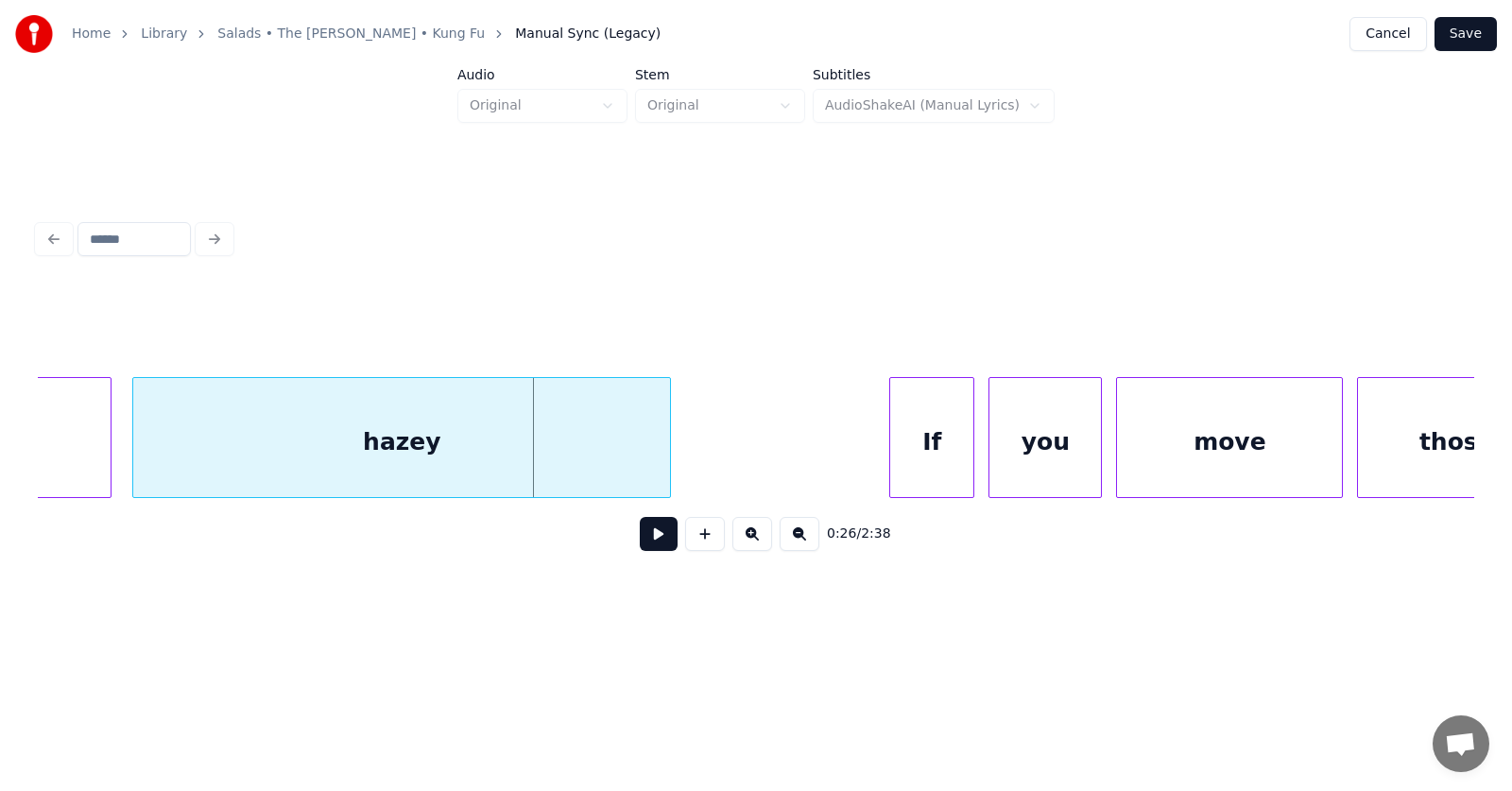
click at [382, 453] on div "hazey" at bounding box center [401, 442] width 537 height 128
click at [401, 447] on div "hazey" at bounding box center [401, 442] width 537 height 128
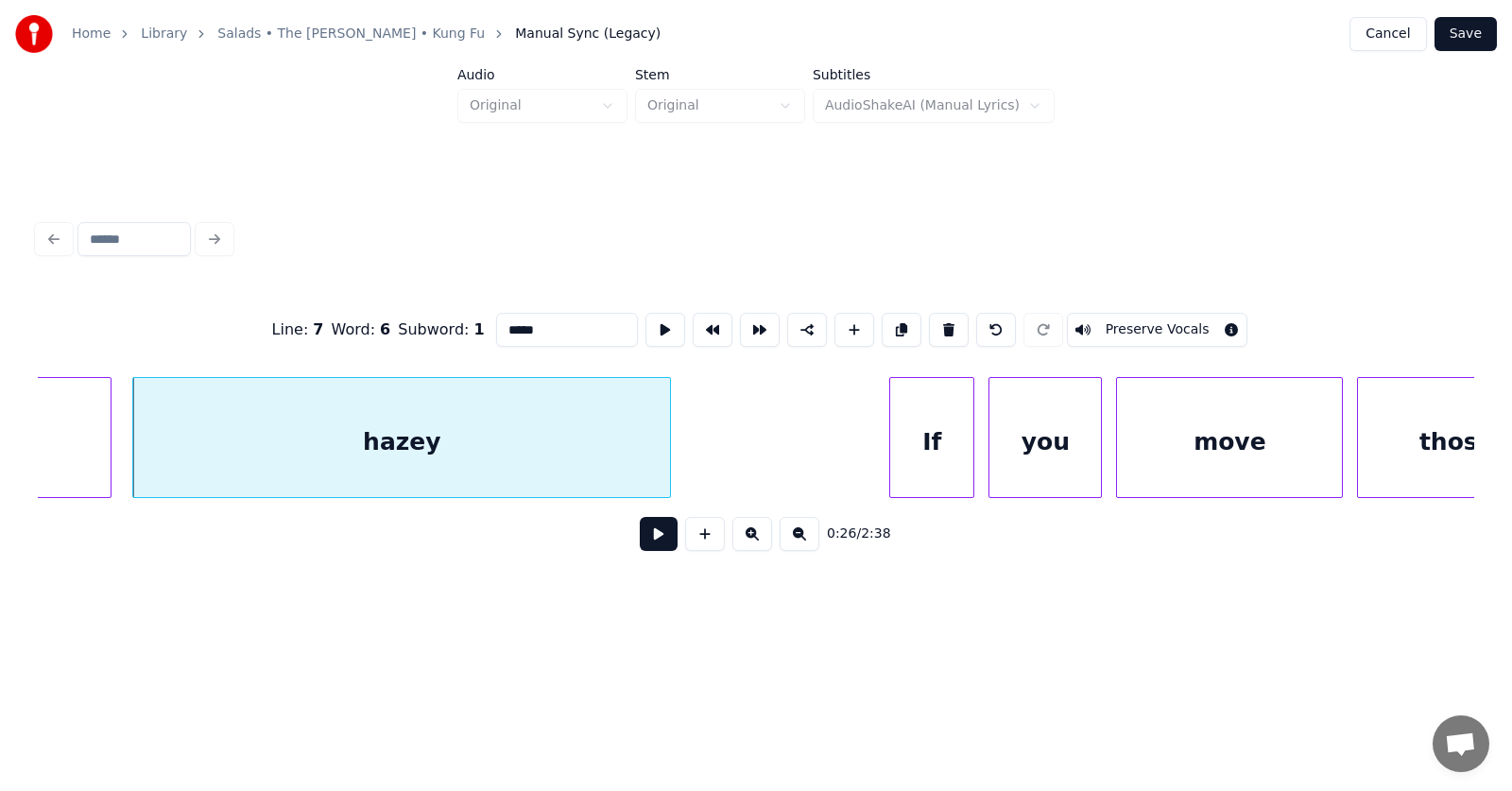
click at [496, 326] on input "*****" at bounding box center [567, 329] width 142 height 34
click at [908, 445] on div "If" at bounding box center [897, 442] width 83 height 128
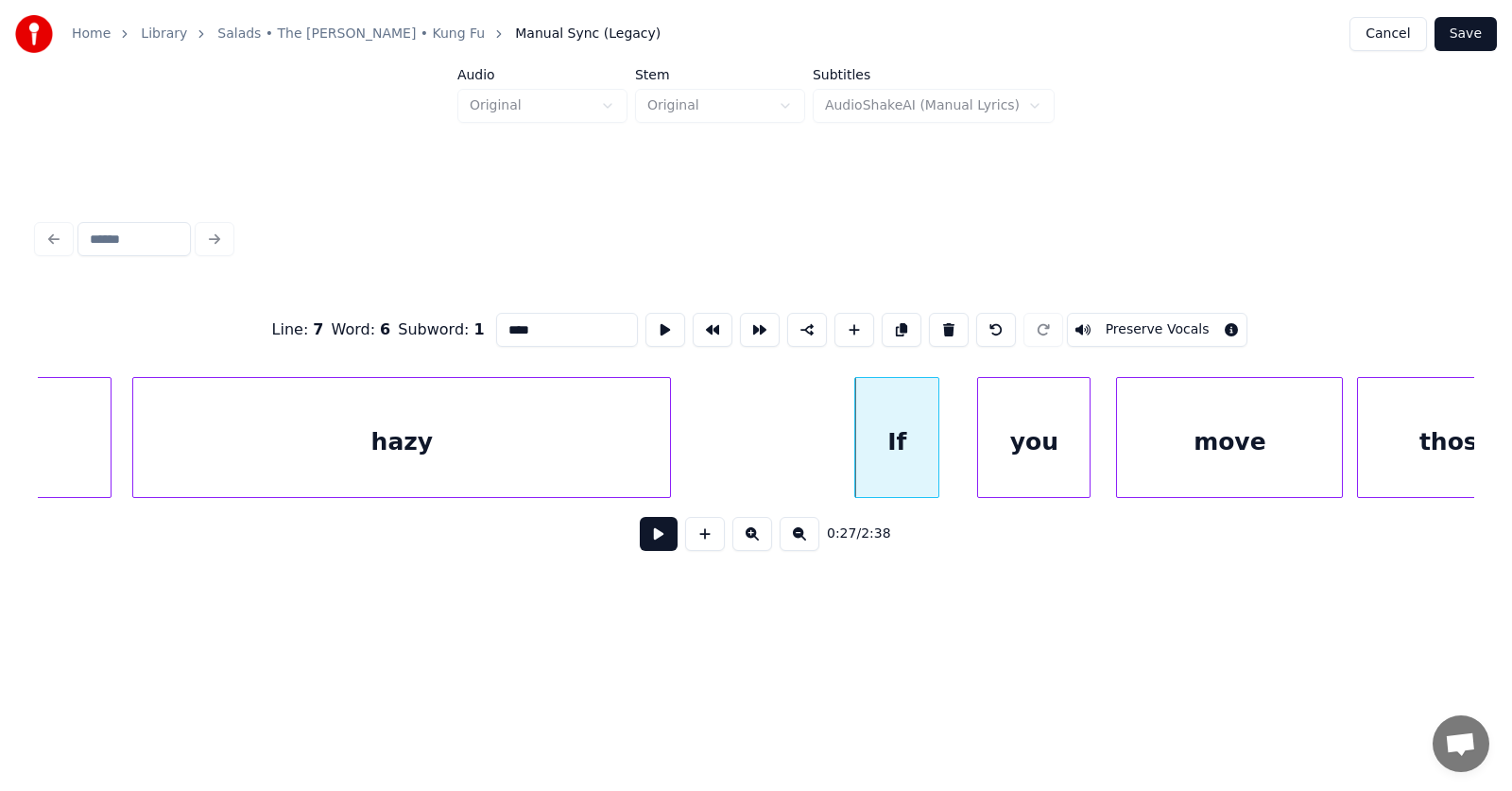
click at [1029, 462] on div "you" at bounding box center [1033, 442] width 111 height 128
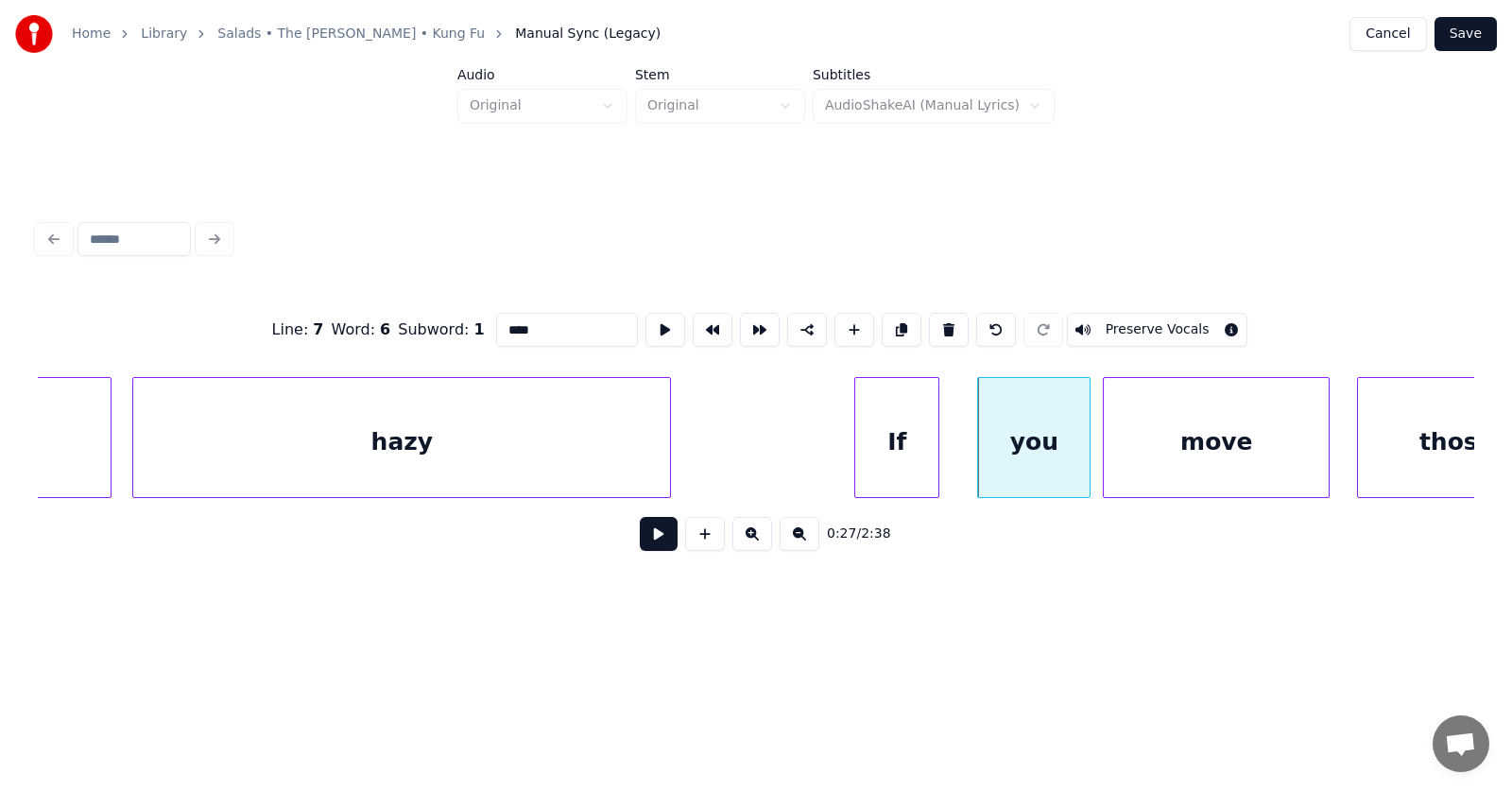
click at [1168, 458] on div "move" at bounding box center [1216, 442] width 225 height 128
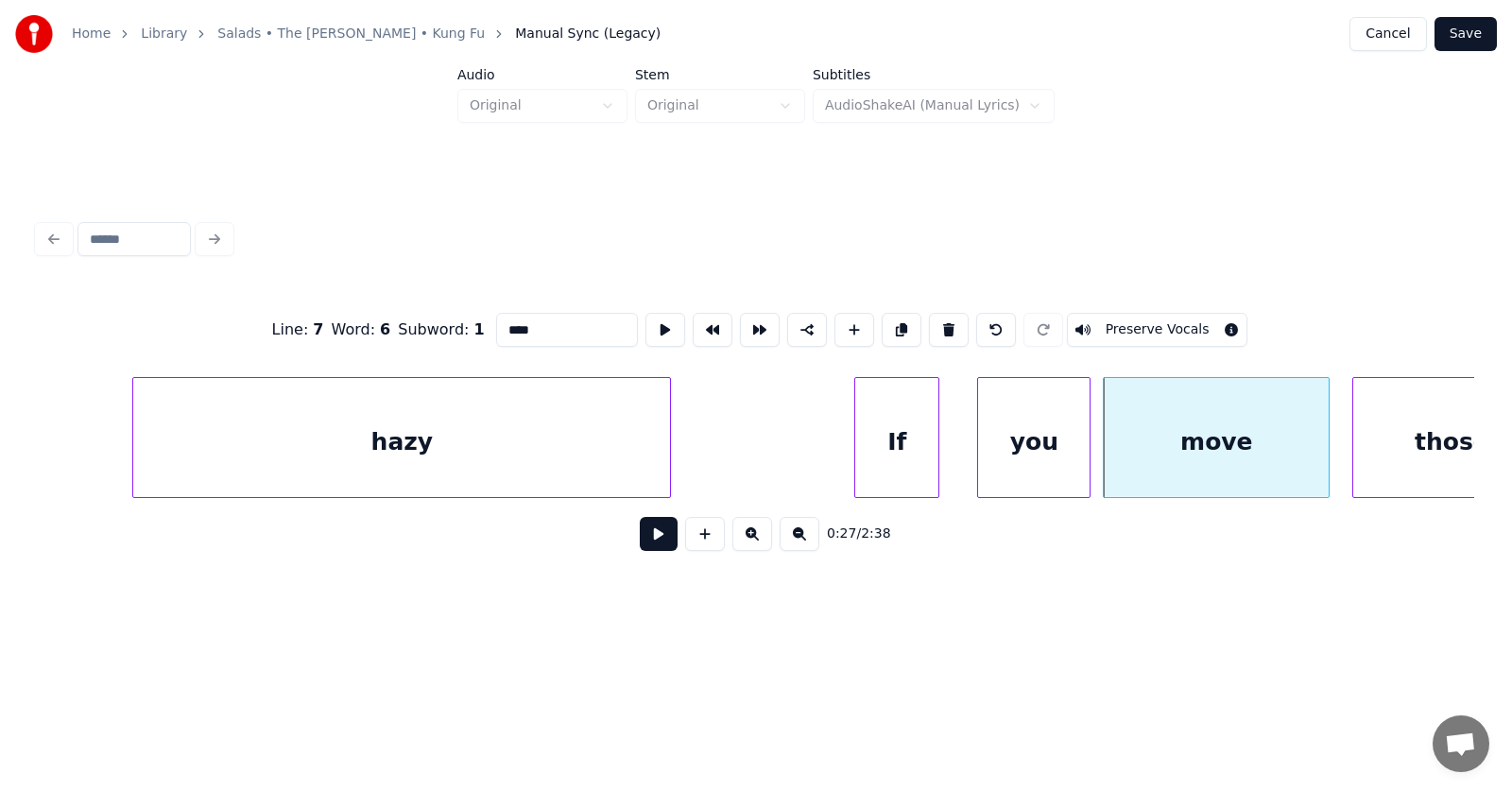
scroll to position [0, 18616]
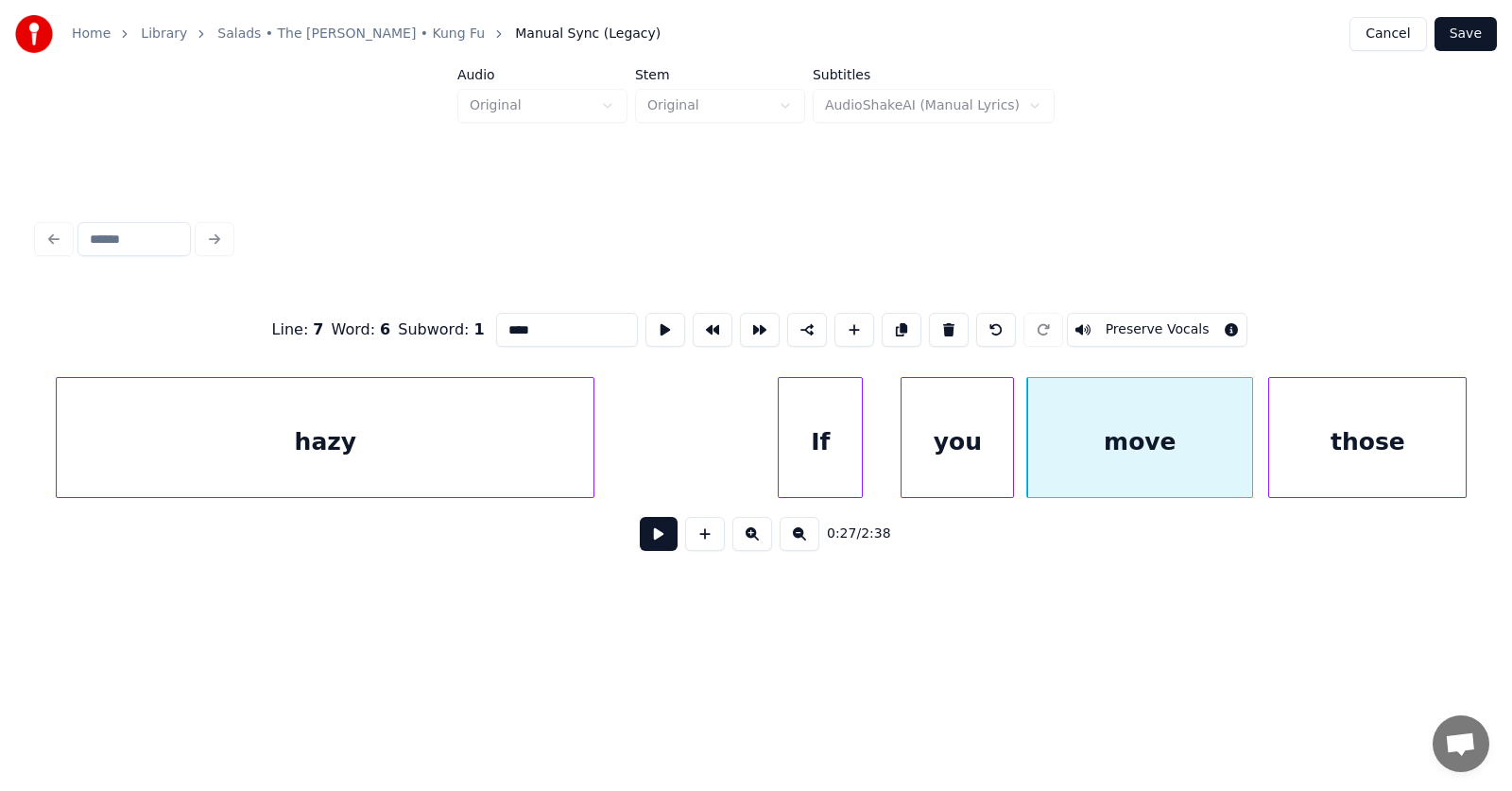
click at [1367, 443] on div "those" at bounding box center [1367, 442] width 196 height 128
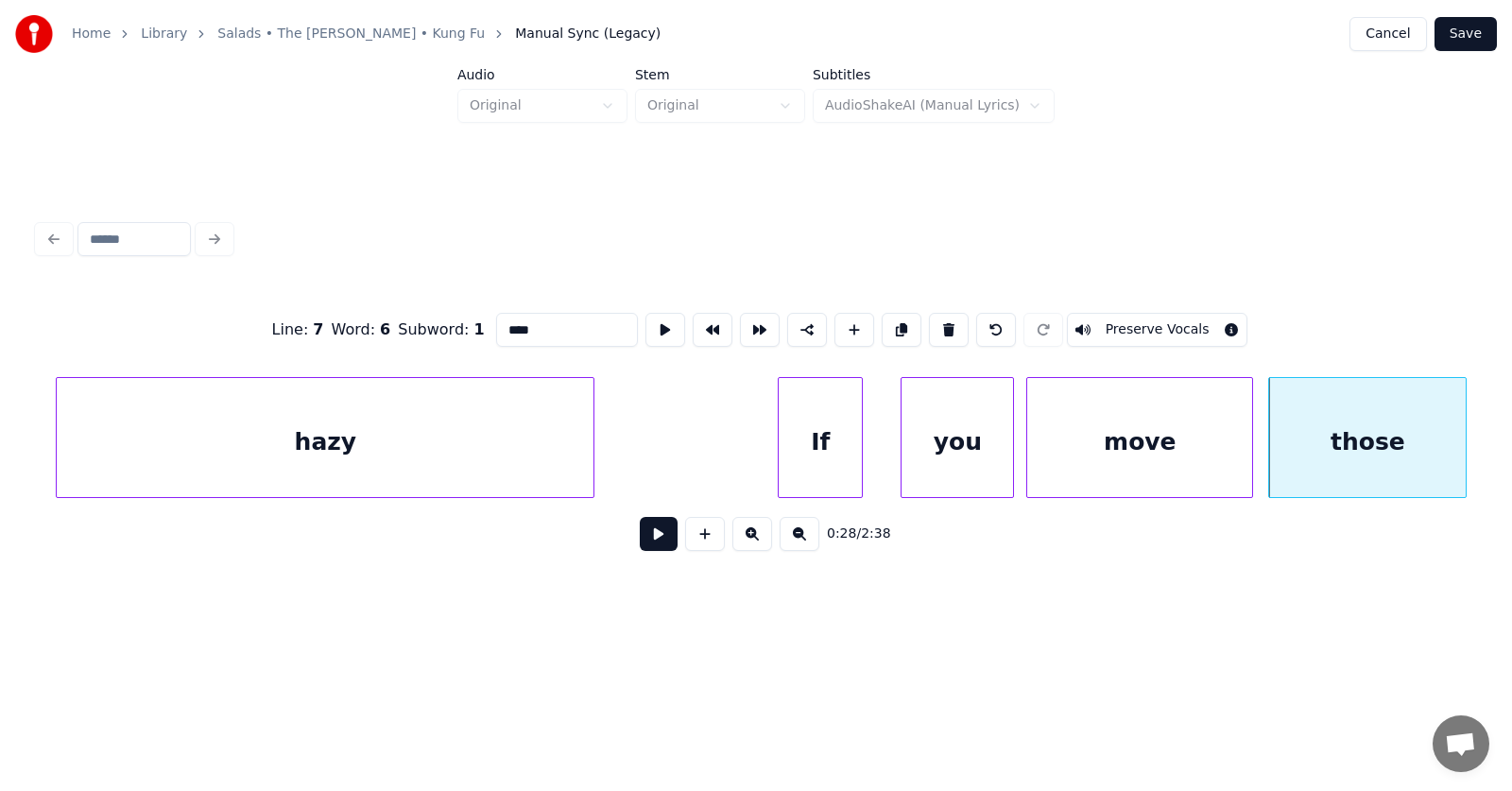
type input "****"
click at [643, 539] on button at bounding box center [658, 533] width 37 height 34
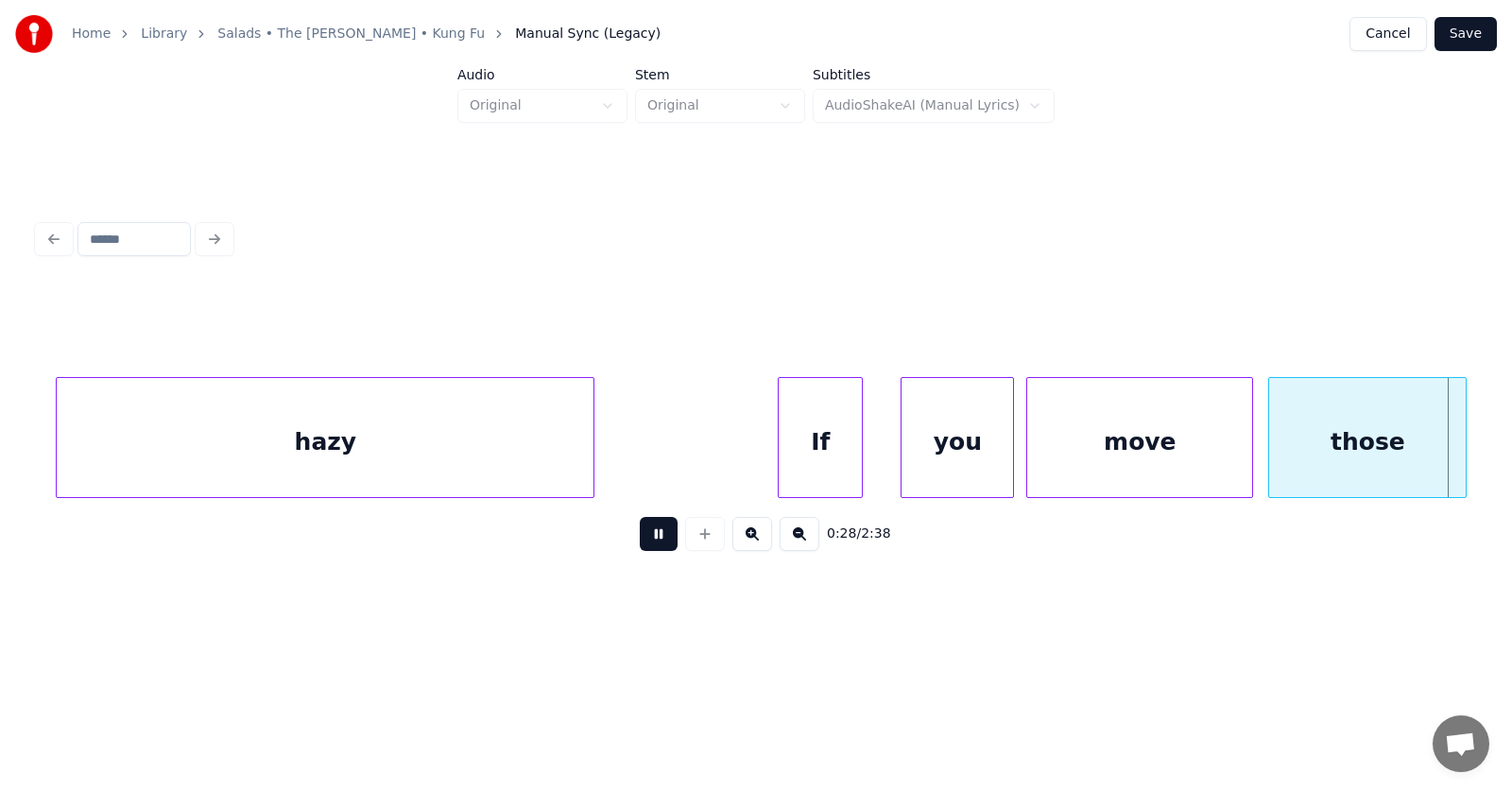
scroll to position [0, 20053]
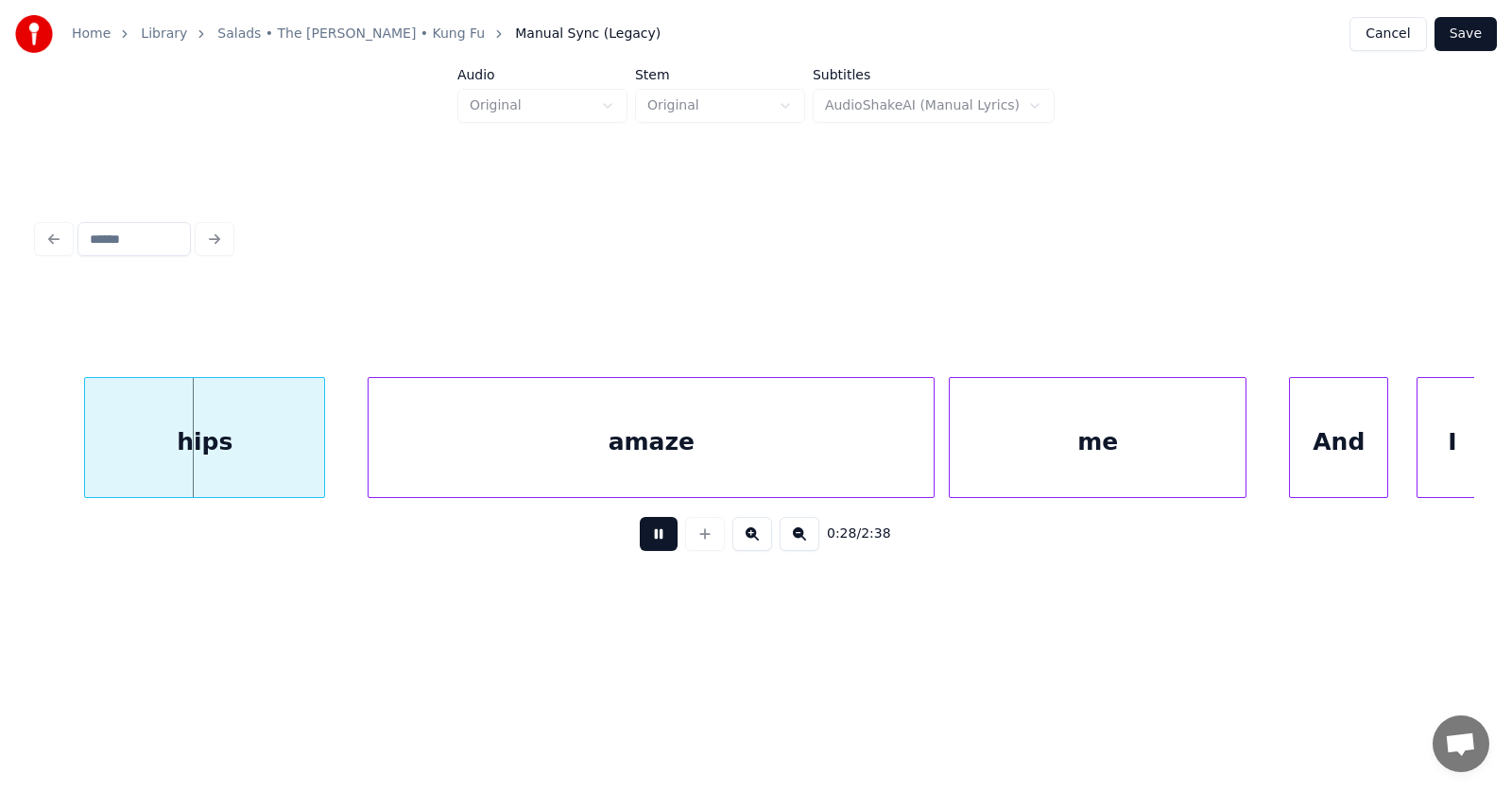
click at [643, 539] on button at bounding box center [658, 533] width 37 height 34
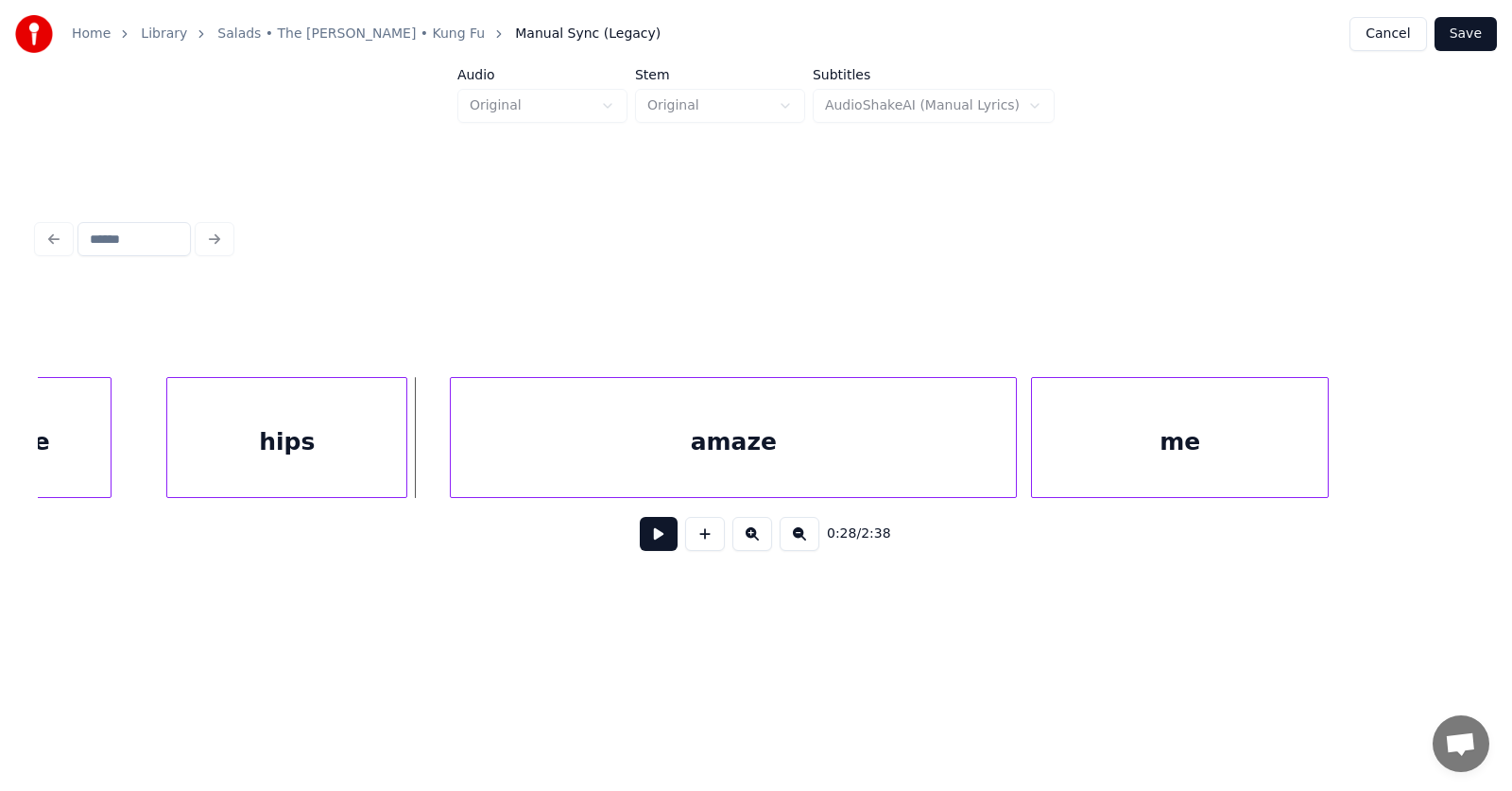
scroll to position [0, 19821]
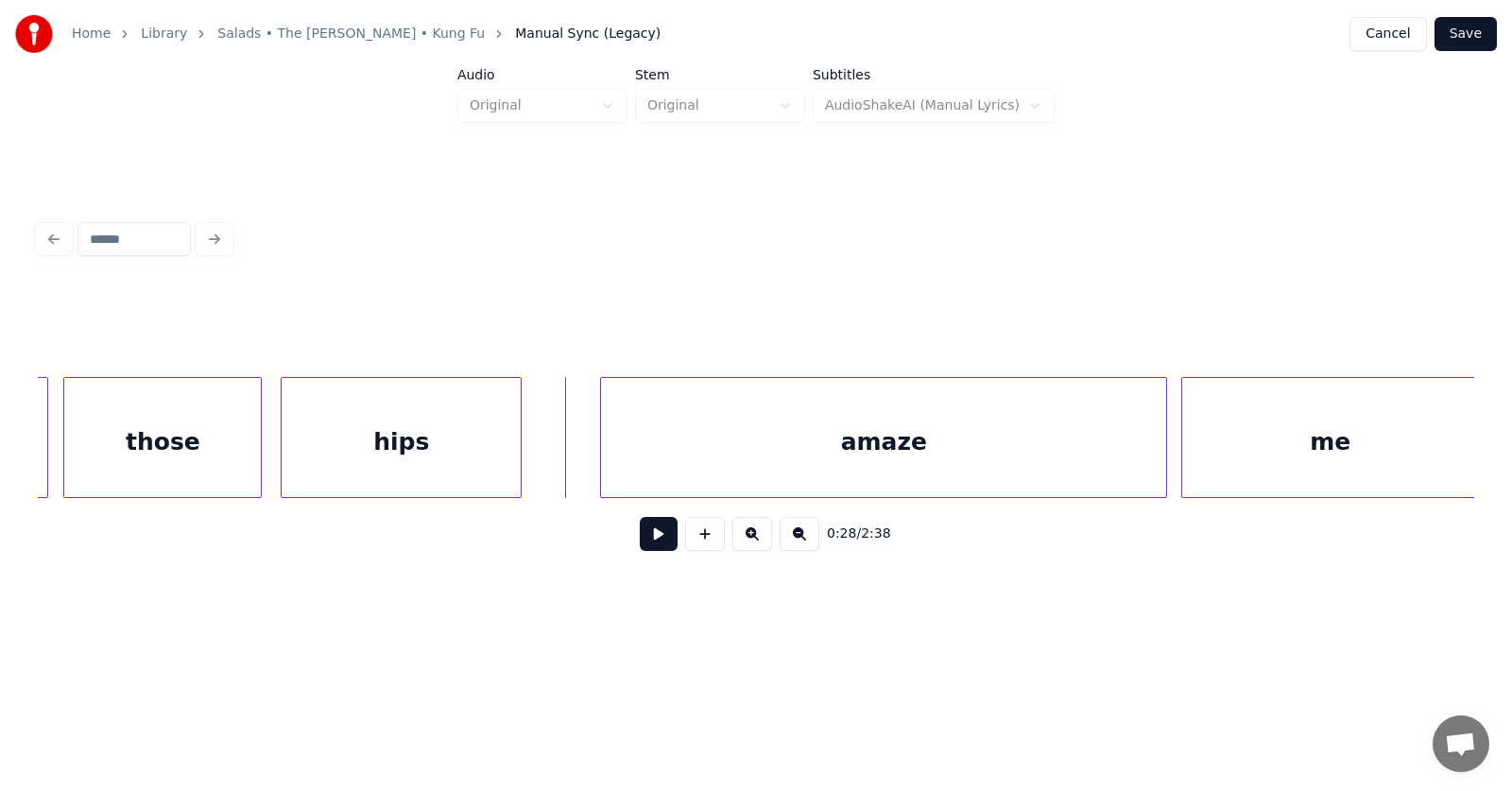
click at [354, 466] on div "hips" at bounding box center [401, 442] width 240 height 128
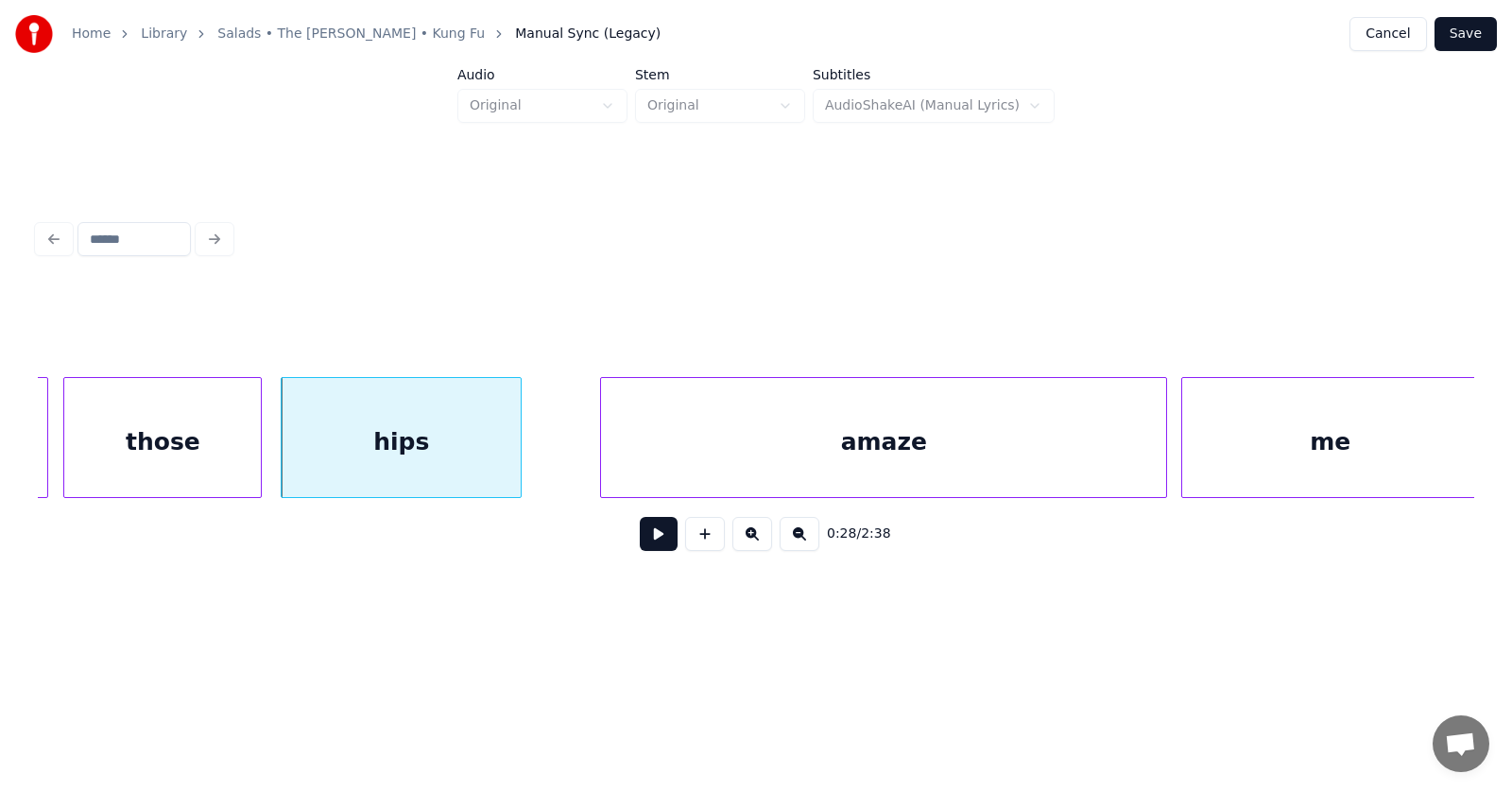
click at [521, 456] on div "hips" at bounding box center [401, 437] width 241 height 121
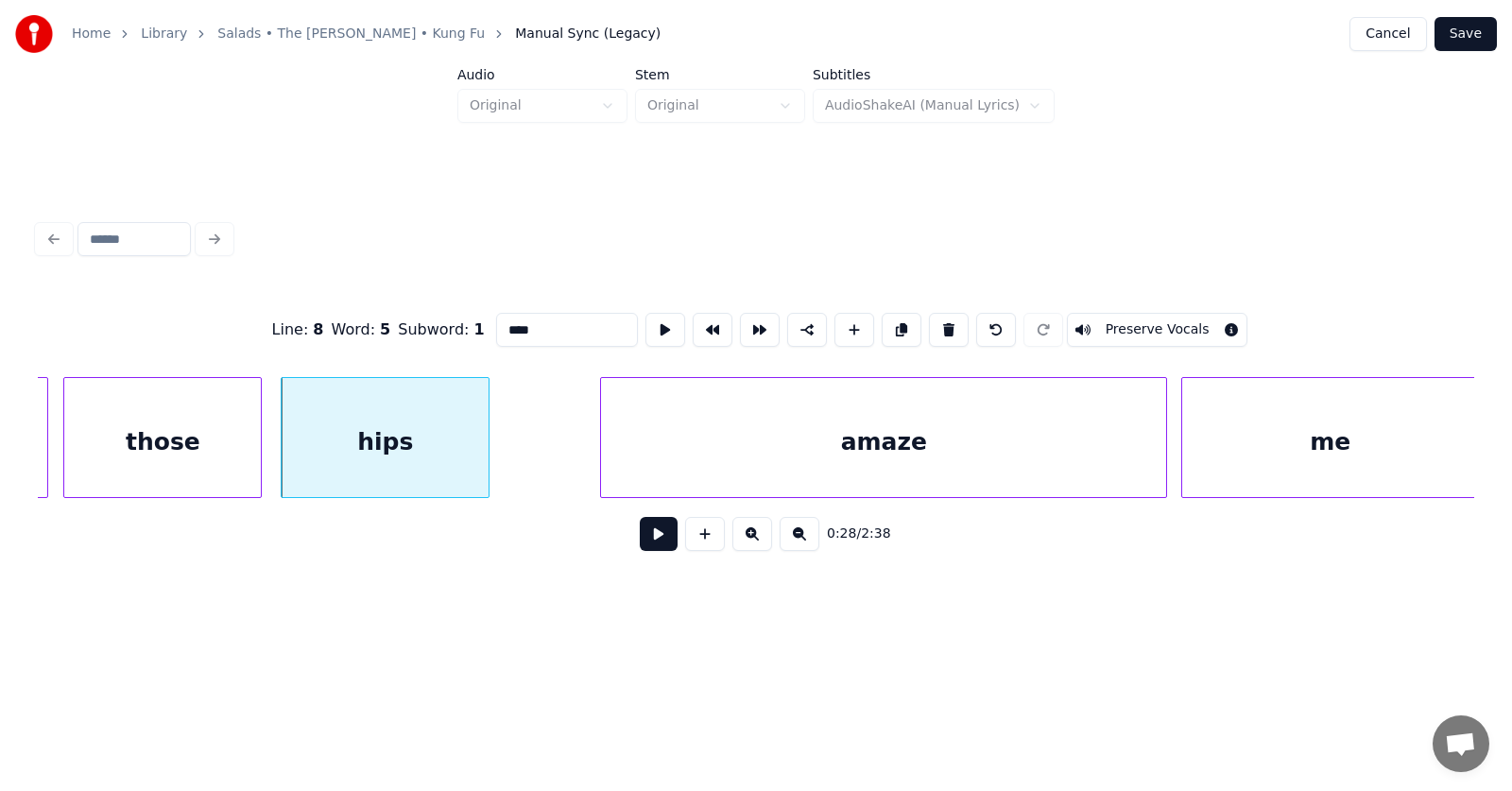
click at [485, 454] on div at bounding box center [486, 437] width 6 height 119
click at [609, 465] on div "amaze" at bounding box center [793, 442] width 565 height 128
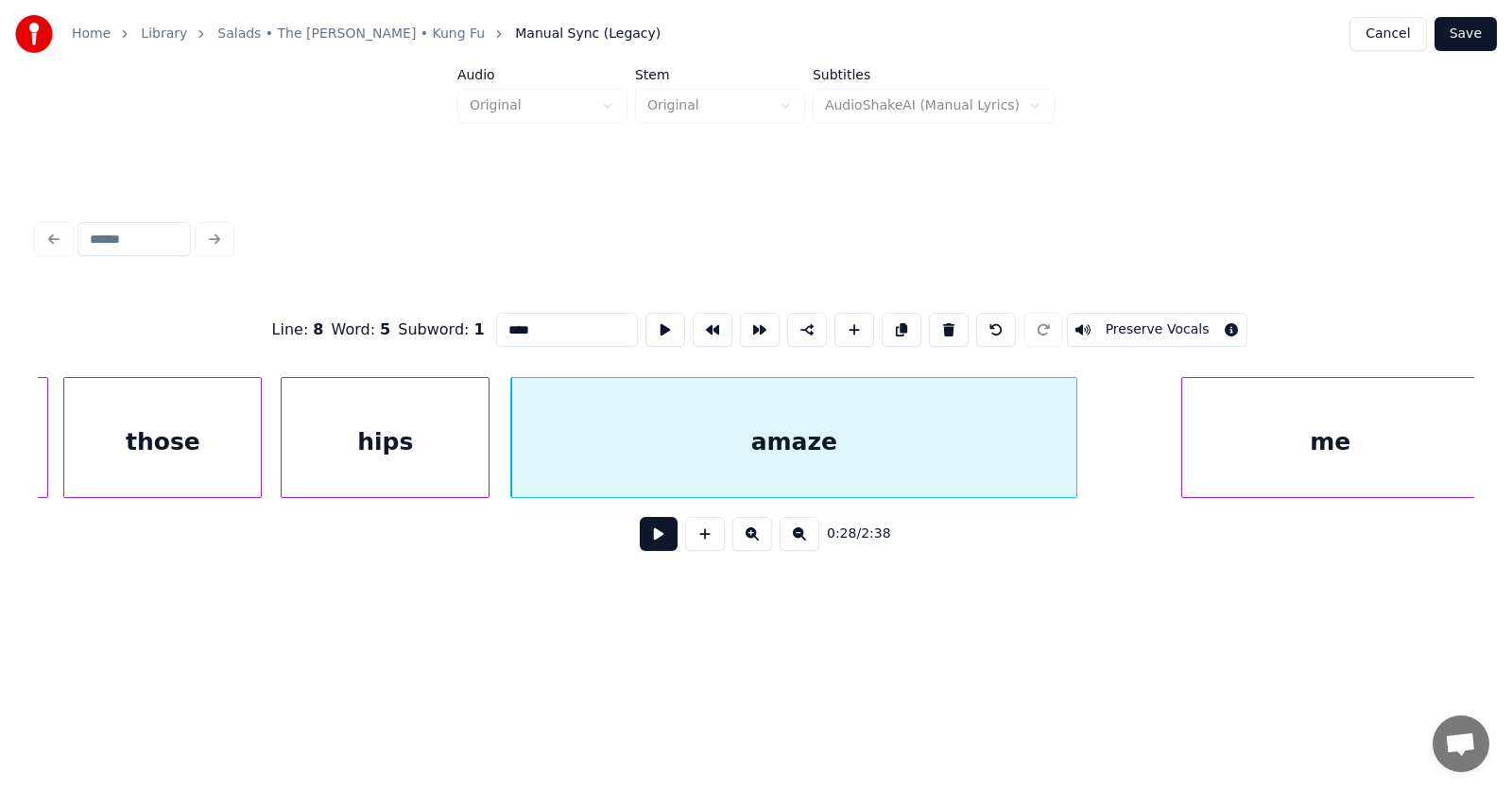
scroll to position [0, 19822]
click at [1227, 452] on div "me" at bounding box center [1283, 442] width 296 height 128
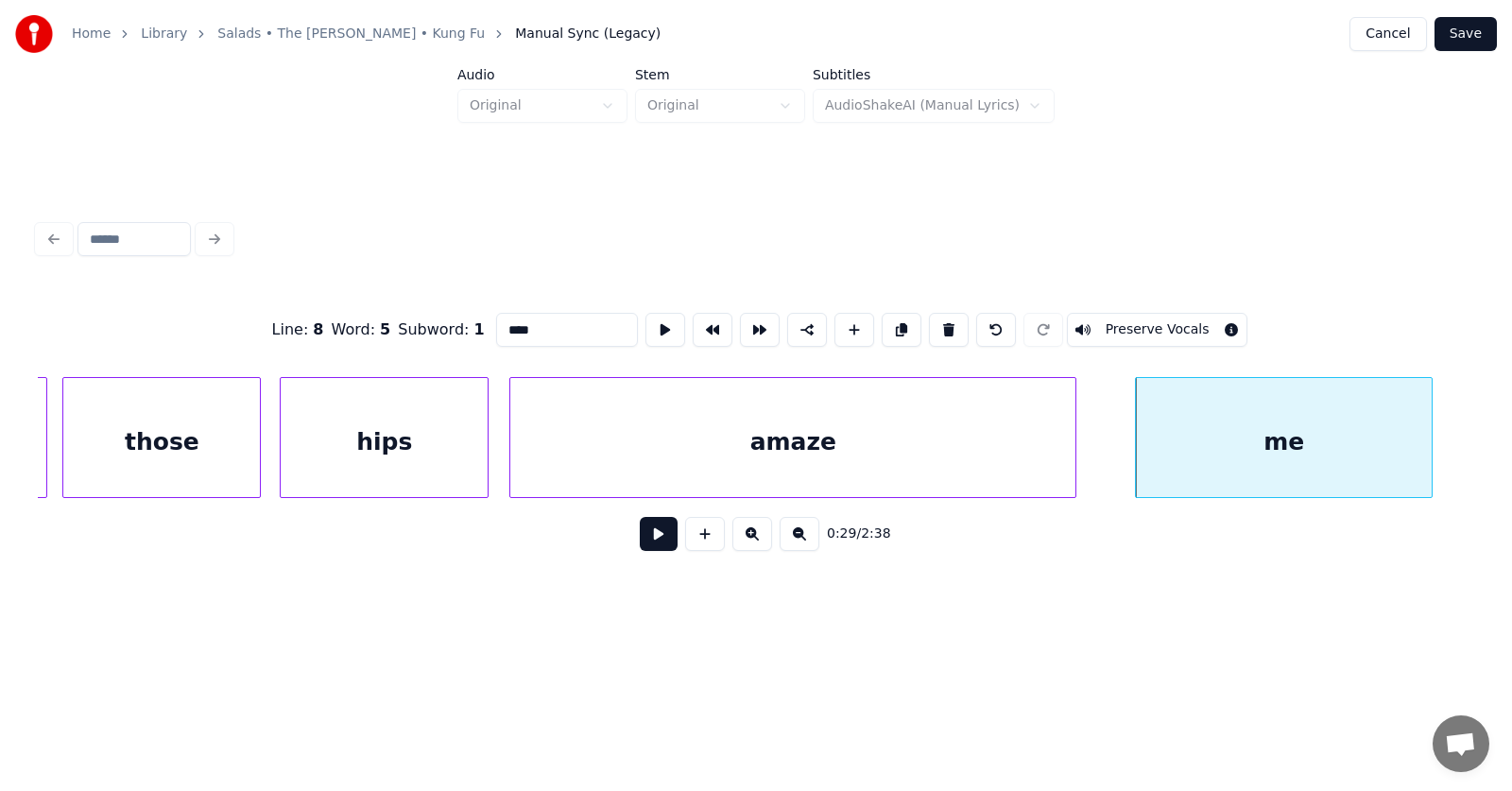
click at [656, 540] on button at bounding box center [658, 533] width 37 height 34
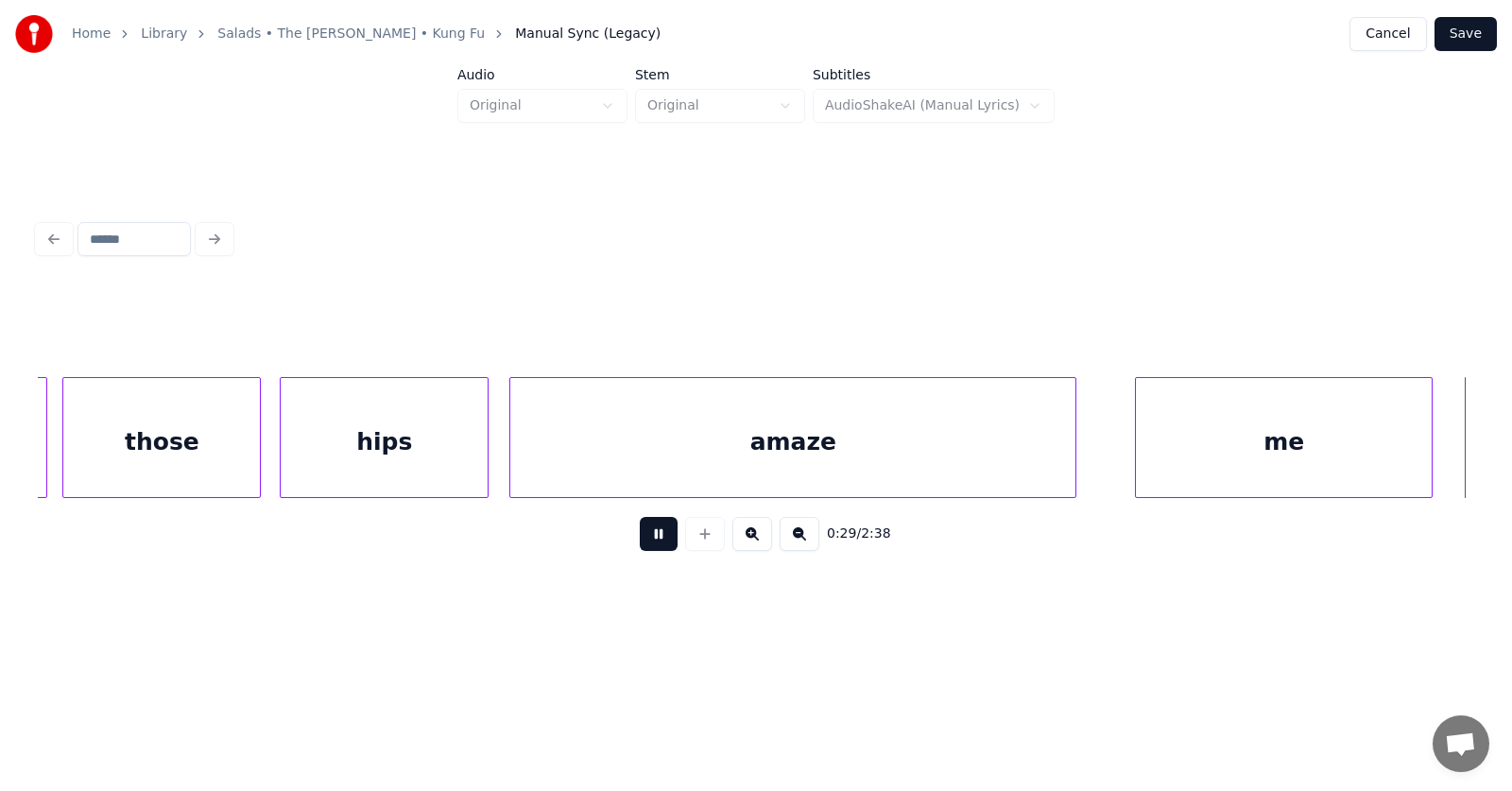
scroll to position [0, 21268]
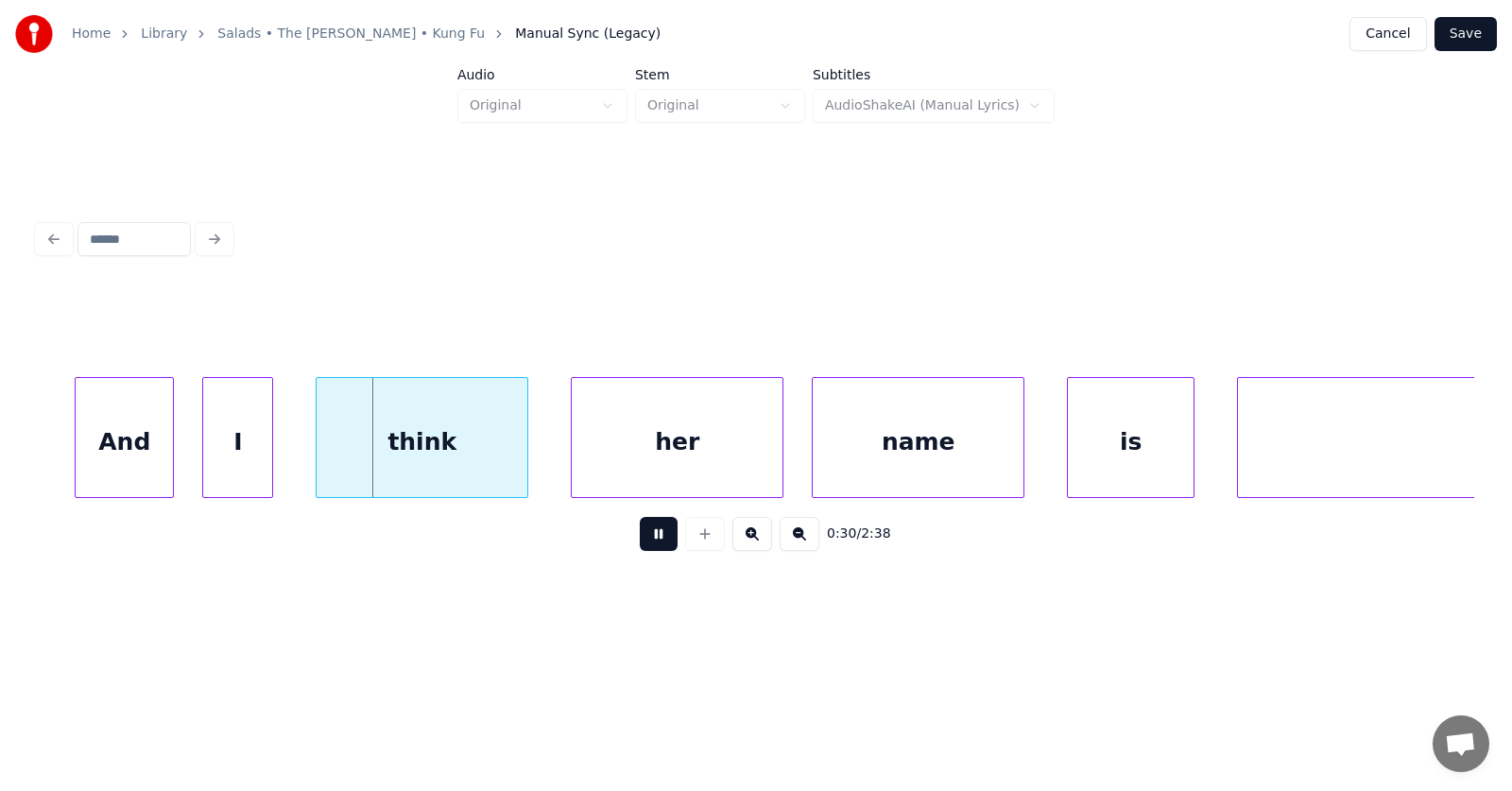
click at [656, 539] on button at bounding box center [658, 533] width 37 height 34
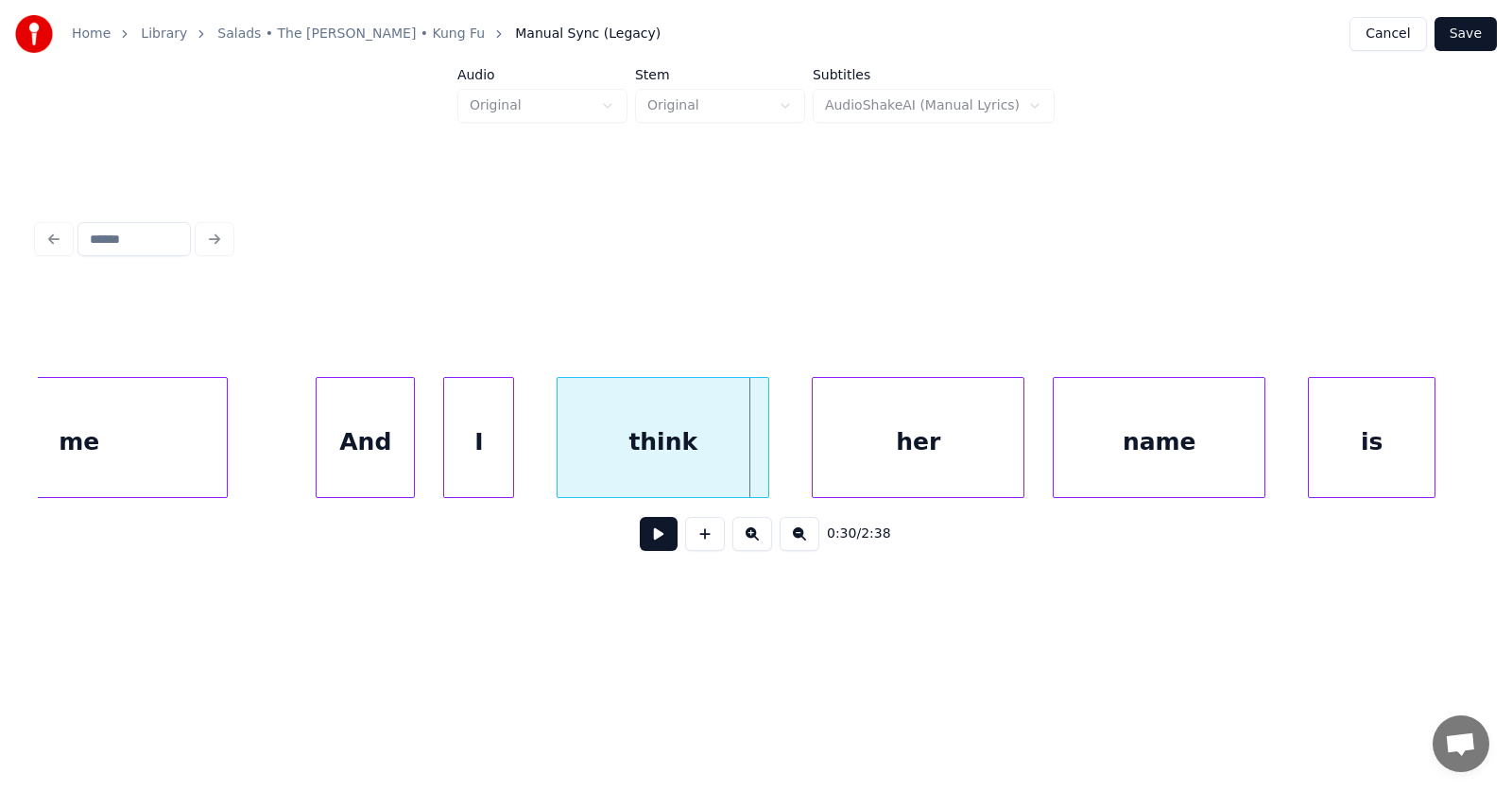
scroll to position [0, 20875]
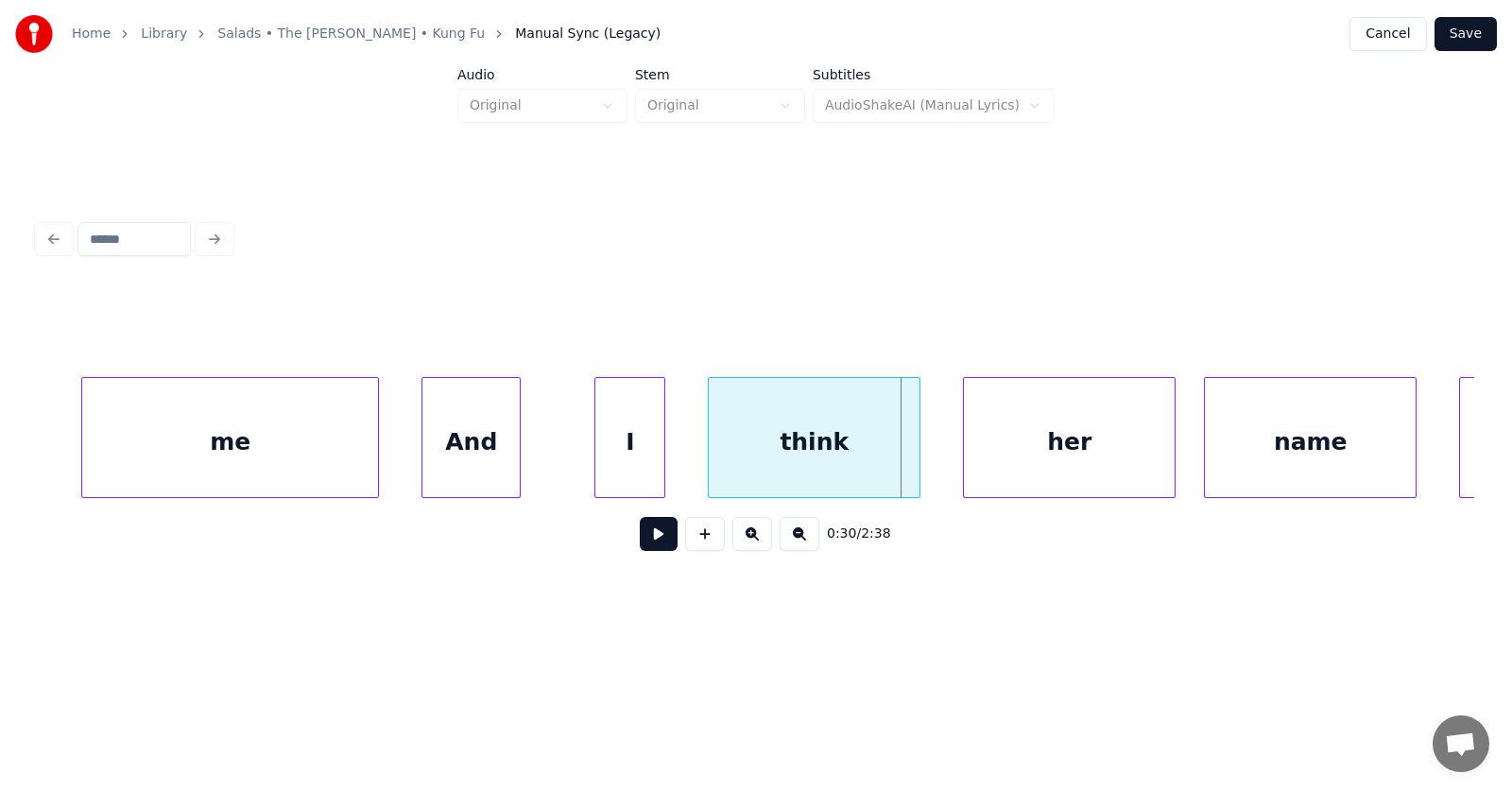
click at [435, 453] on div "And" at bounding box center [471, 442] width 98 height 128
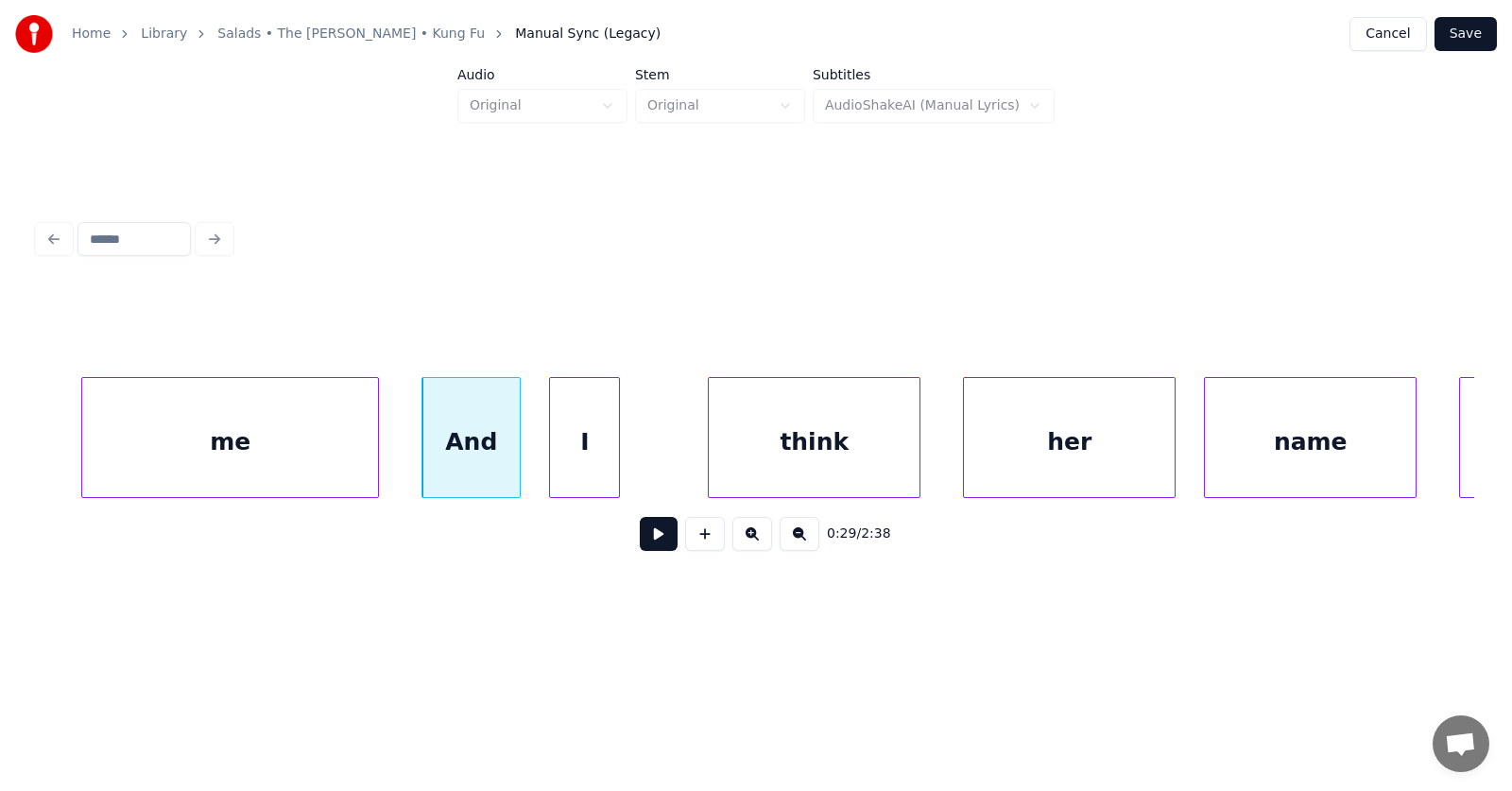
click at [579, 457] on div "I" at bounding box center [584, 442] width 69 height 128
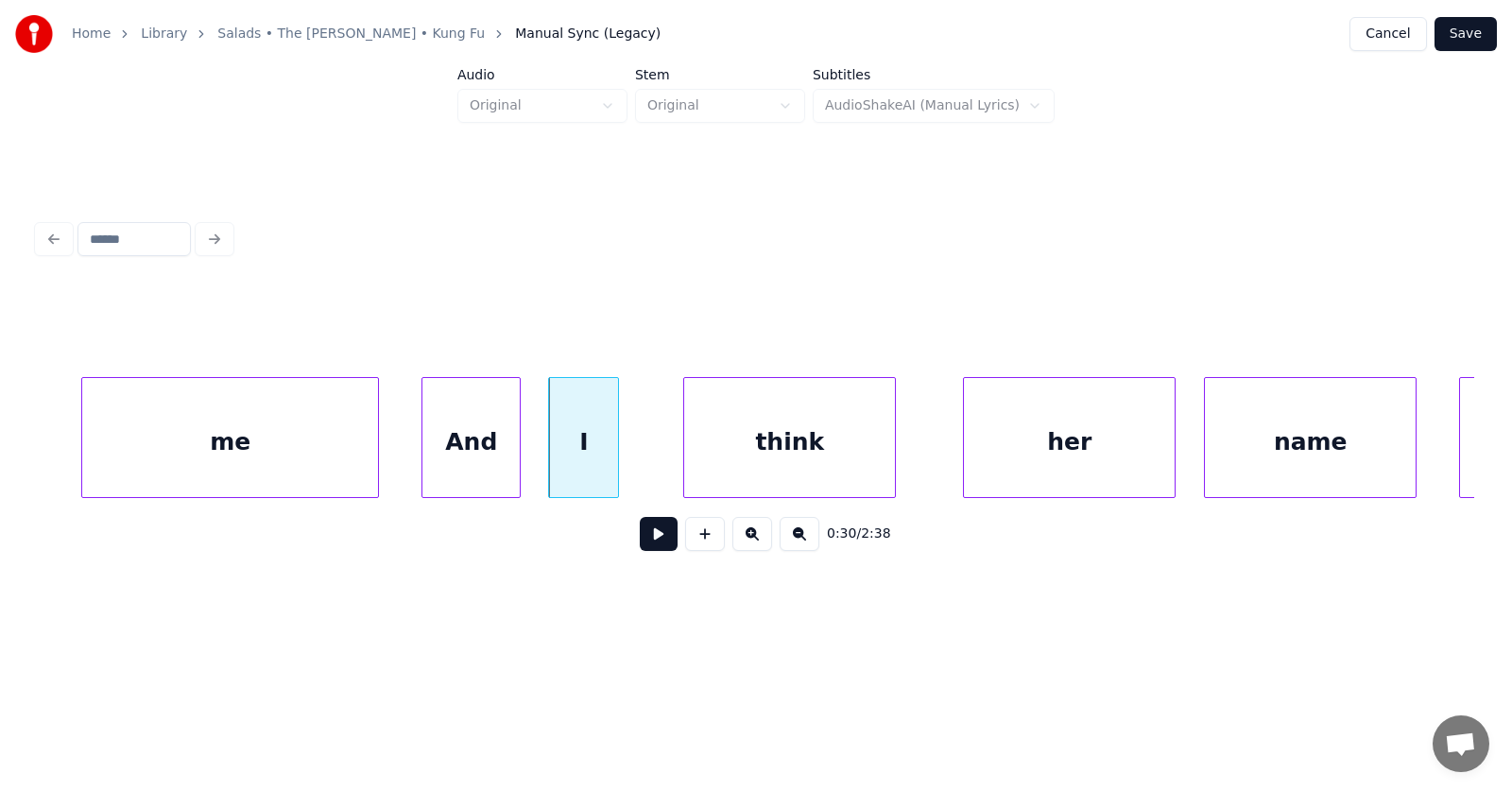
click at [744, 452] on div "think" at bounding box center [790, 442] width 211 height 128
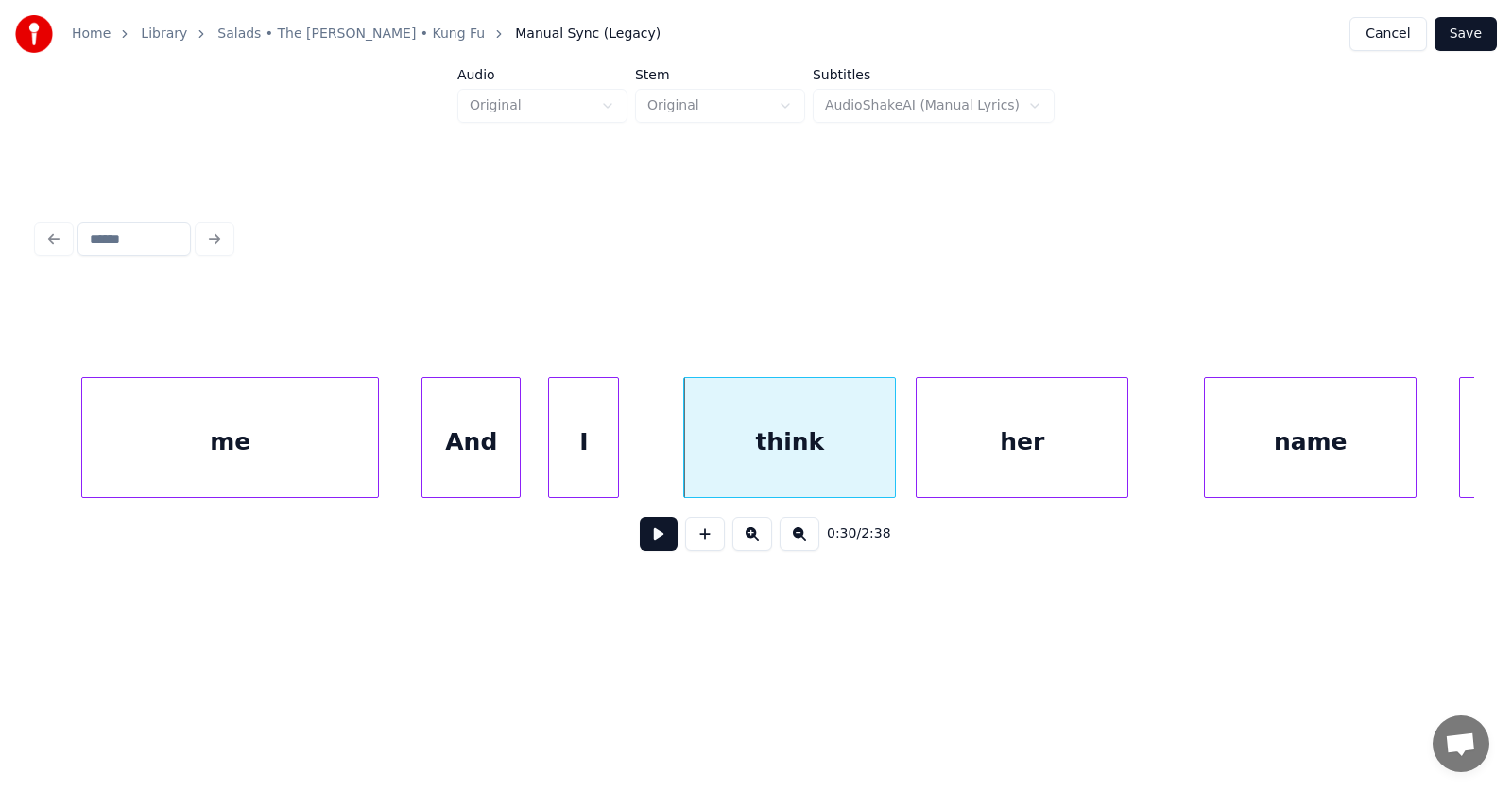
click at [993, 450] on div "her" at bounding box center [1022, 442] width 211 height 128
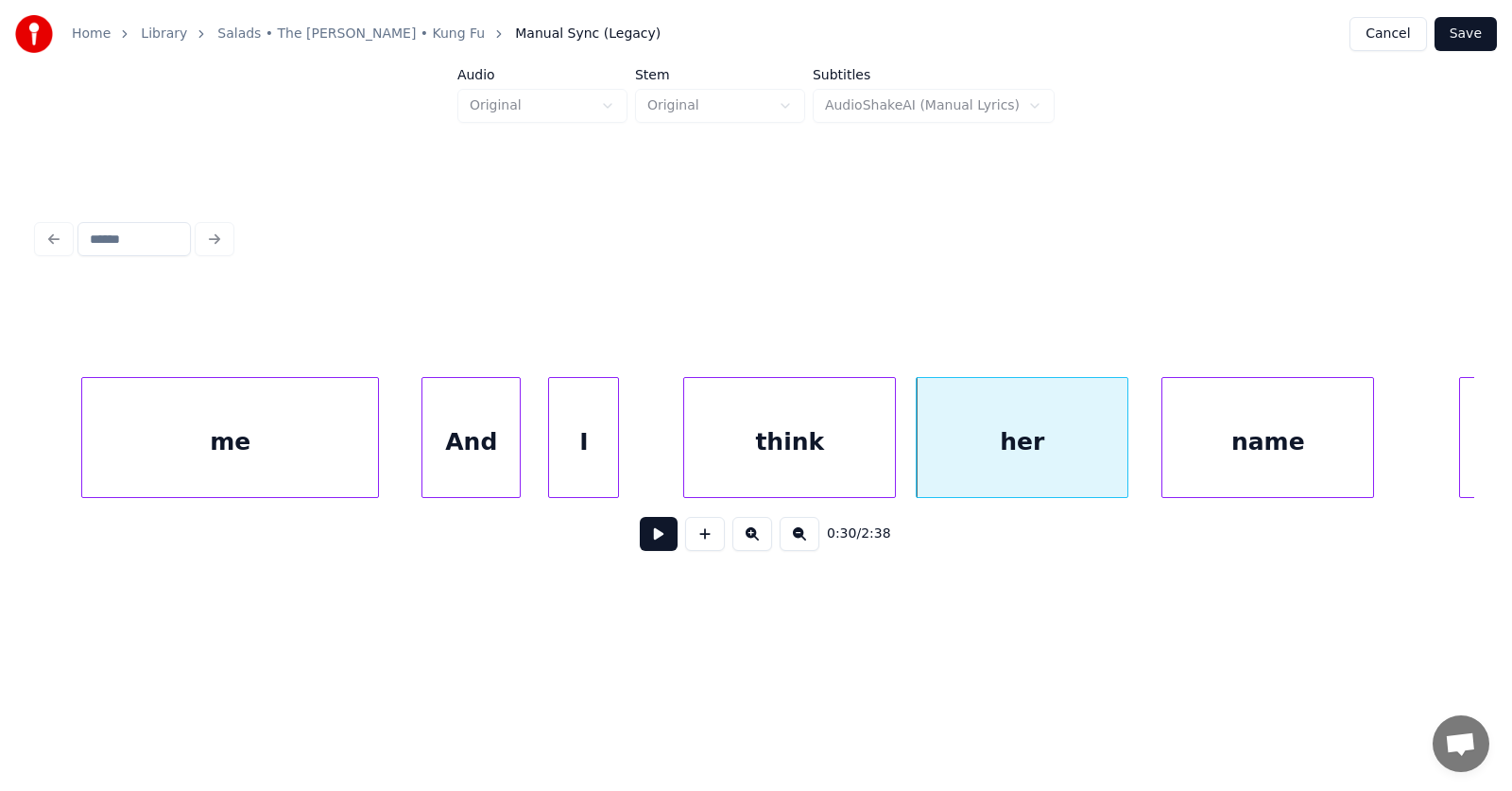
click at [1221, 441] on div "name" at bounding box center [1268, 442] width 211 height 128
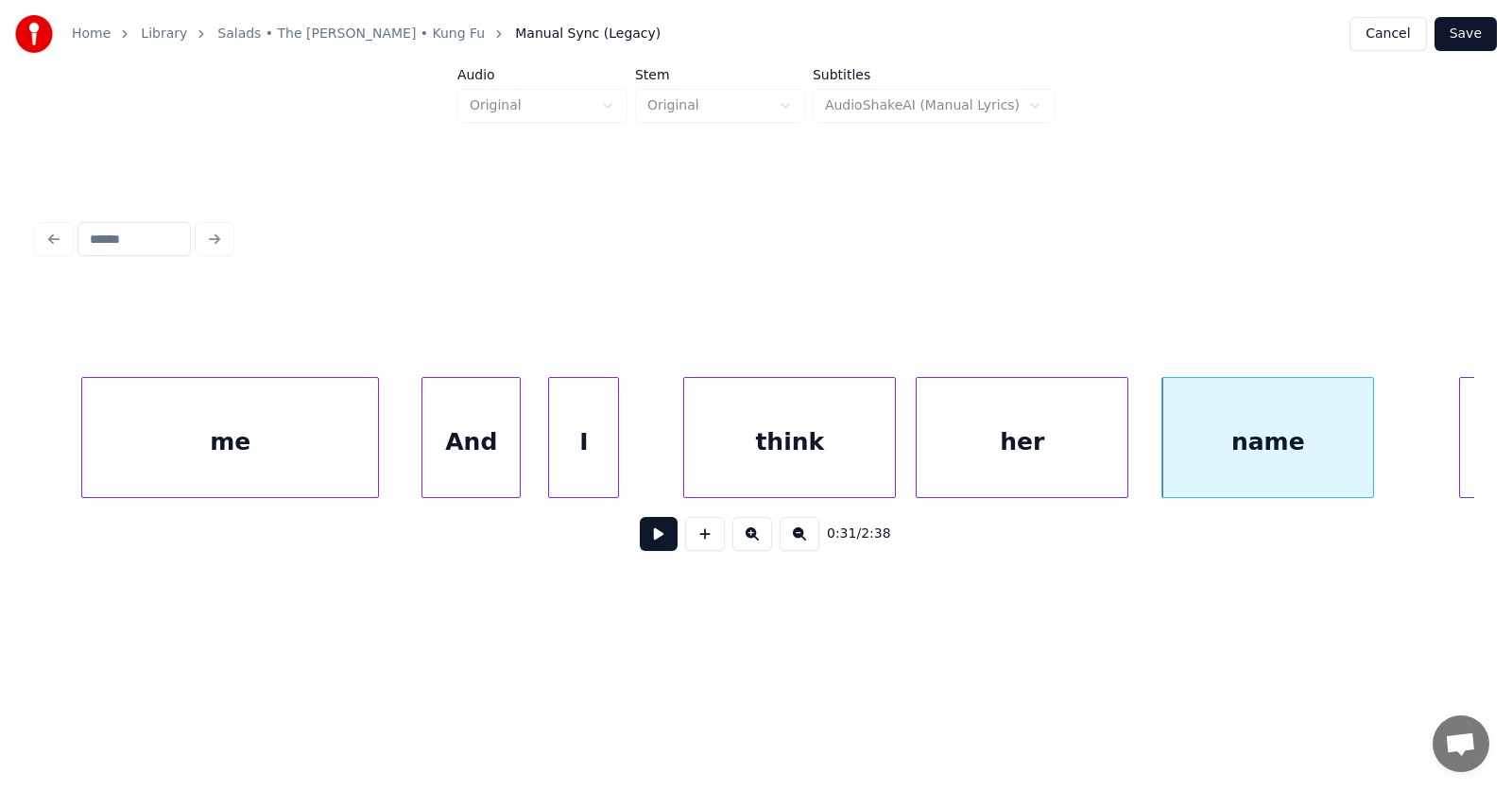
click at [653, 539] on button at bounding box center [658, 533] width 37 height 34
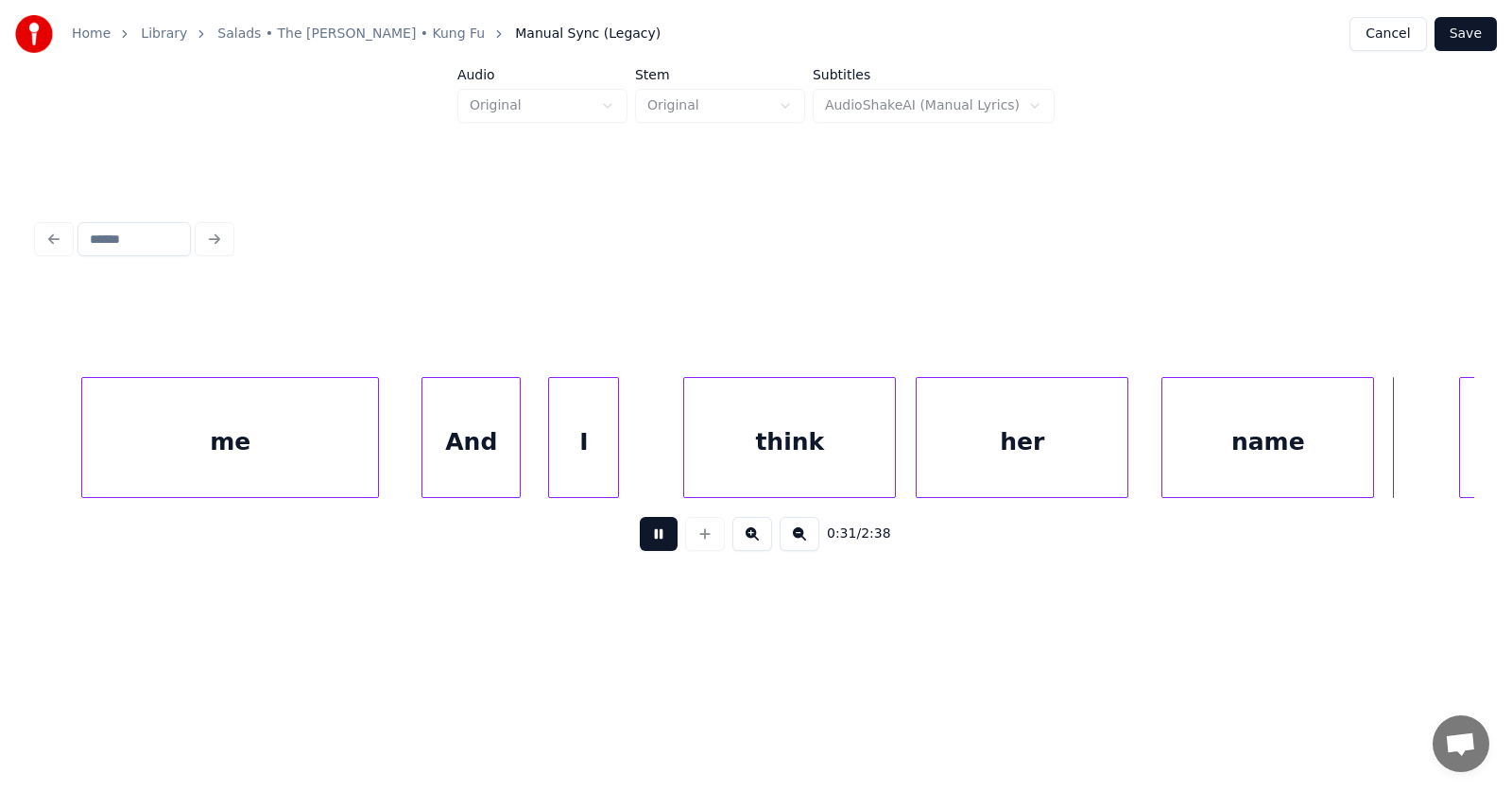
scroll to position [0, 22317]
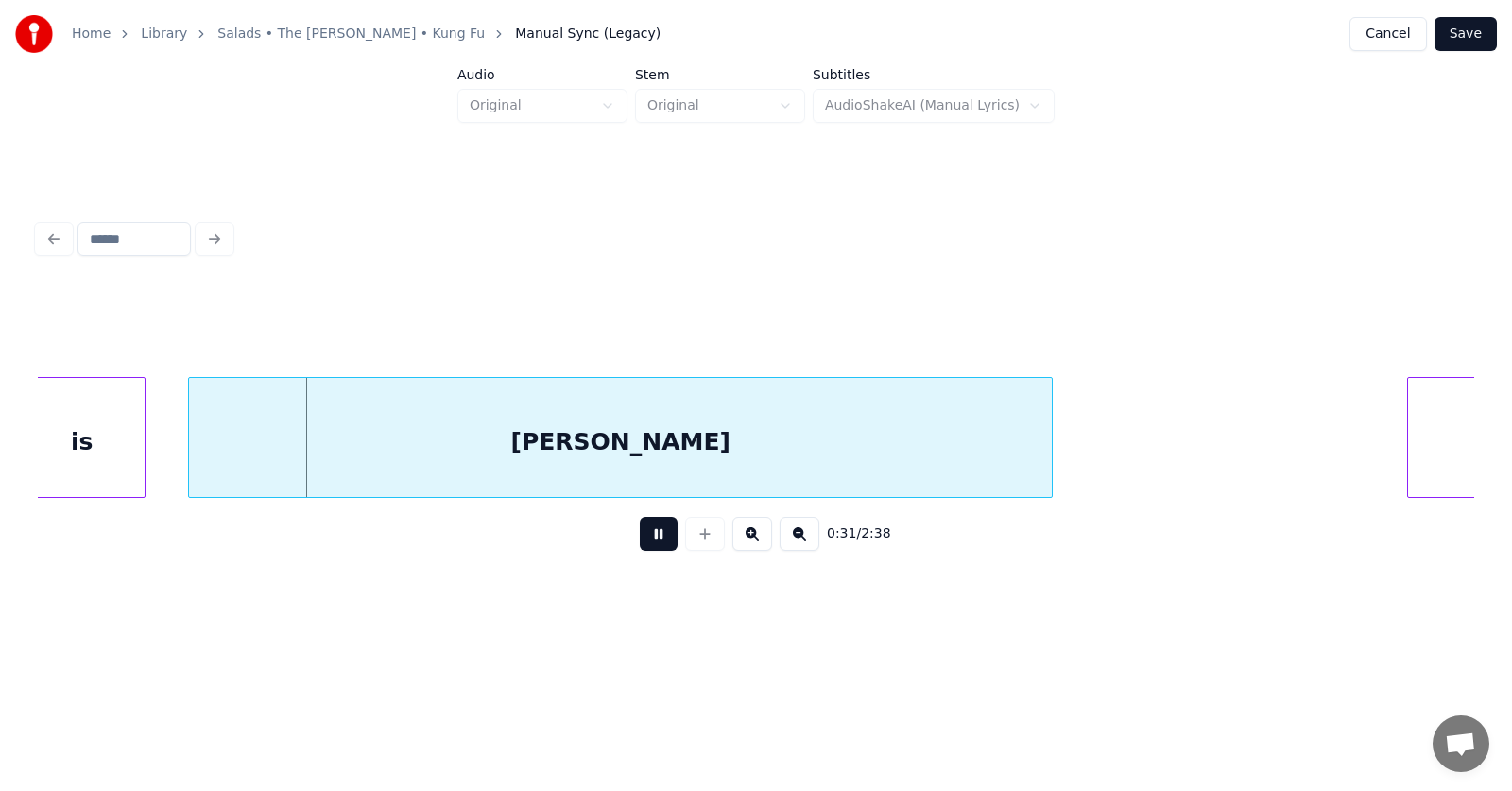
click at [653, 539] on button at bounding box center [658, 533] width 37 height 34
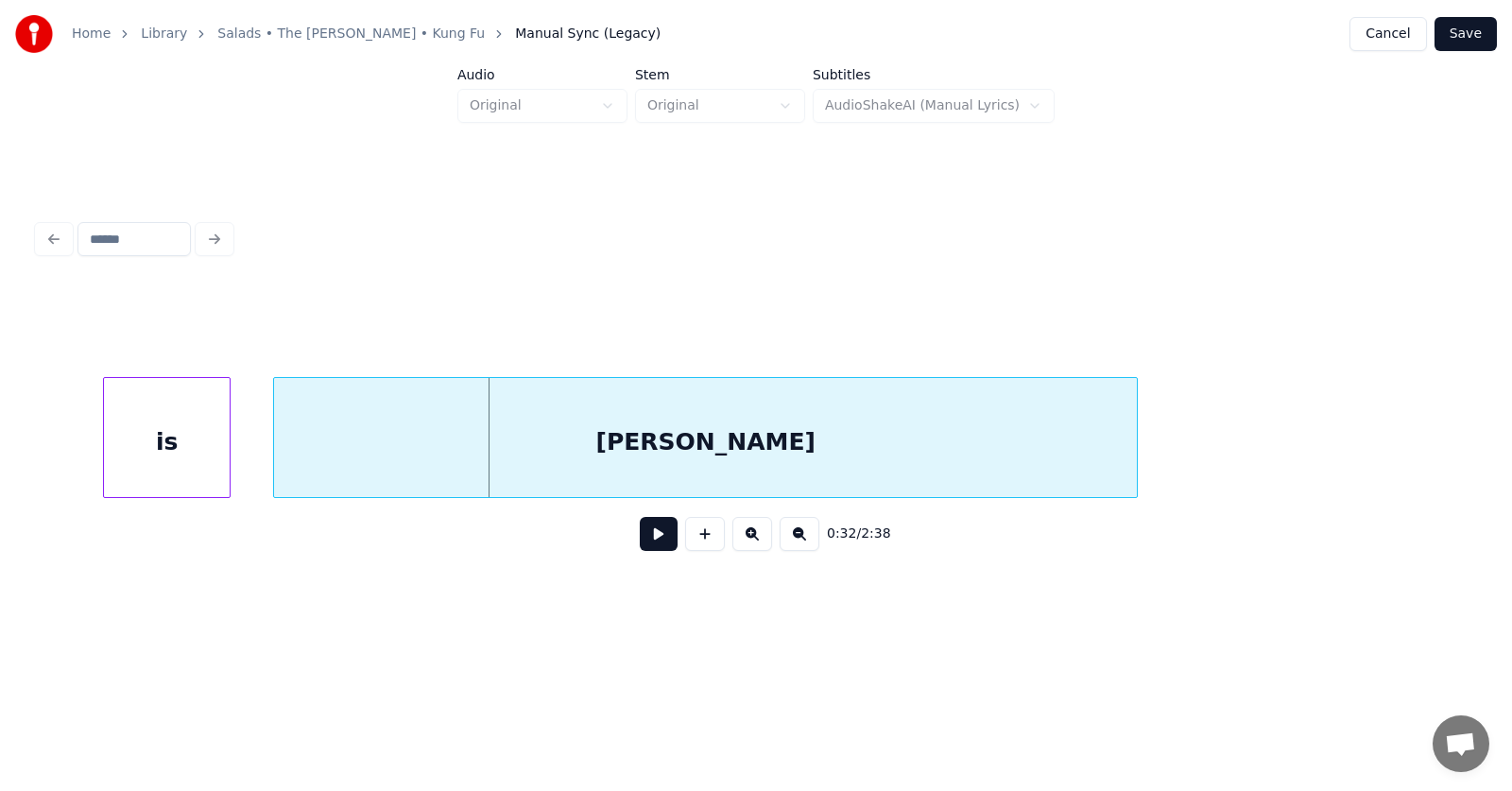
scroll to position [0, 22082]
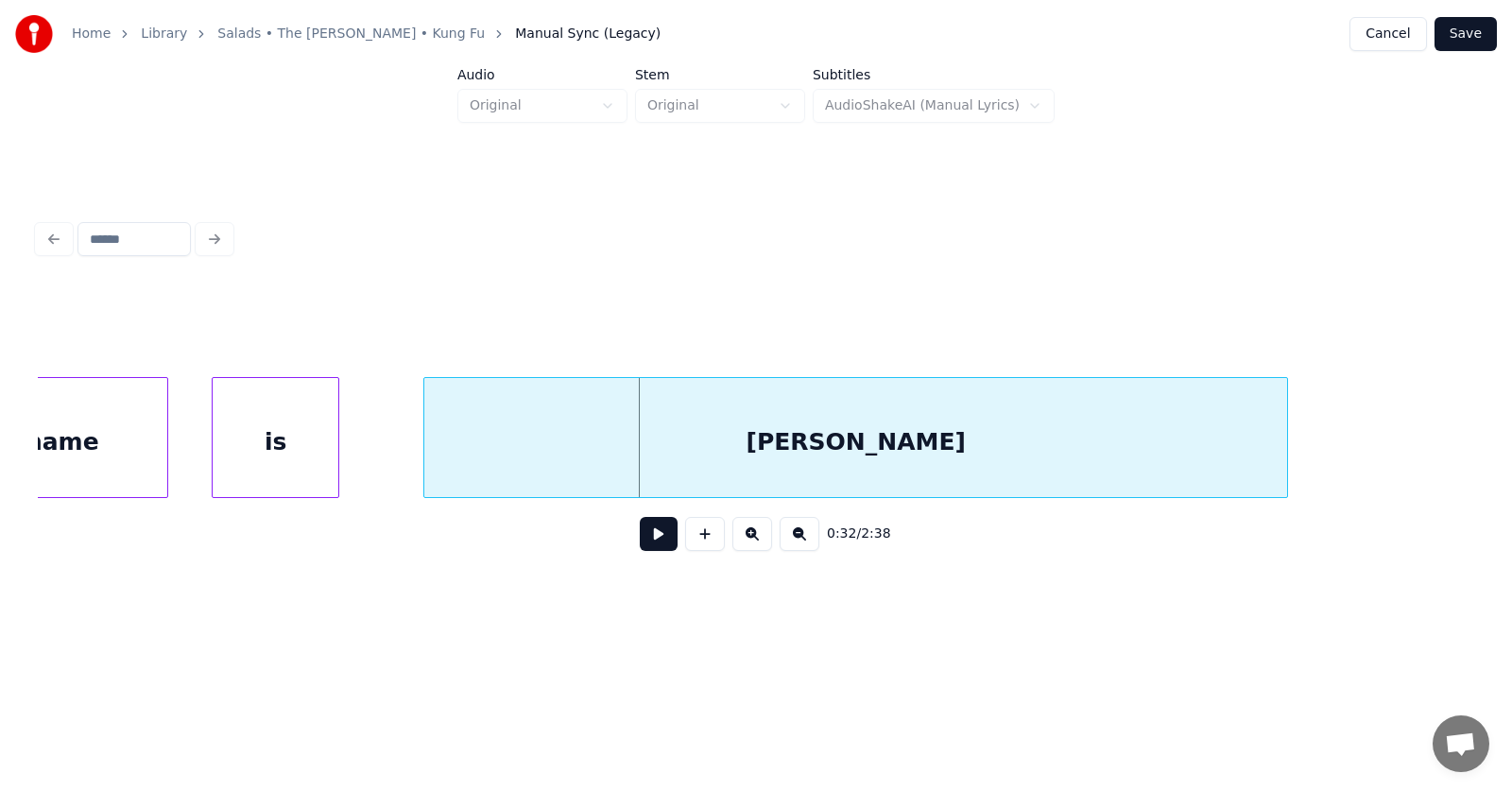
click at [287, 459] on div "is" at bounding box center [276, 442] width 126 height 128
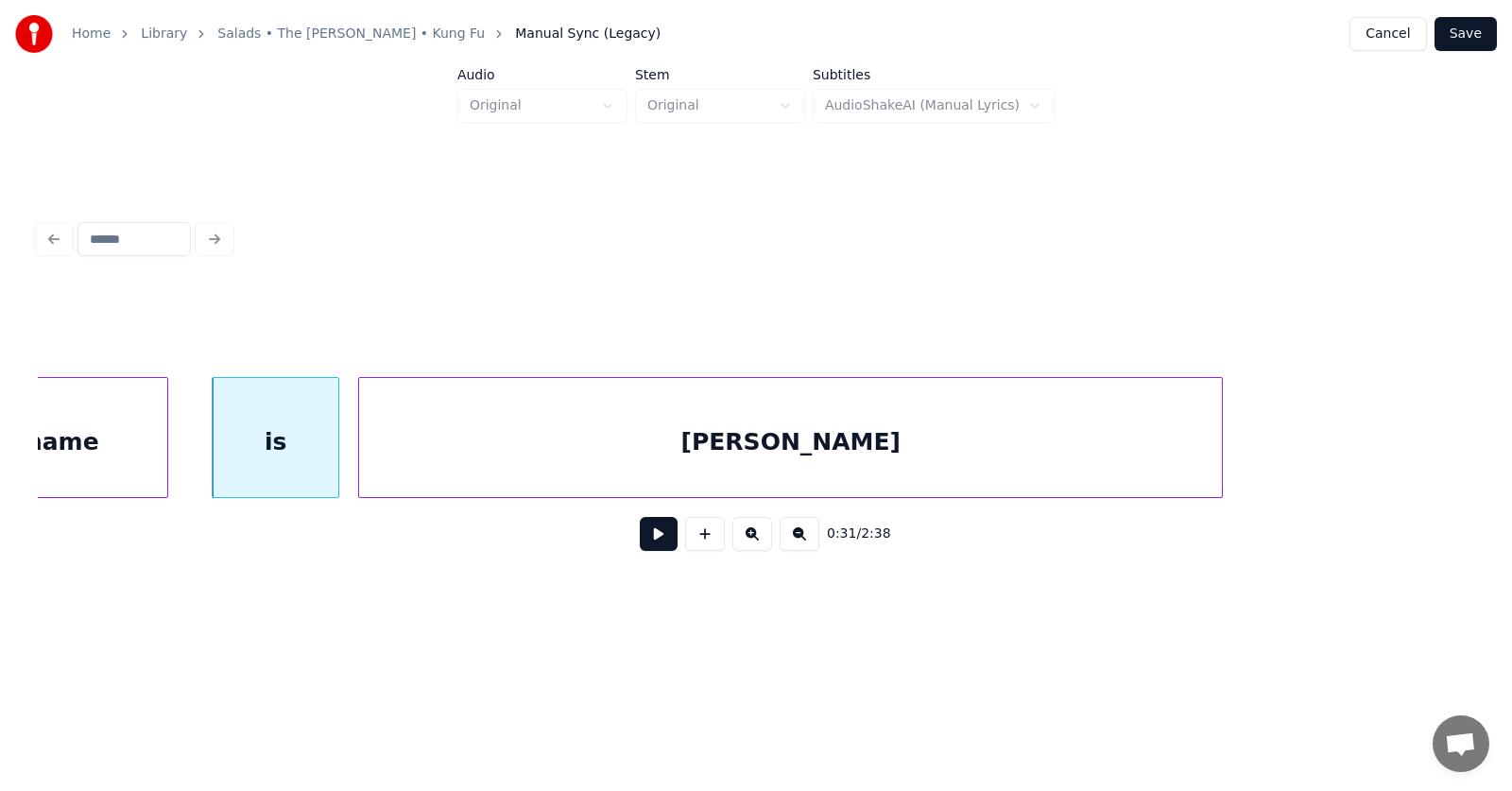
click at [466, 465] on div "[PERSON_NAME]" at bounding box center [790, 442] width 862 height 128
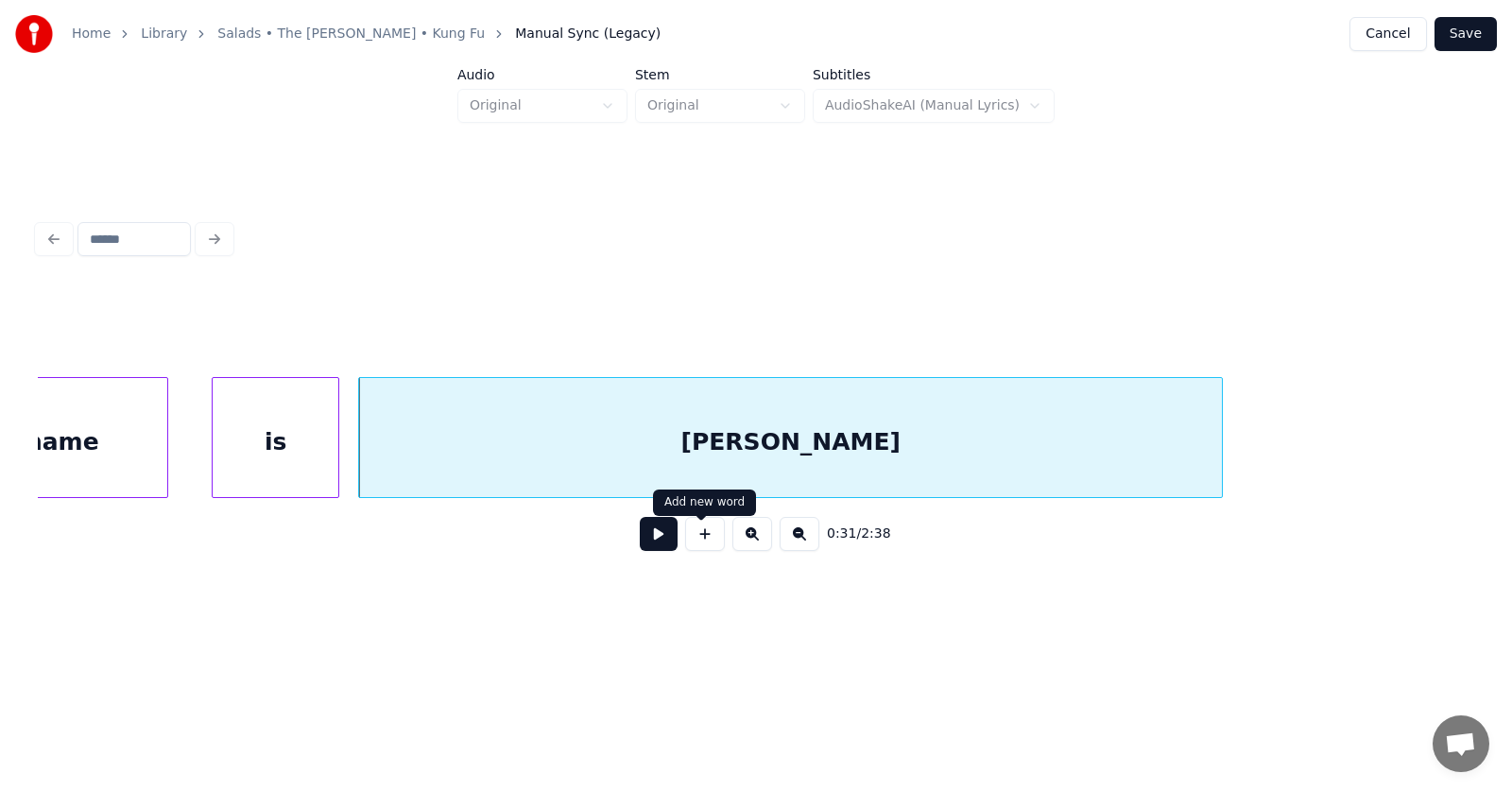
click at [648, 544] on button at bounding box center [658, 533] width 37 height 34
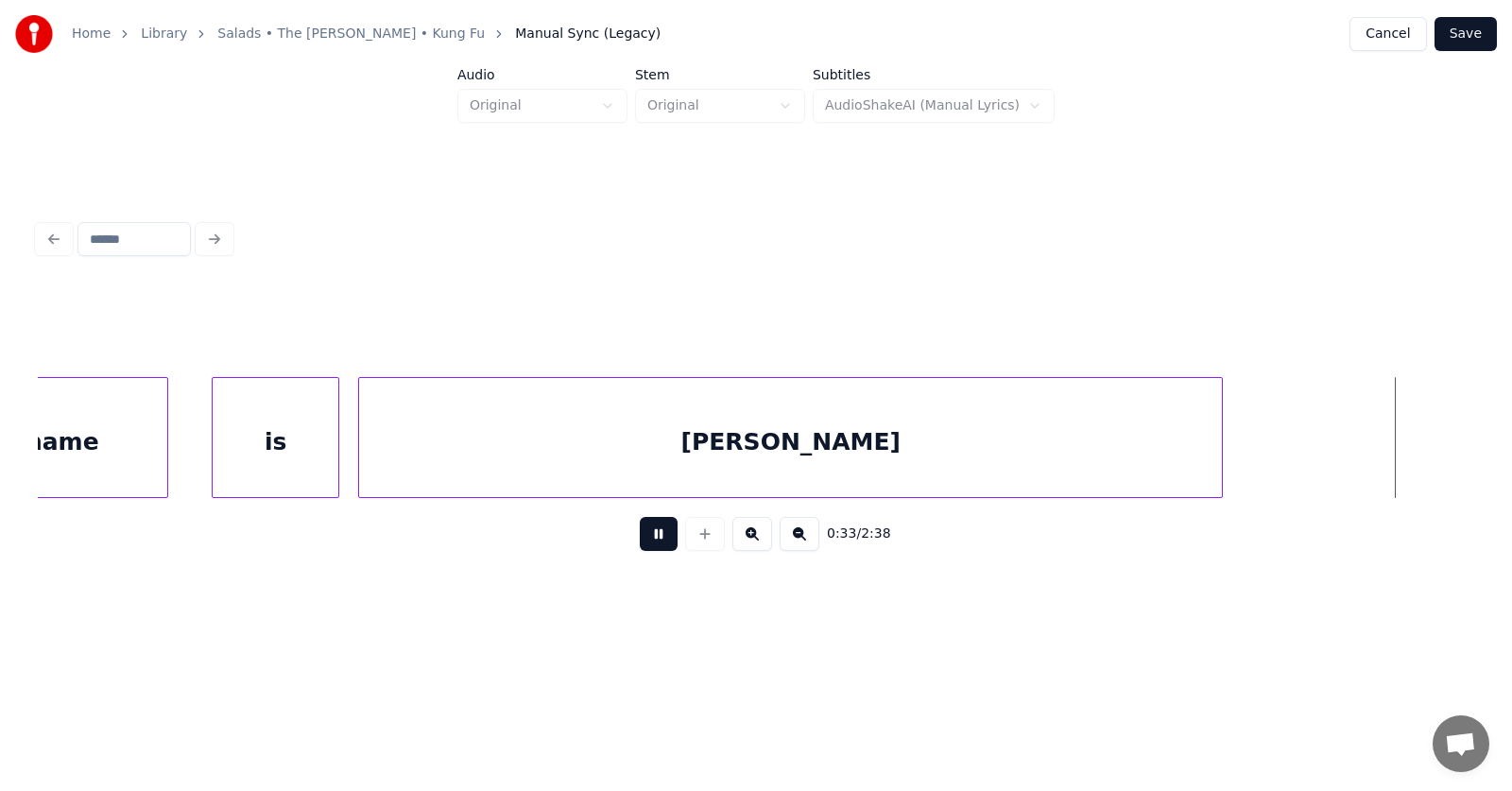
scroll to position [0, 23519]
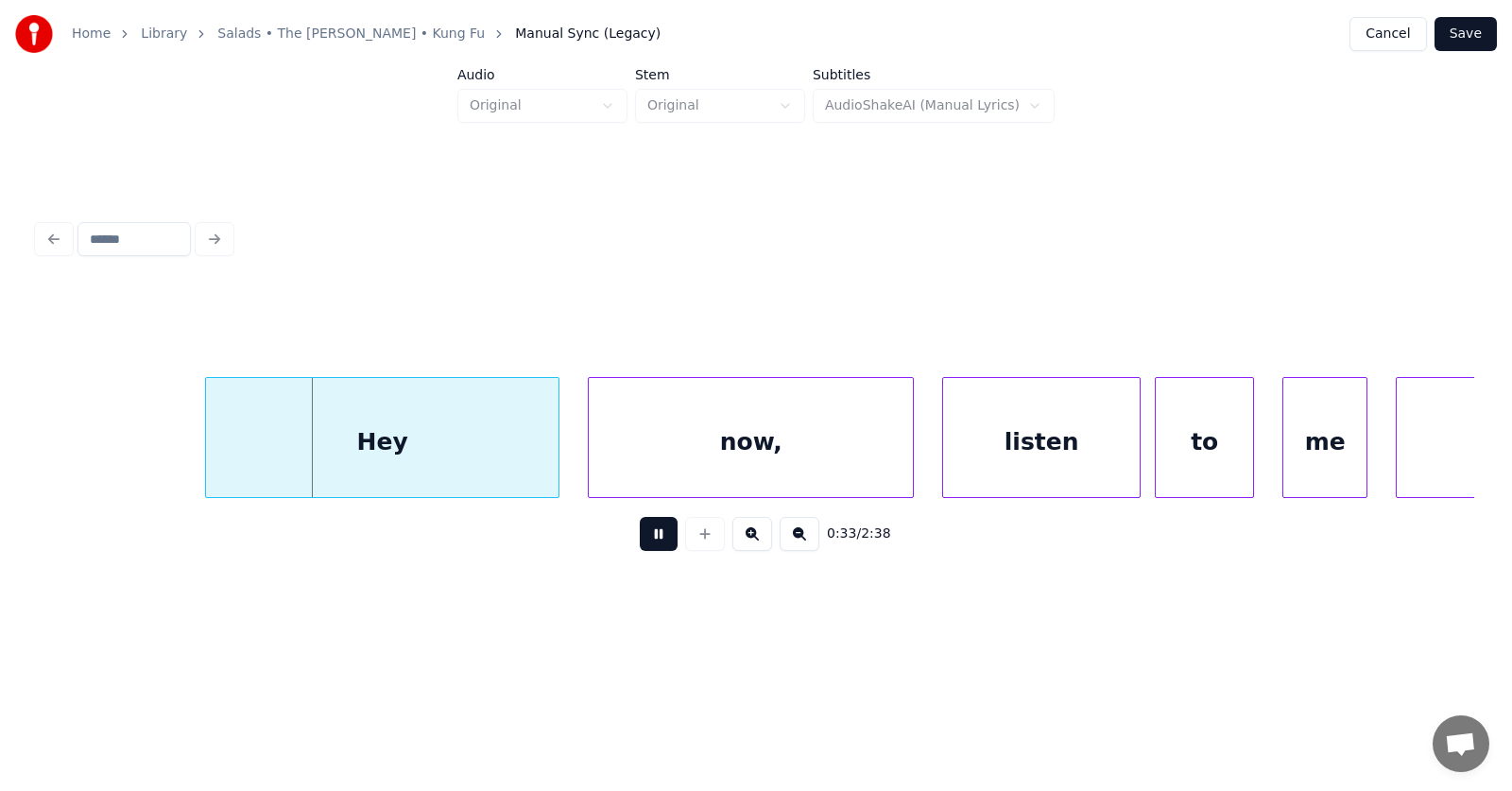
click at [648, 544] on button at bounding box center [658, 533] width 37 height 34
click at [431, 441] on div "Hey" at bounding box center [351, 442] width 353 height 128
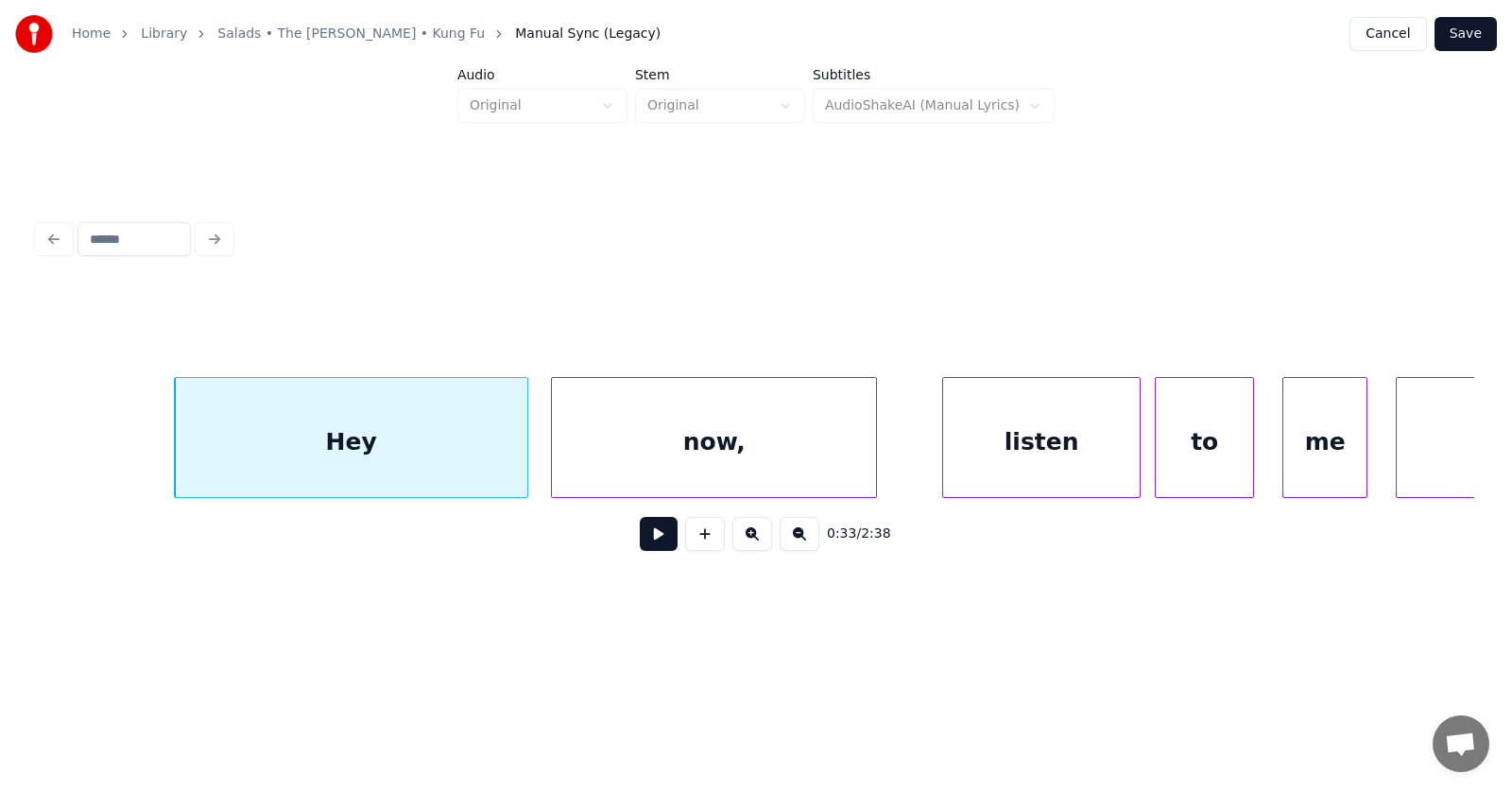
click at [682, 447] on div "now," at bounding box center [714, 442] width 324 height 128
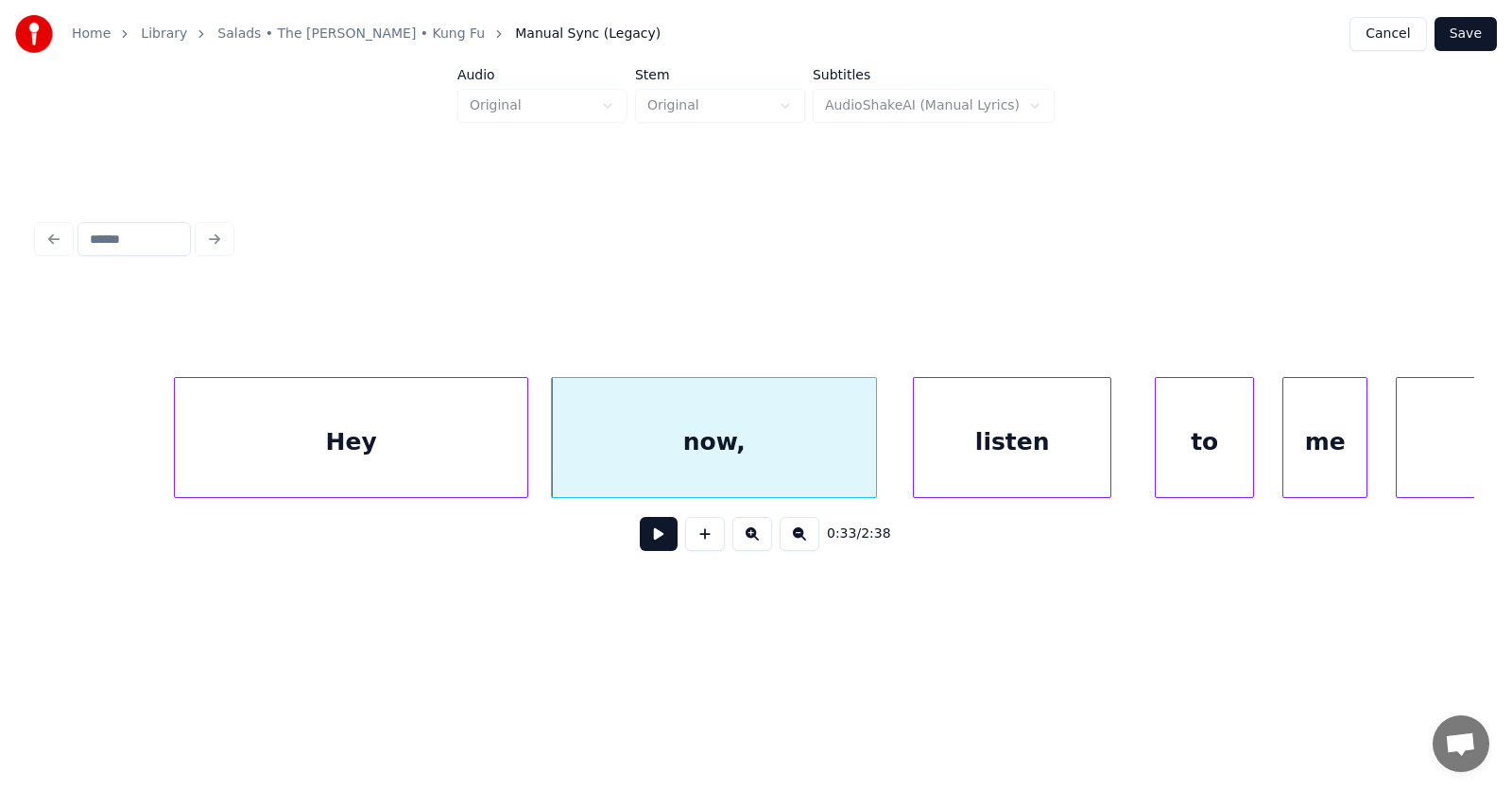
click at [1033, 458] on div "listen" at bounding box center [1011, 442] width 196 height 128
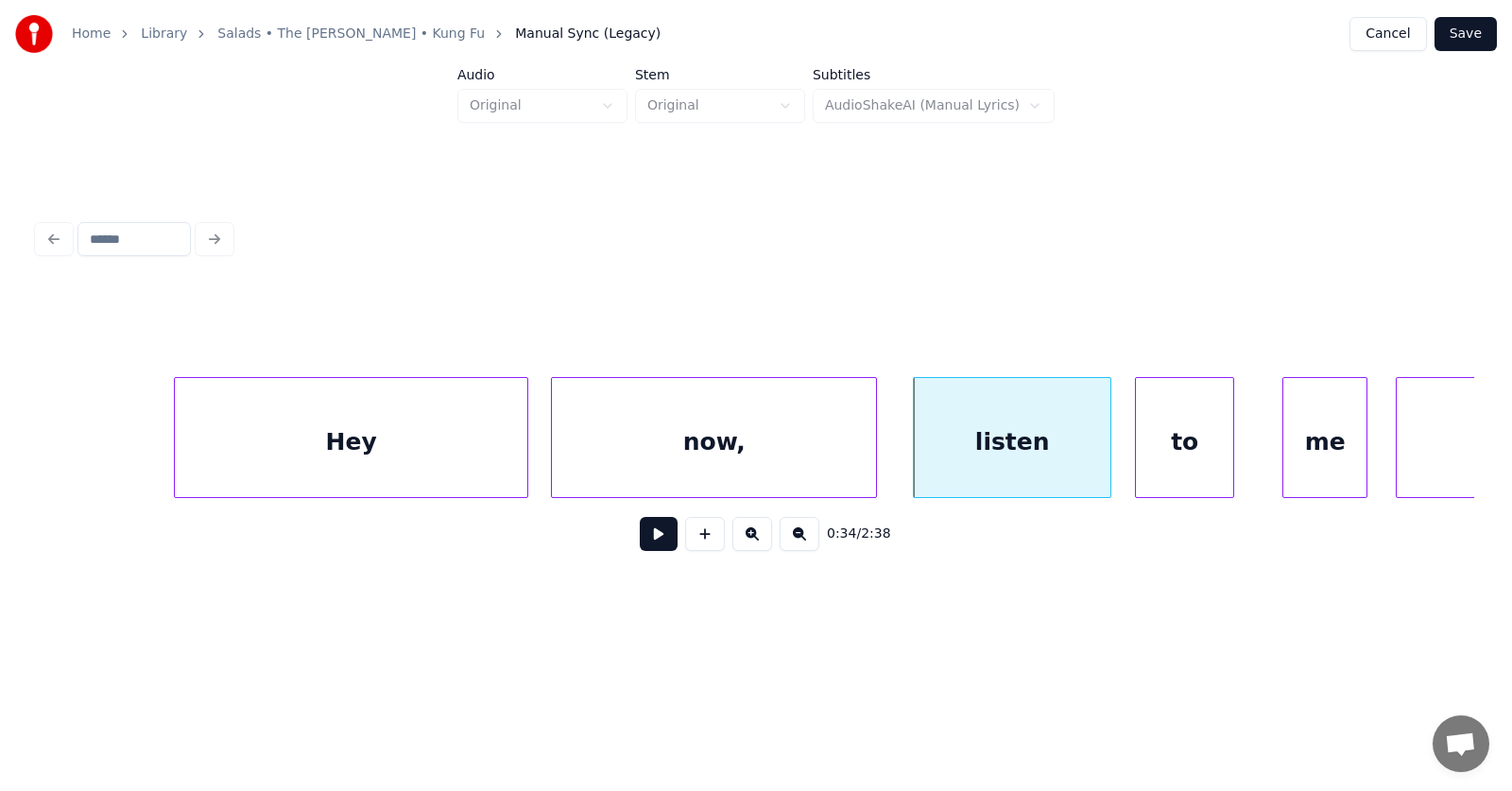
click at [1210, 451] on div "to" at bounding box center [1184, 442] width 98 height 128
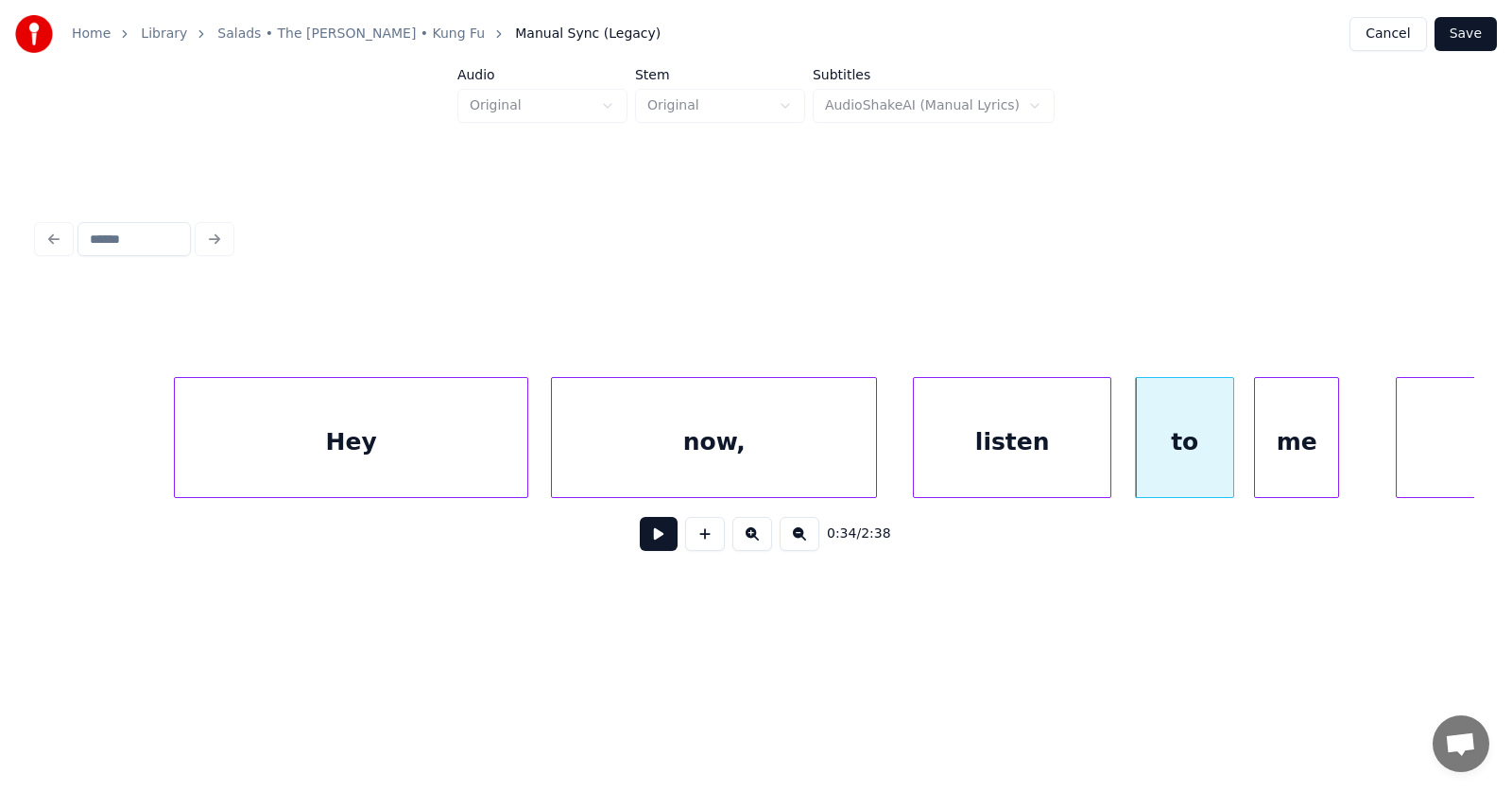
click at [1310, 447] on div "me" at bounding box center [1296, 442] width 83 height 128
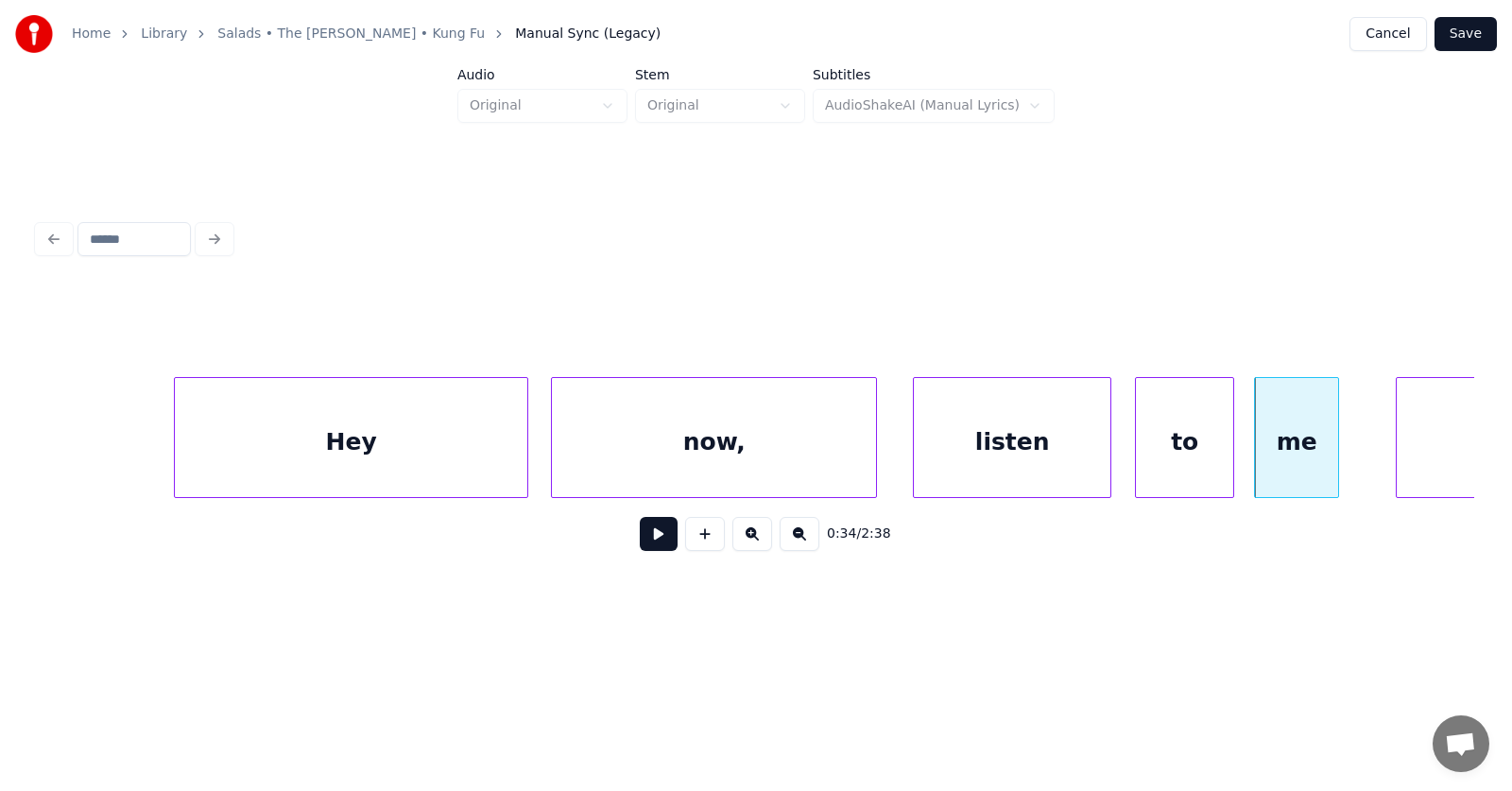
scroll to position [0, 23664]
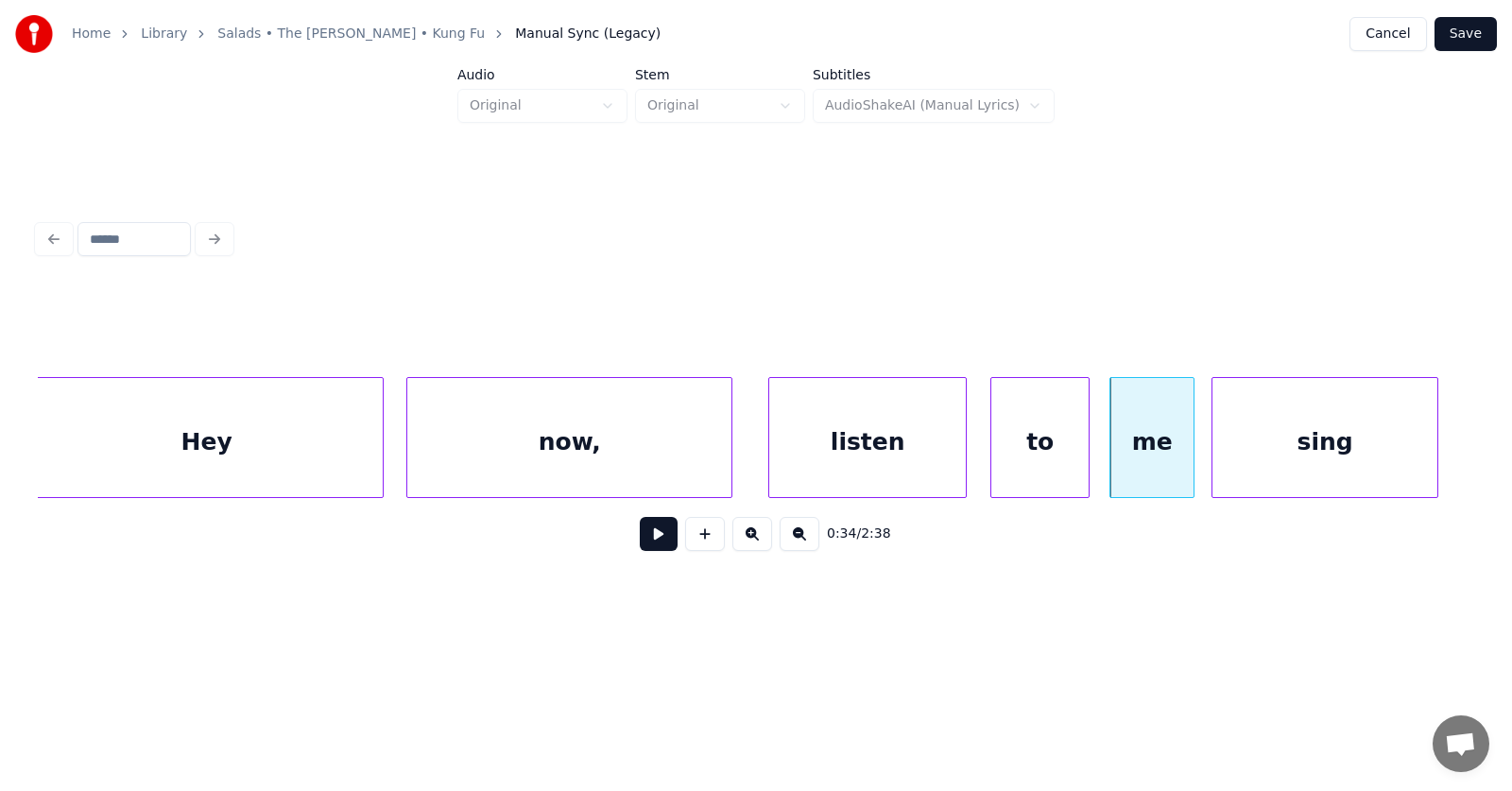
click at [1404, 444] on div "sing" at bounding box center [1325, 442] width 225 height 128
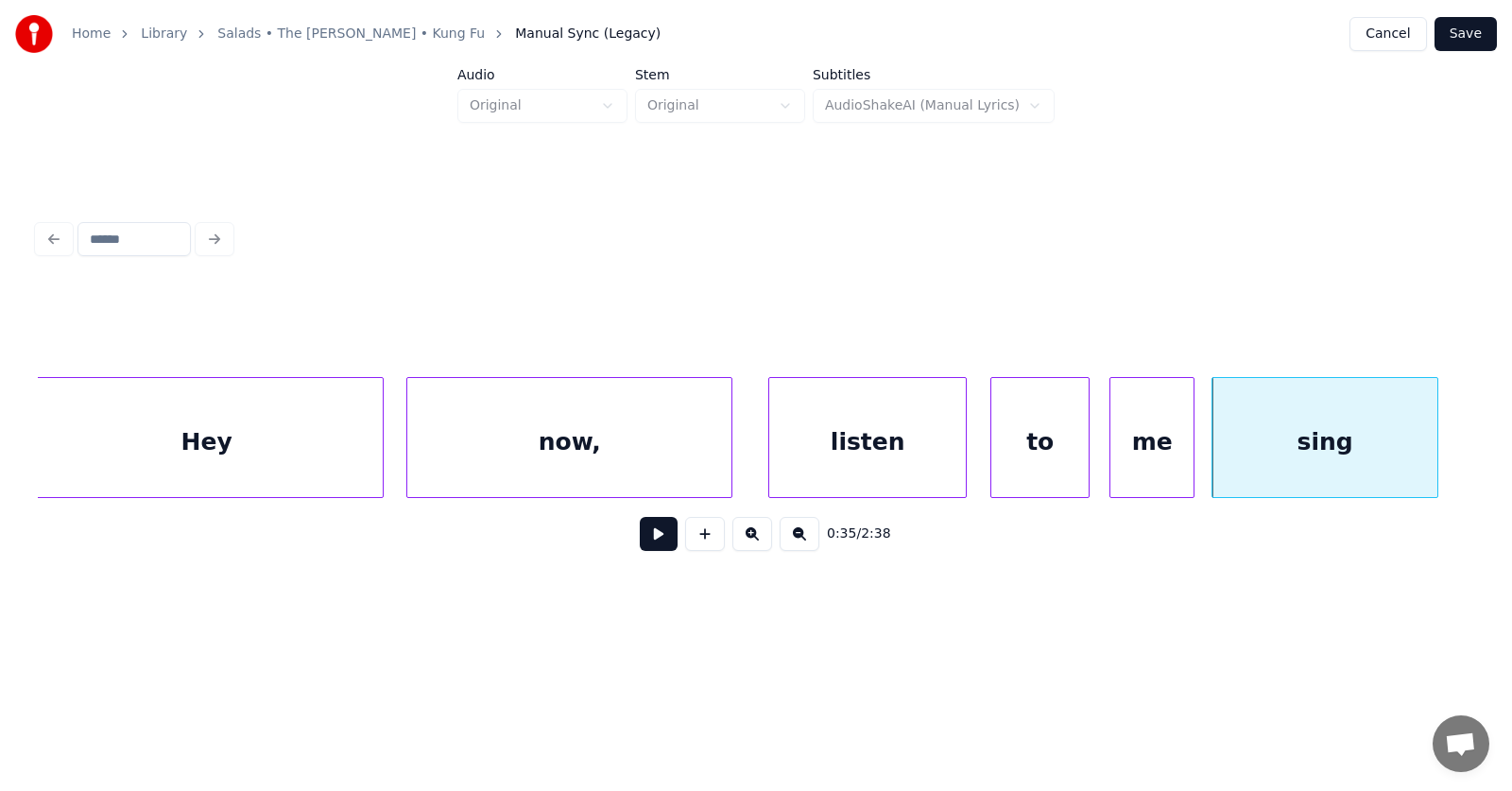
click at [651, 540] on button at bounding box center [658, 533] width 37 height 34
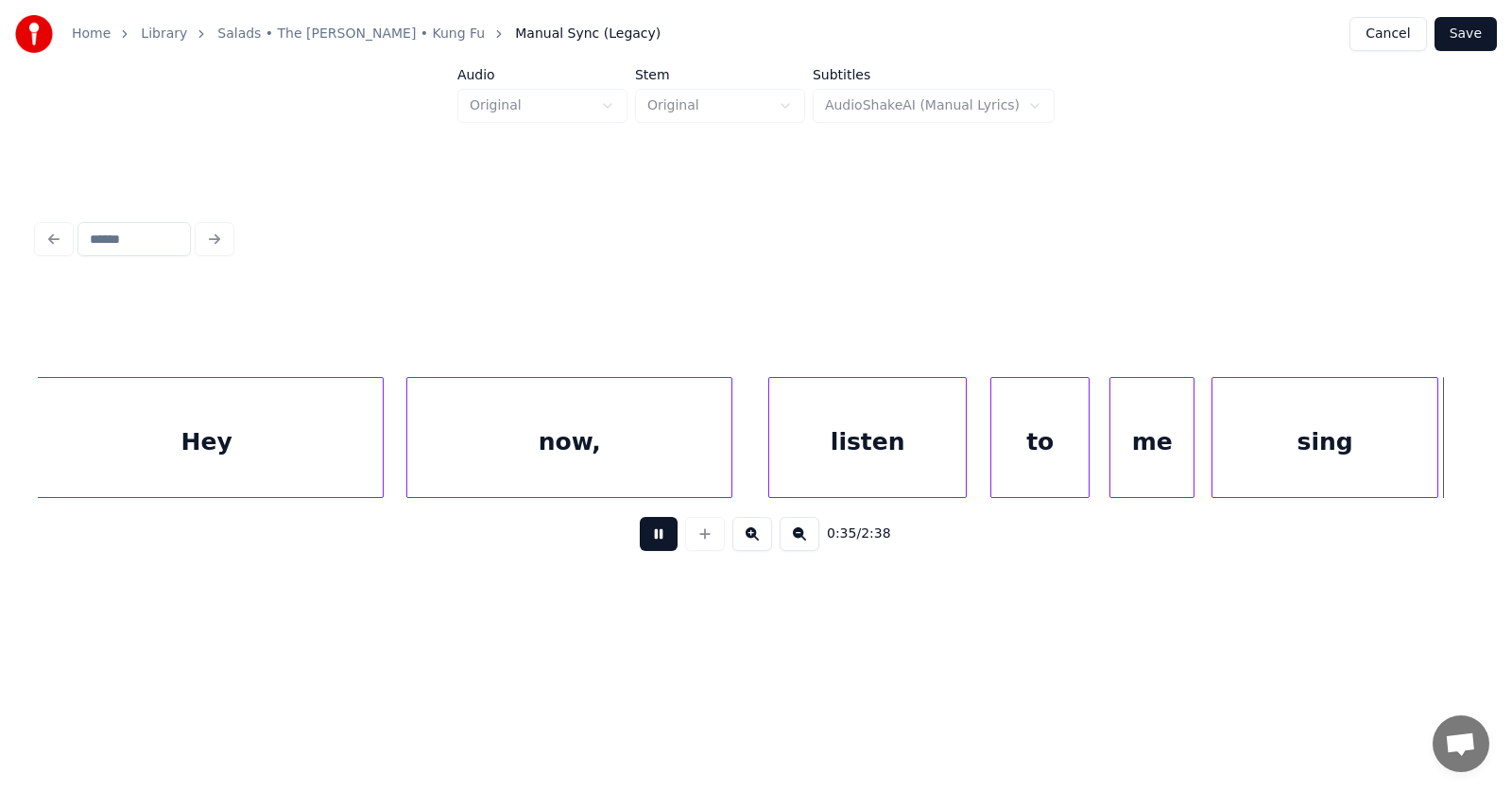
scroll to position [0, 25109]
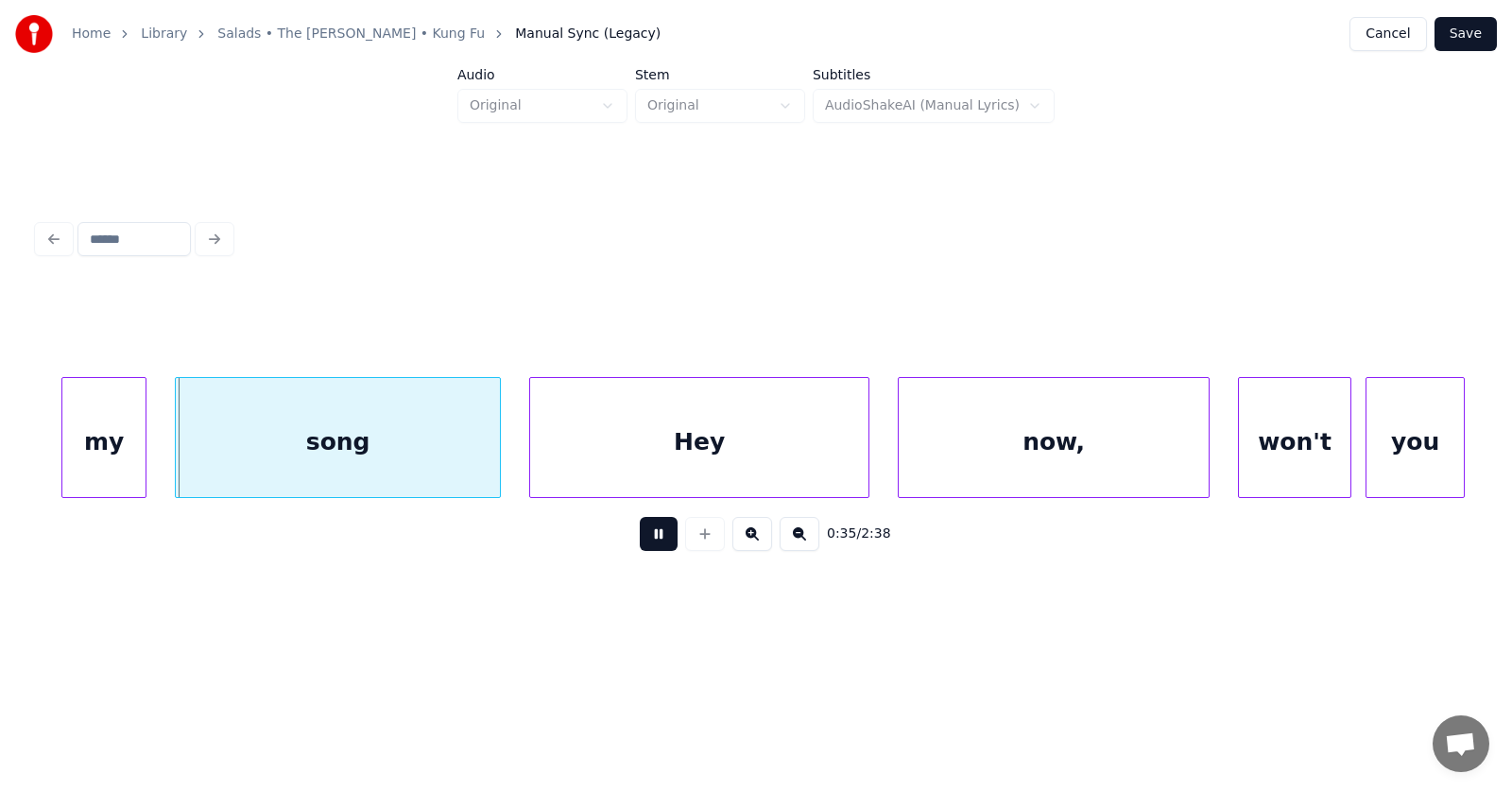
click at [651, 539] on button at bounding box center [658, 533] width 37 height 34
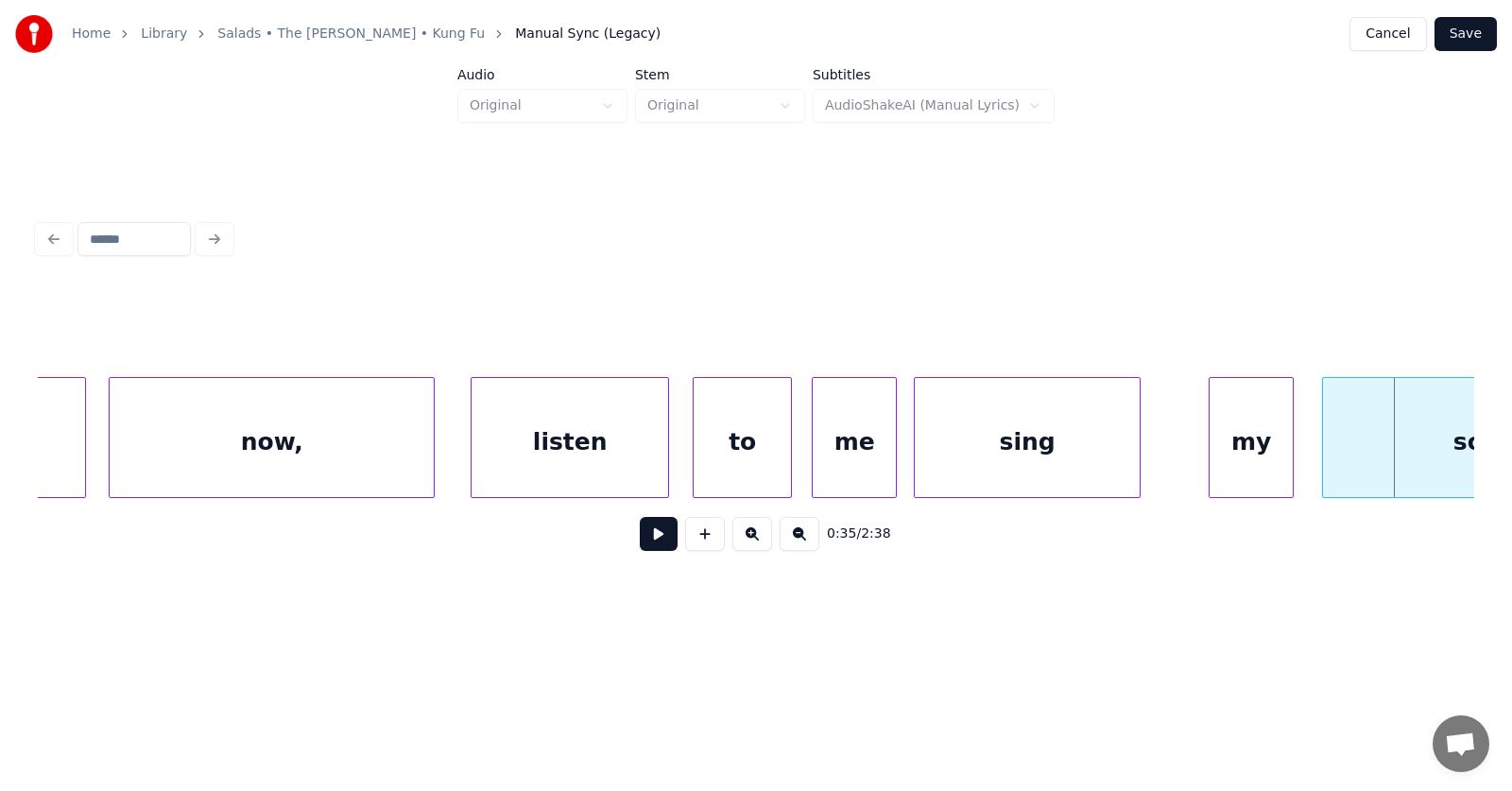
scroll to position [0, 23852]
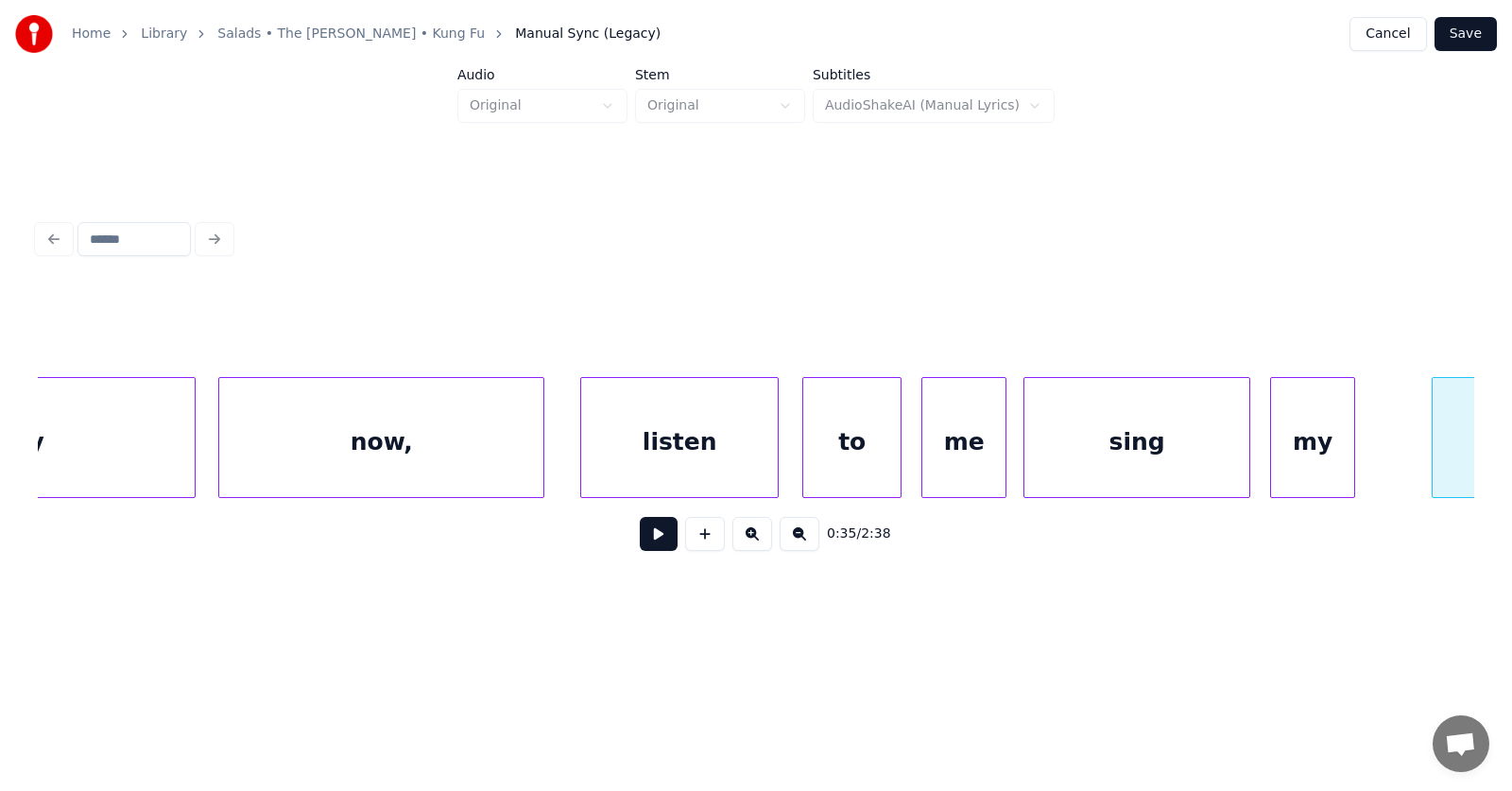
click at [1311, 447] on div "my" at bounding box center [1313, 442] width 83 height 128
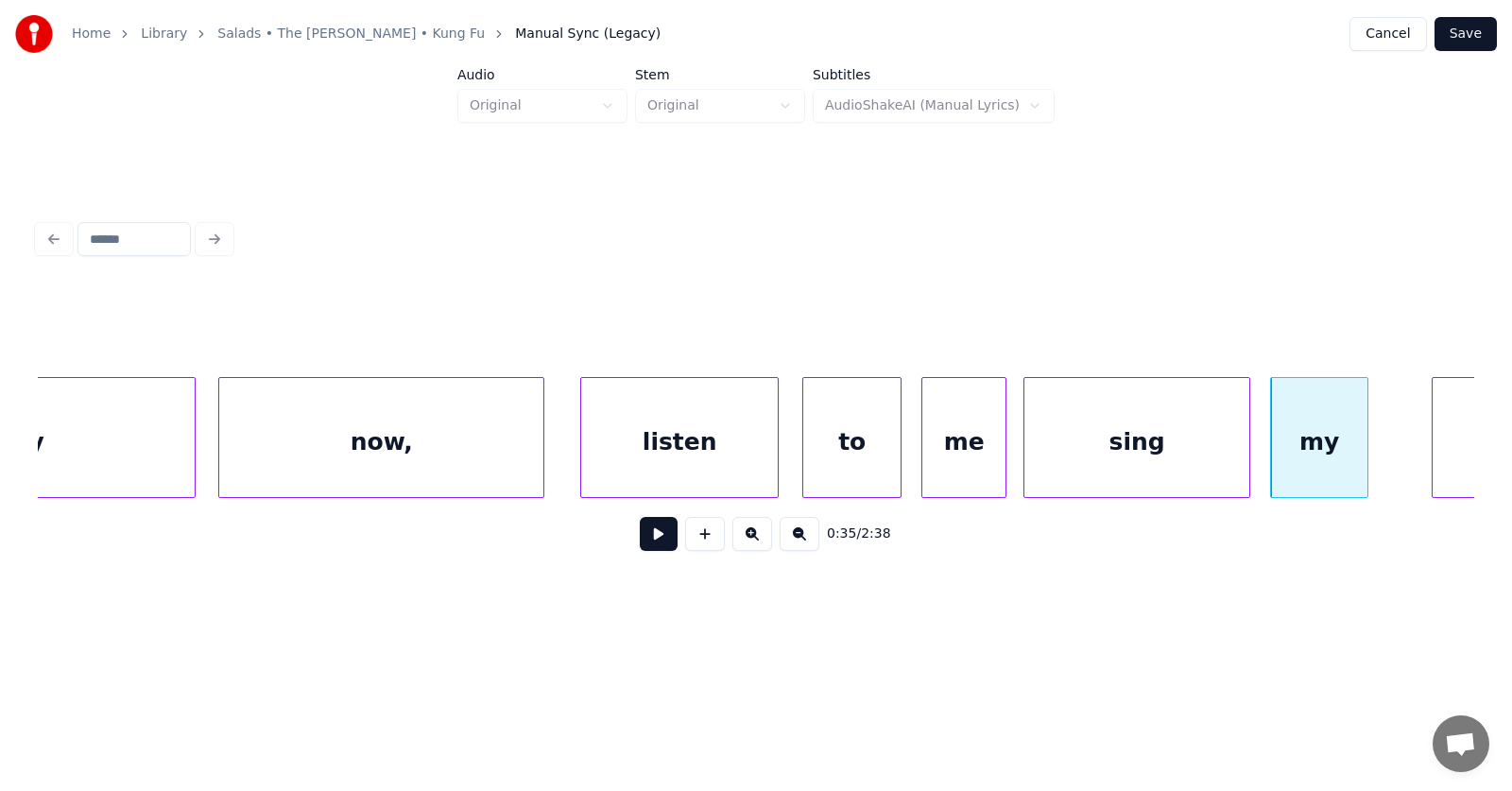
click at [1363, 448] on div at bounding box center [1365, 437] width 6 height 119
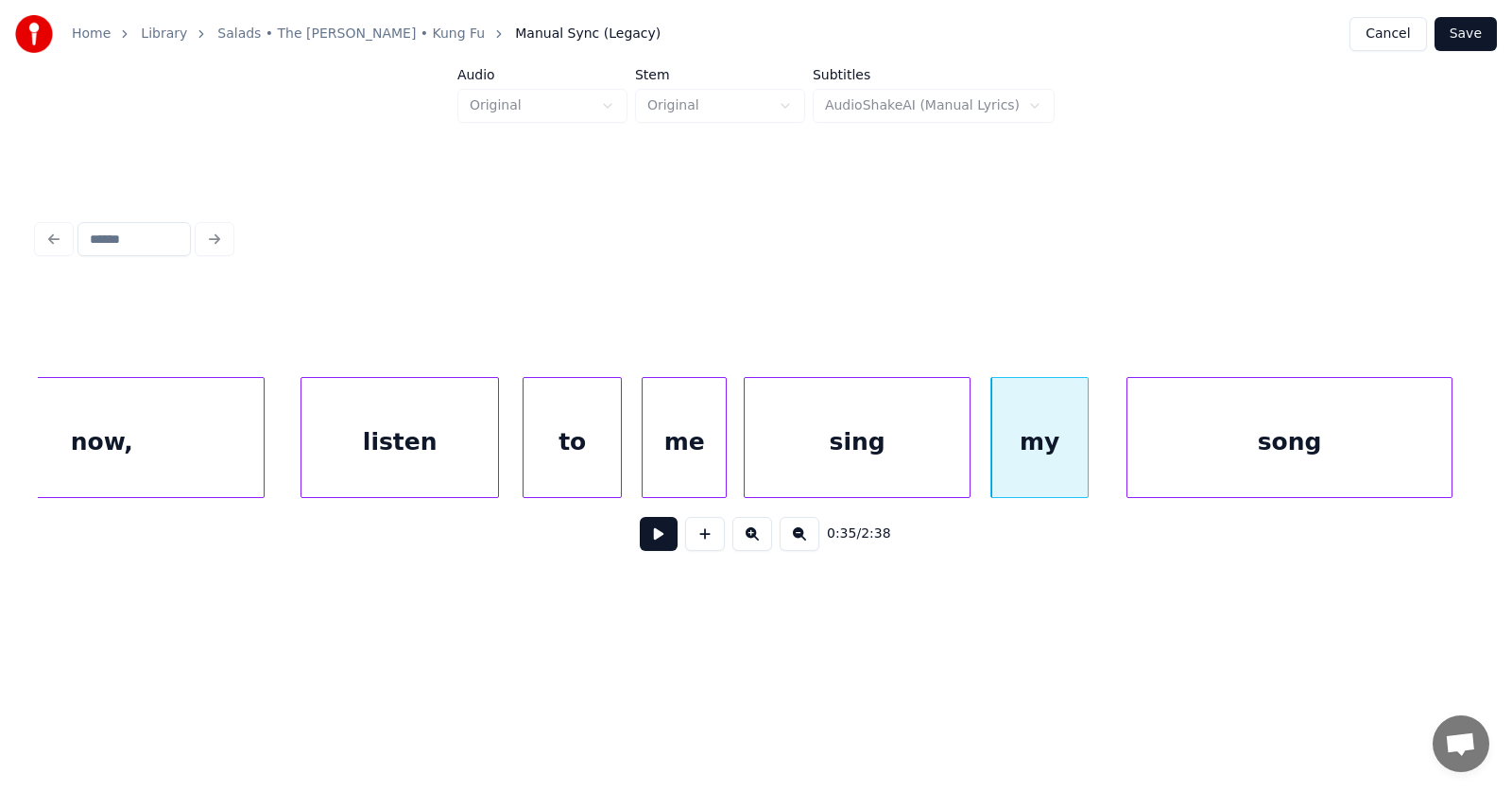
click at [1425, 437] on div "song" at bounding box center [1289, 442] width 324 height 128
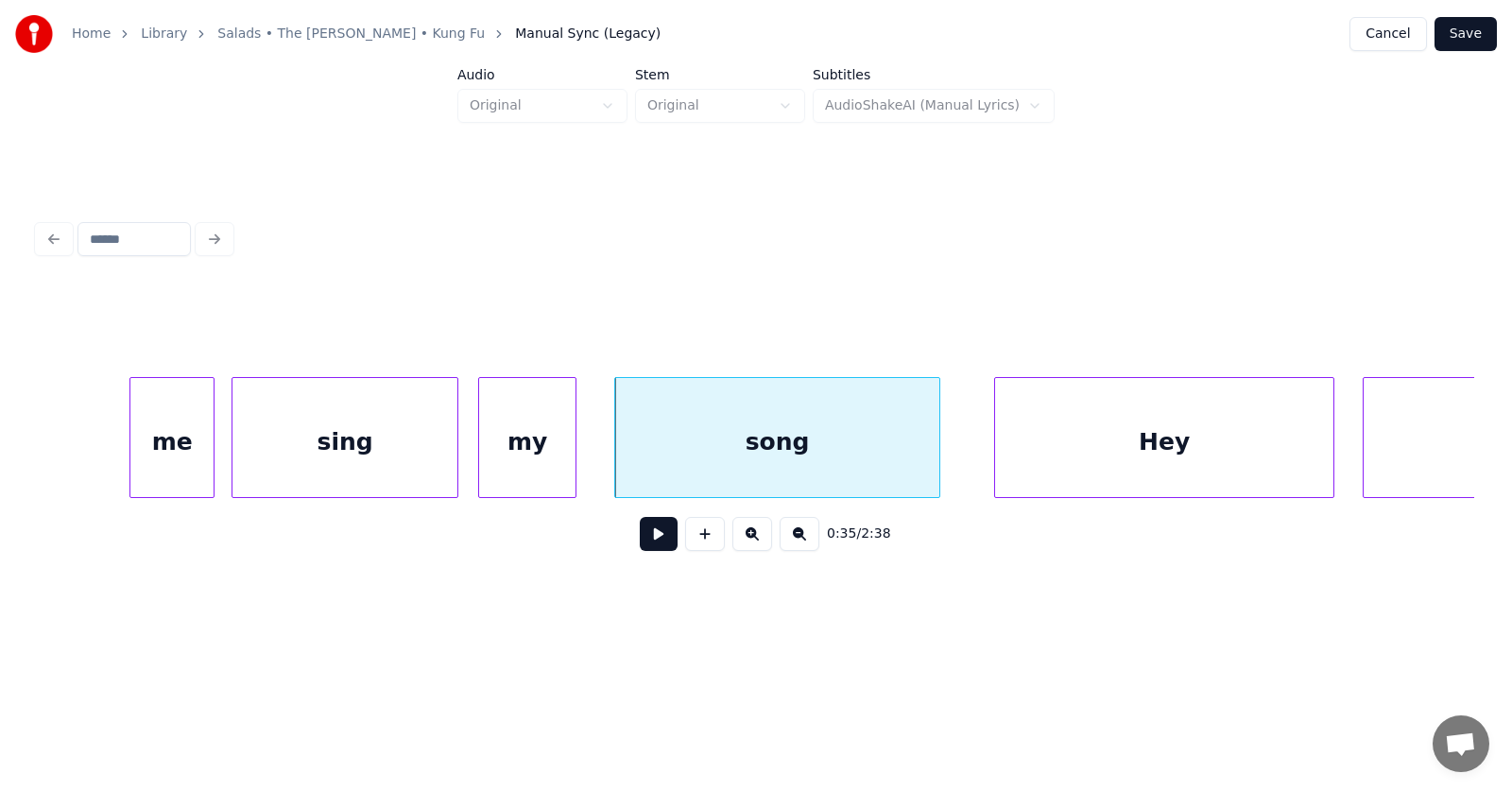
scroll to position [0, 24795]
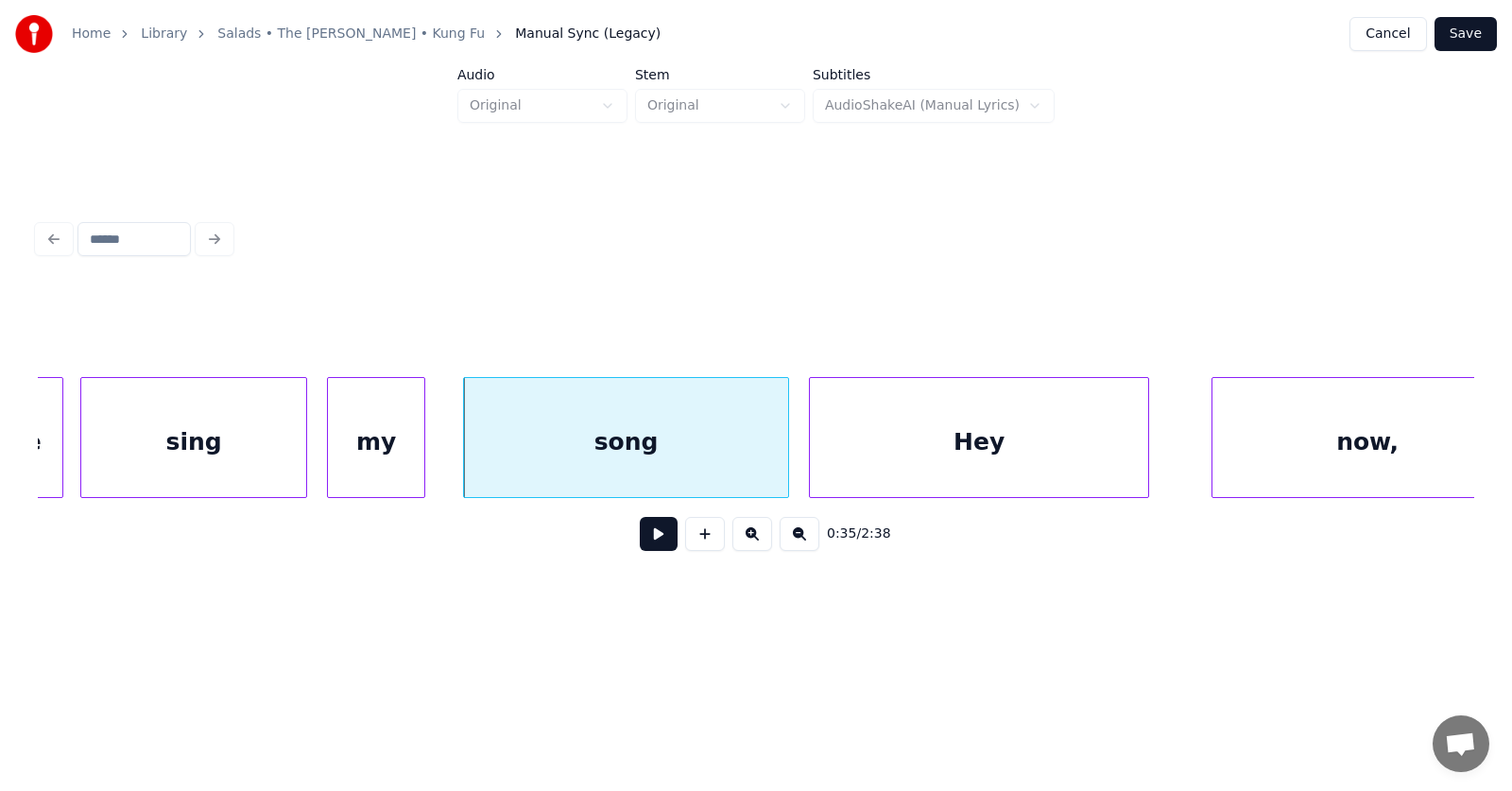
click at [863, 470] on div "Hey" at bounding box center [979, 442] width 338 height 128
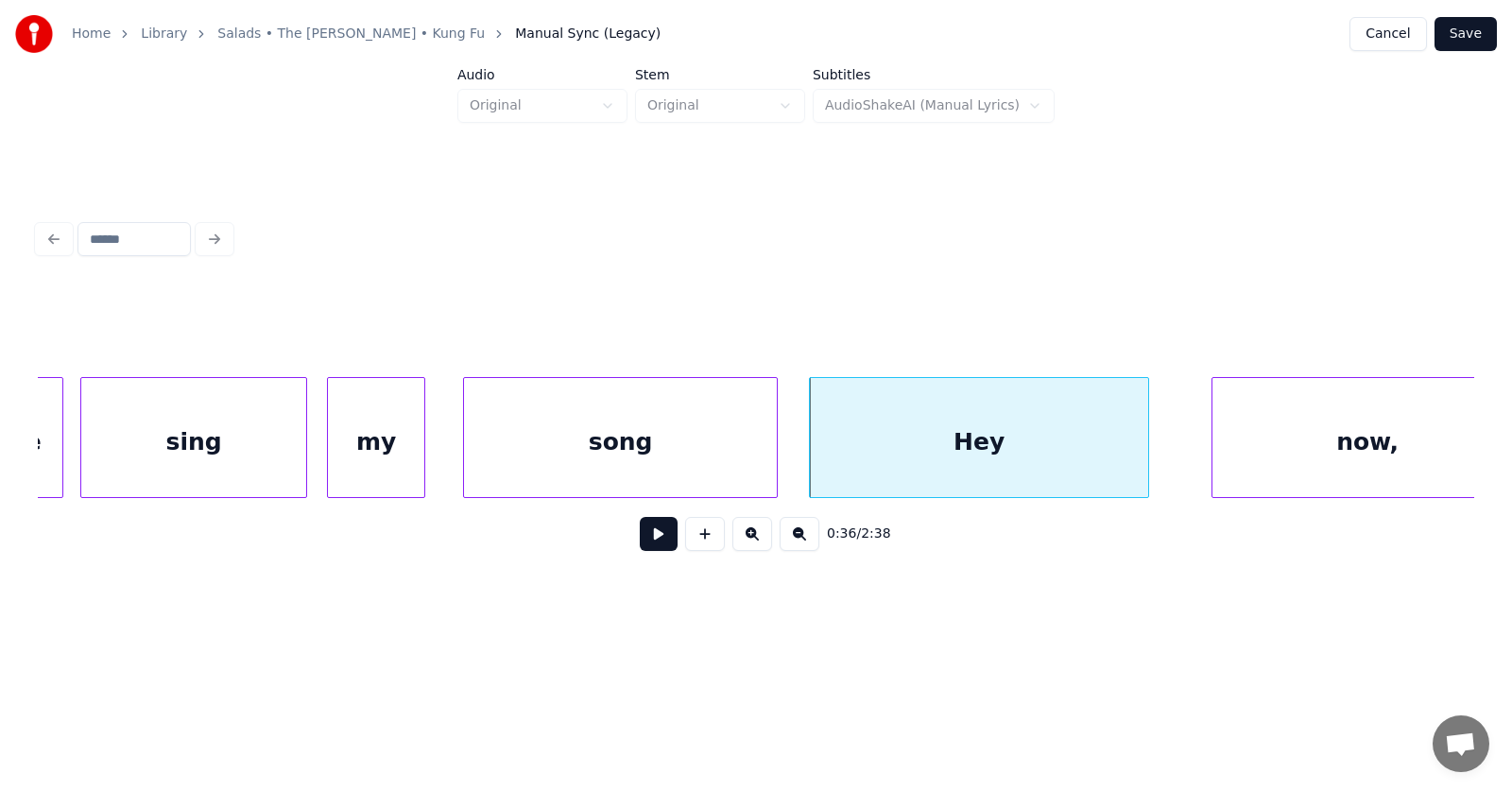
click at [774, 465] on div at bounding box center [774, 437] width 6 height 119
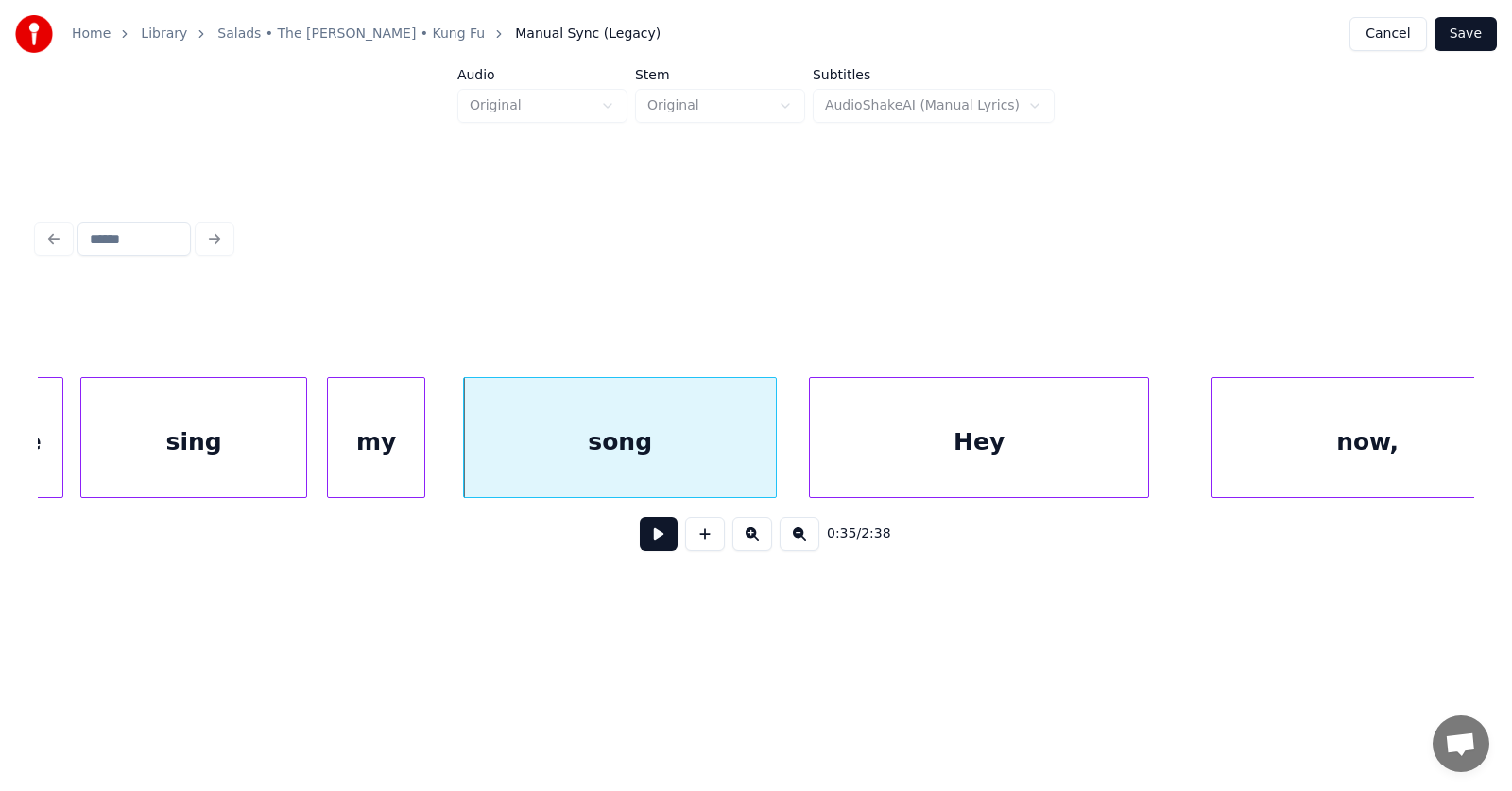
scroll to position [0, 24839]
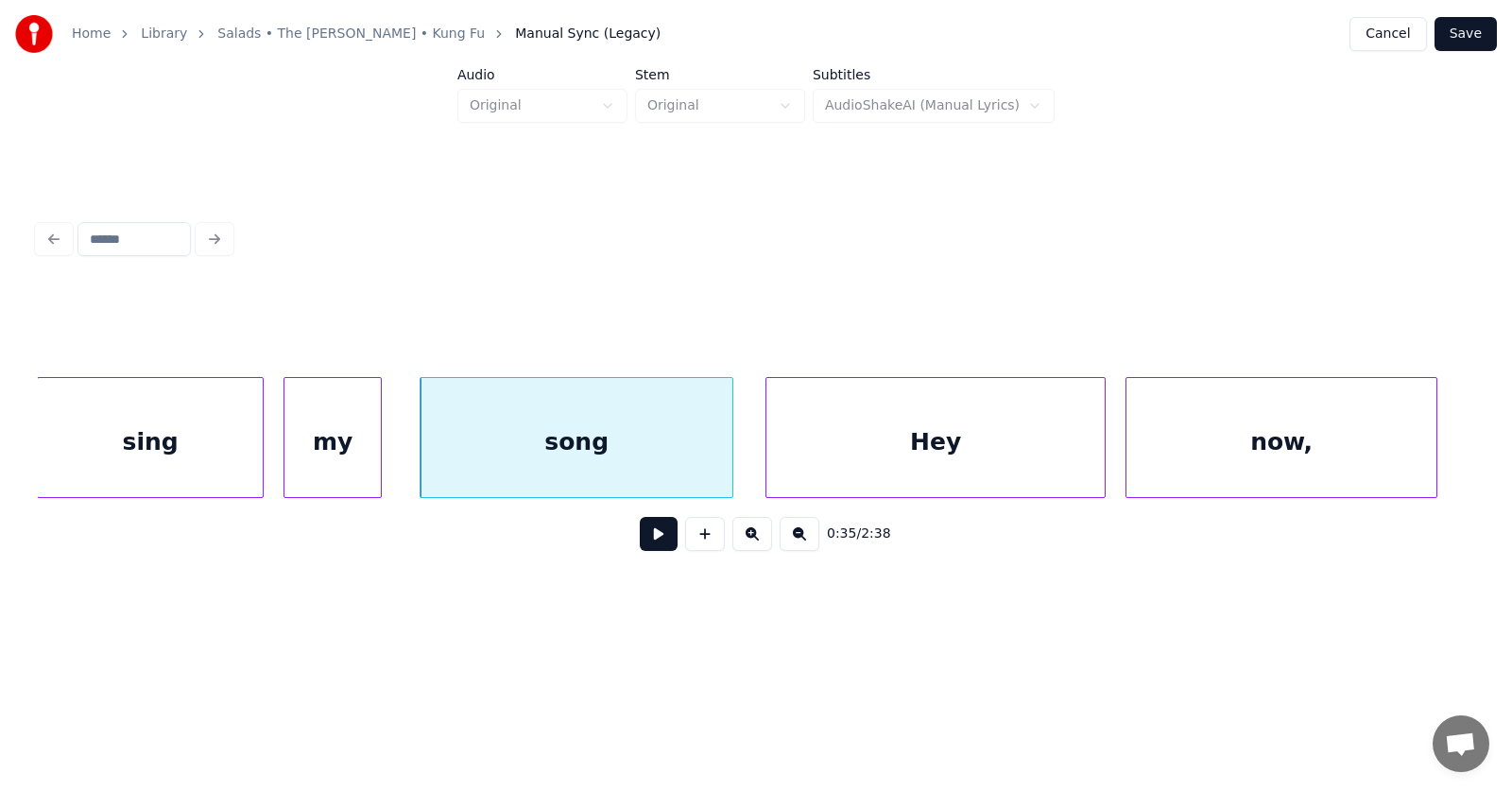
click at [1318, 449] on div "now," at bounding box center [1281, 442] width 309 height 128
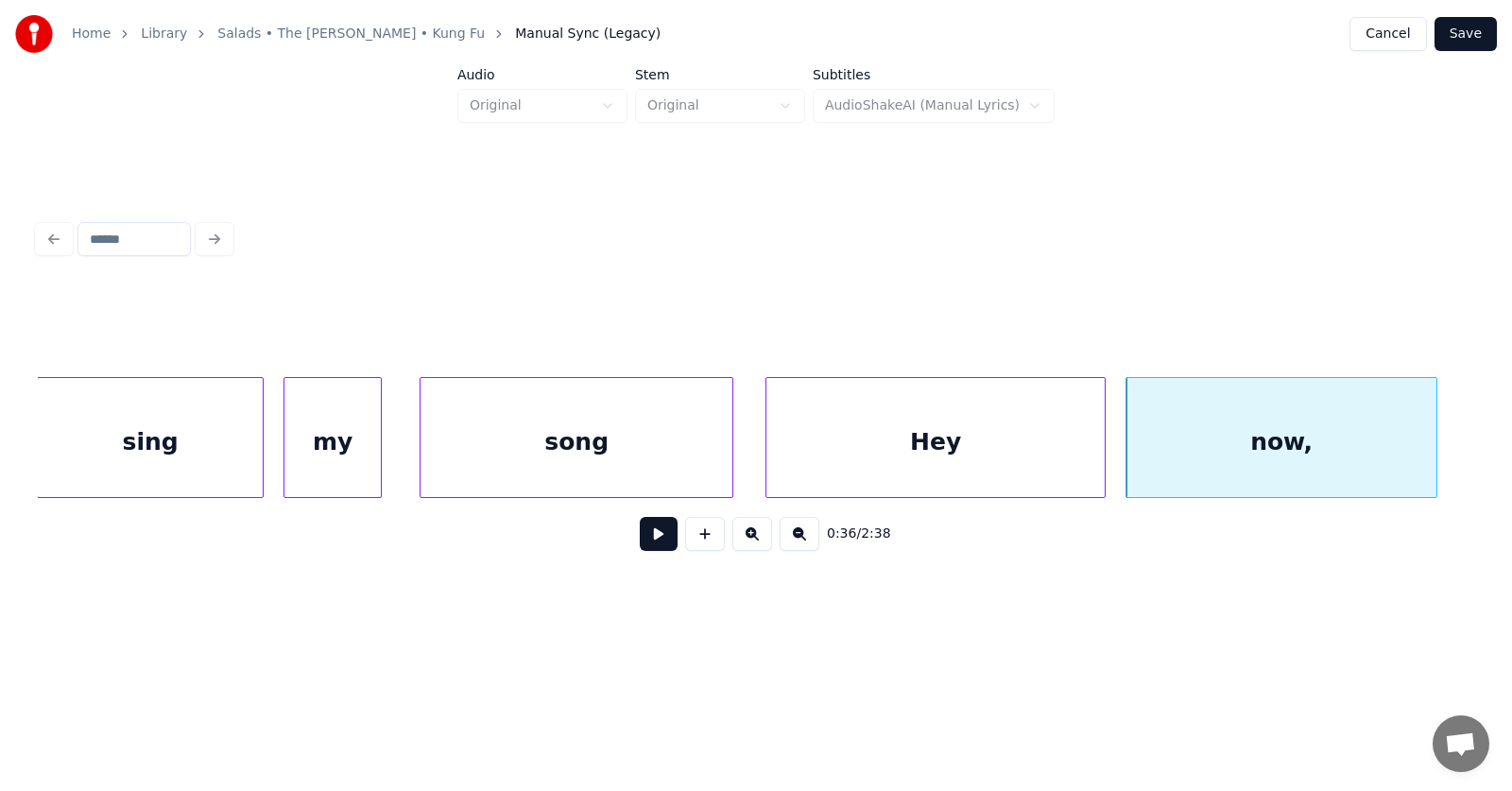
click at [640, 539] on button at bounding box center [658, 533] width 37 height 34
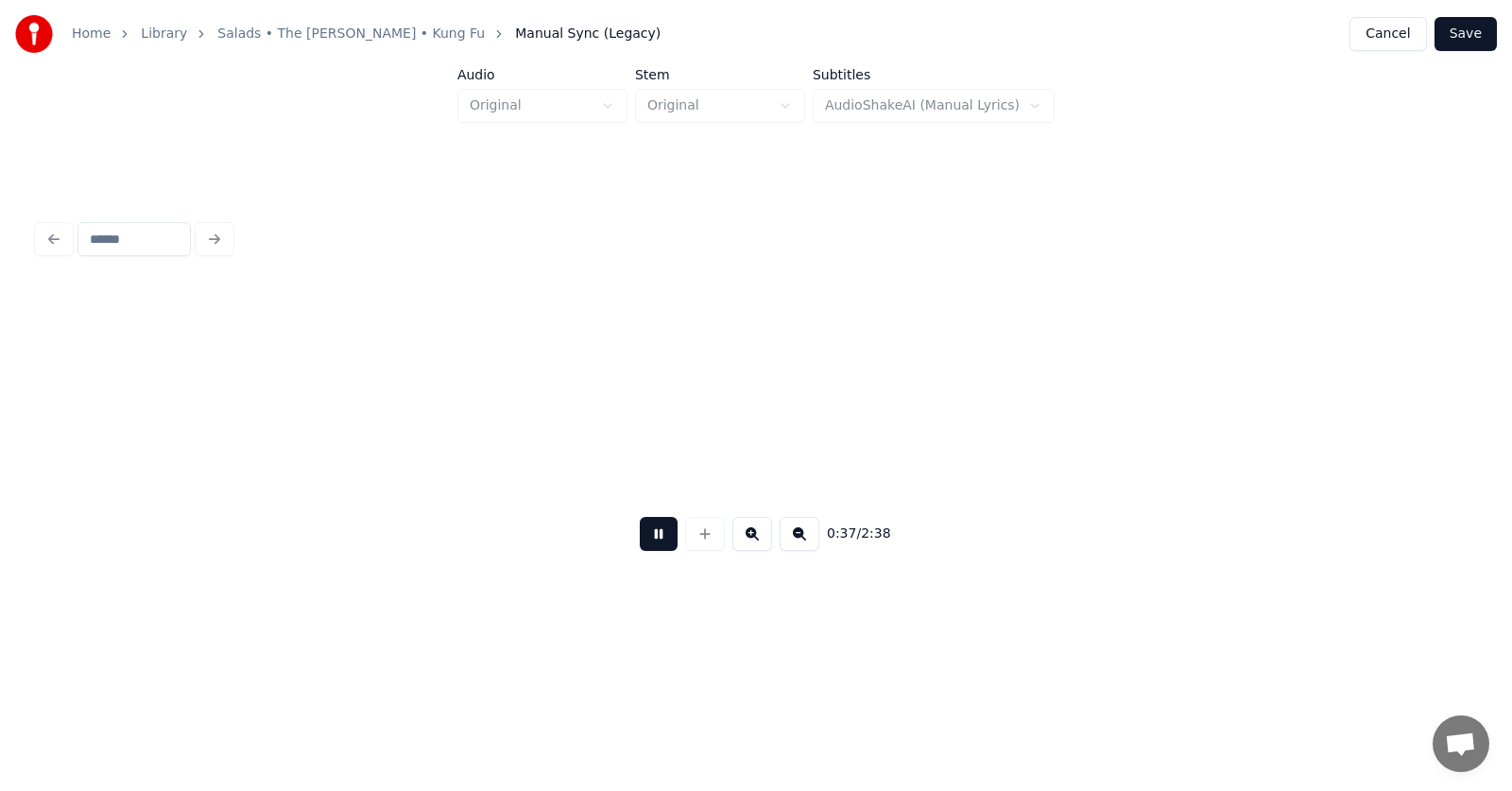
scroll to position [0, 26275]
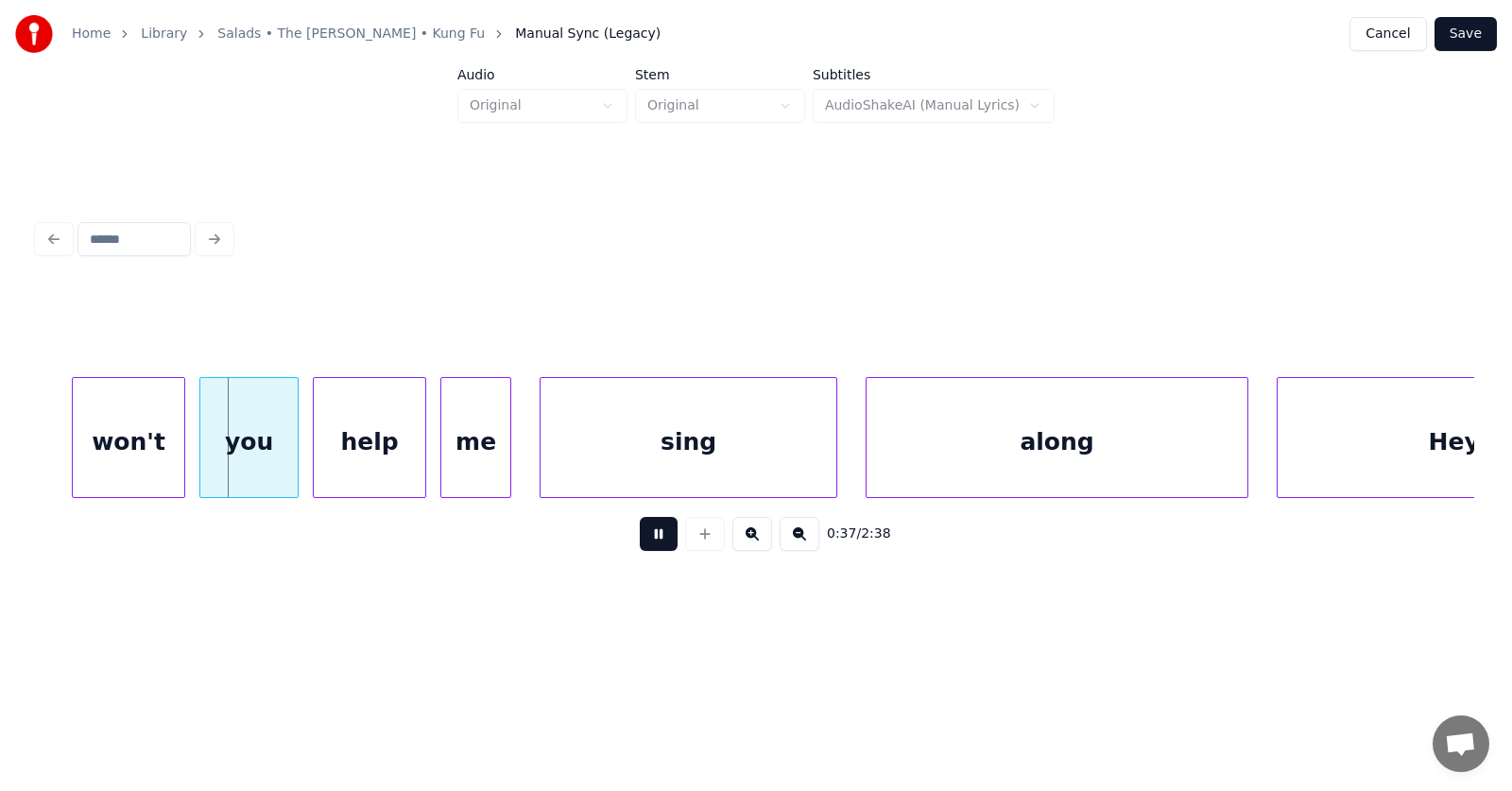
click at [640, 539] on button at bounding box center [658, 533] width 37 height 34
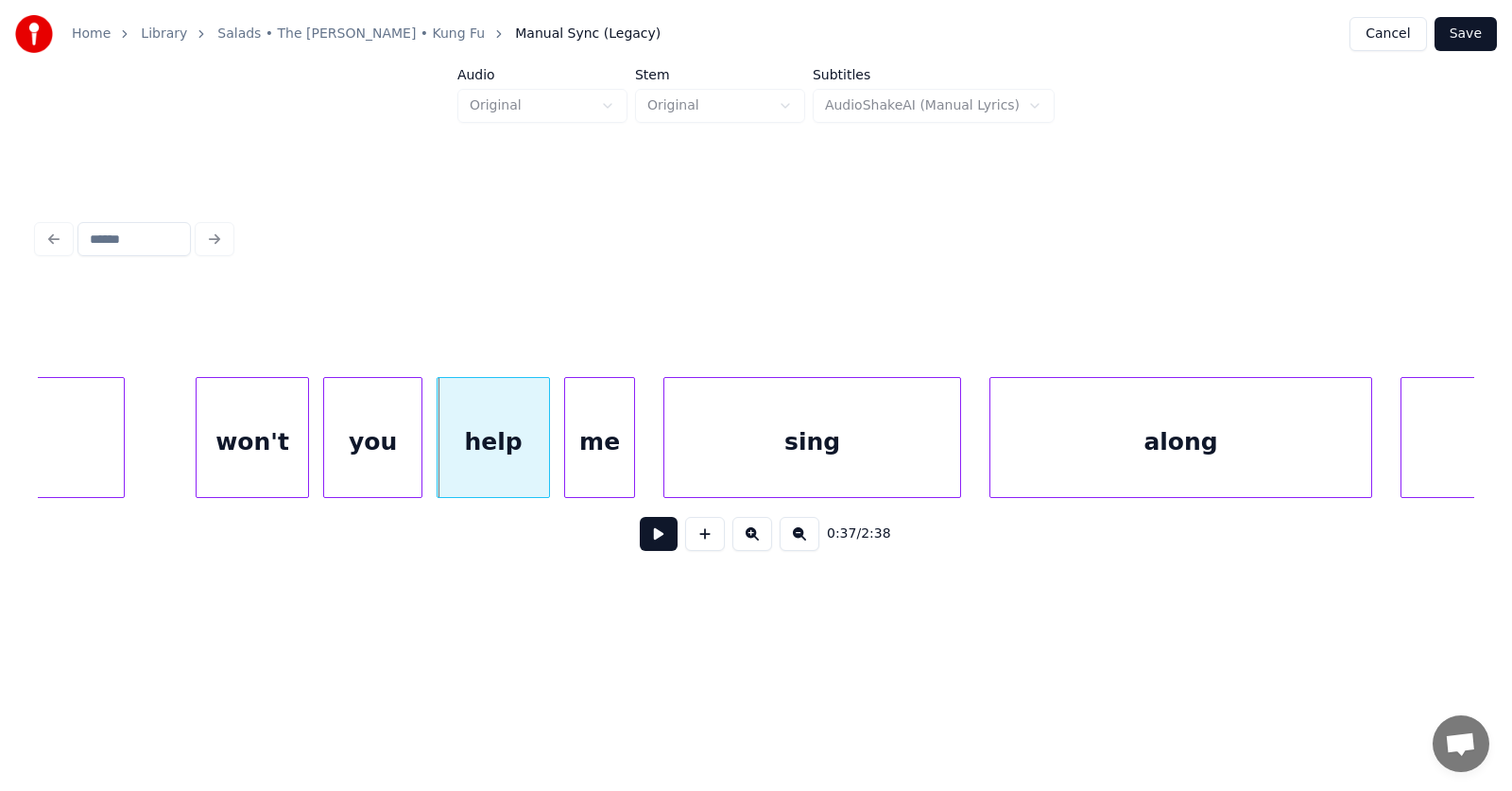
scroll to position [0, 26001]
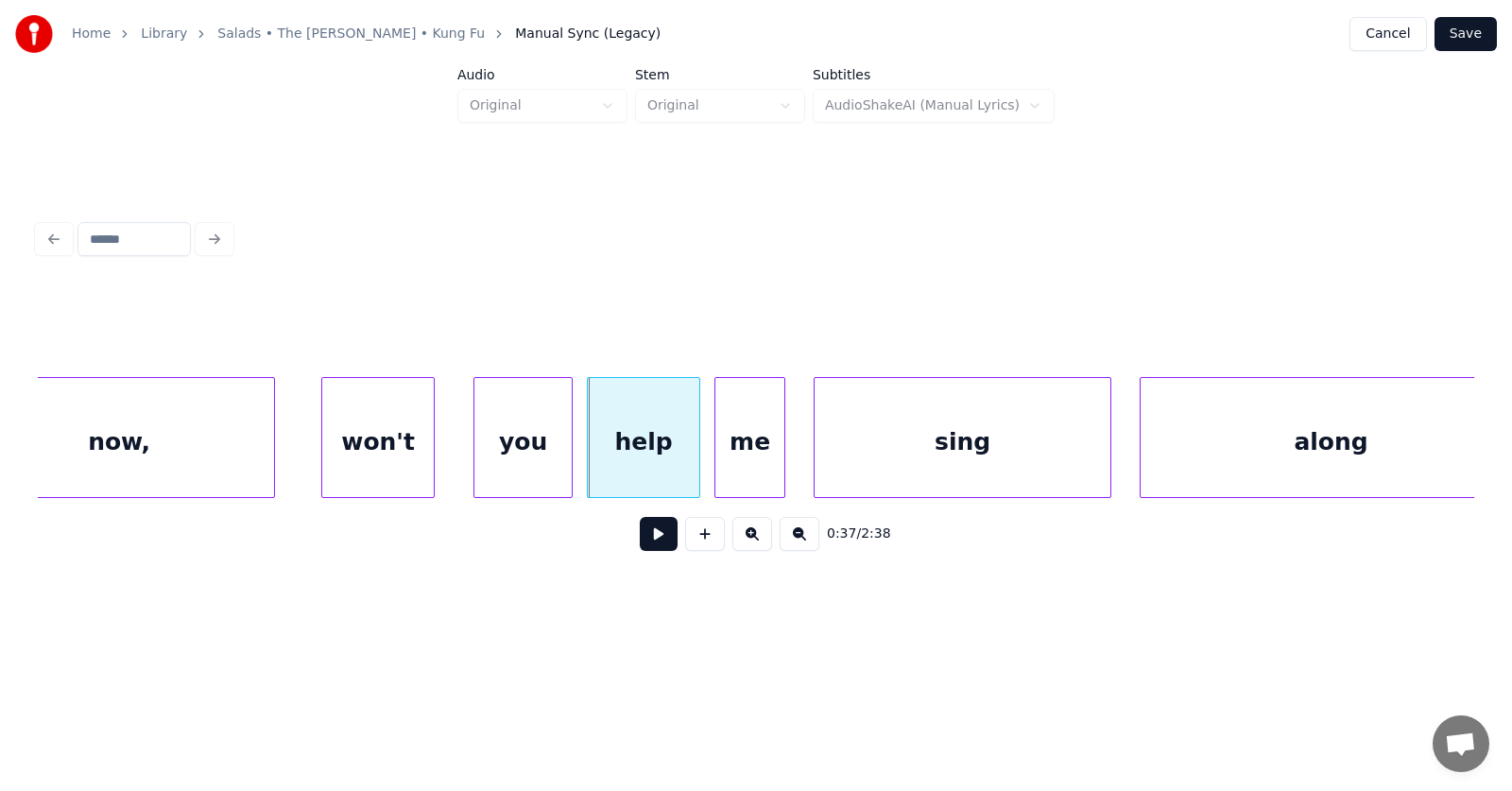
click at [388, 462] on div "won't" at bounding box center [378, 442] width 111 height 128
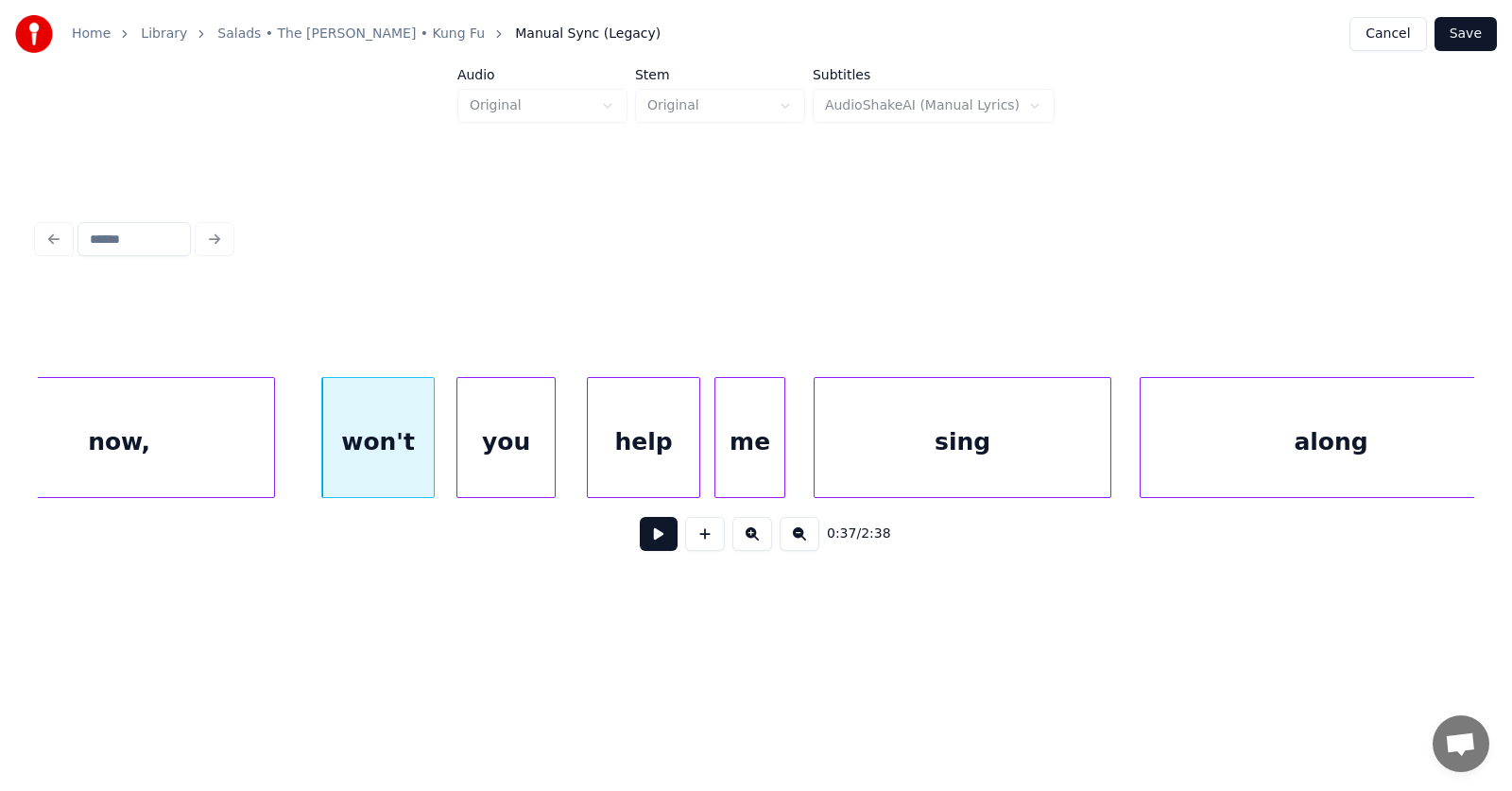
click at [508, 462] on div "you" at bounding box center [506, 442] width 98 height 128
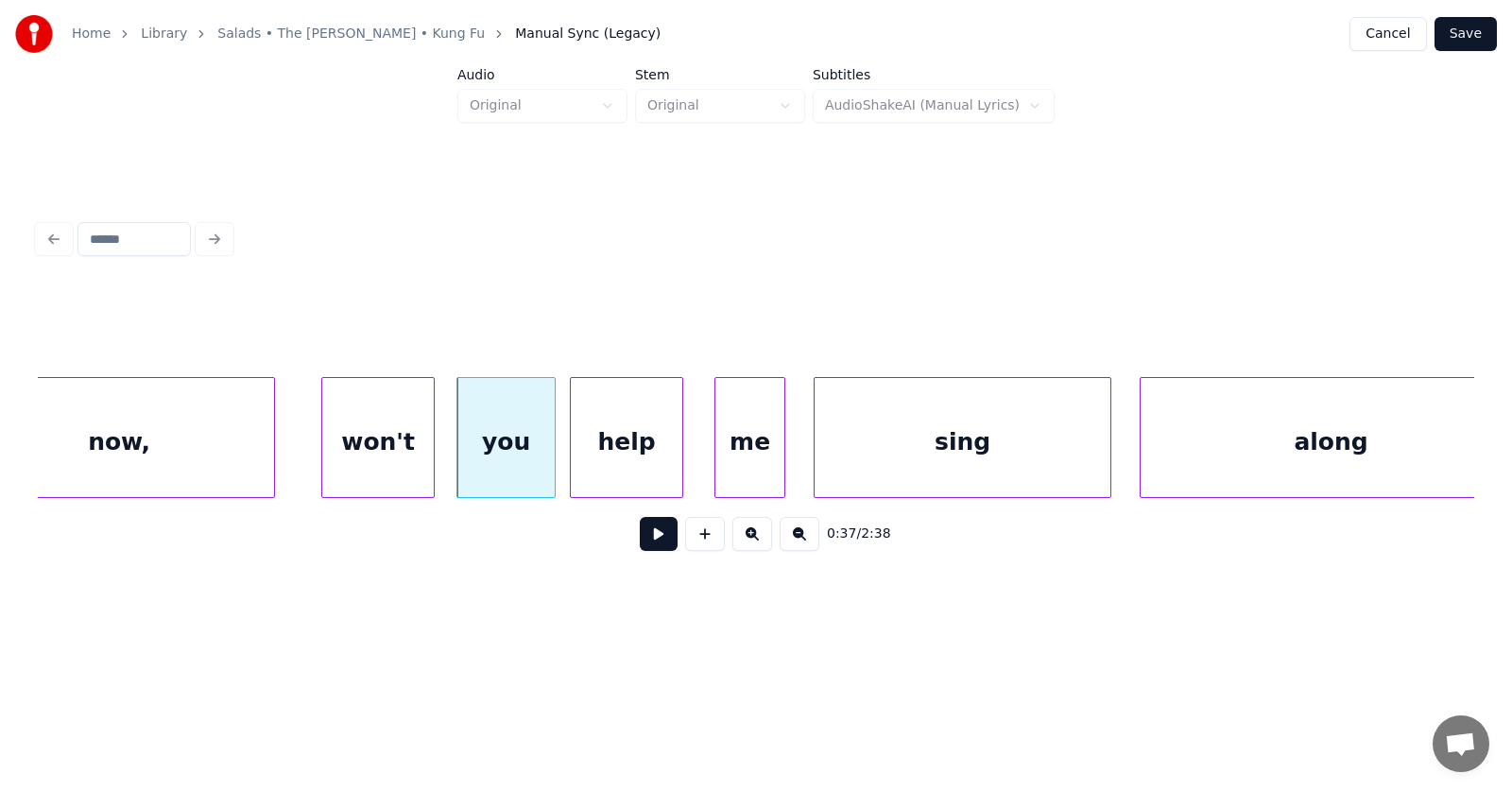
click at [592, 468] on div "help" at bounding box center [626, 442] width 111 height 128
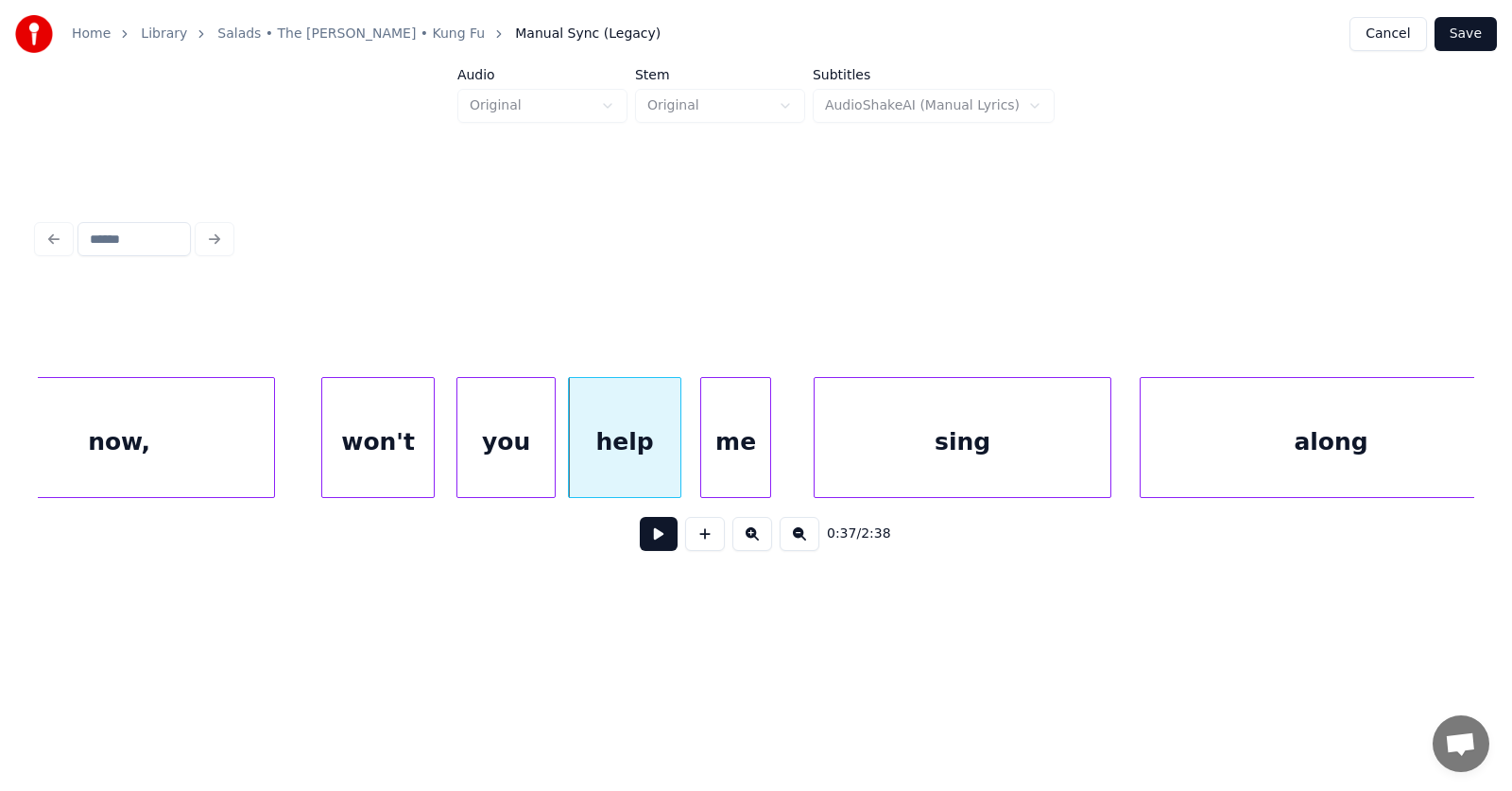
click at [732, 464] on div "me" at bounding box center [735, 442] width 69 height 128
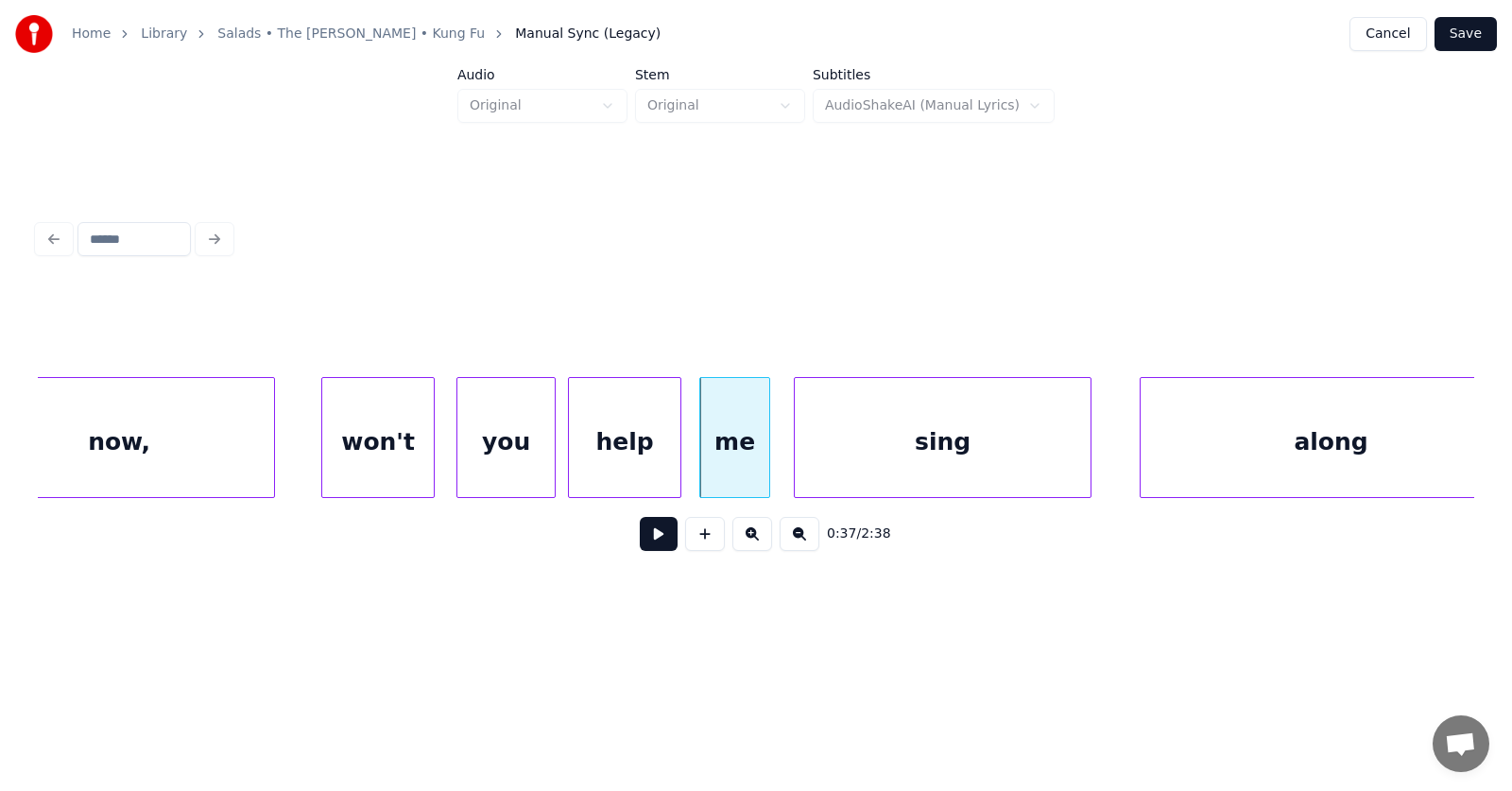
click at [851, 470] on div "sing" at bounding box center [942, 442] width 296 height 128
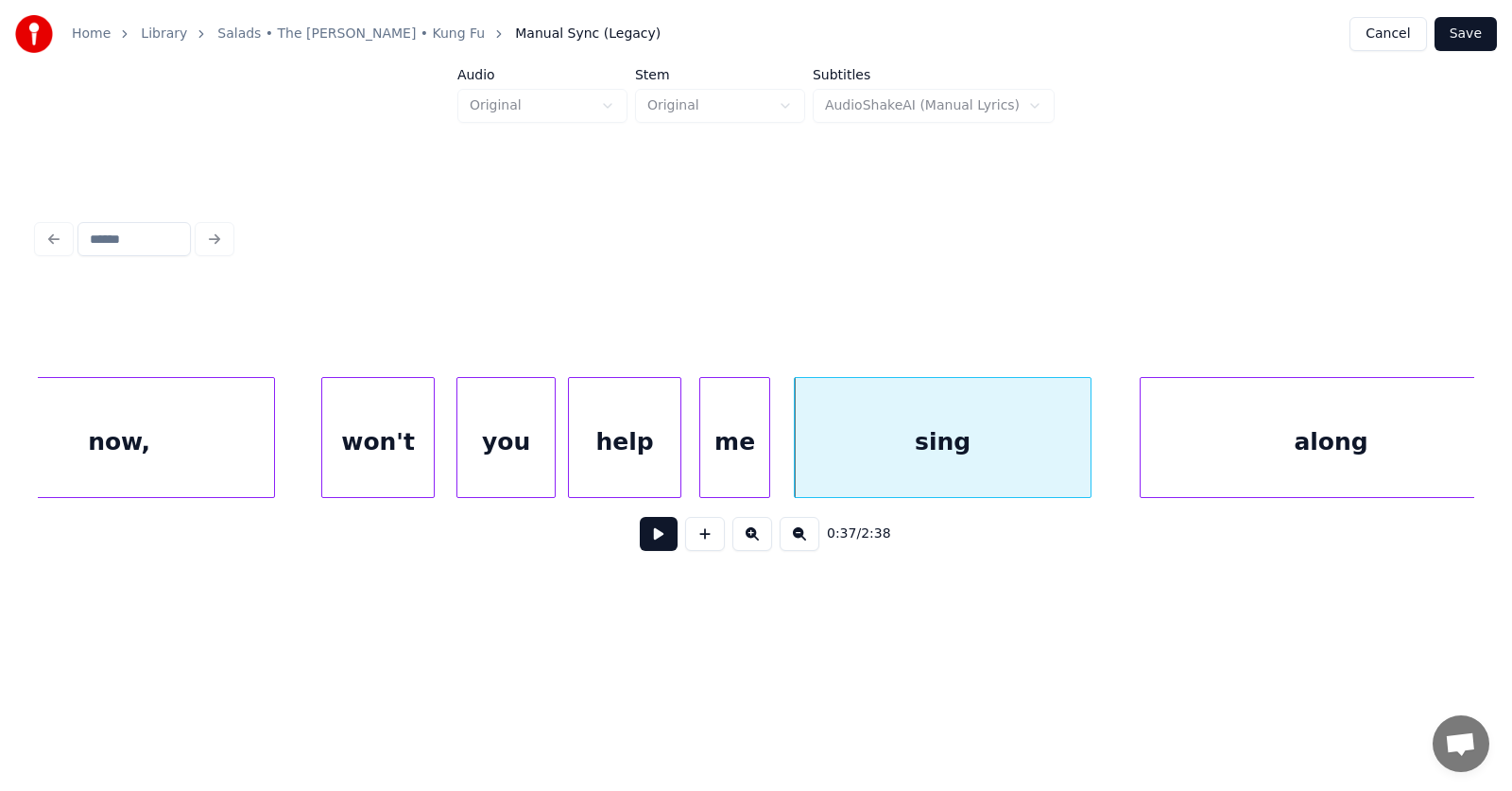
scroll to position [0, 26045]
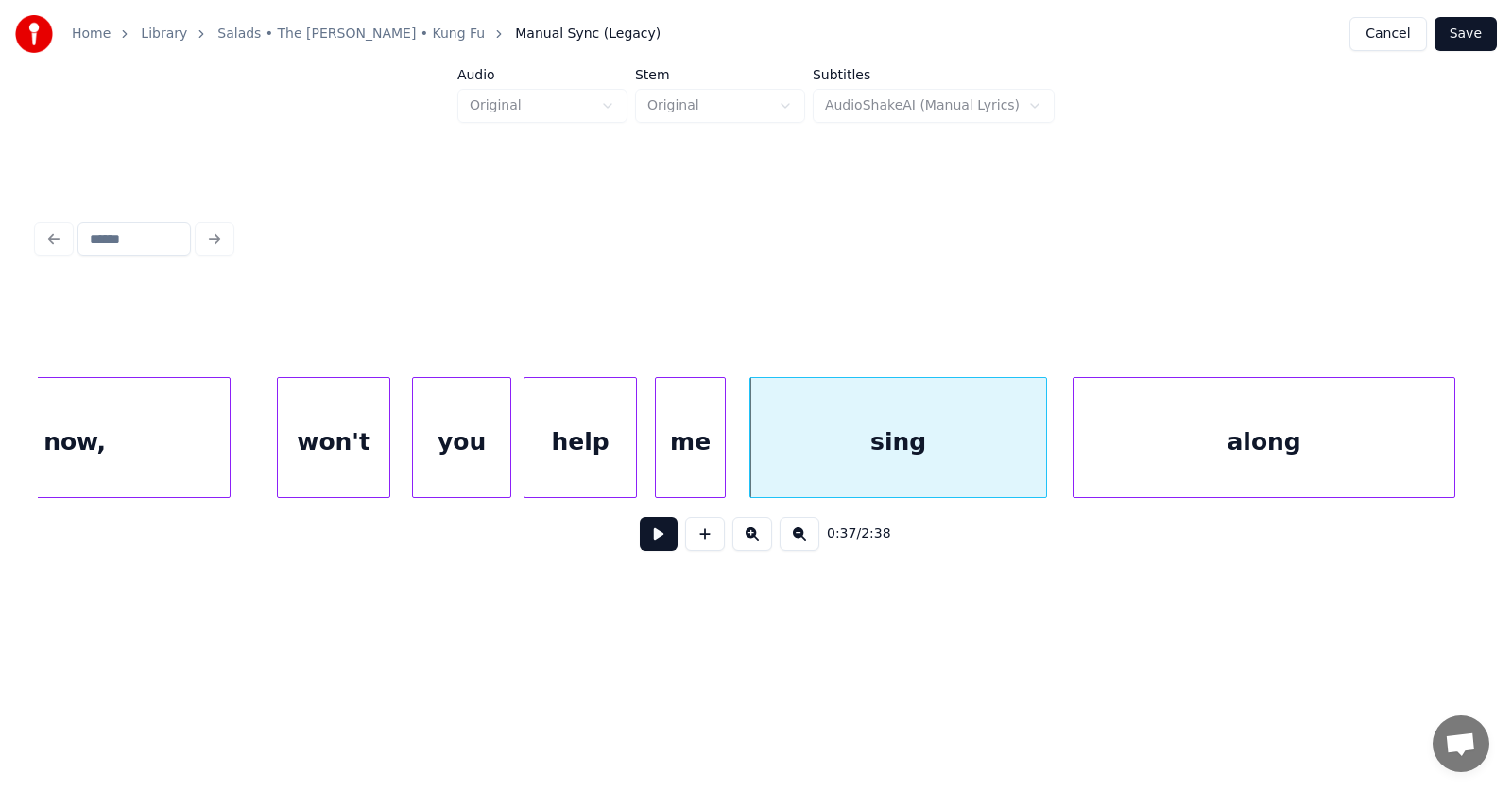
click at [1255, 438] on div "along" at bounding box center [1264, 442] width 380 height 128
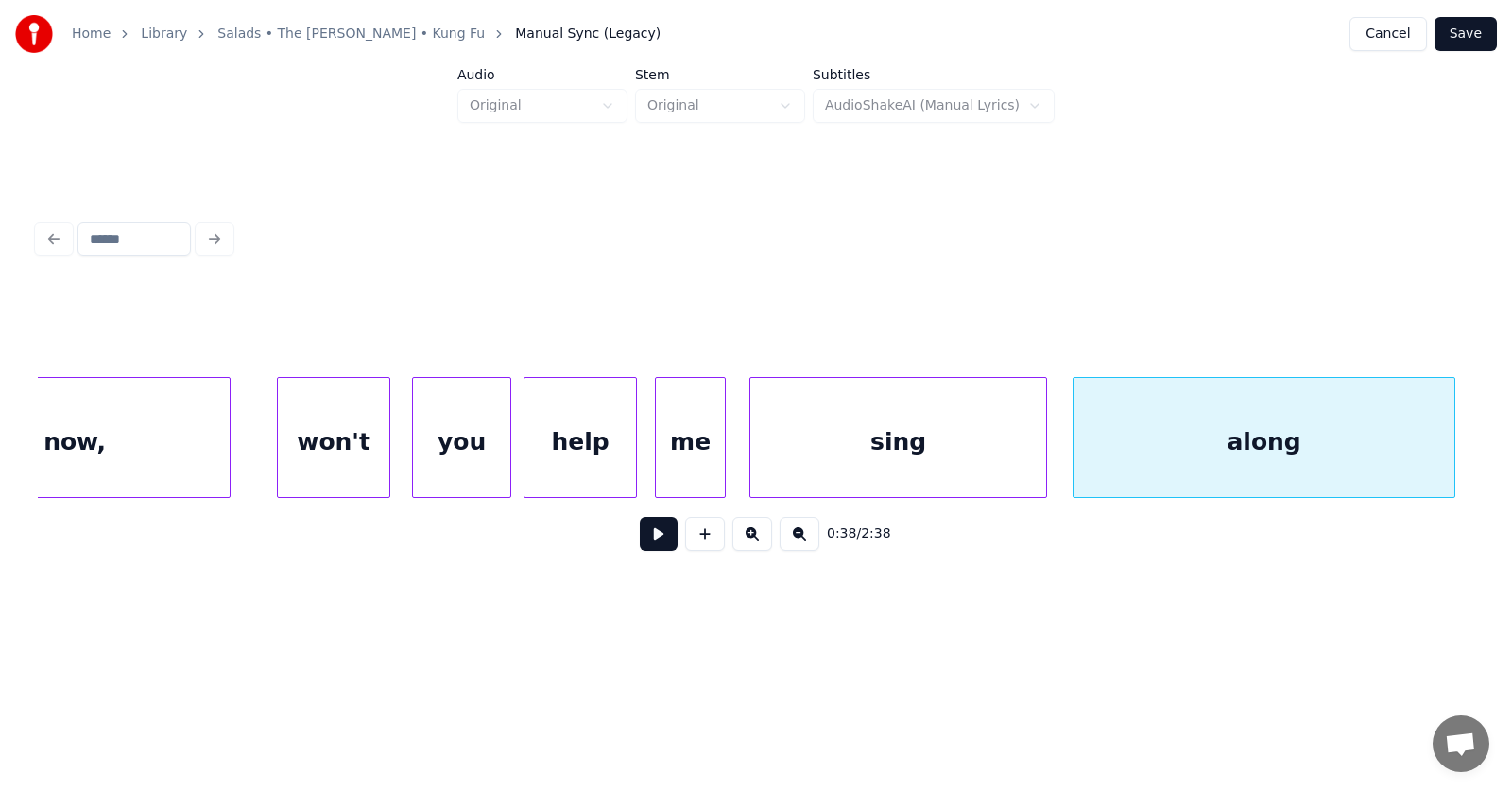
click at [649, 540] on button at bounding box center [658, 533] width 37 height 34
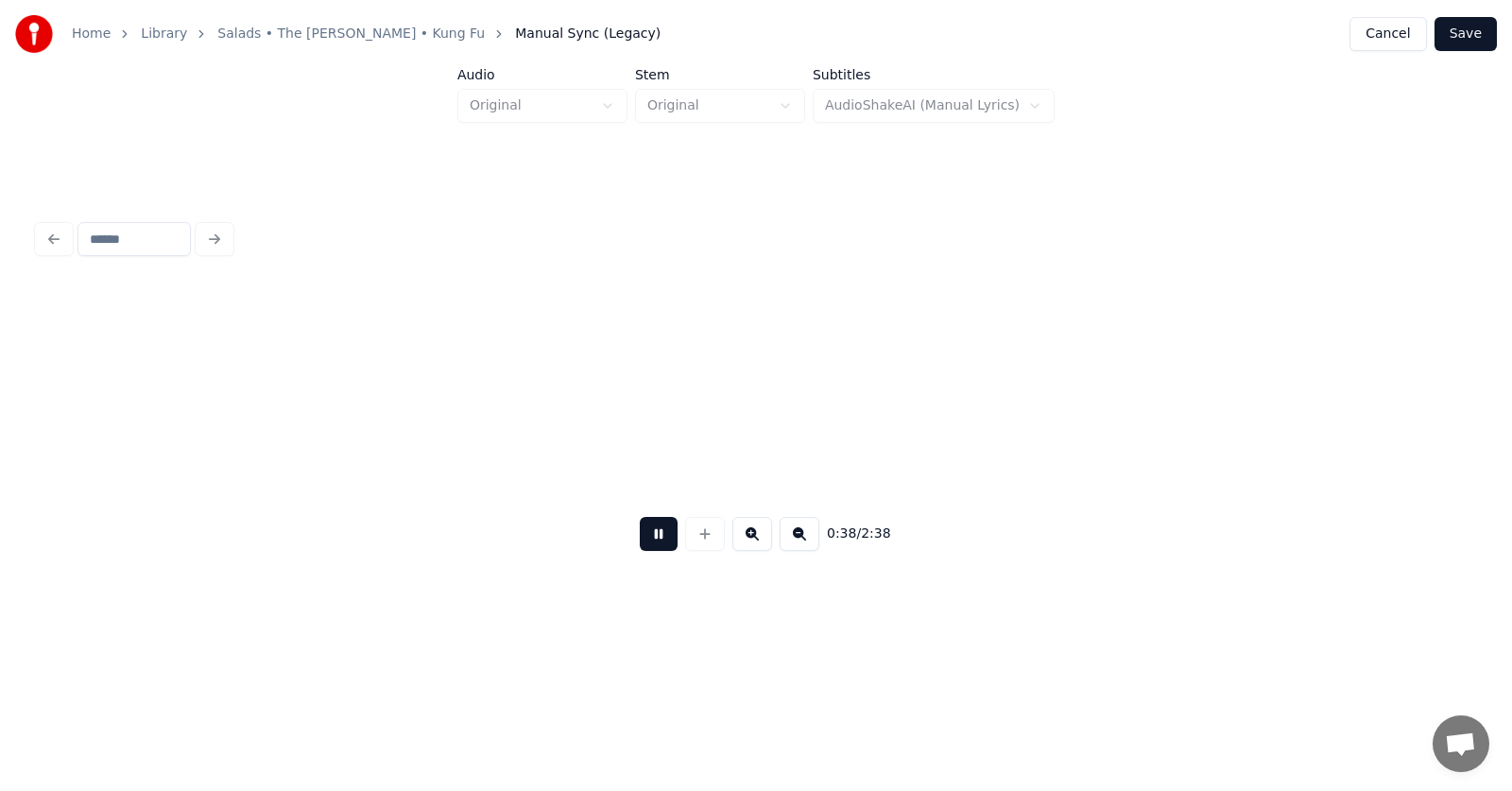
scroll to position [0, 27486]
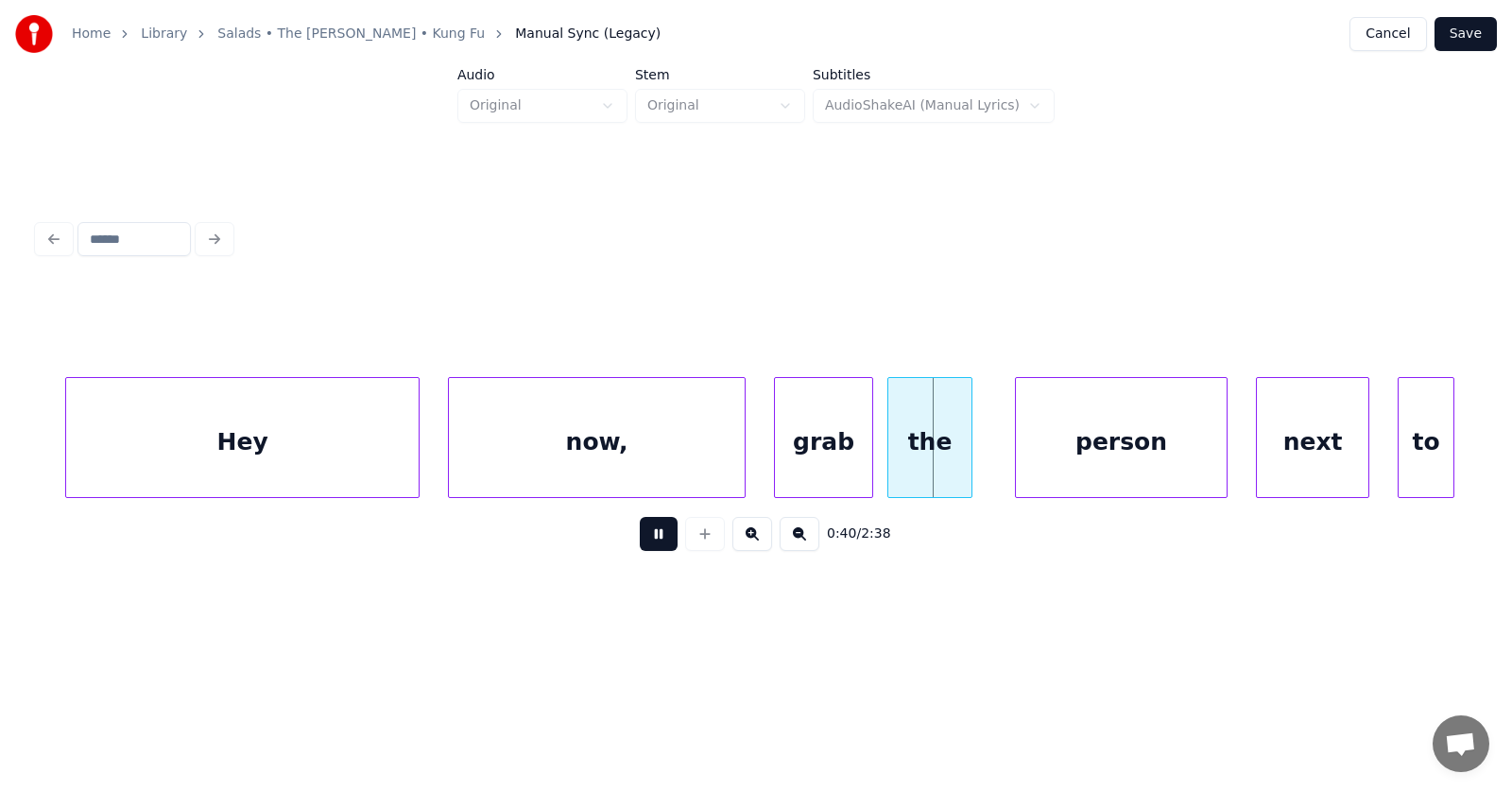
click at [656, 544] on button at bounding box center [658, 533] width 37 height 34
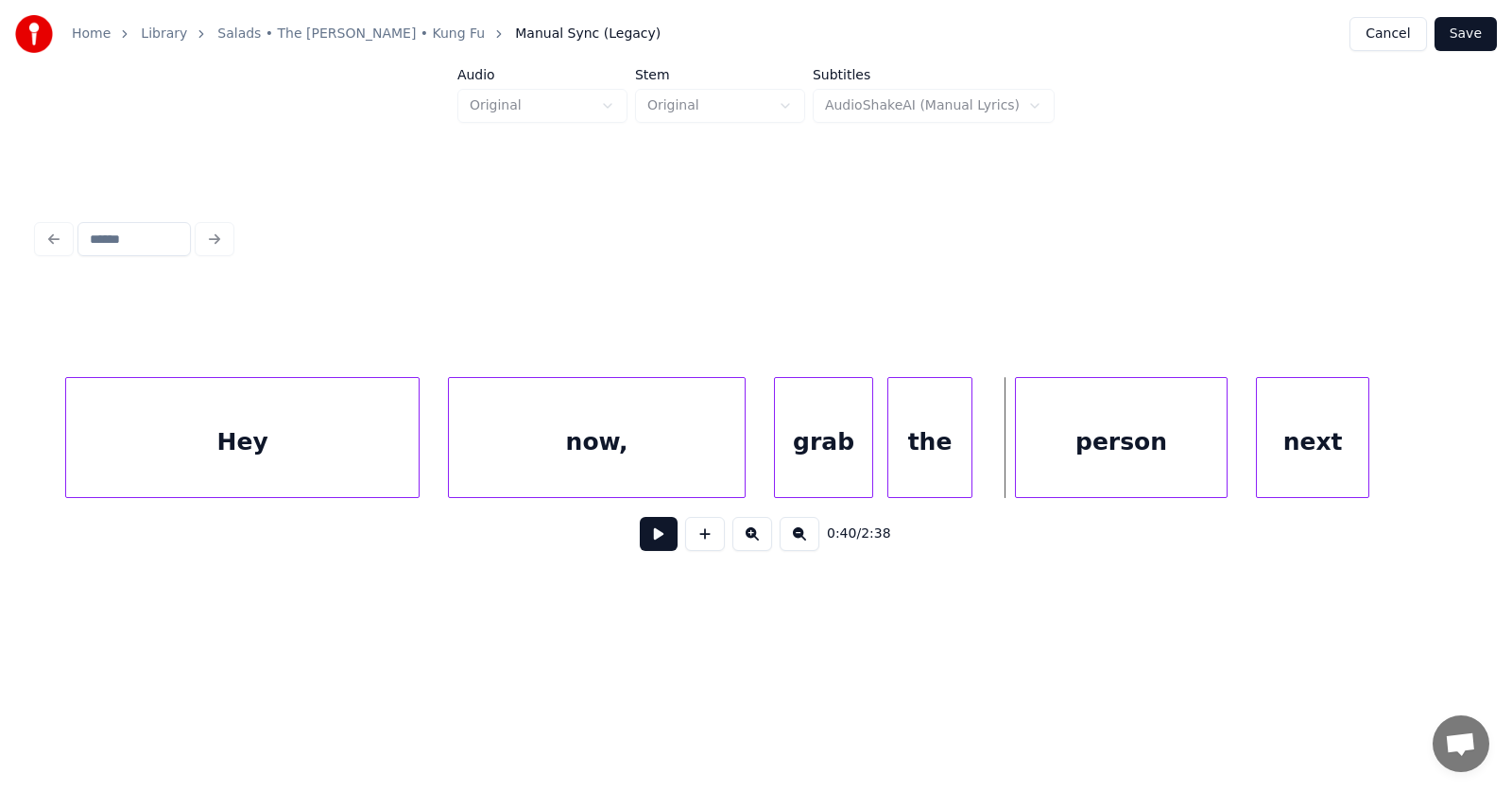
scroll to position [0, 27206]
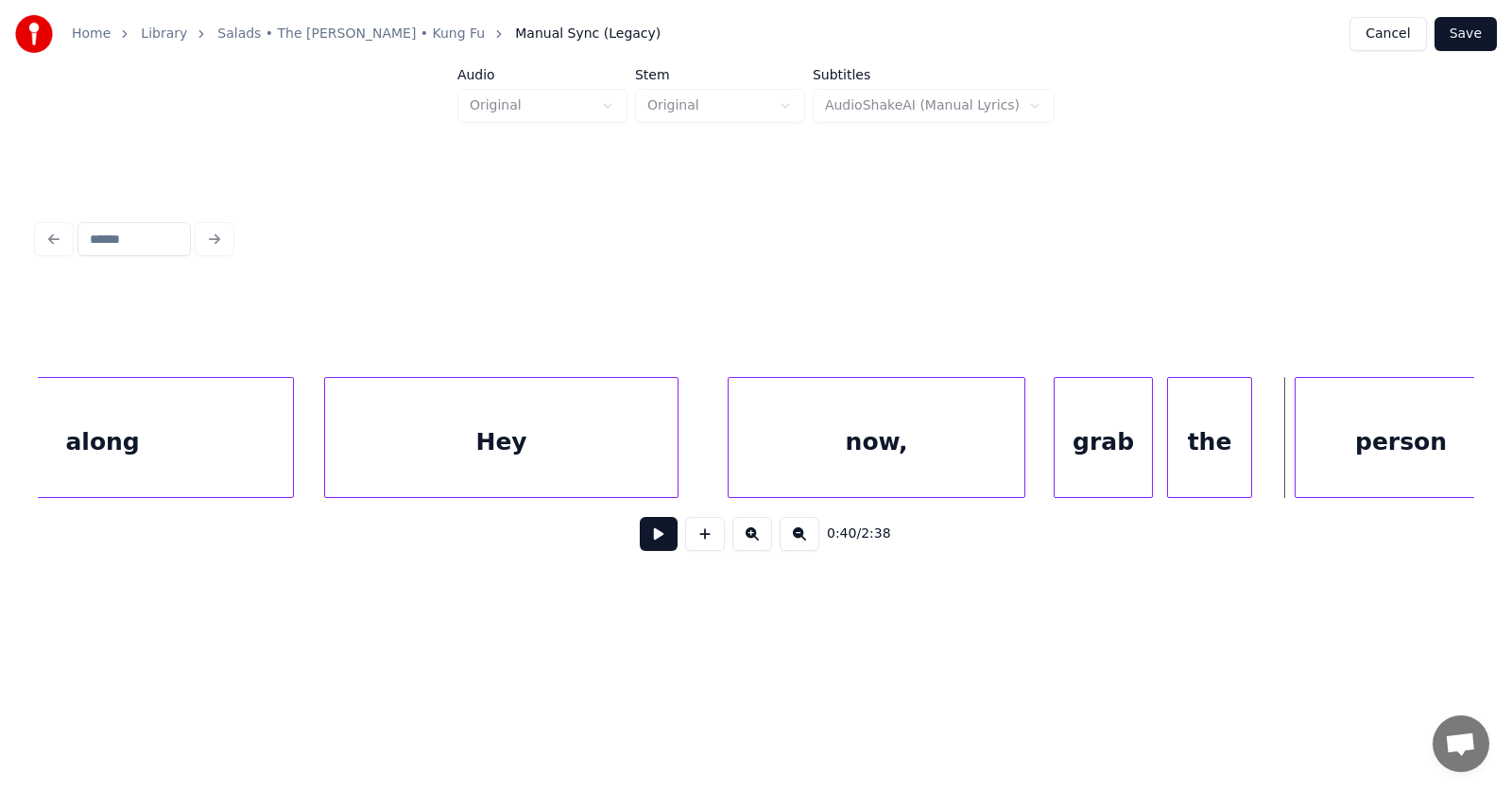
click at [492, 442] on div "Hey" at bounding box center [502, 442] width 353 height 128
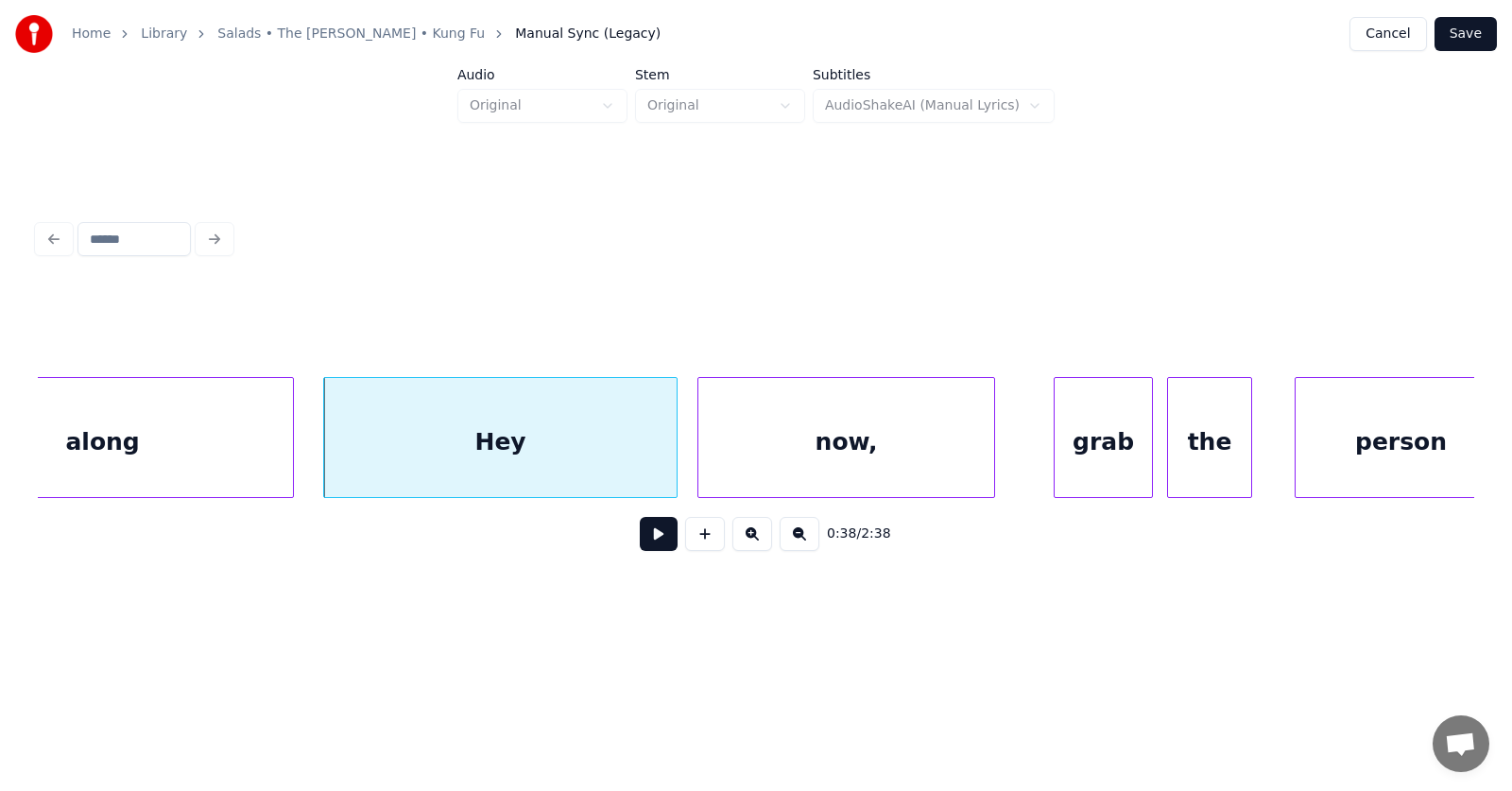
click at [735, 450] on div "now," at bounding box center [847, 442] width 296 height 128
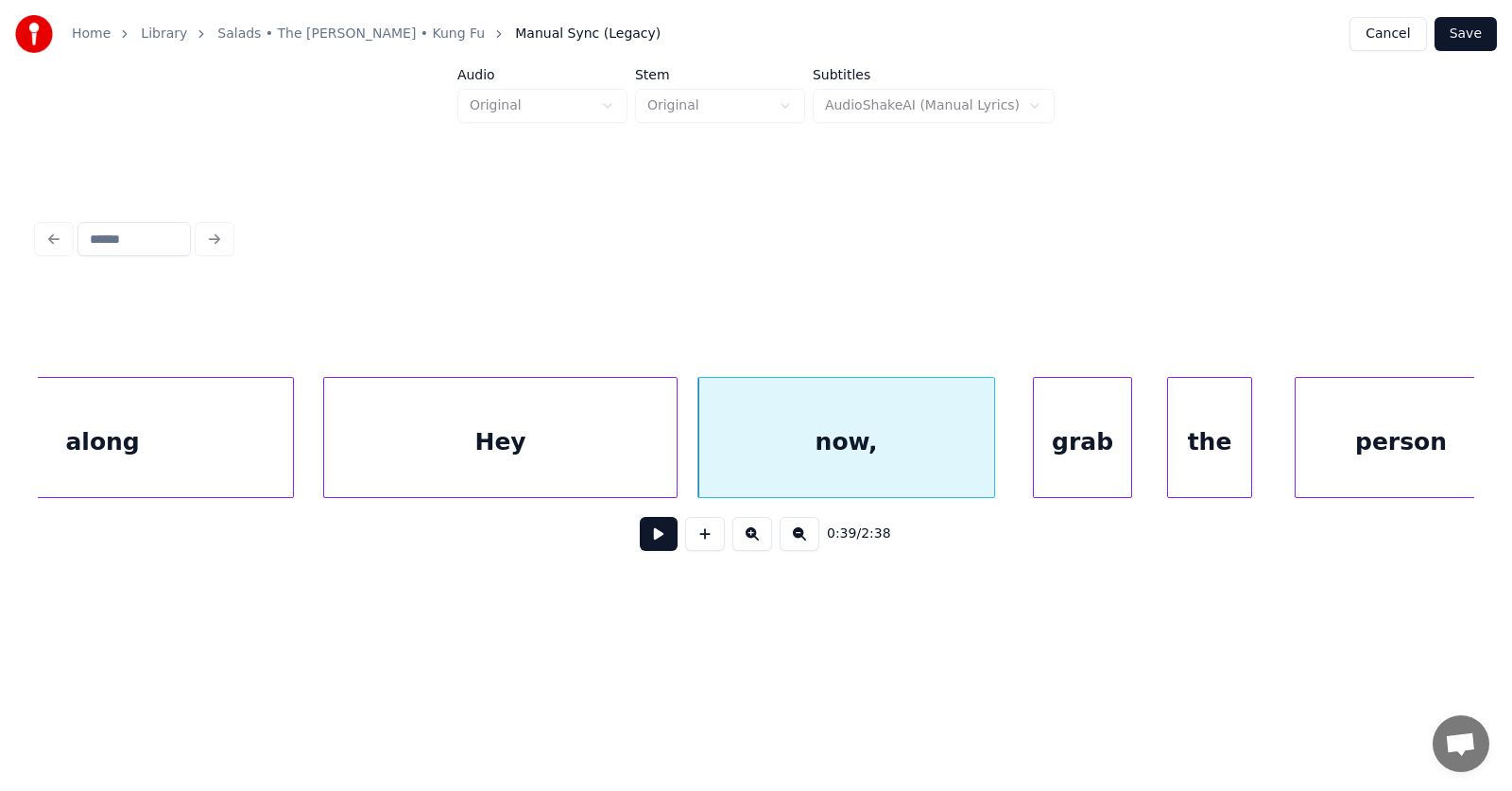
click at [1056, 462] on div "grab" at bounding box center [1082, 442] width 98 height 128
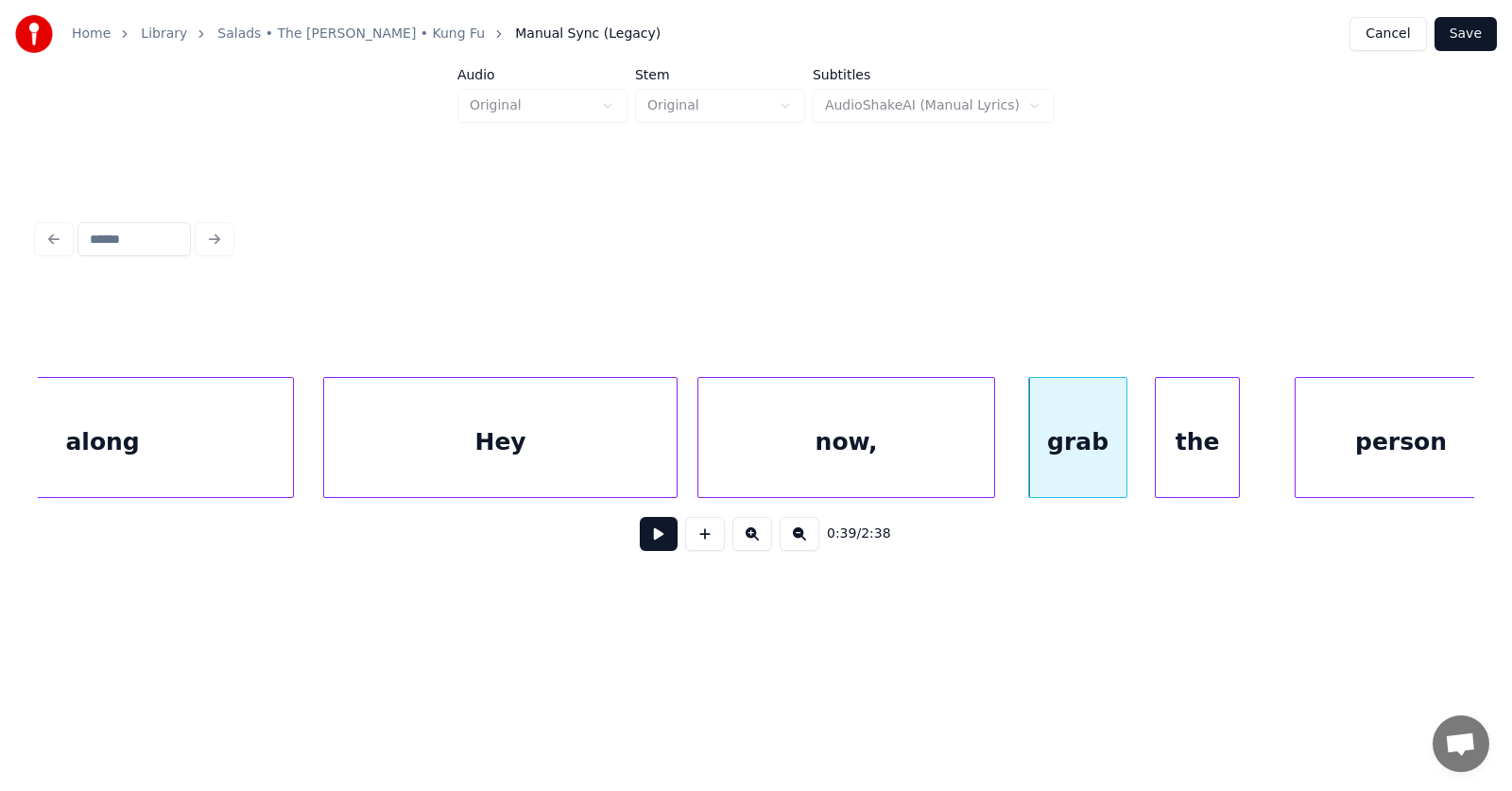
click at [1179, 469] on div "the" at bounding box center [1198, 442] width 83 height 128
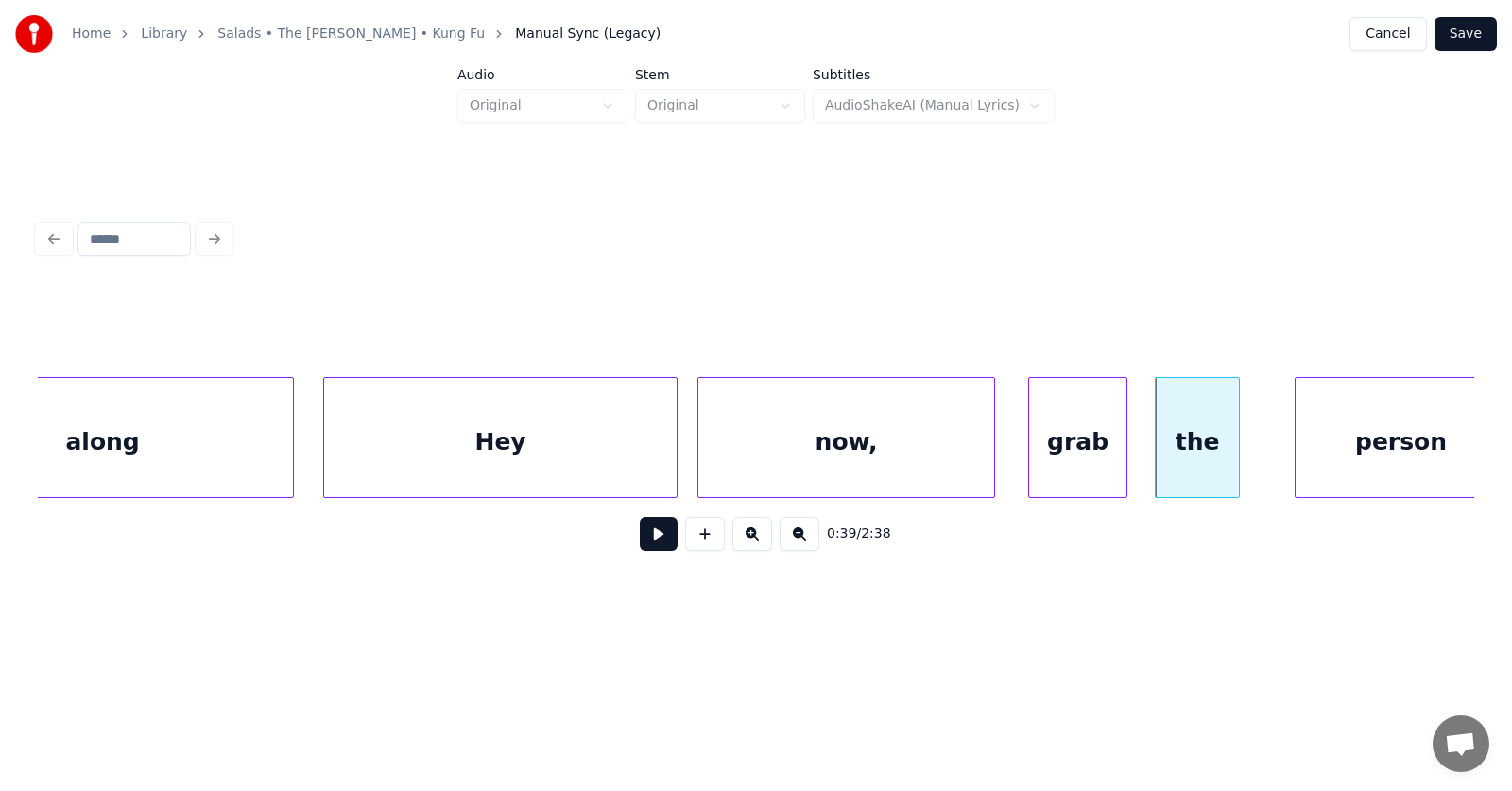
scroll to position [0, 27232]
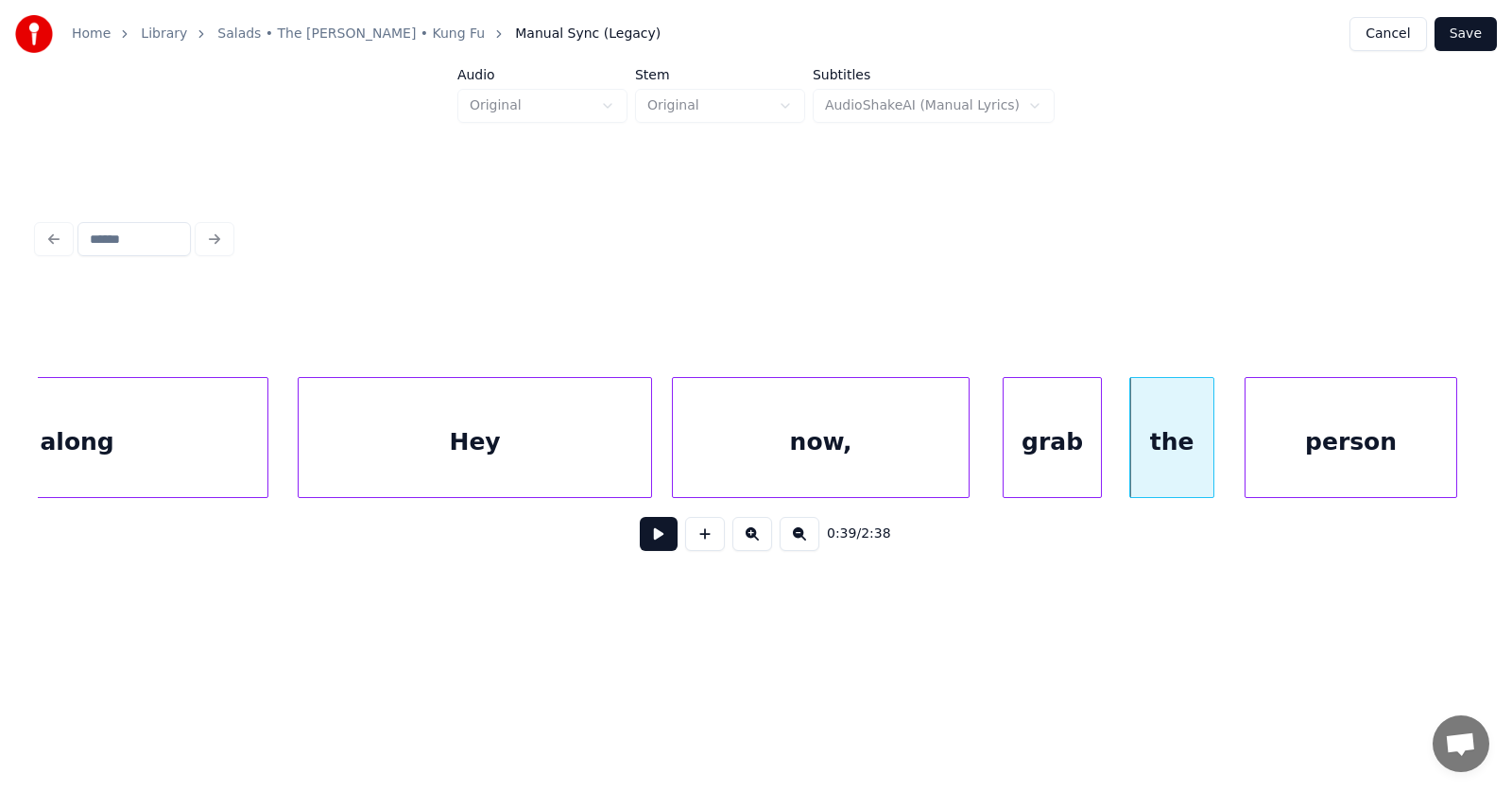
click at [1382, 458] on div "person" at bounding box center [1351, 442] width 211 height 128
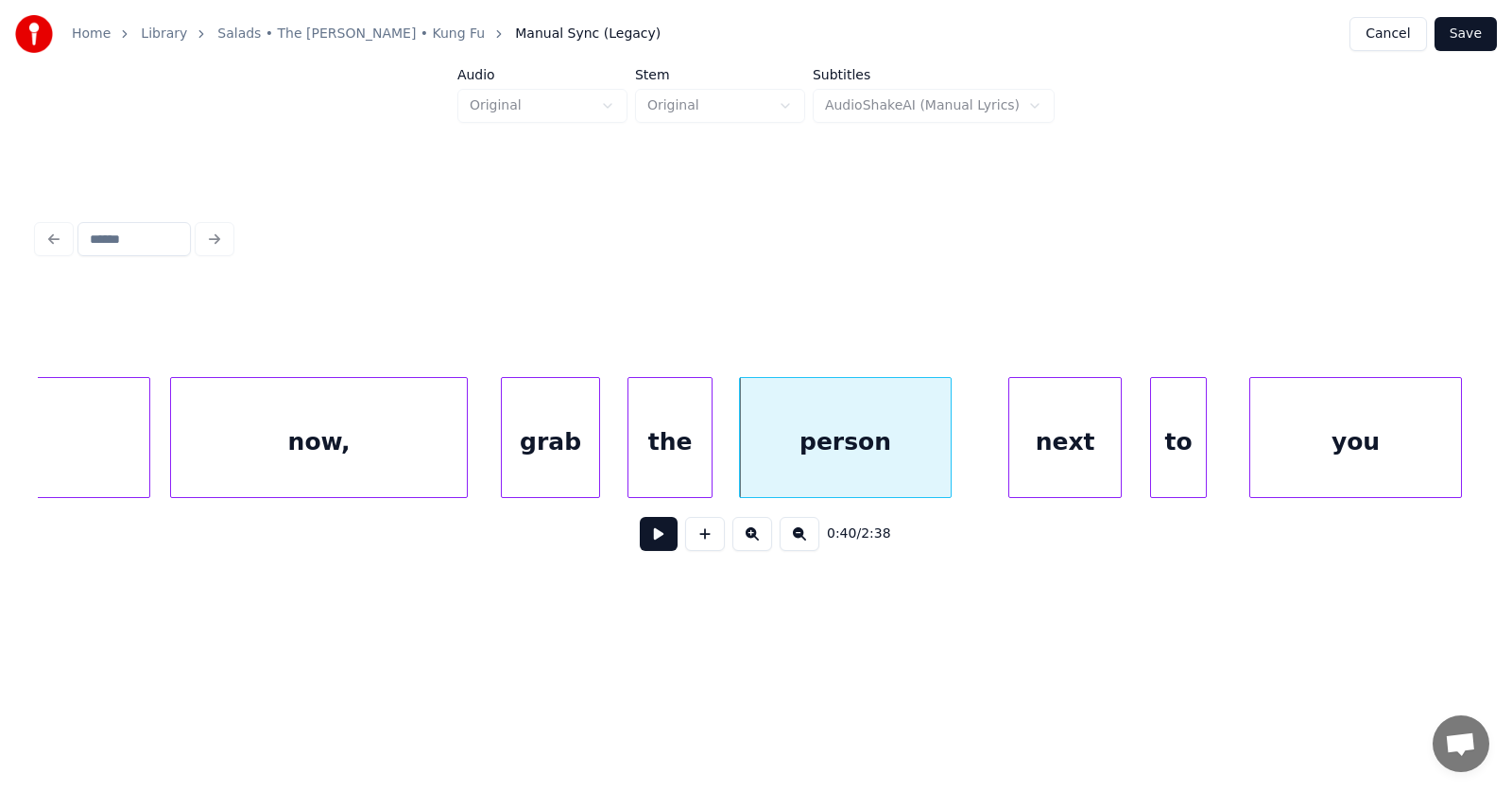
scroll to position [0, 27809]
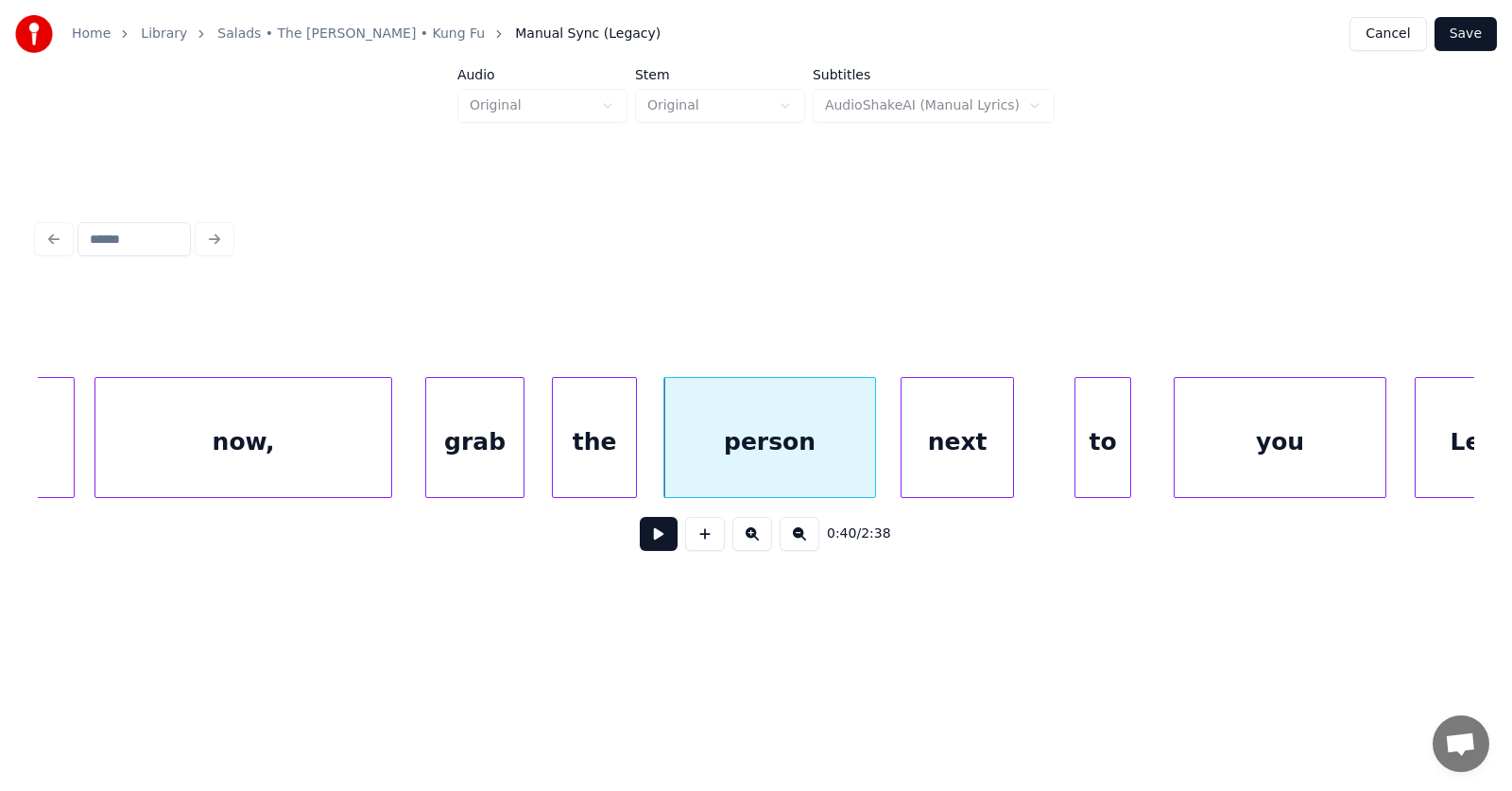
click at [935, 462] on div "next" at bounding box center [957, 442] width 111 height 128
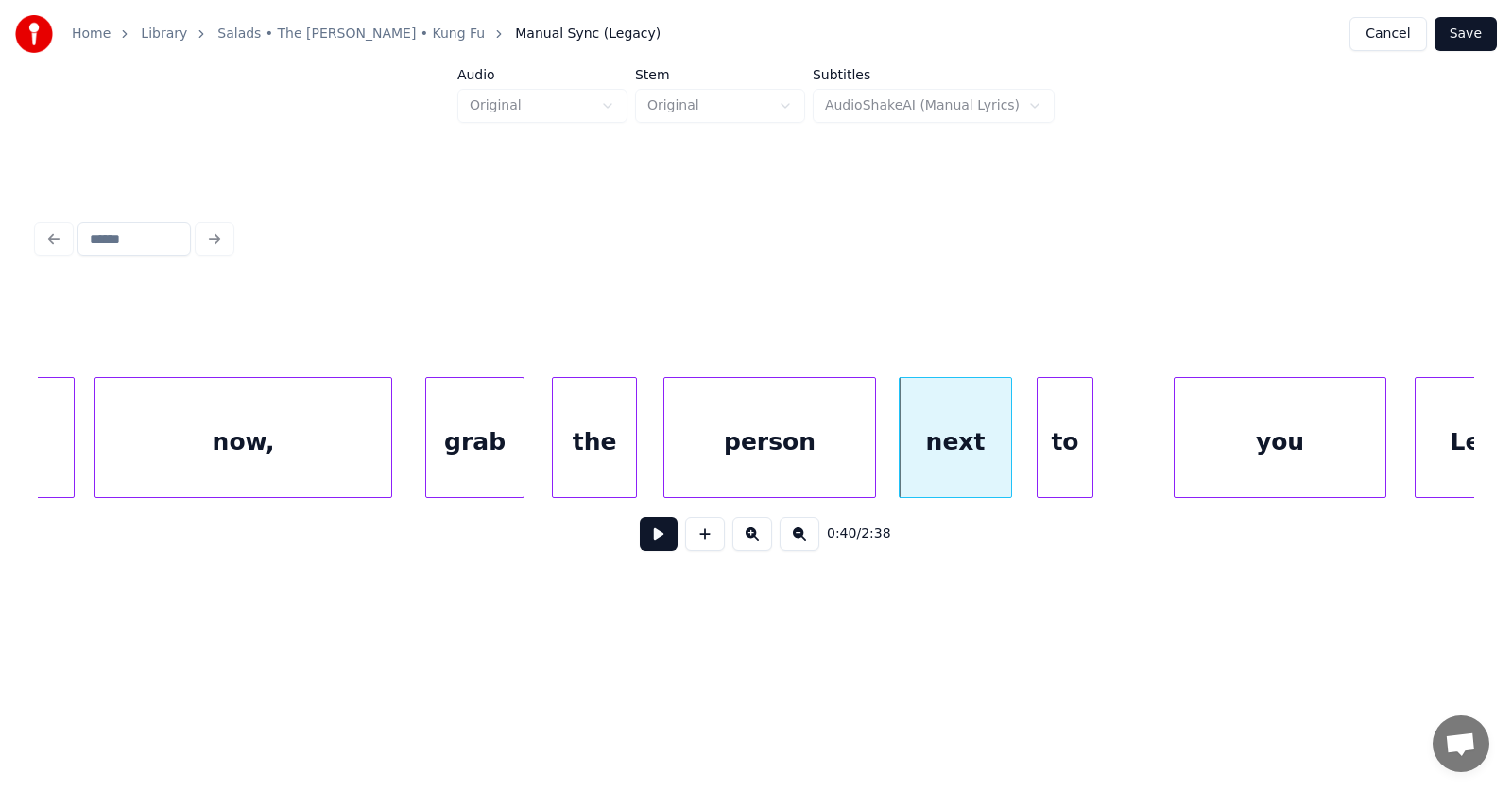
click at [1084, 467] on div "to" at bounding box center [1065, 442] width 55 height 128
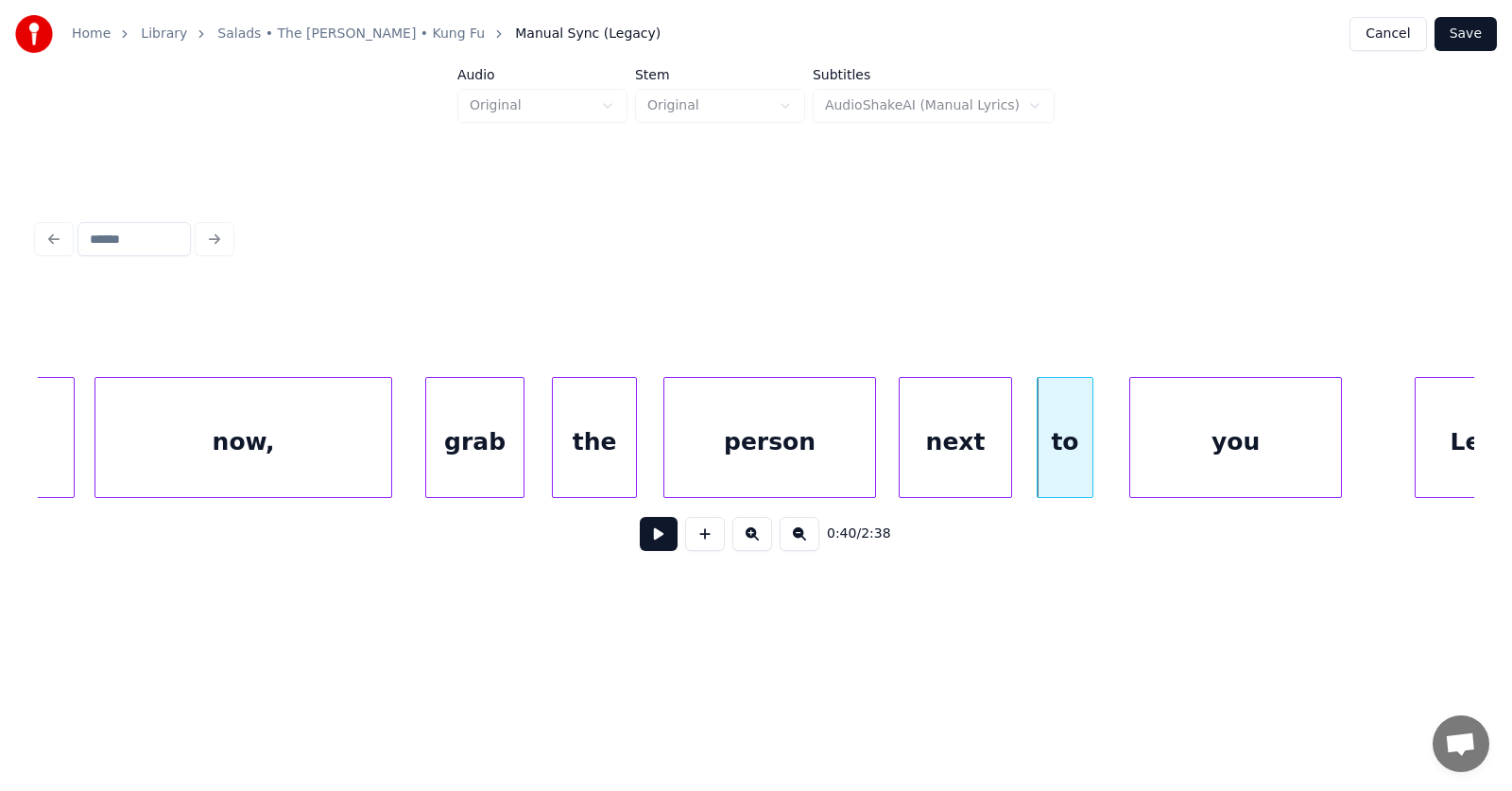
click at [1153, 470] on div "you" at bounding box center [1236, 442] width 211 height 128
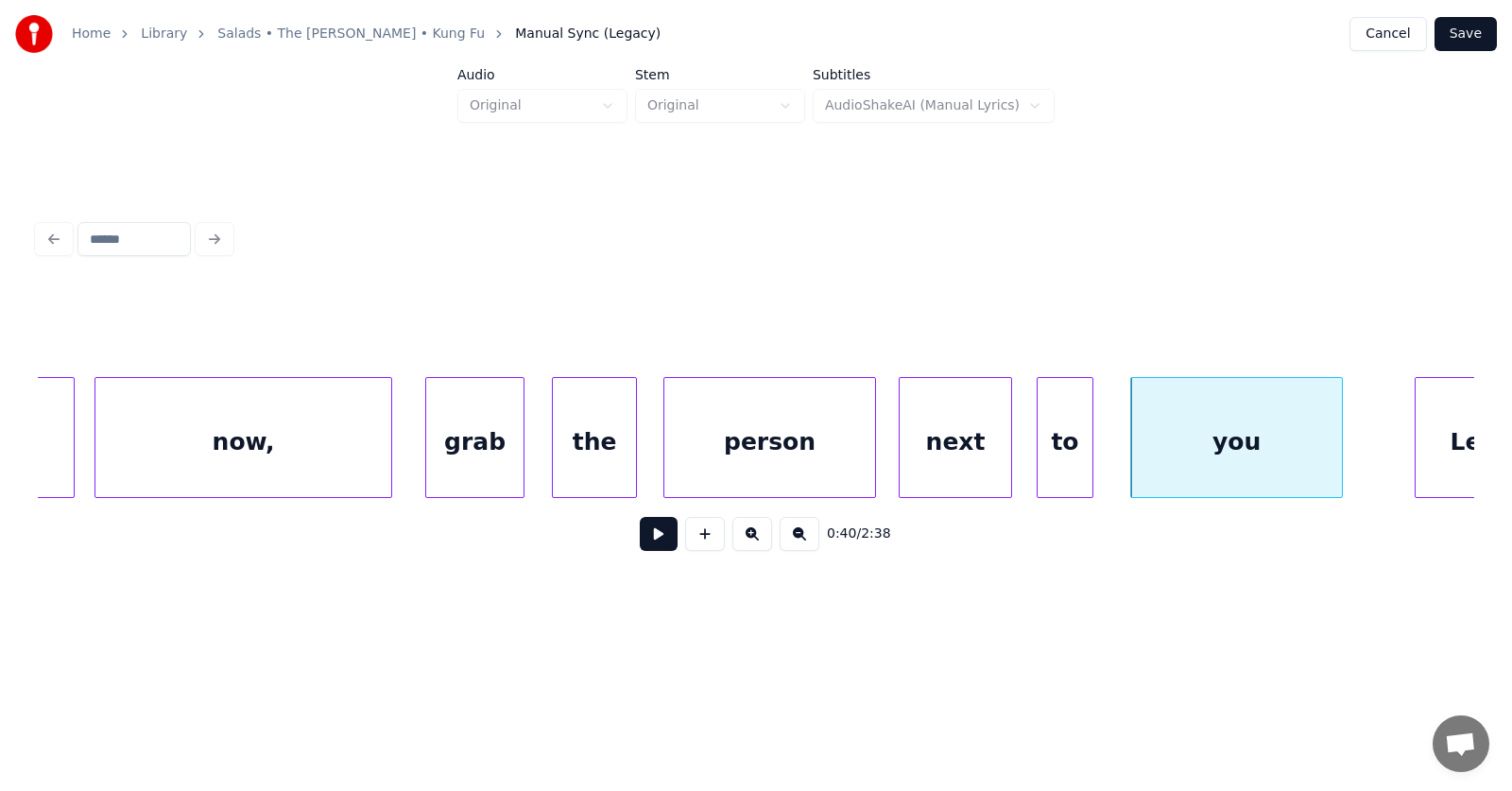
scroll to position [0, 27858]
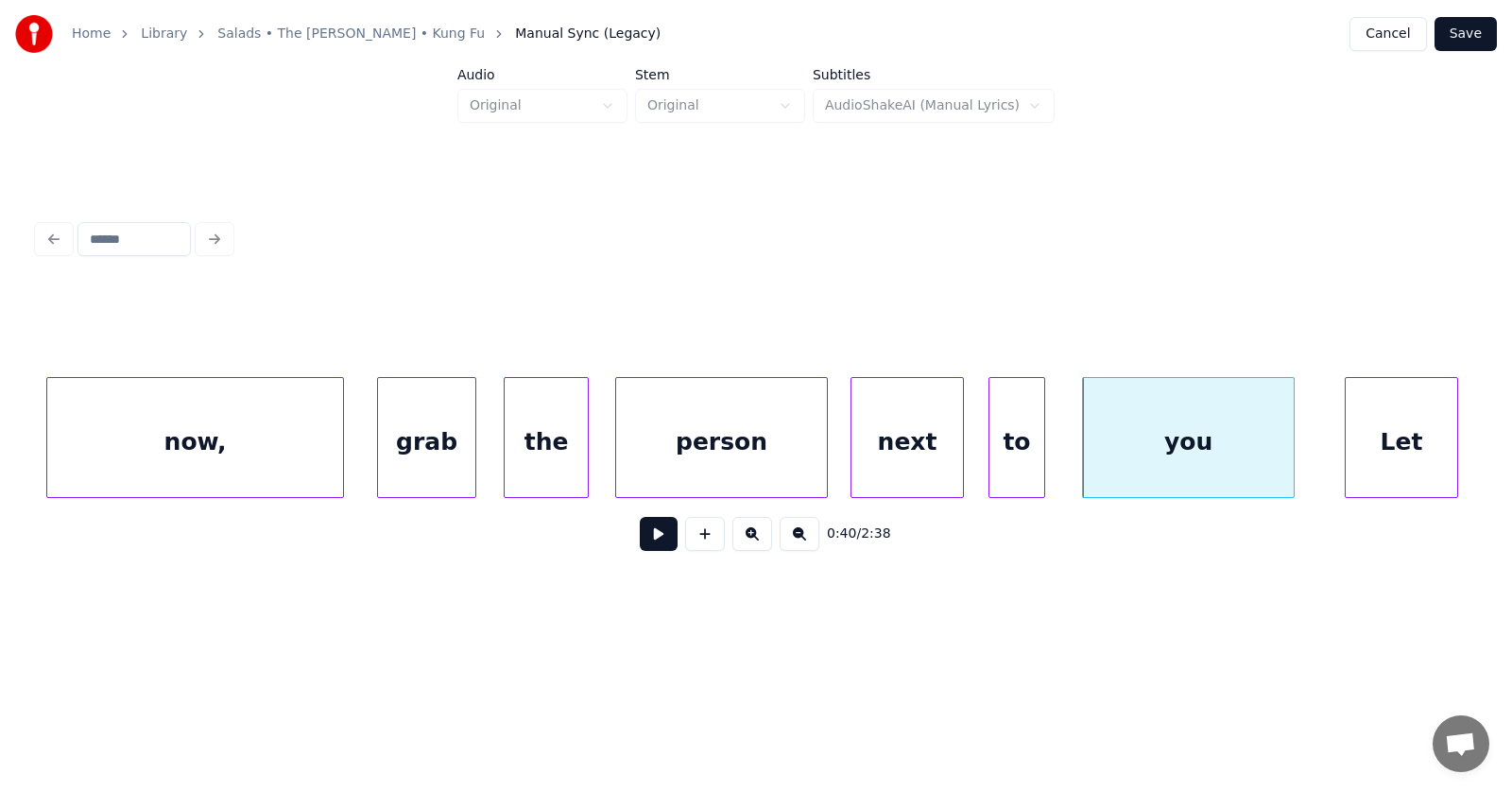
click at [1433, 454] on div "Let" at bounding box center [1401, 442] width 111 height 128
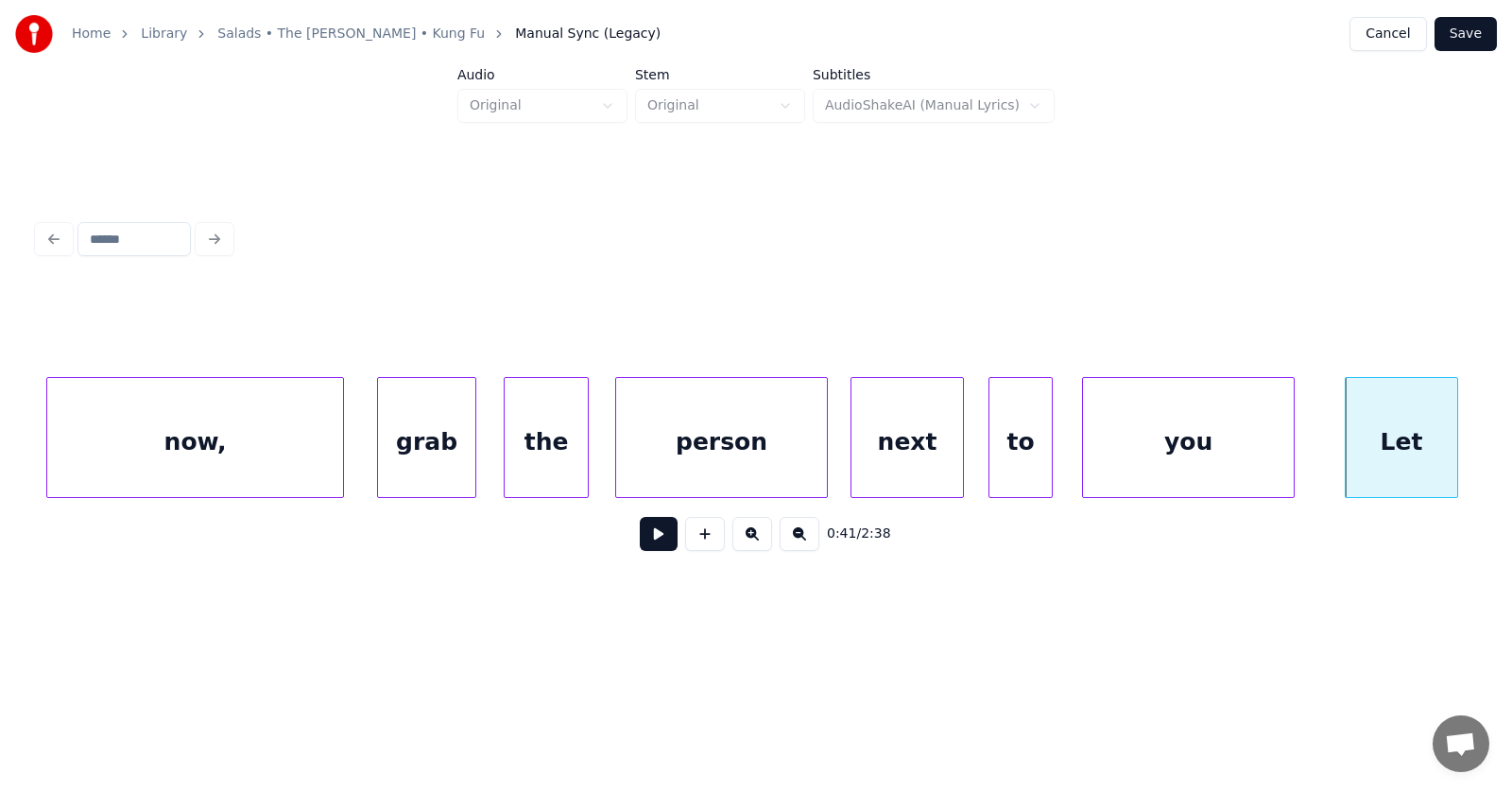
click at [1048, 447] on div at bounding box center [1049, 437] width 6 height 119
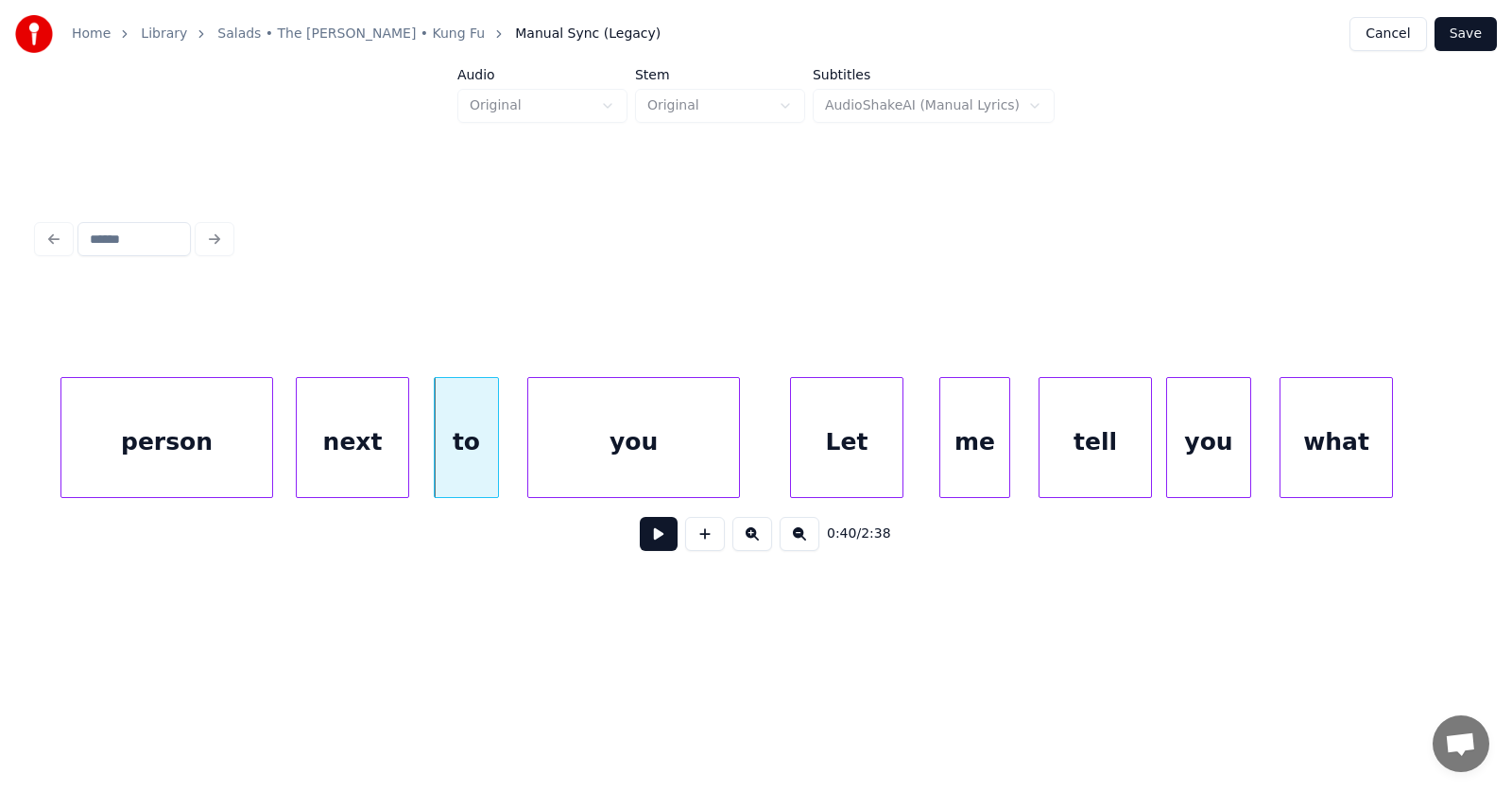
scroll to position [0, 28261]
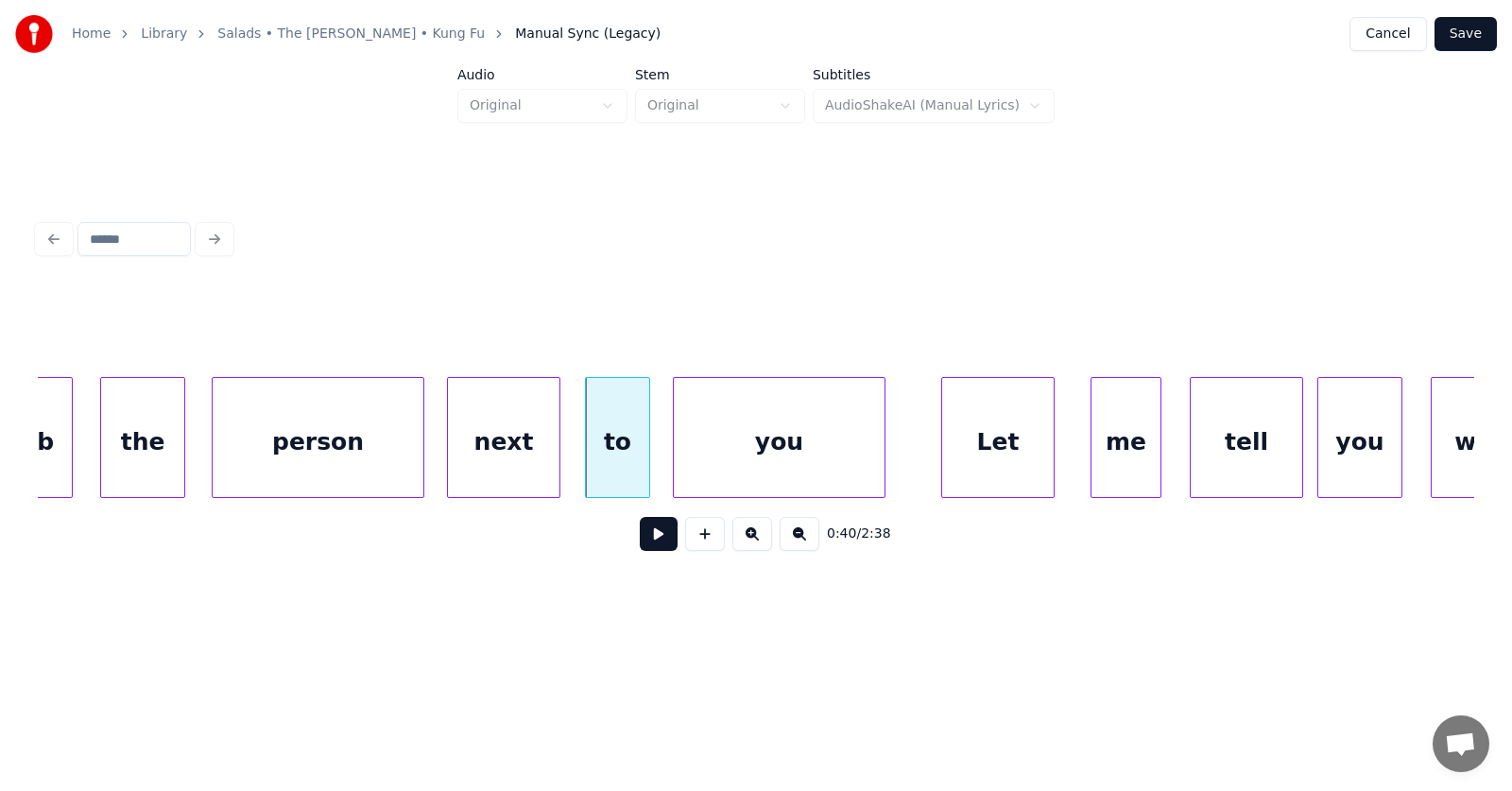
click at [795, 461] on div "you" at bounding box center [780, 442] width 211 height 128
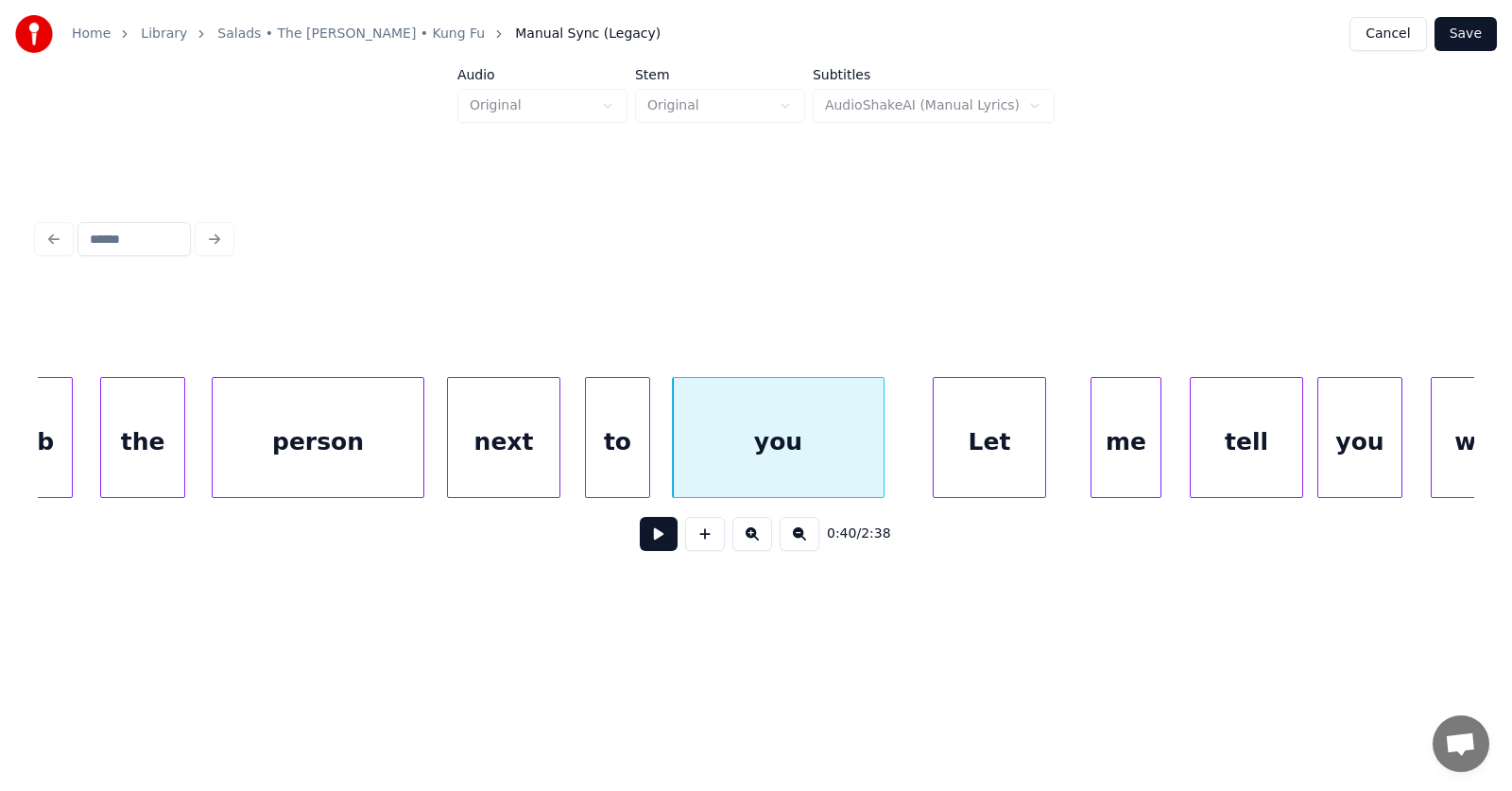
click at [982, 460] on div "Let" at bounding box center [989, 442] width 111 height 128
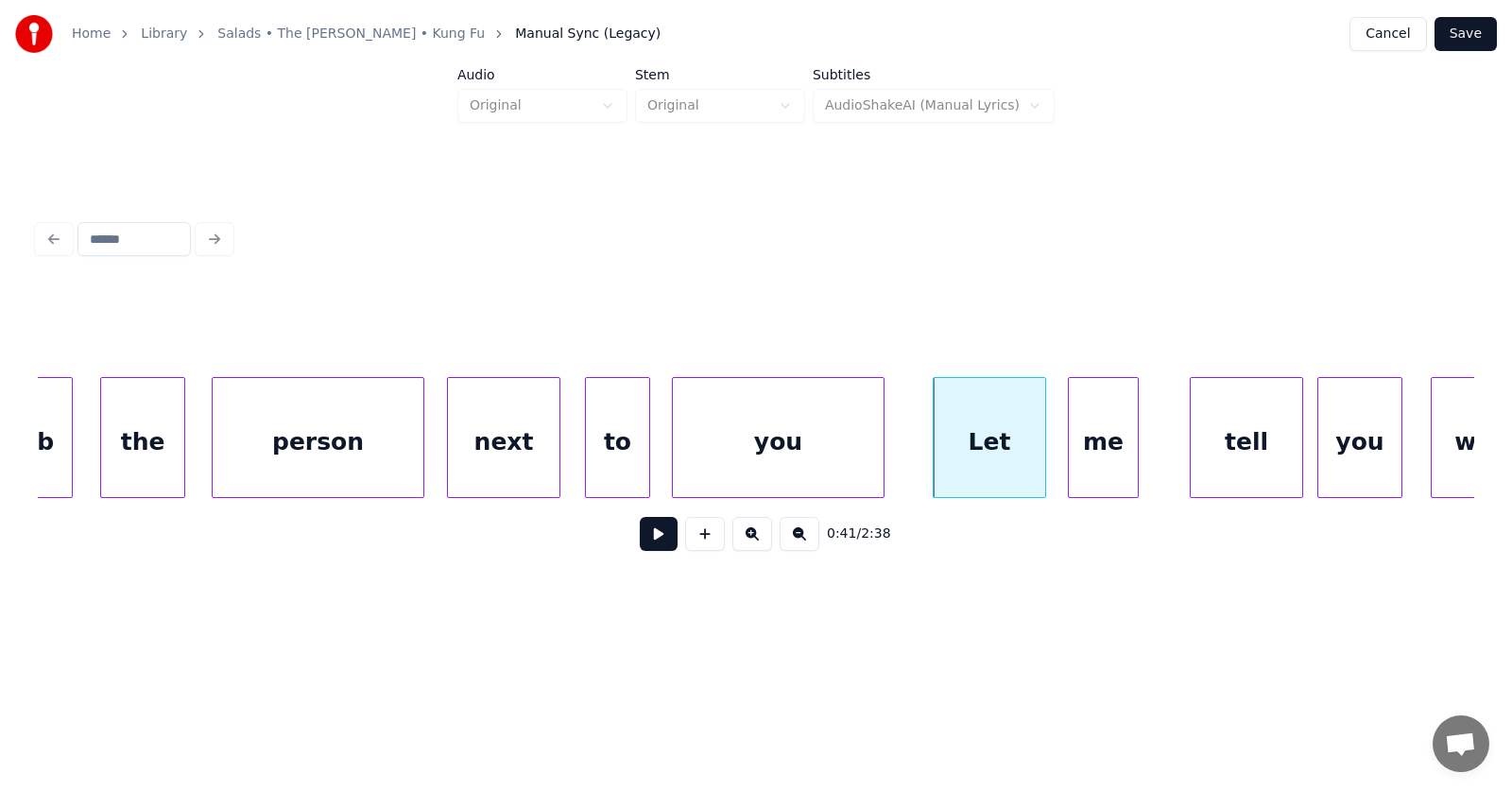
click at [1099, 470] on div "me" at bounding box center [1103, 442] width 69 height 128
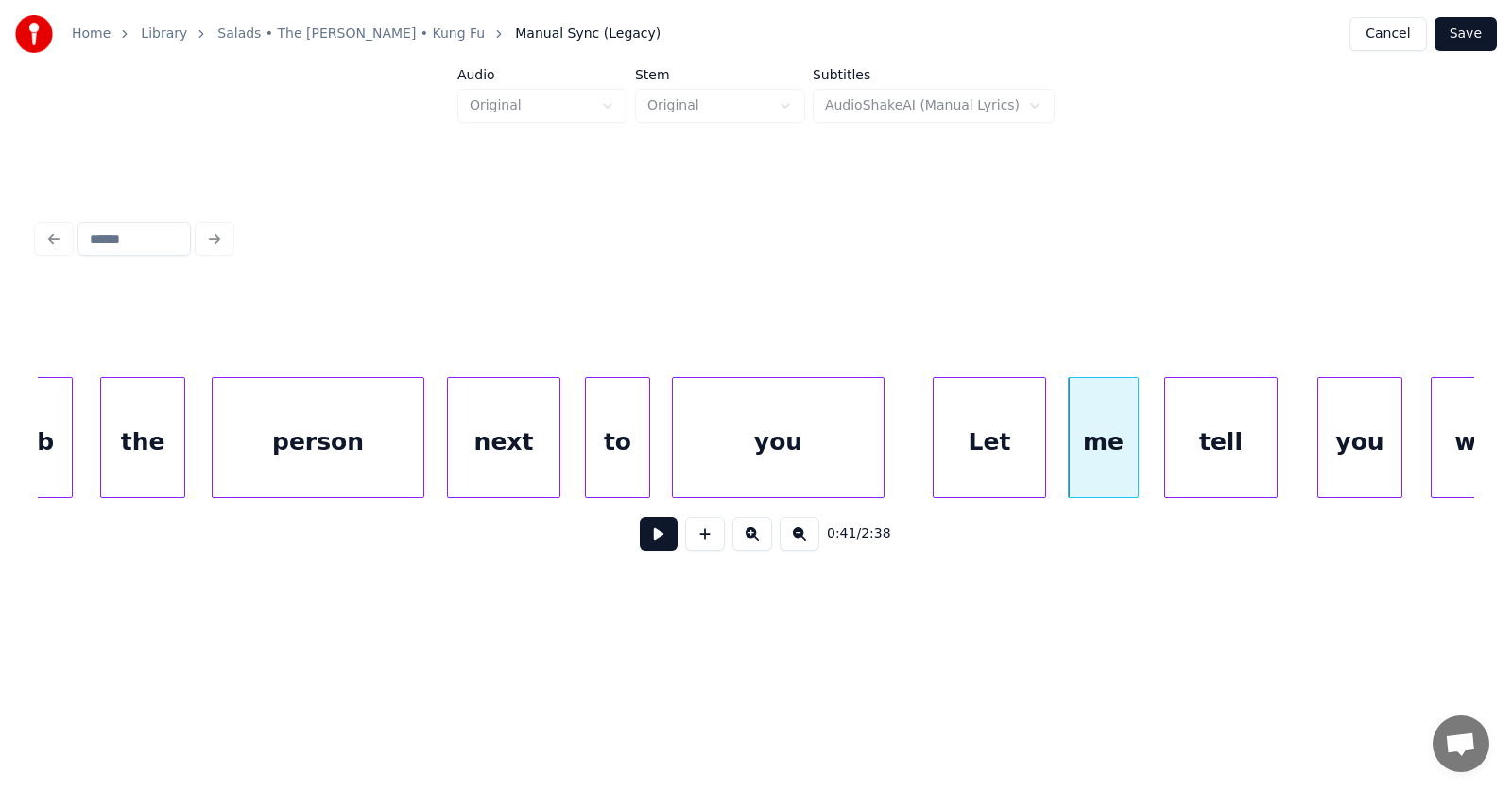
click at [1216, 465] on div "tell" at bounding box center [1220, 442] width 111 height 128
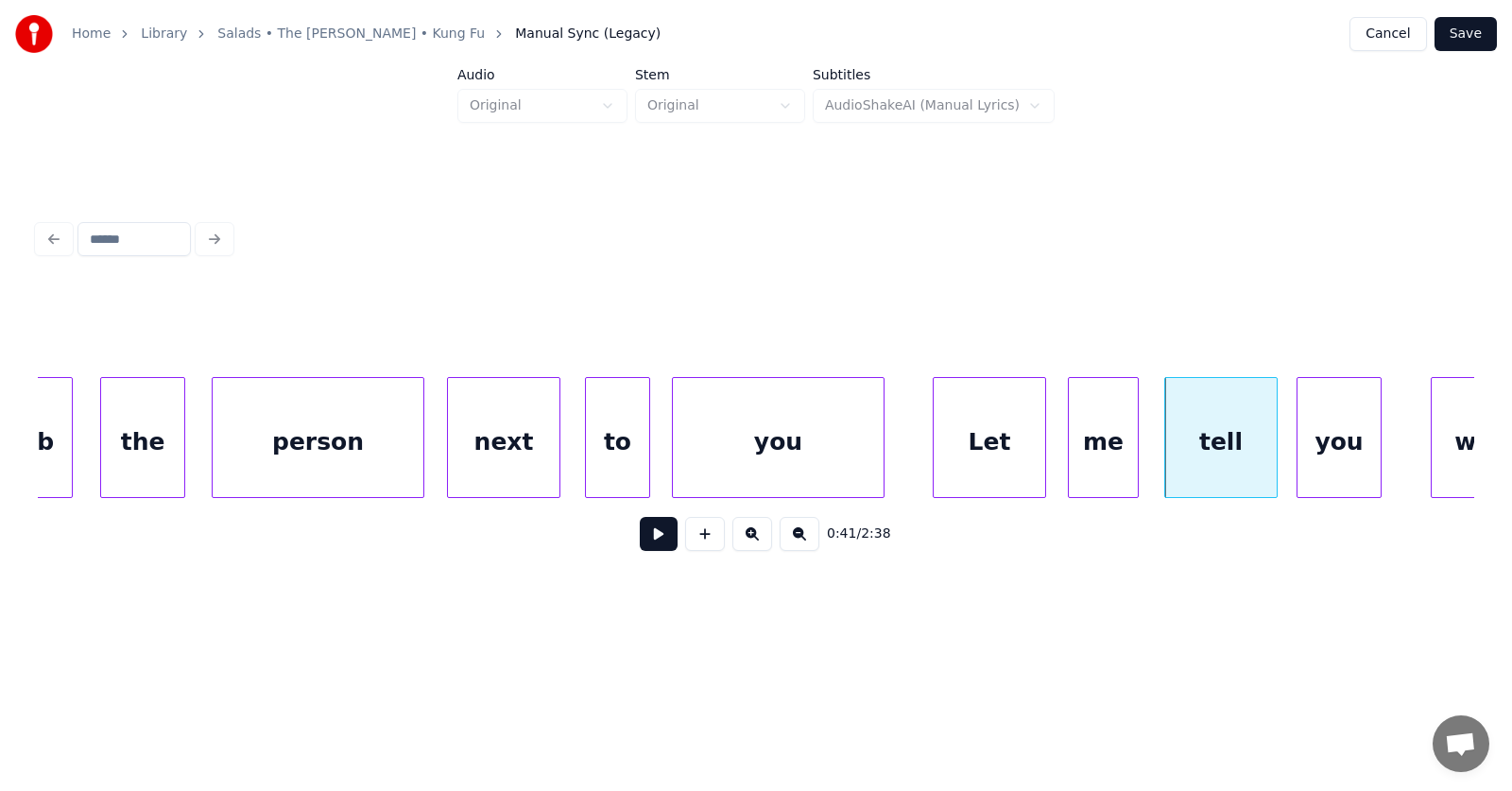
click at [1316, 465] on div "you" at bounding box center [1339, 442] width 83 height 128
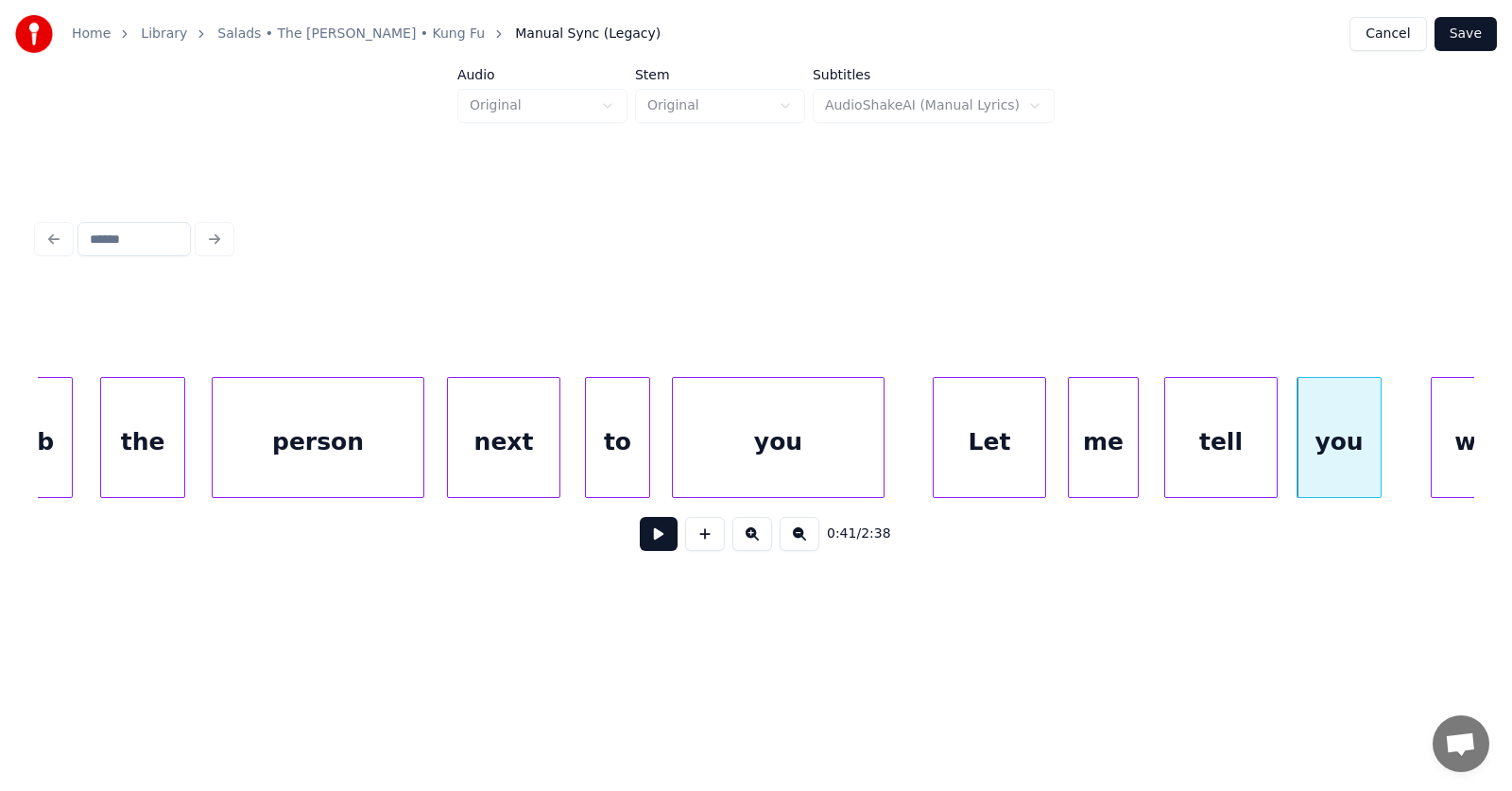
scroll to position [0, 28327]
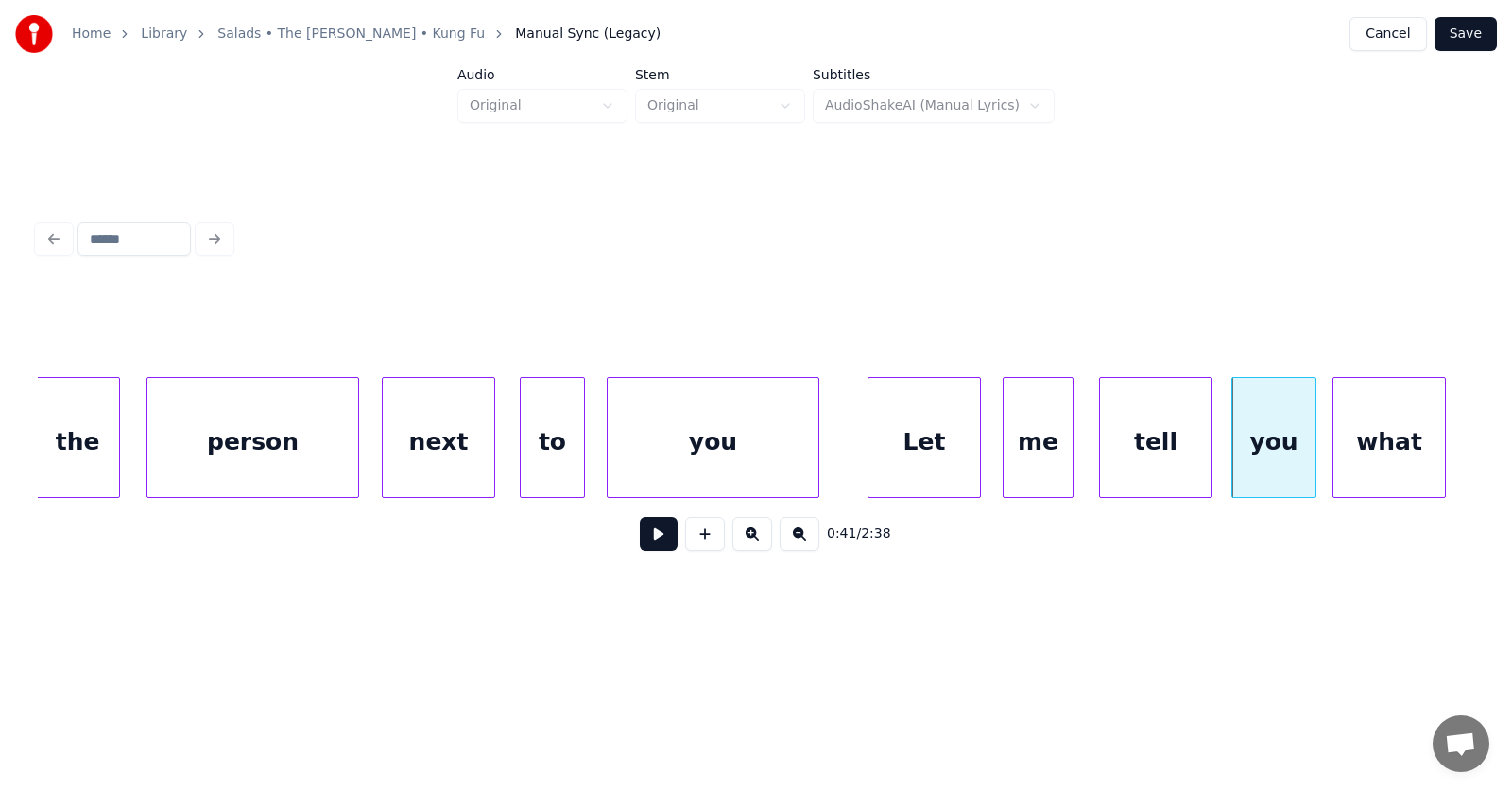
click at [1414, 447] on div "what" at bounding box center [1389, 442] width 111 height 128
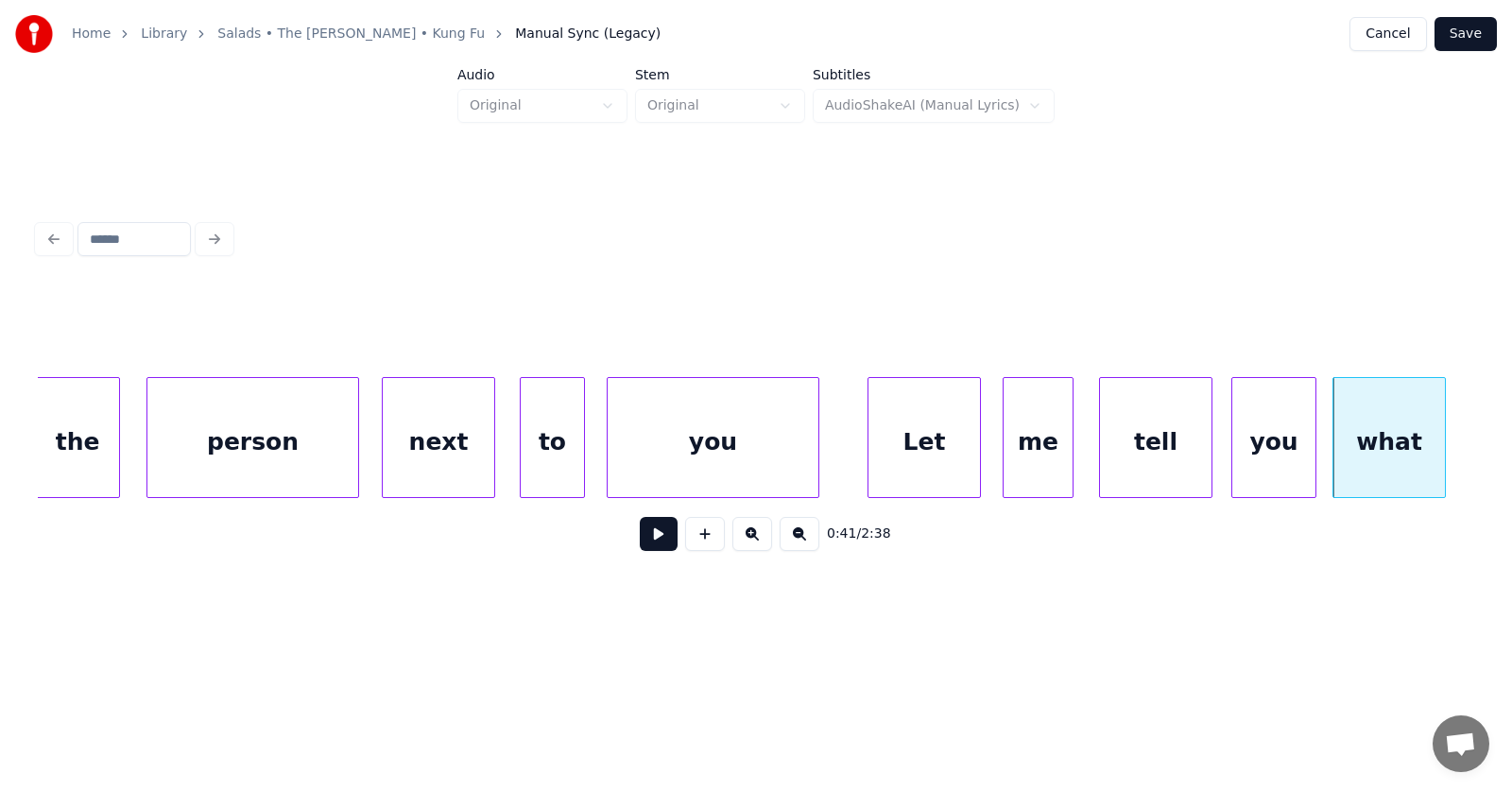
click at [659, 542] on button at bounding box center [658, 533] width 37 height 34
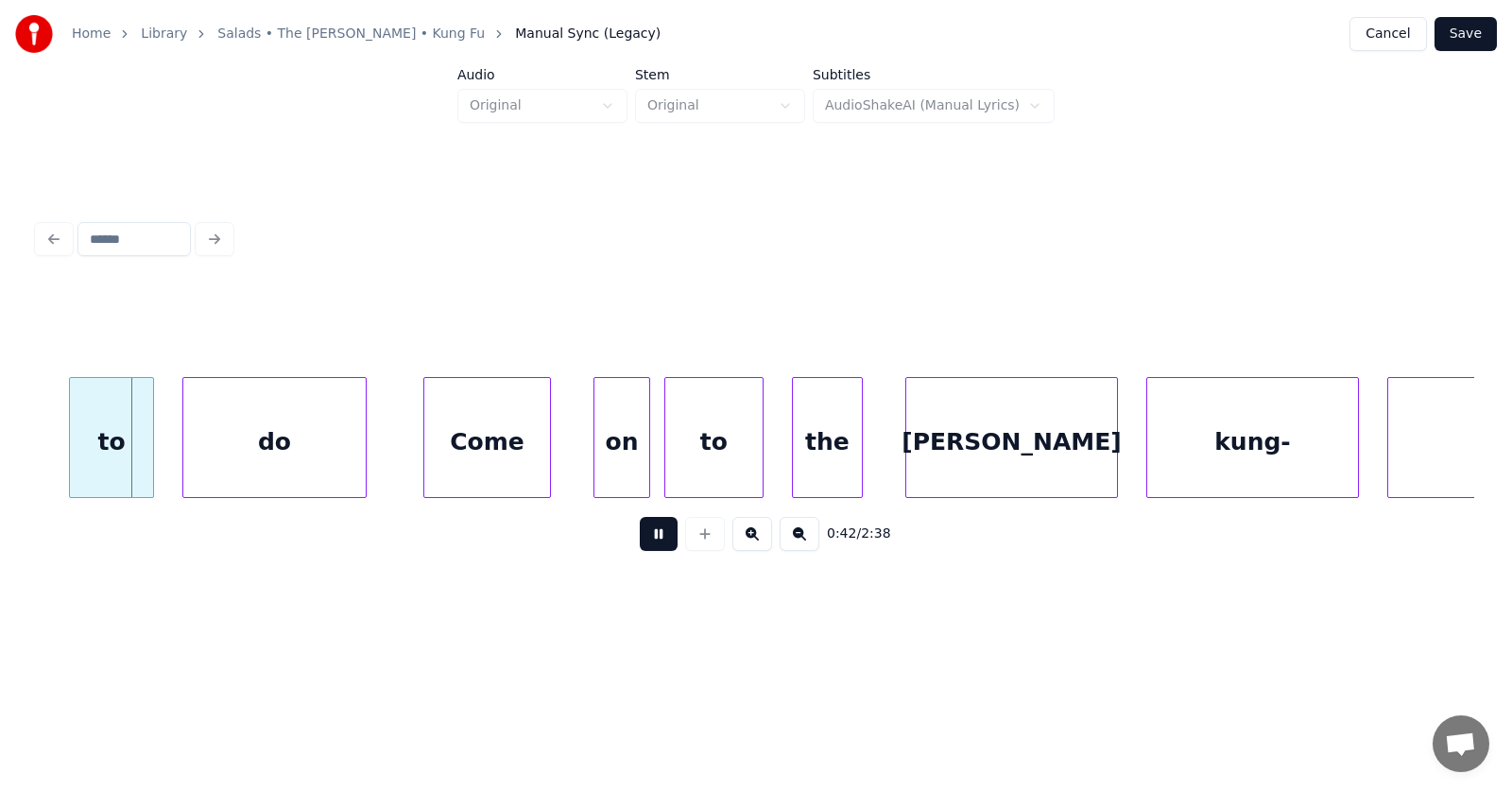
click at [659, 541] on button at bounding box center [658, 533] width 37 height 34
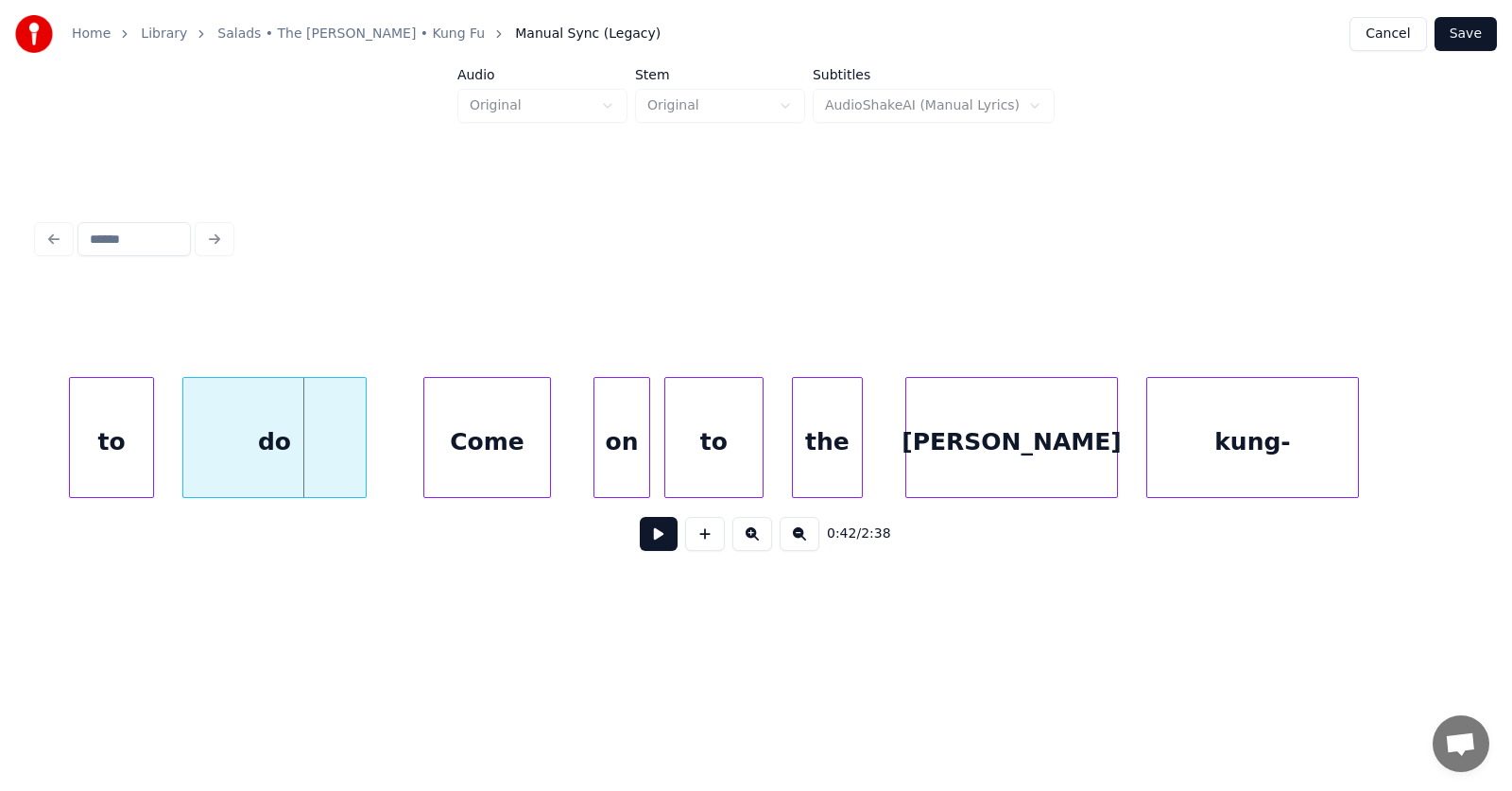
scroll to position [0, 29316]
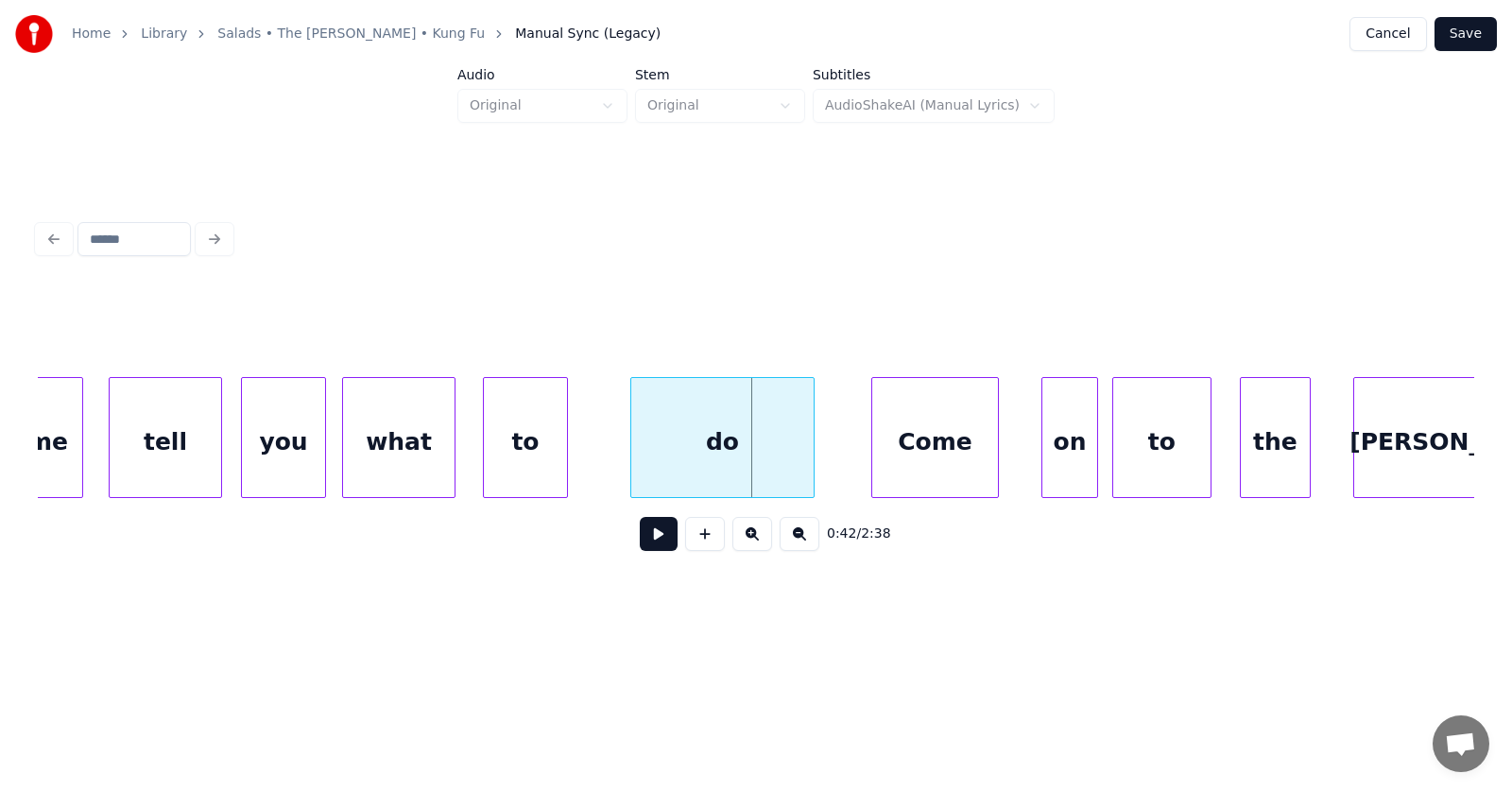
click at [522, 447] on div "to" at bounding box center [525, 442] width 83 height 128
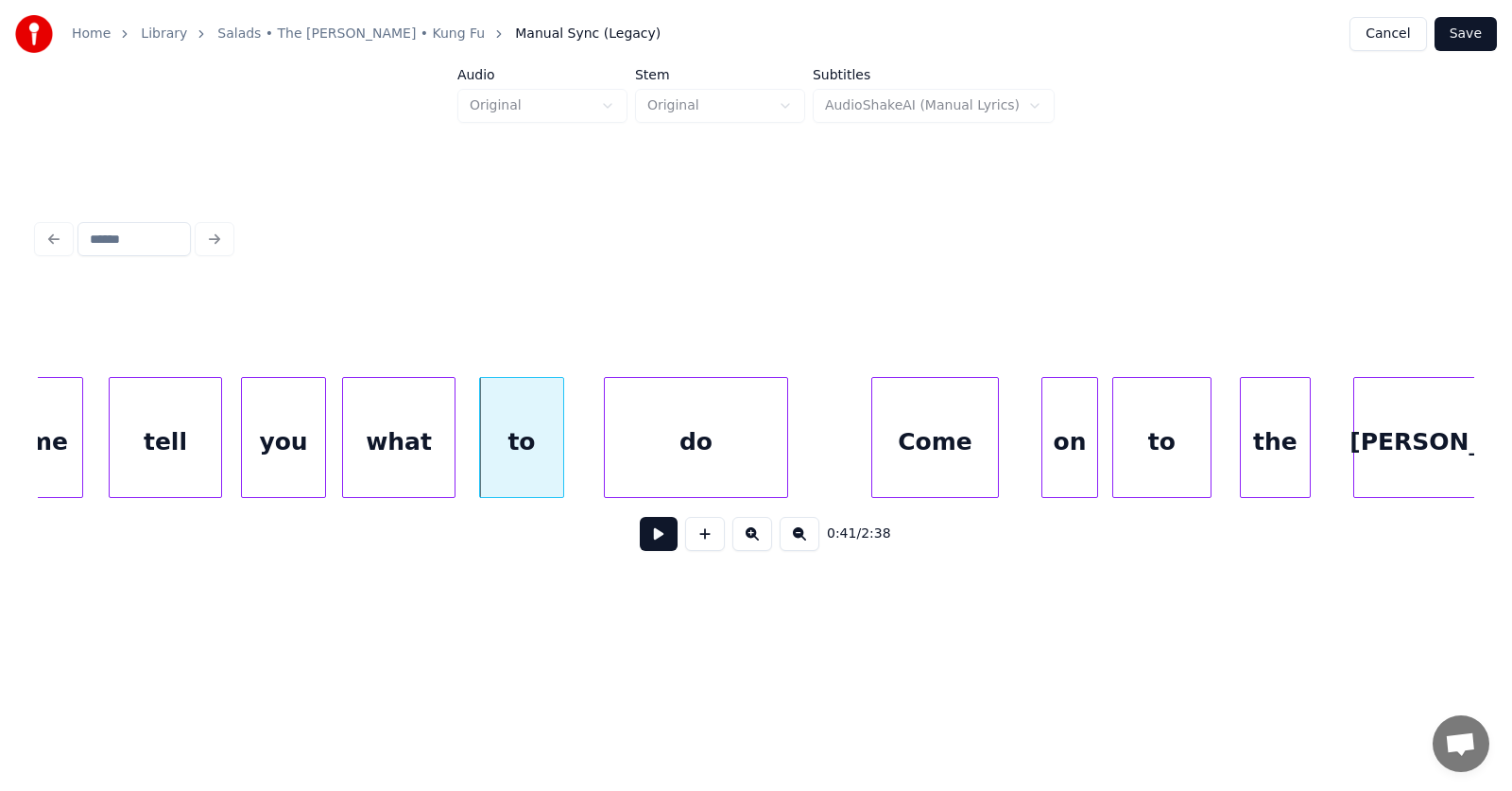
click at [680, 452] on div "do" at bounding box center [696, 442] width 182 height 128
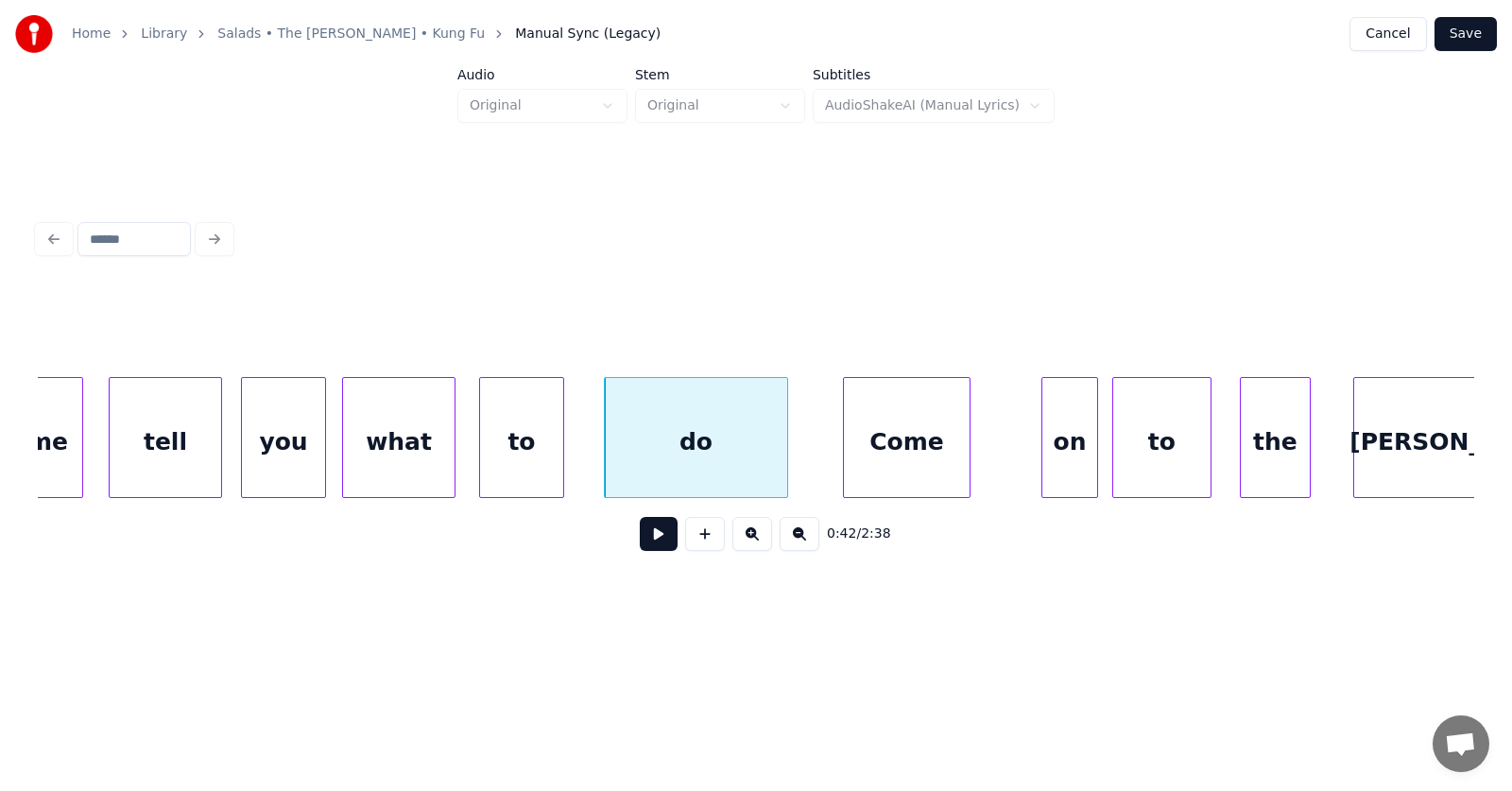
click at [905, 458] on div "Come" at bounding box center [907, 442] width 126 height 128
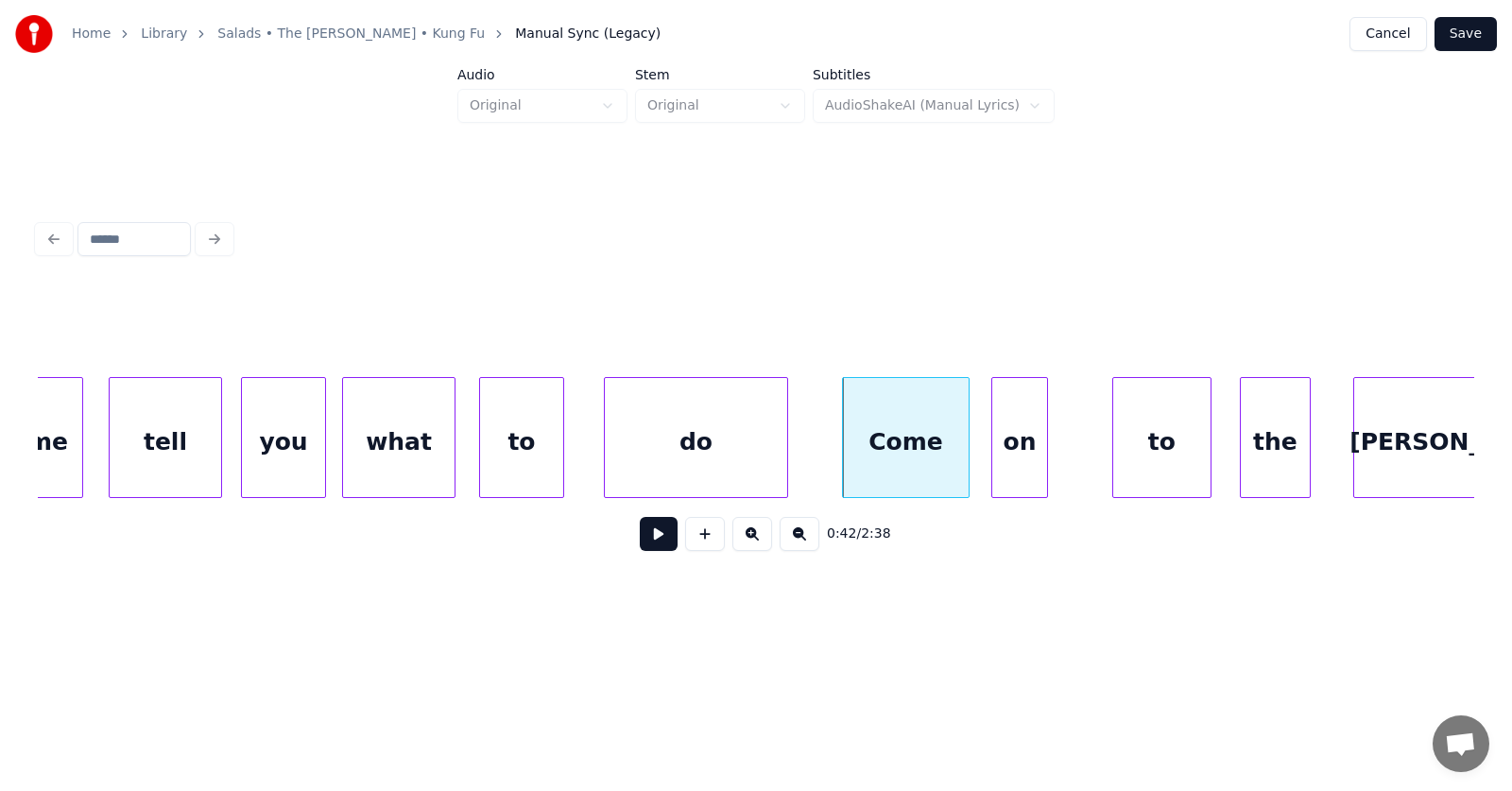
click at [1012, 476] on div "on" at bounding box center [1020, 442] width 55 height 128
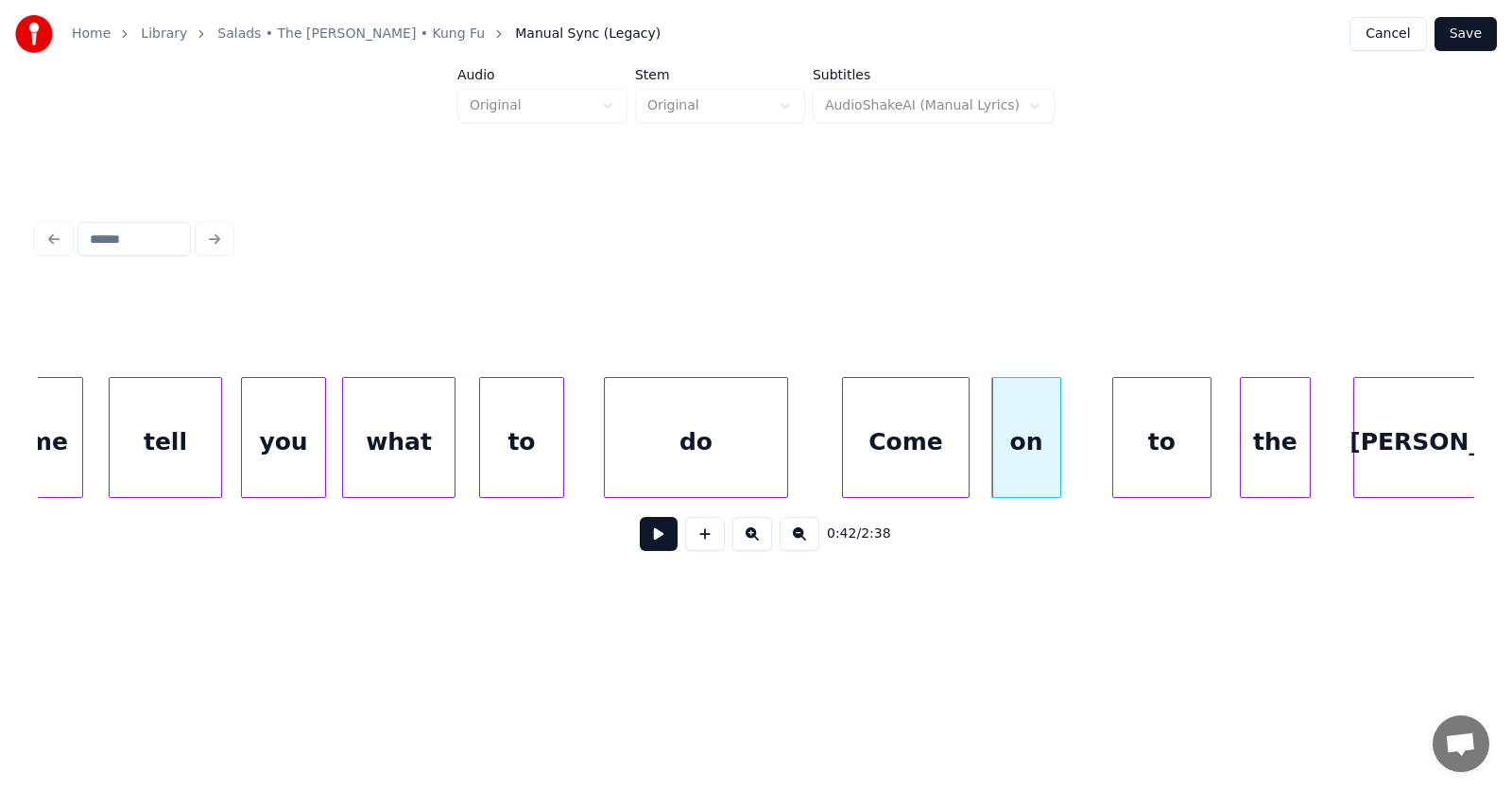
click at [1061, 472] on div at bounding box center [1058, 437] width 6 height 119
click at [1151, 465] on div "to" at bounding box center [1146, 442] width 98 height 128
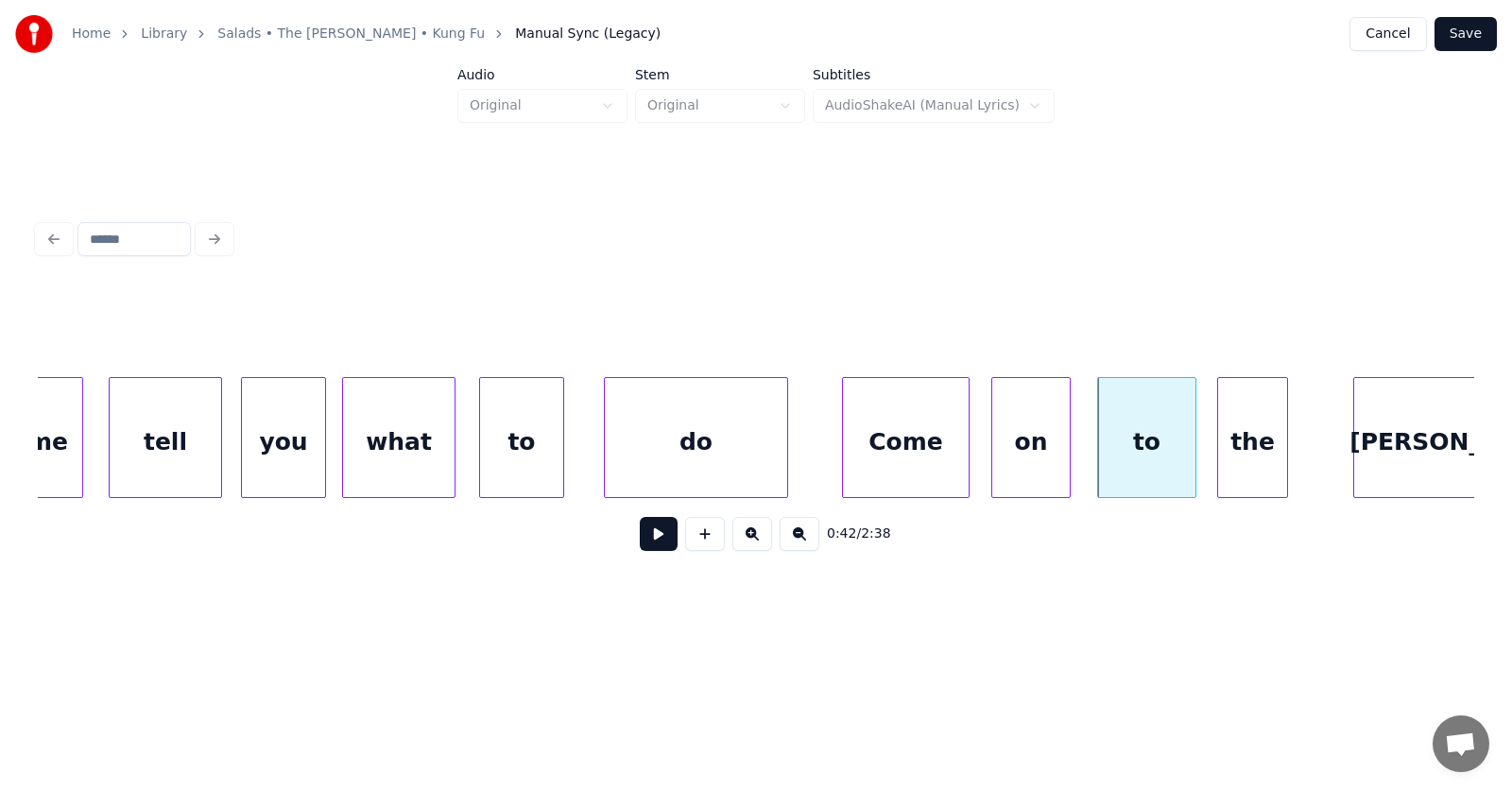
click at [1253, 470] on div "the" at bounding box center [1253, 442] width 69 height 128
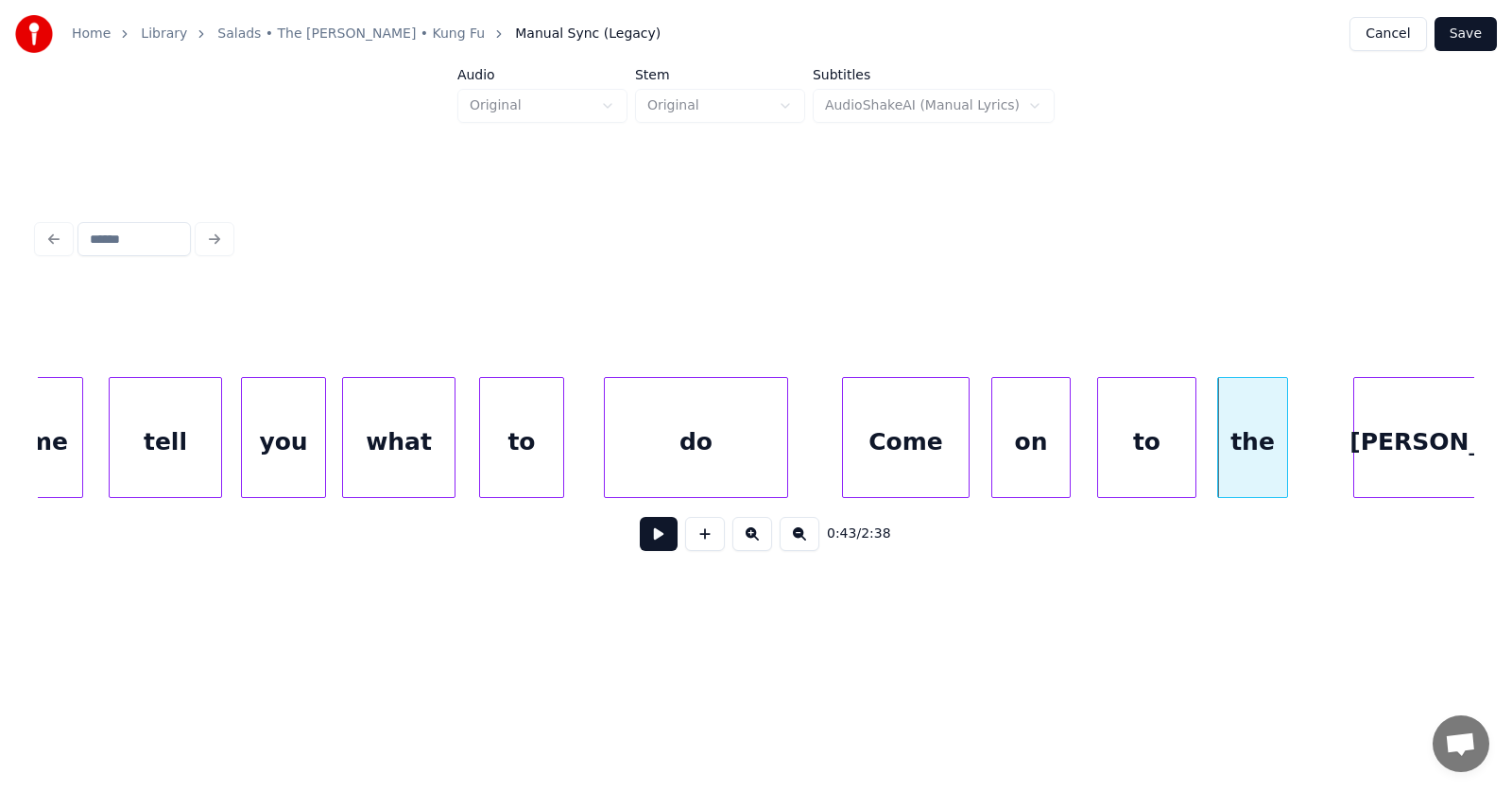
click at [921, 452] on div "Come" at bounding box center [906, 442] width 126 height 128
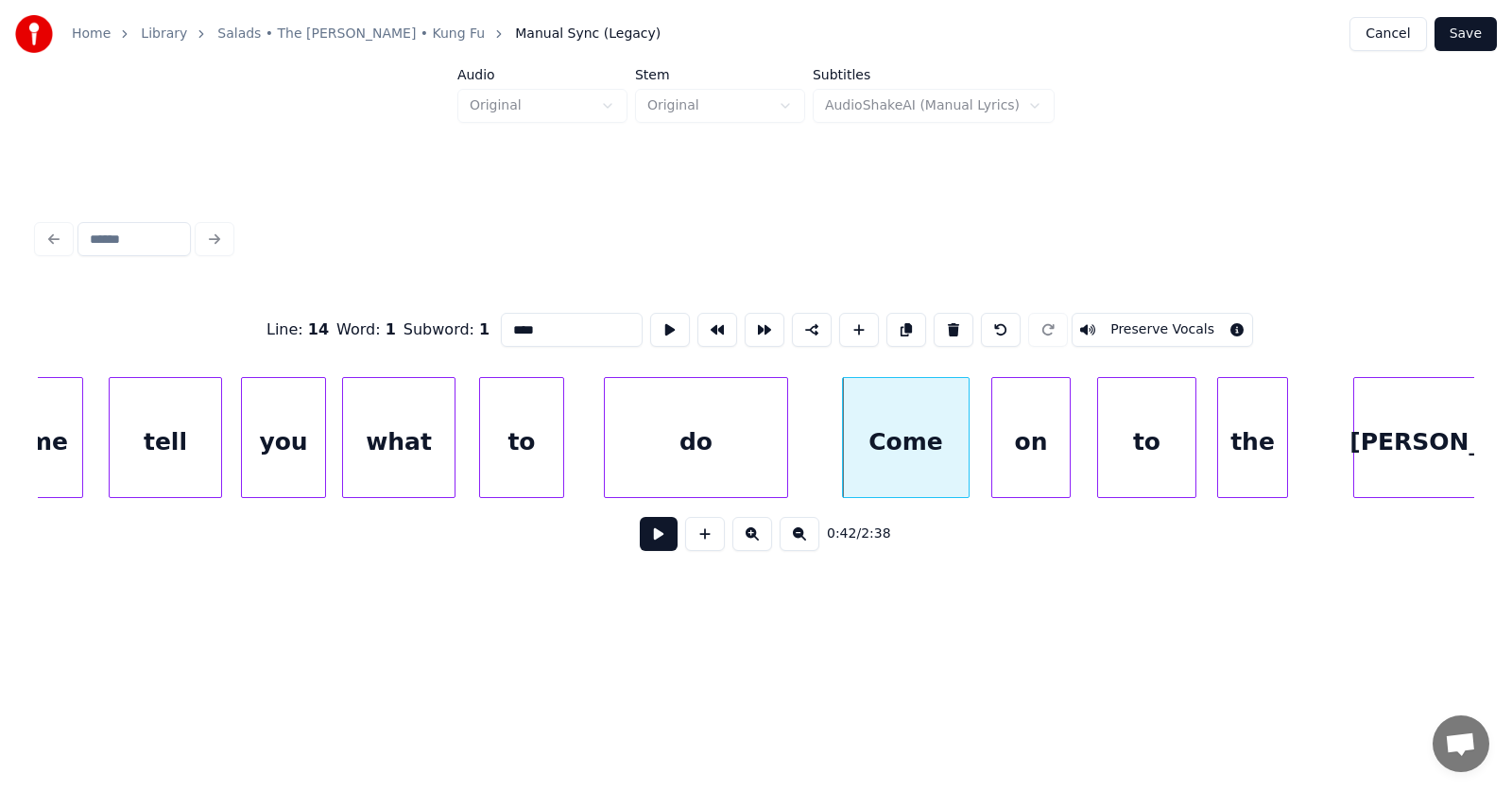
type input "****"
click at [650, 539] on button at bounding box center [658, 533] width 37 height 34
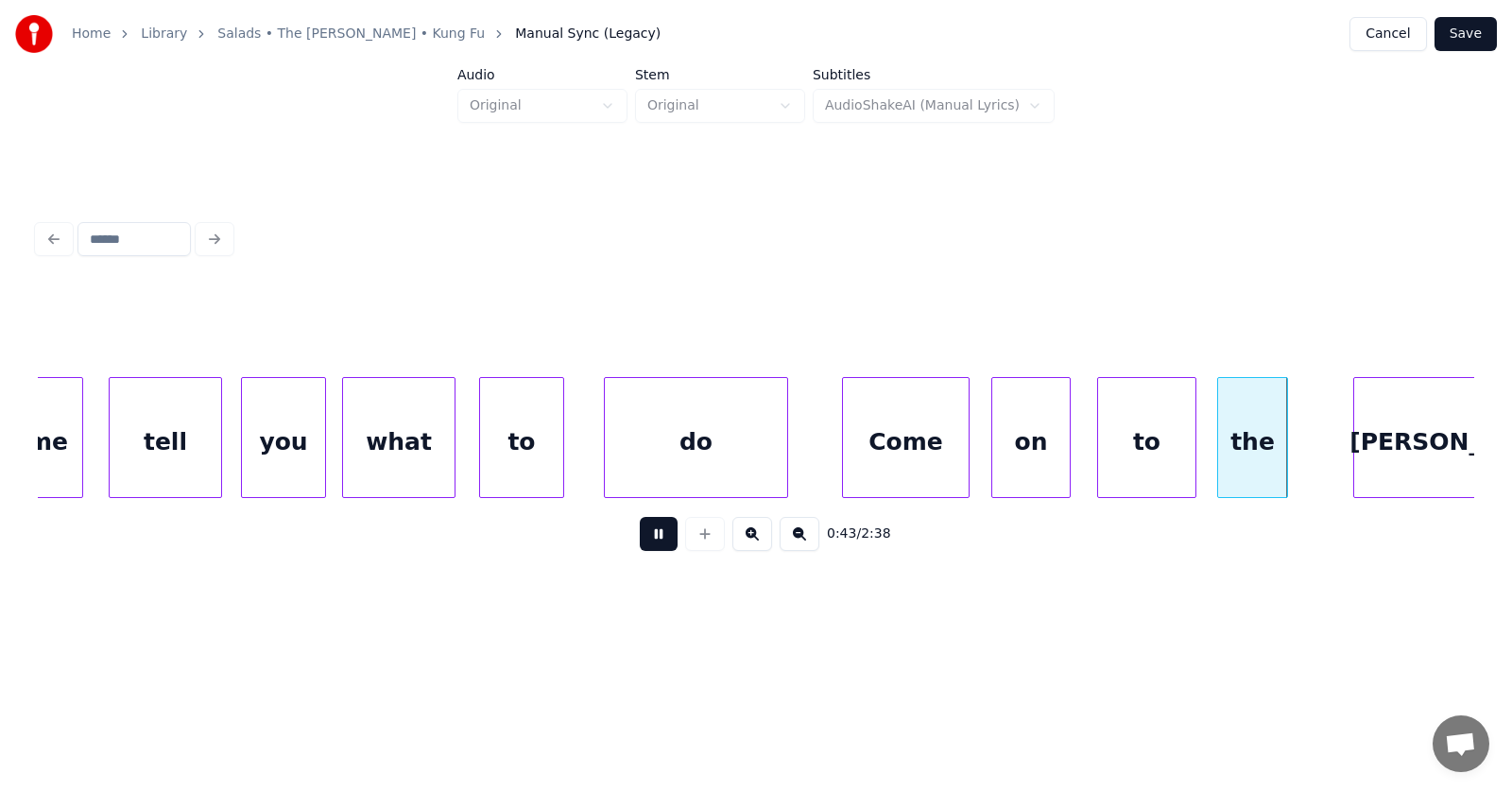
click at [650, 539] on button at bounding box center [658, 533] width 37 height 34
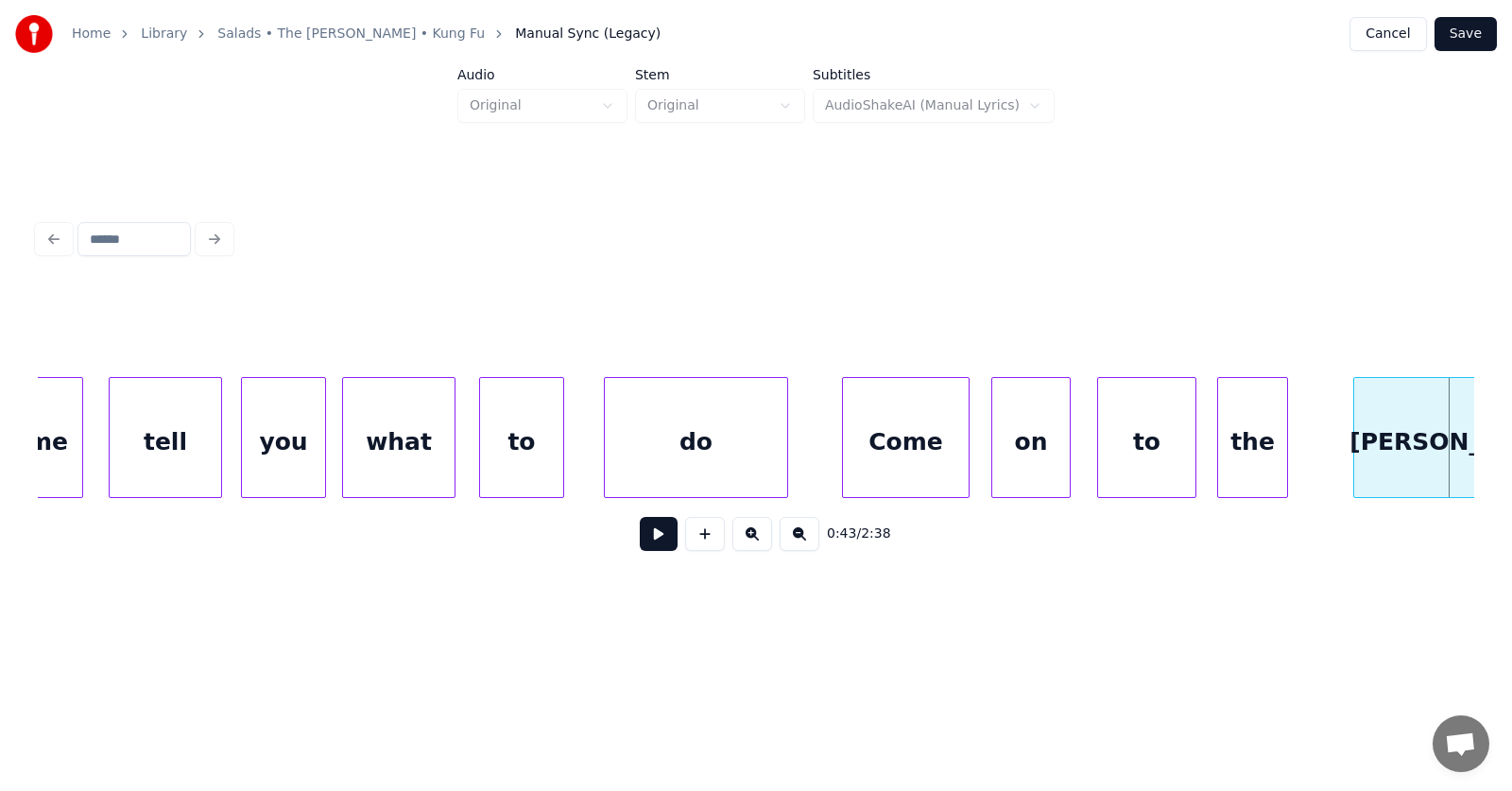
click at [1128, 440] on div "to" at bounding box center [1146, 442] width 98 height 128
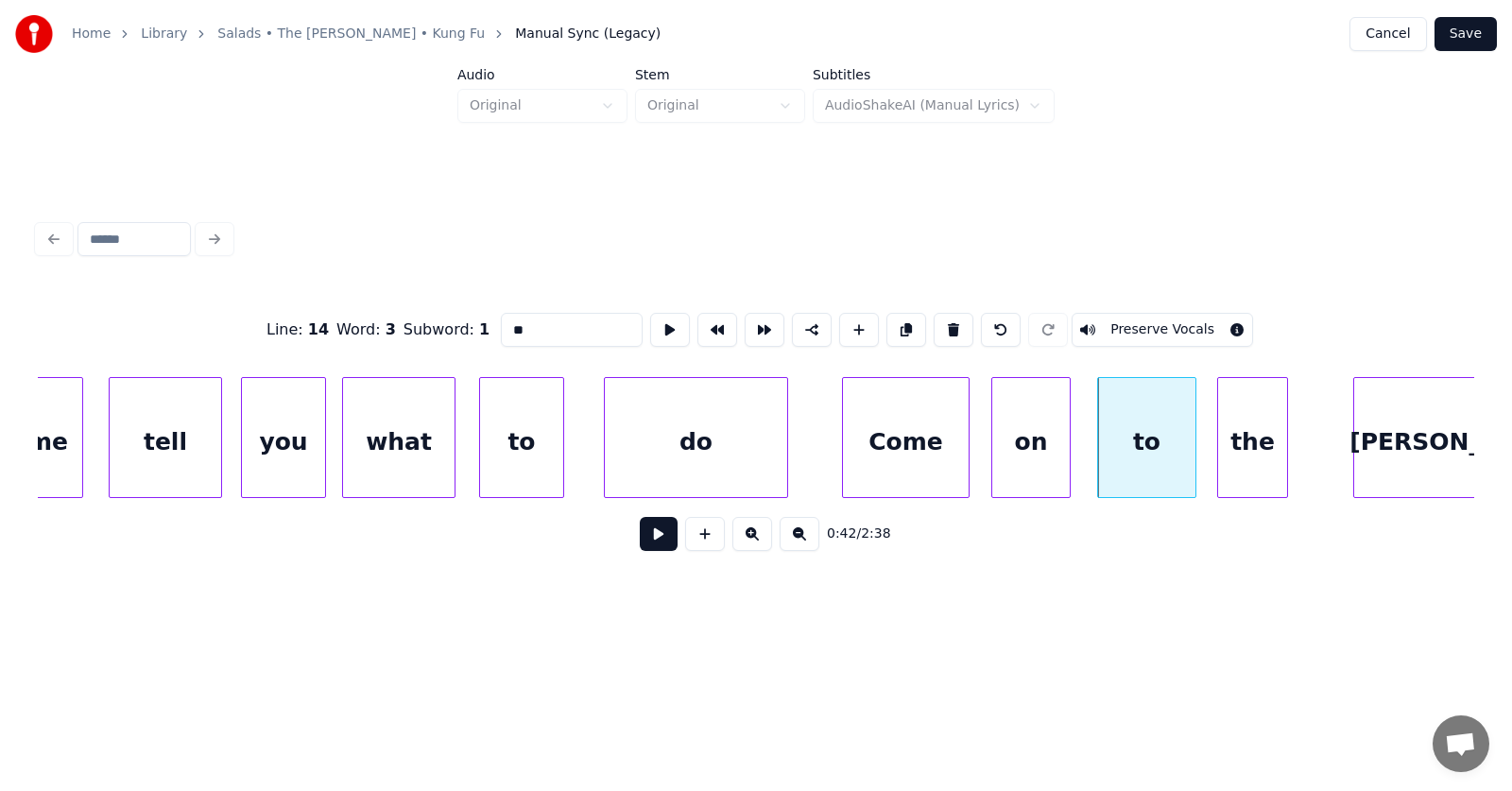
scroll to position [0, 29404]
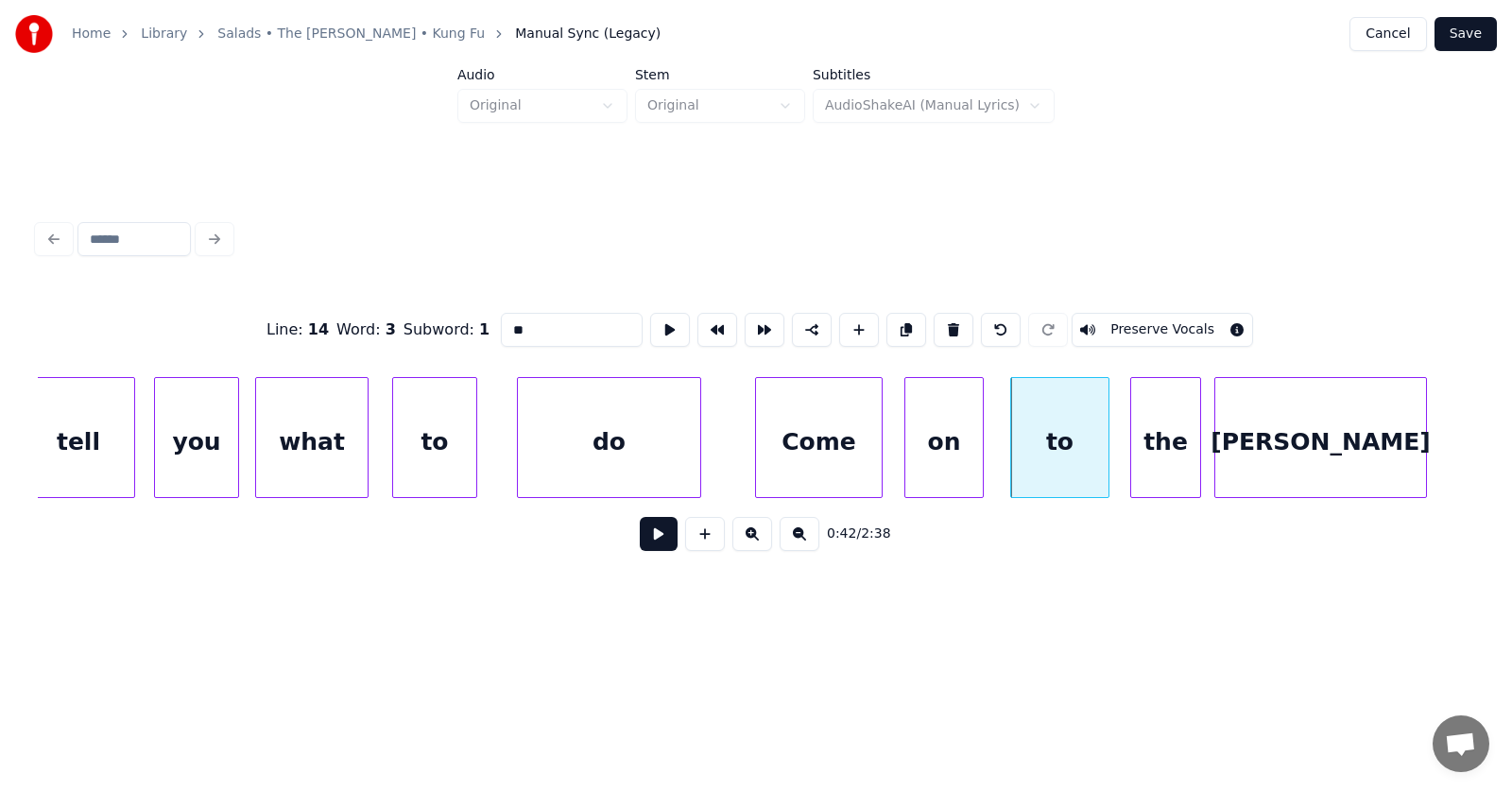
click at [1364, 466] on div "[PERSON_NAME]" at bounding box center [1321, 442] width 211 height 128
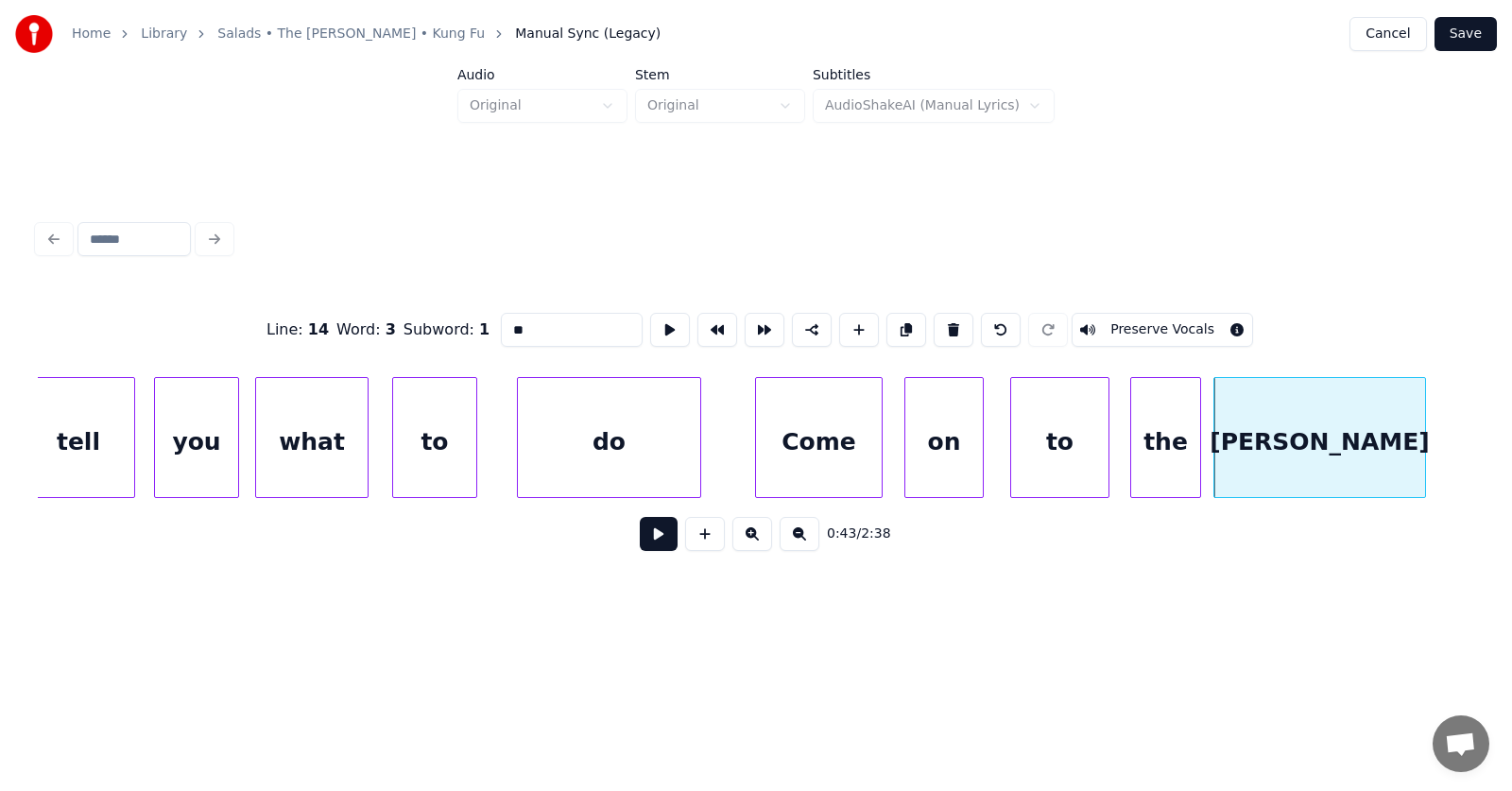
click at [847, 448] on div "Come" at bounding box center [819, 442] width 126 height 128
type input "****"
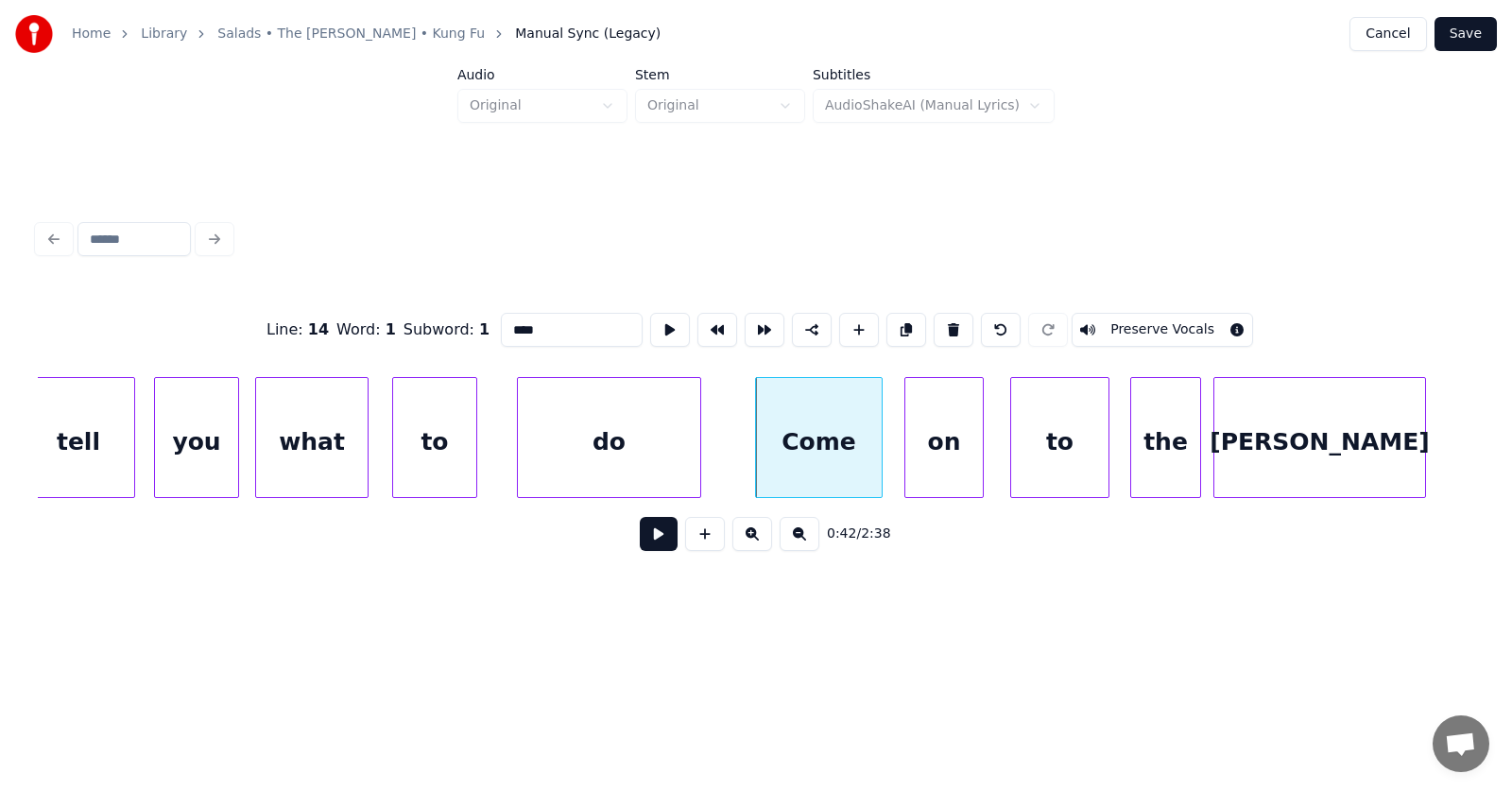
click at [654, 547] on button at bounding box center [658, 533] width 37 height 34
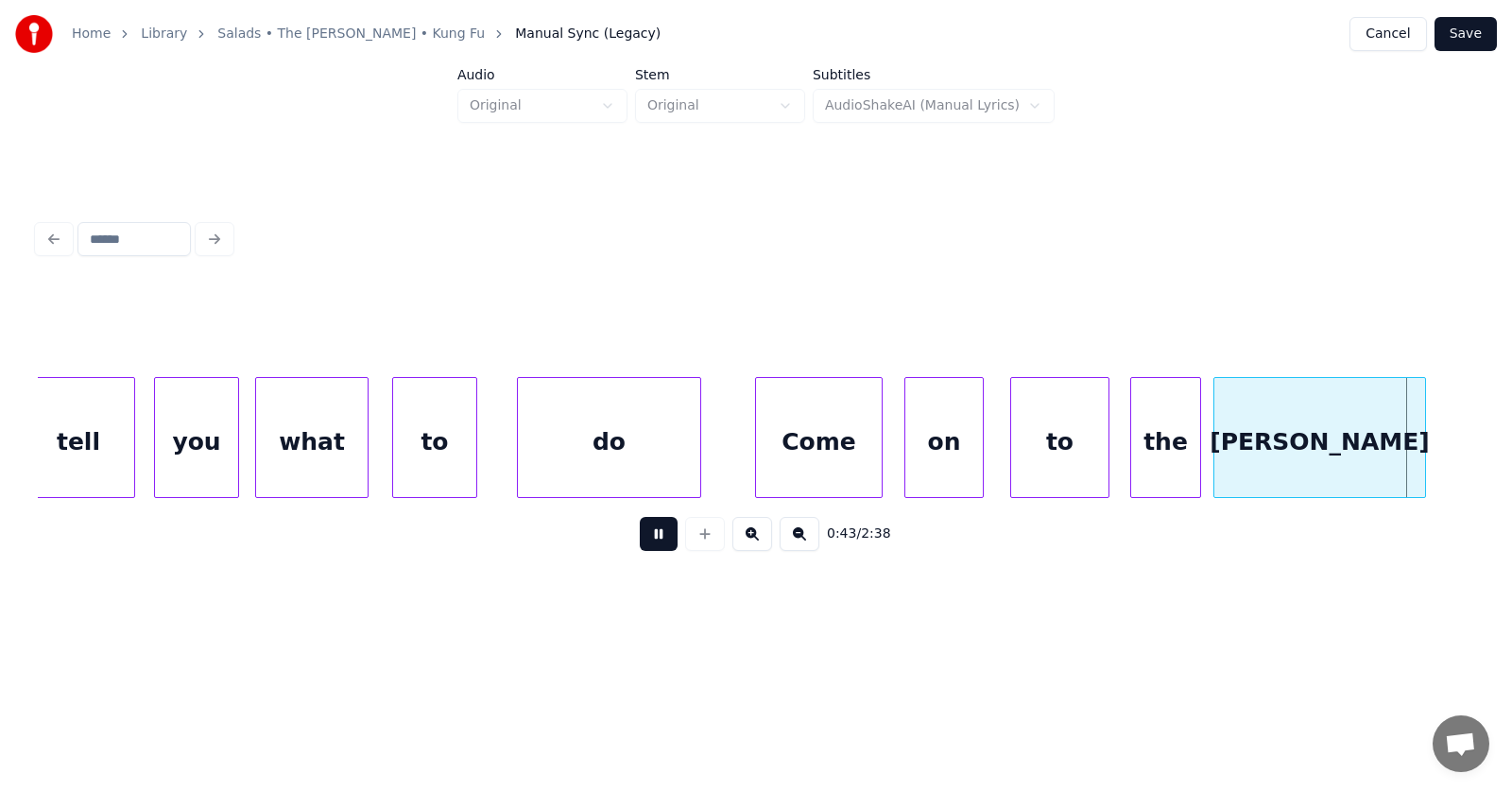
click at [654, 547] on button at bounding box center [658, 533] width 37 height 34
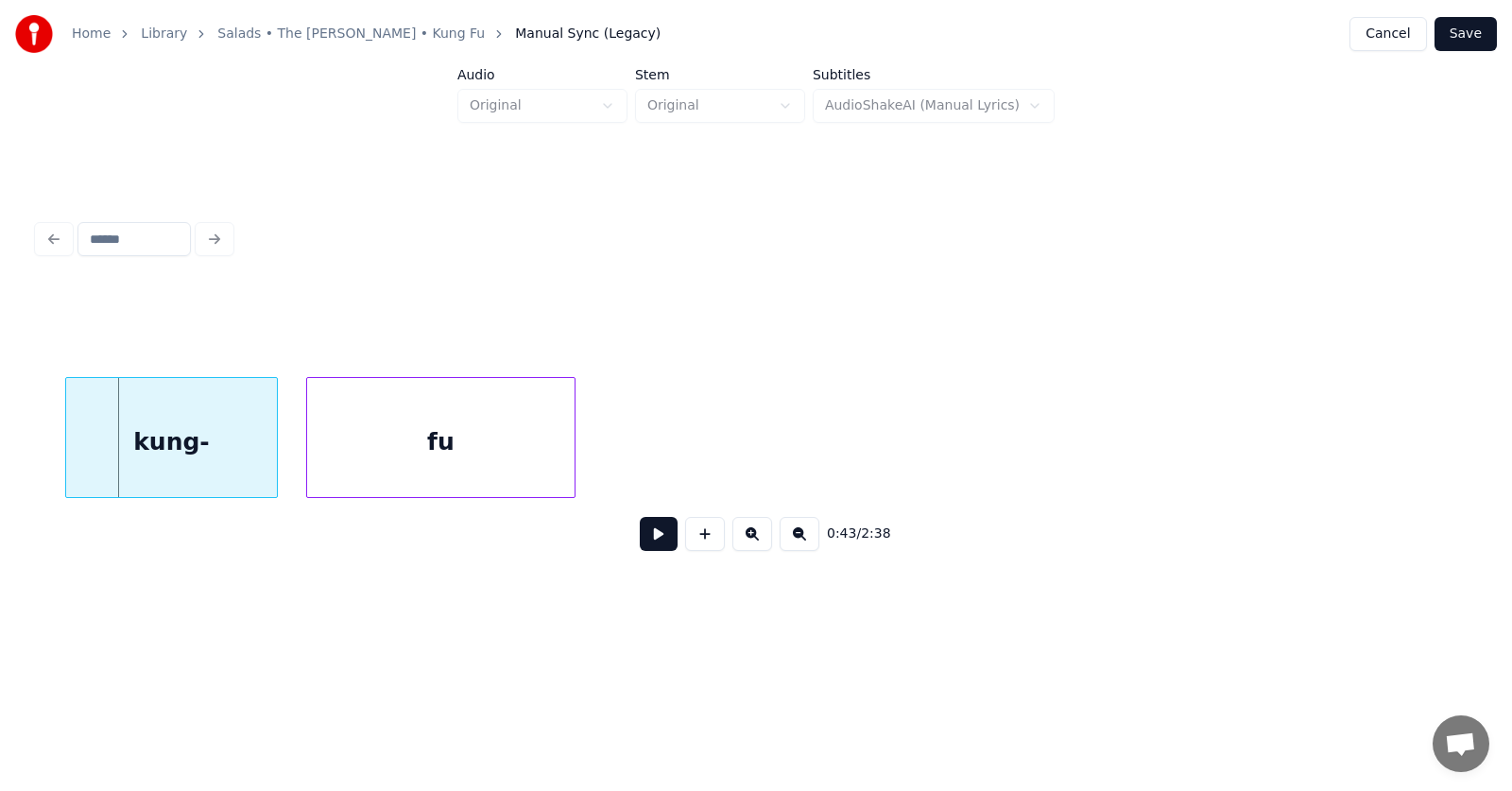
scroll to position [0, 30447]
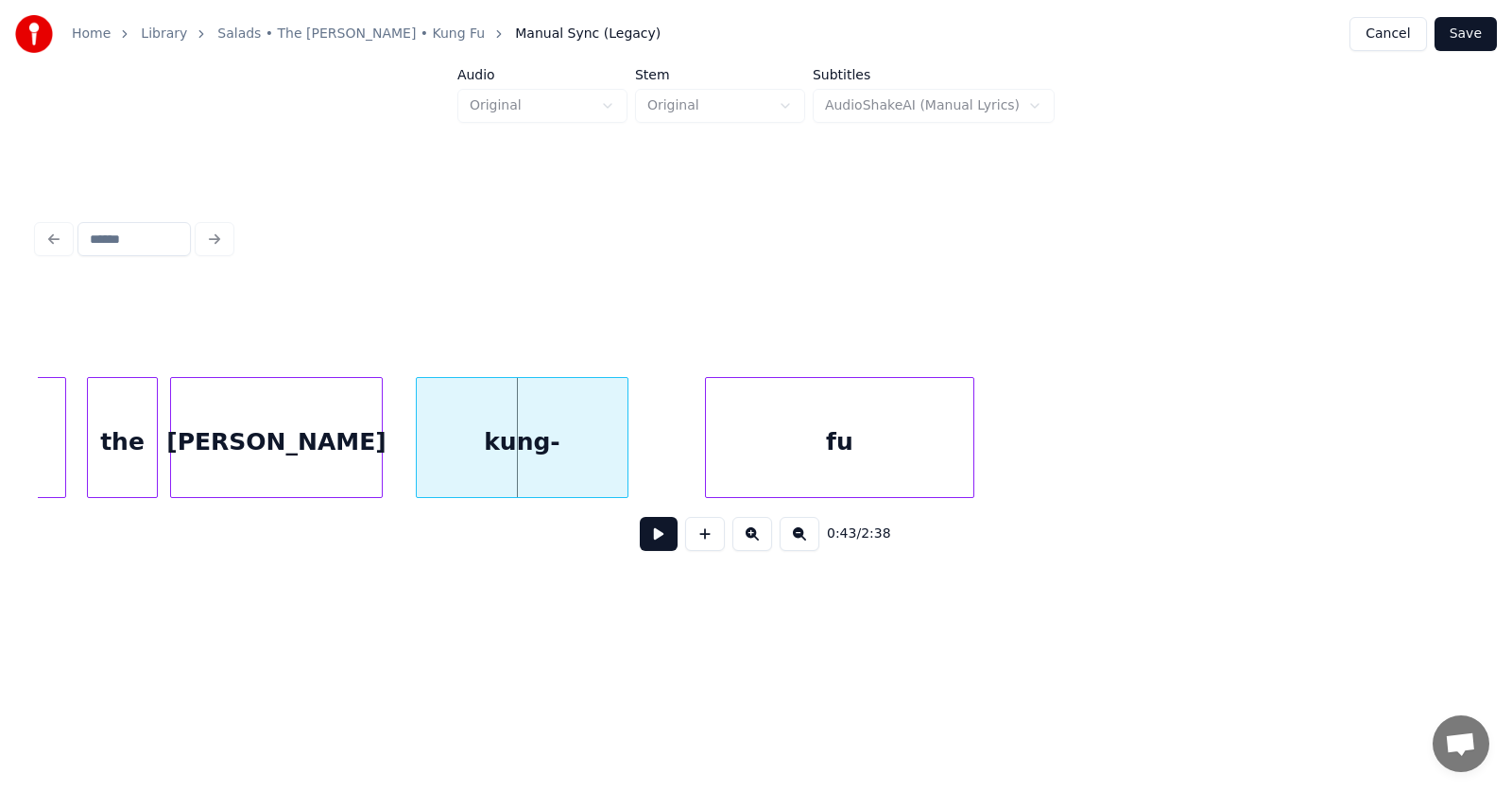
click at [515, 446] on div "kung-" at bounding box center [522, 442] width 211 height 128
click at [723, 457] on div "fu" at bounding box center [788, 442] width 267 height 128
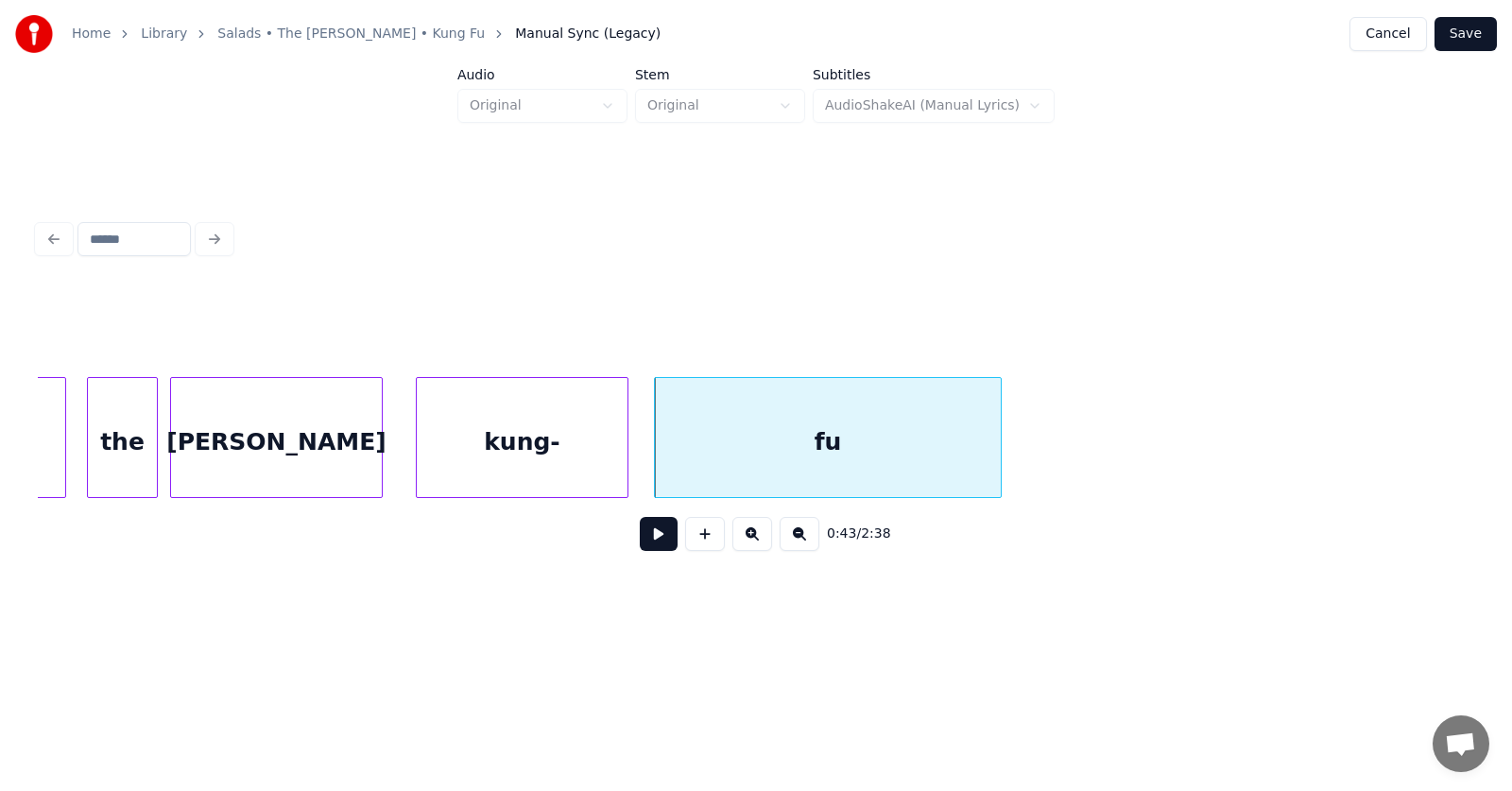
click at [997, 456] on div at bounding box center [998, 437] width 6 height 119
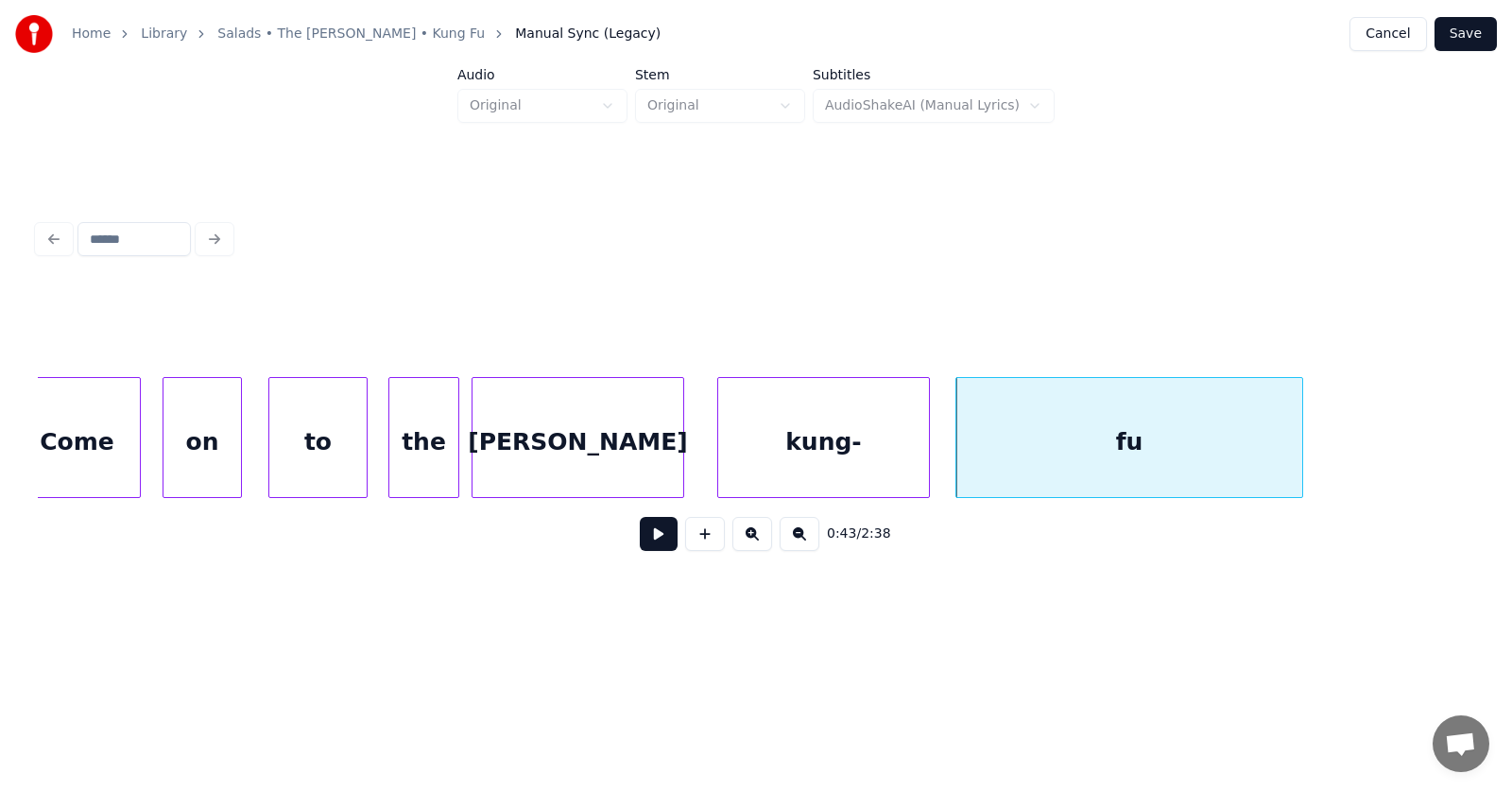
scroll to position [0, 29844]
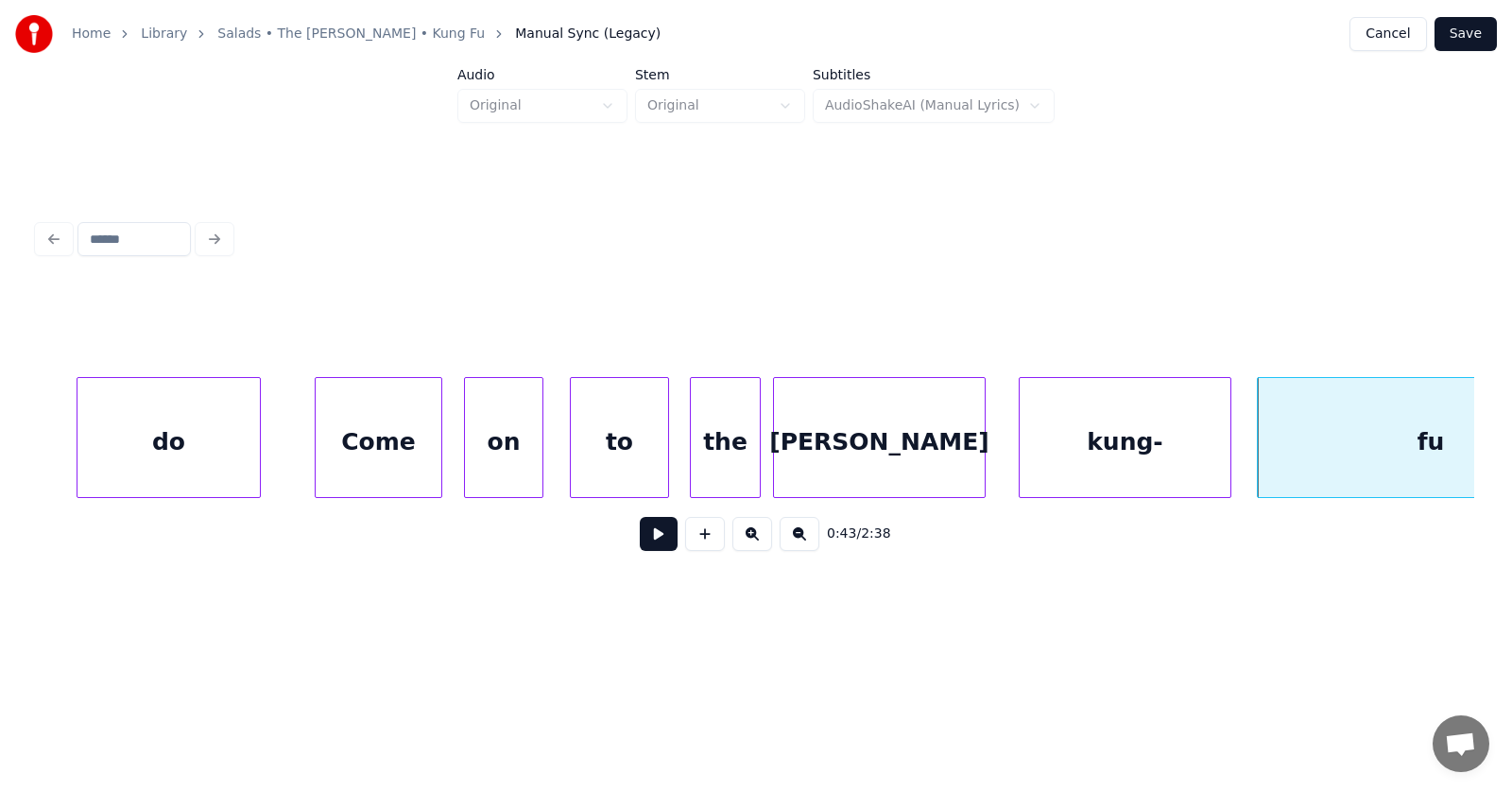
click at [639, 454] on div "to" at bounding box center [619, 442] width 98 height 128
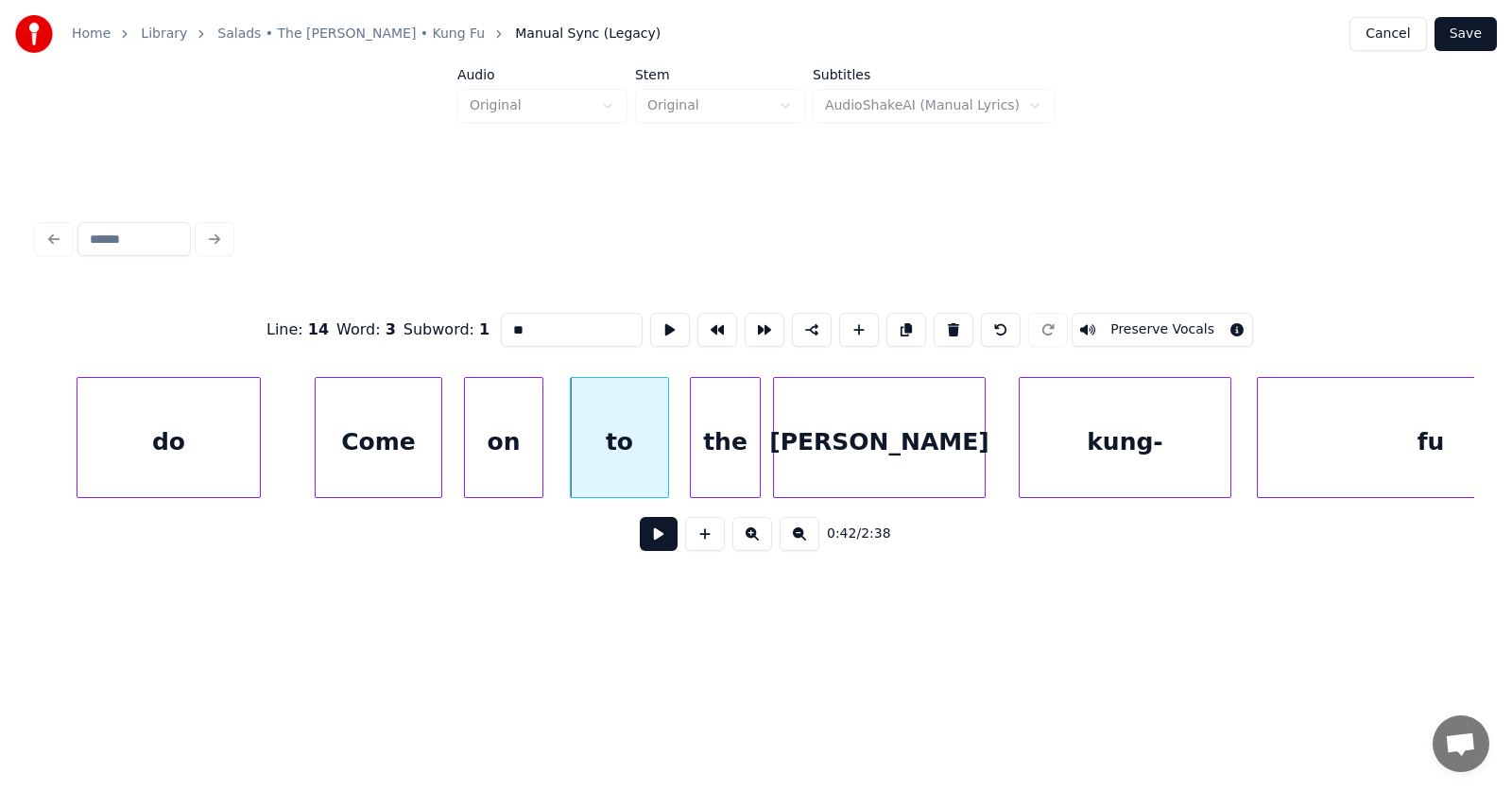
drag, startPoint x: 500, startPoint y: 326, endPoint x: 468, endPoint y: 325, distance: 32.0
click at [501, 325] on input "**" at bounding box center [572, 329] width 142 height 34
type input "**"
click at [1476, 33] on button "Save" at bounding box center [1465, 33] width 62 height 34
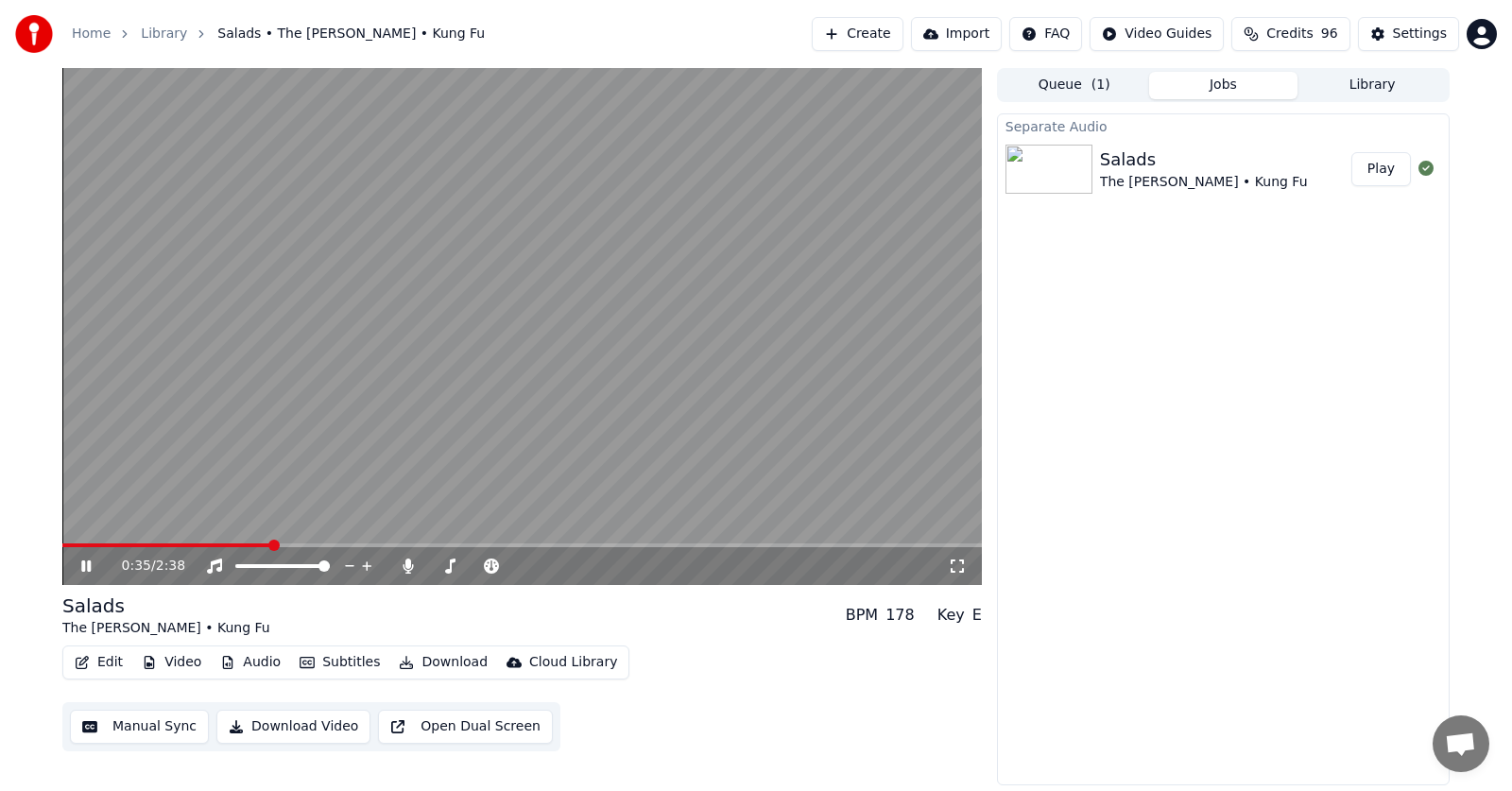
click at [87, 564] on icon at bounding box center [100, 565] width 44 height 15
